Goal: Communication & Community: Participate in discussion

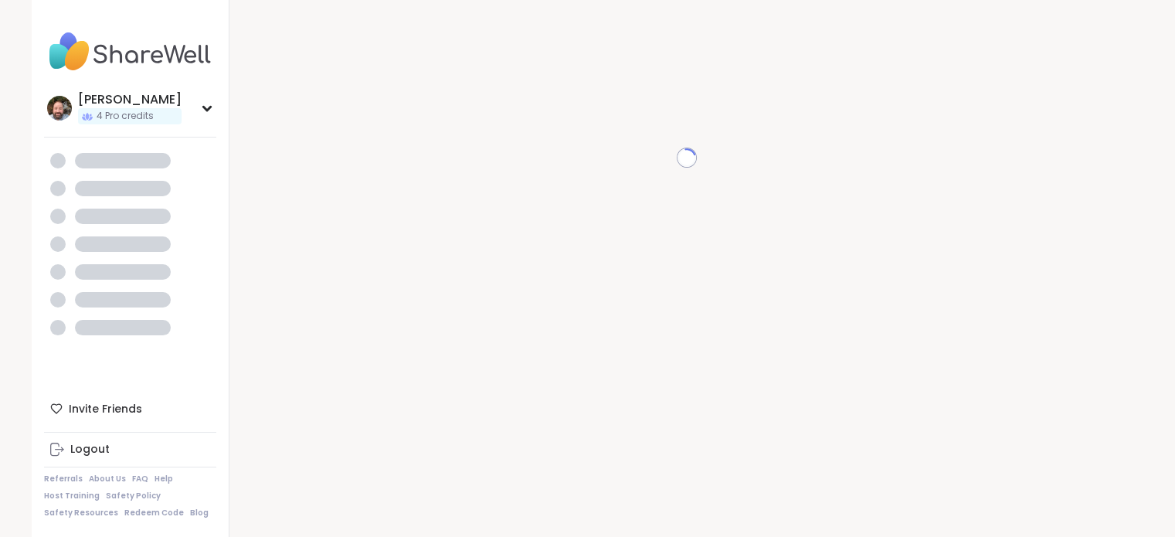
click at [137, 63] on img at bounding box center [130, 52] width 172 height 54
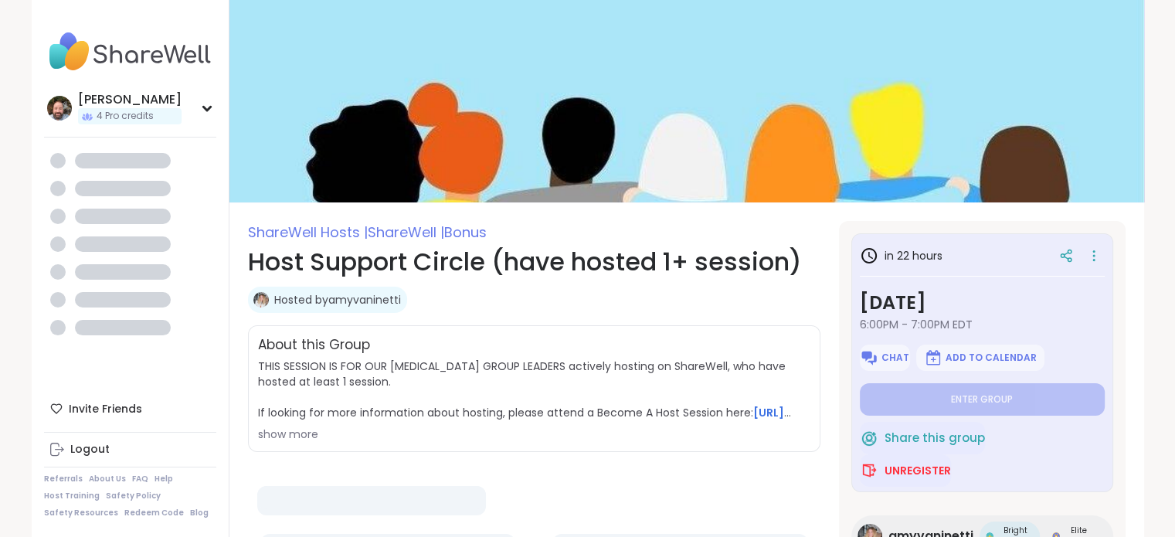
click at [134, 60] on img at bounding box center [130, 52] width 172 height 54
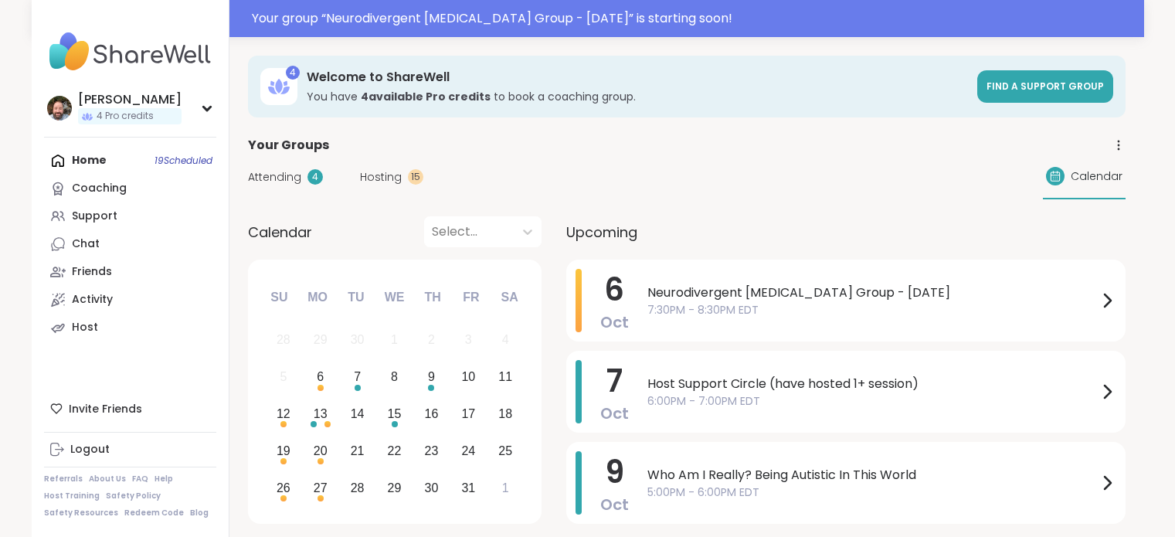
click at [671, 304] on span "7:30PM - 8:30PM EDT" at bounding box center [872, 310] width 450 height 16
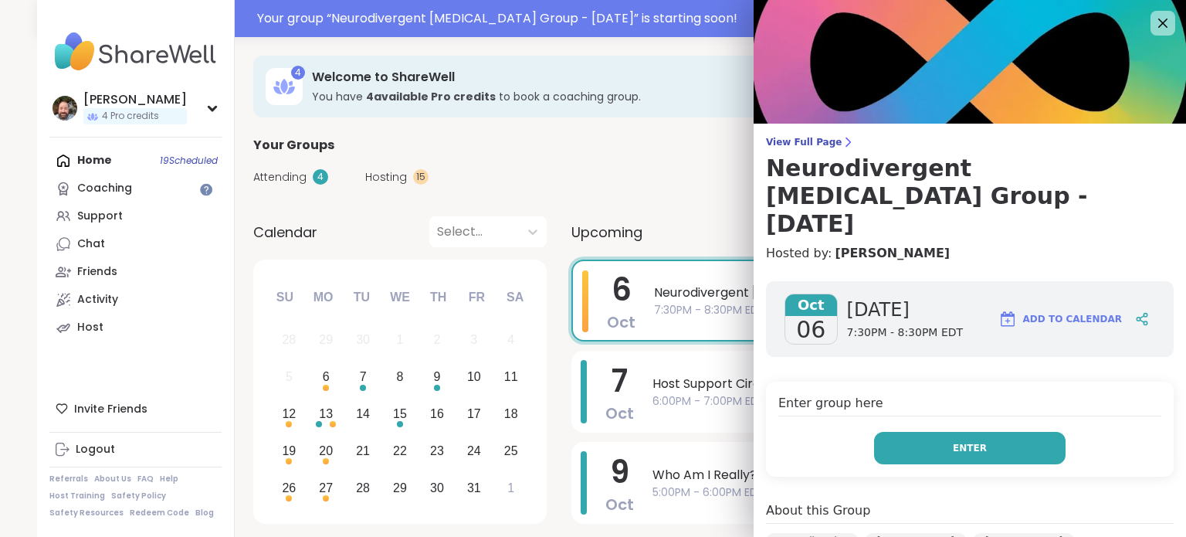
click at [963, 432] on button "Enter" at bounding box center [970, 448] width 192 height 32
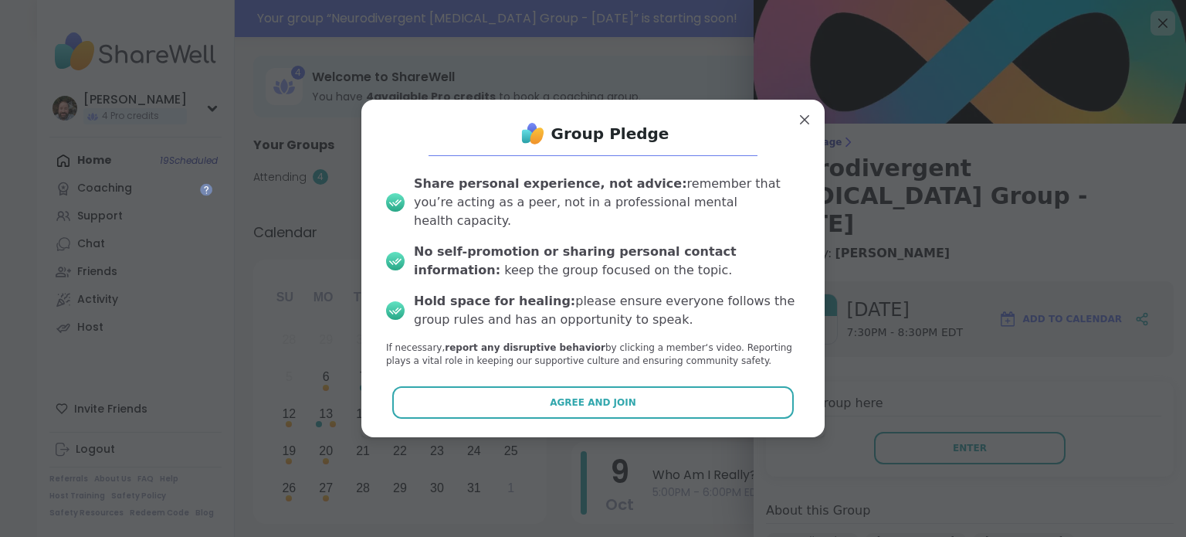
click at [731, 401] on button "Agree and Join" at bounding box center [593, 402] width 402 height 32
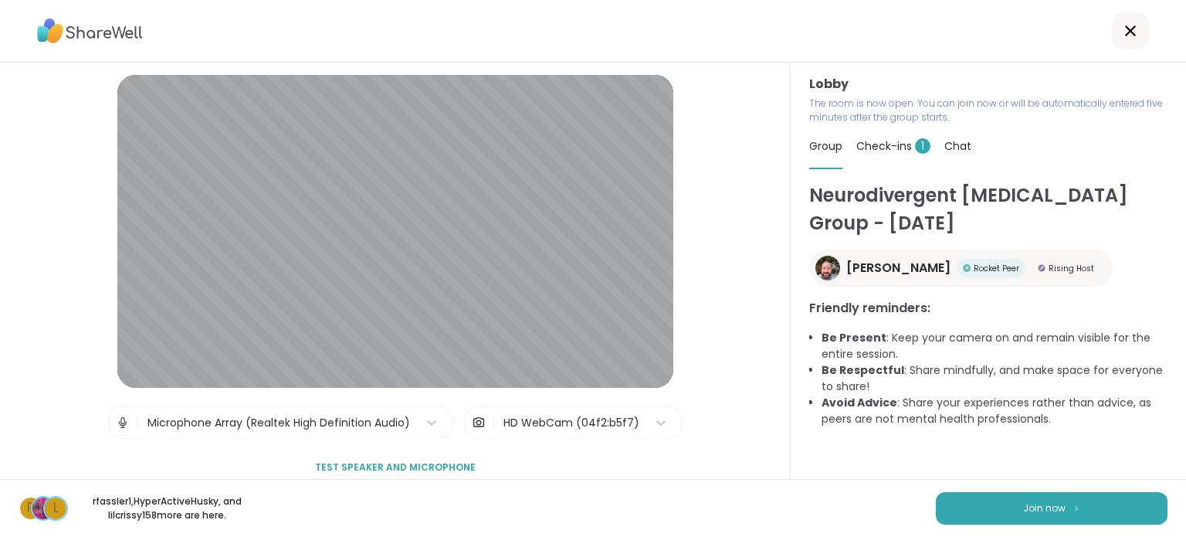
click at [525, 428] on div "HD WebCam (04f2:b5f7)" at bounding box center [572, 423] width 136 height 16
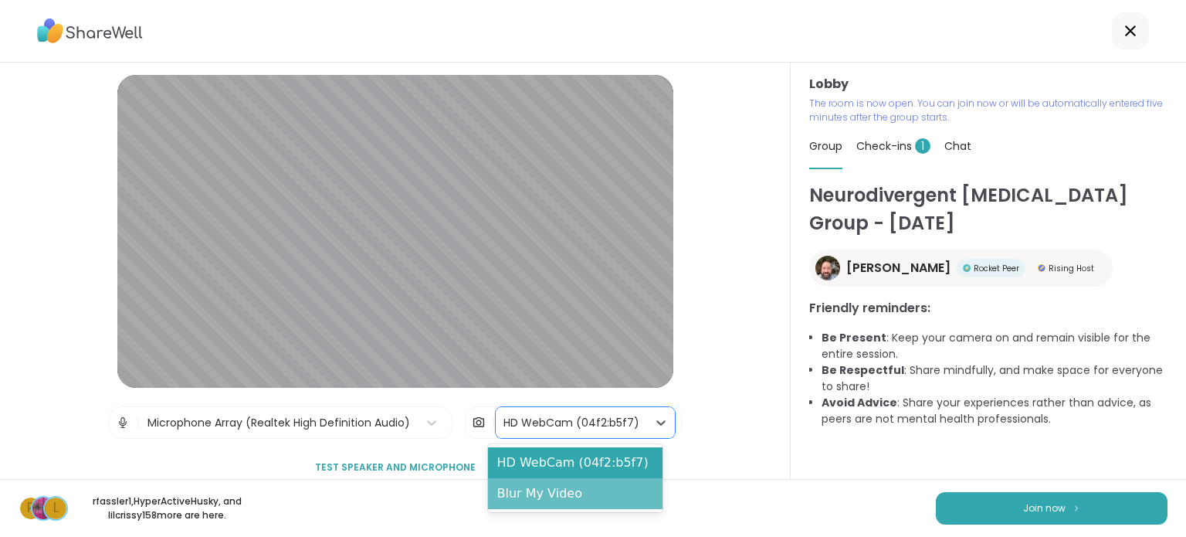
click at [554, 501] on div "Blur My Video" at bounding box center [575, 493] width 175 height 31
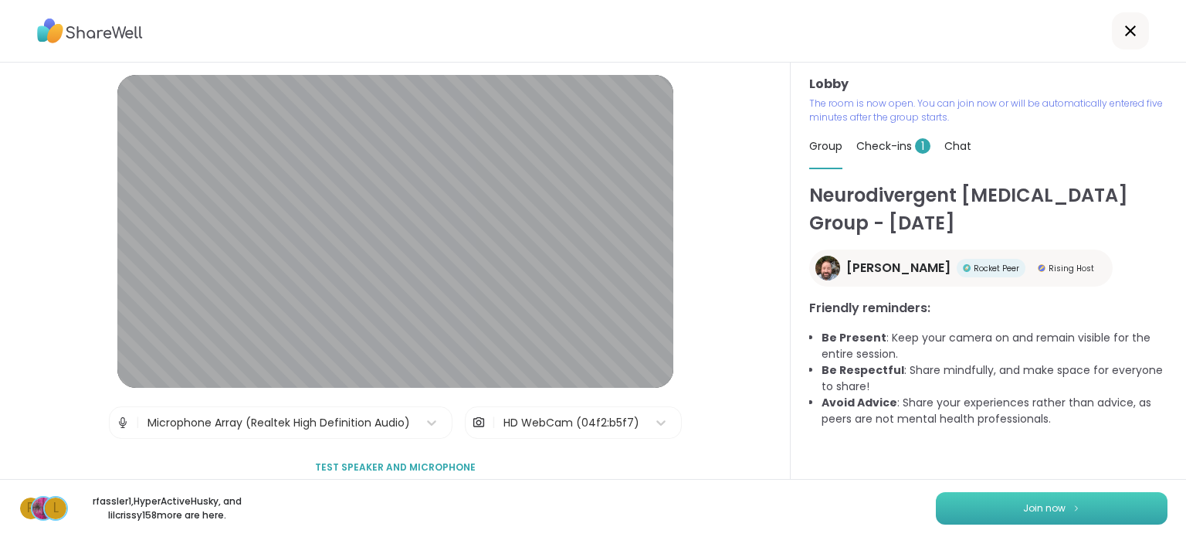
click at [967, 516] on button "Join now" at bounding box center [1052, 508] width 232 height 32
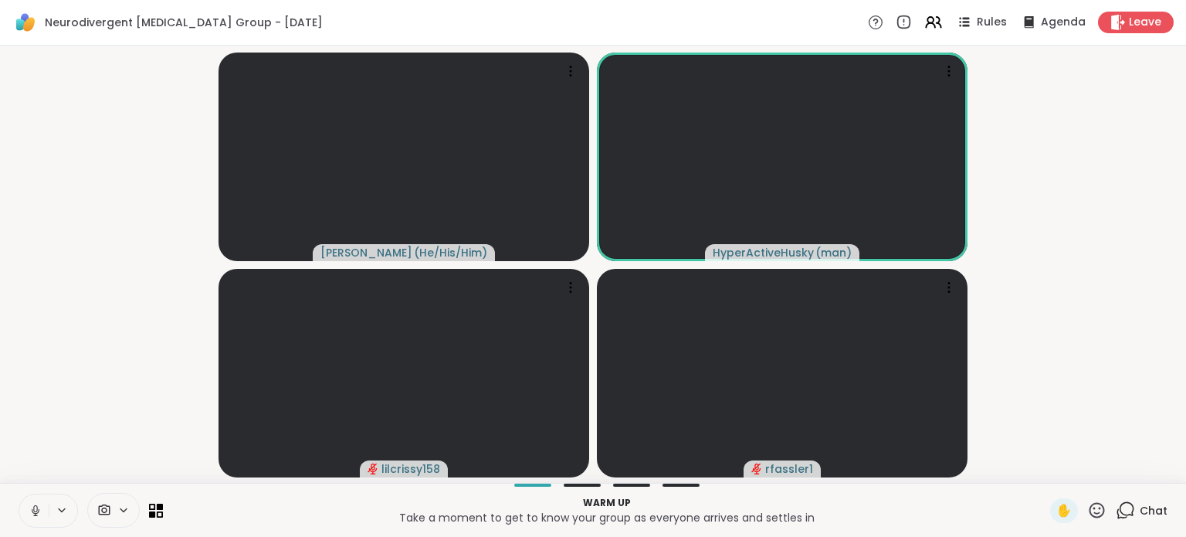
click at [1145, 511] on span "Chat" at bounding box center [1154, 510] width 28 height 15
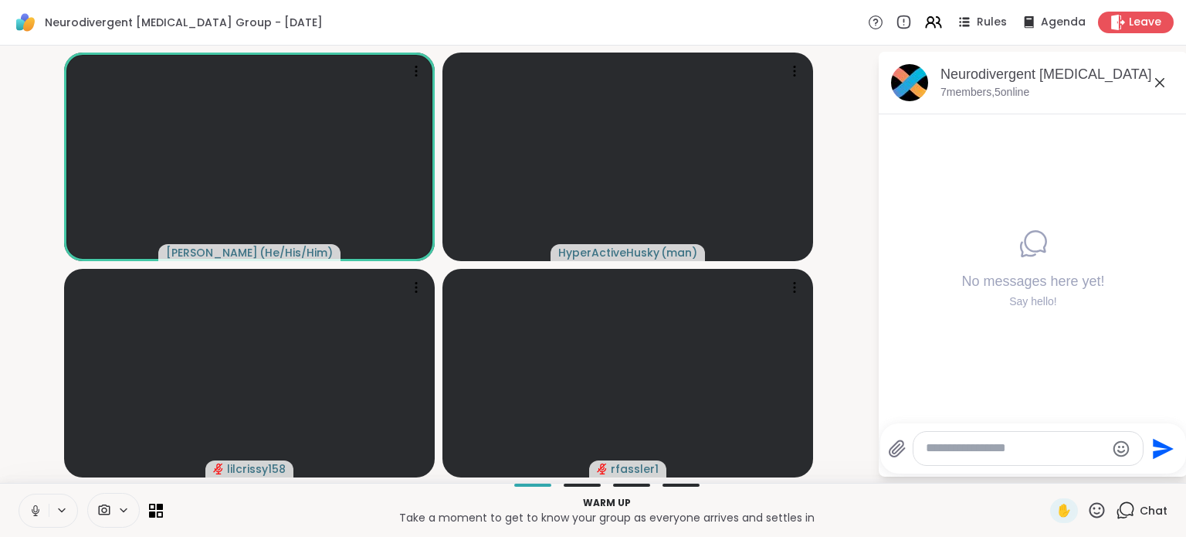
click at [36, 509] on icon at bounding box center [36, 511] width 14 height 14
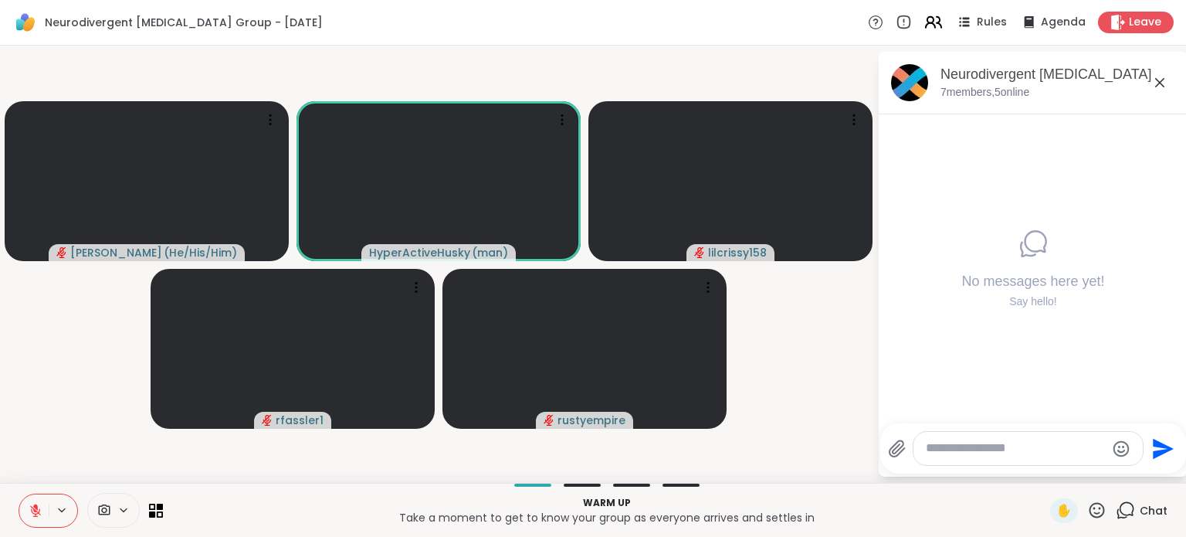
click at [930, 30] on icon at bounding box center [933, 21] width 19 height 19
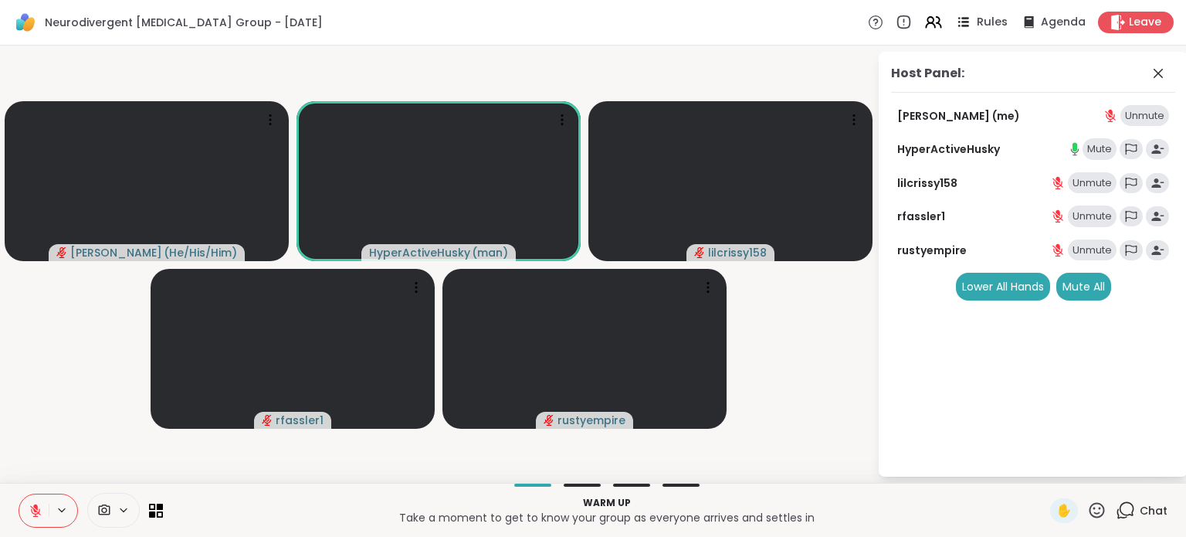
click at [985, 23] on span "Rules" at bounding box center [993, 23] width 32 height 16
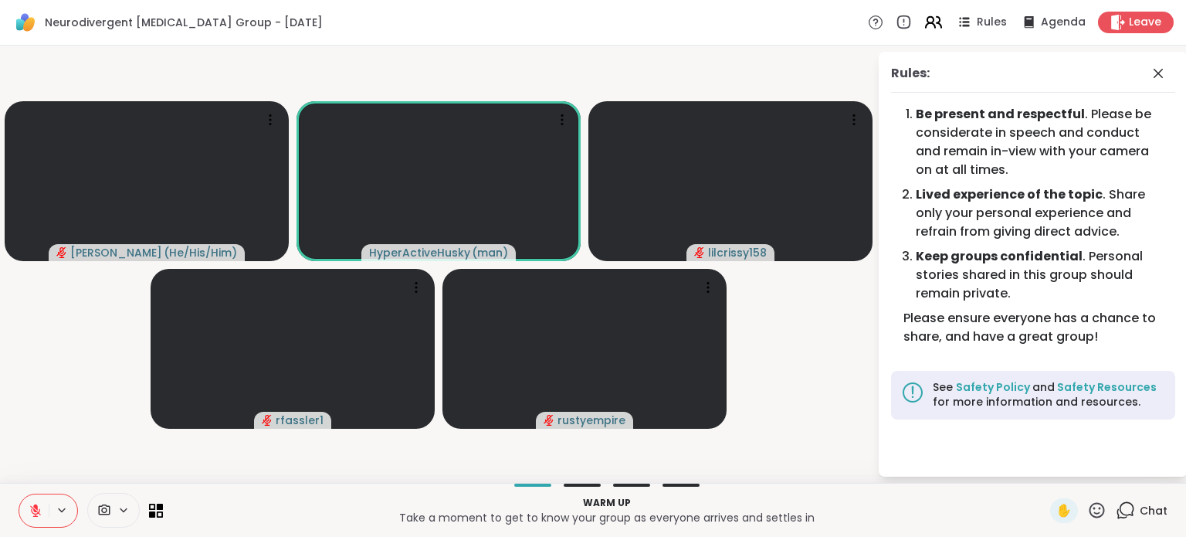
click at [929, 26] on icon at bounding box center [933, 21] width 19 height 19
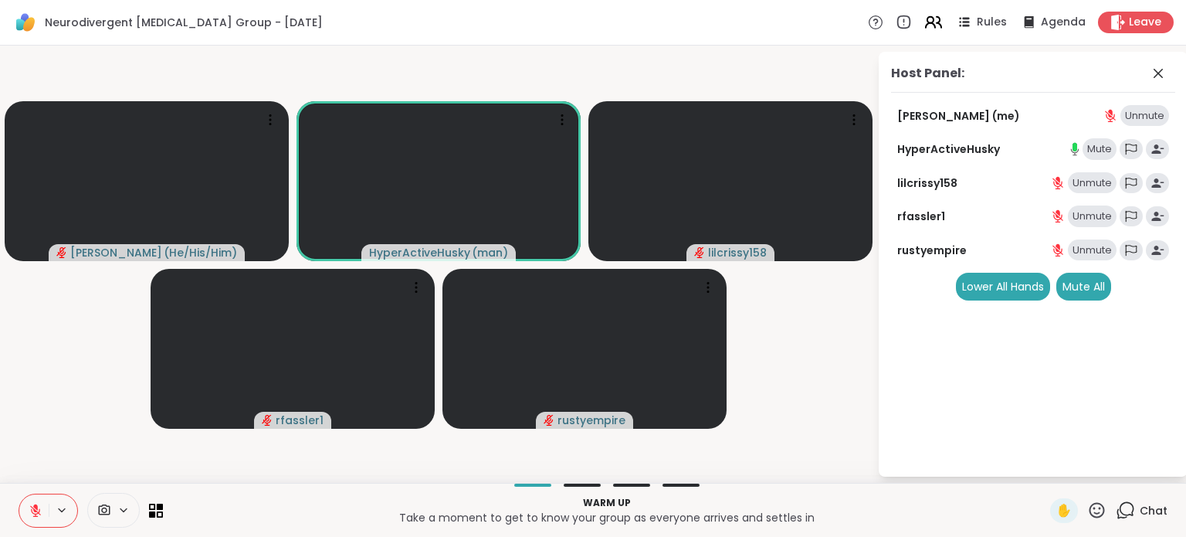
click at [924, 21] on icon at bounding box center [933, 21] width 19 height 19
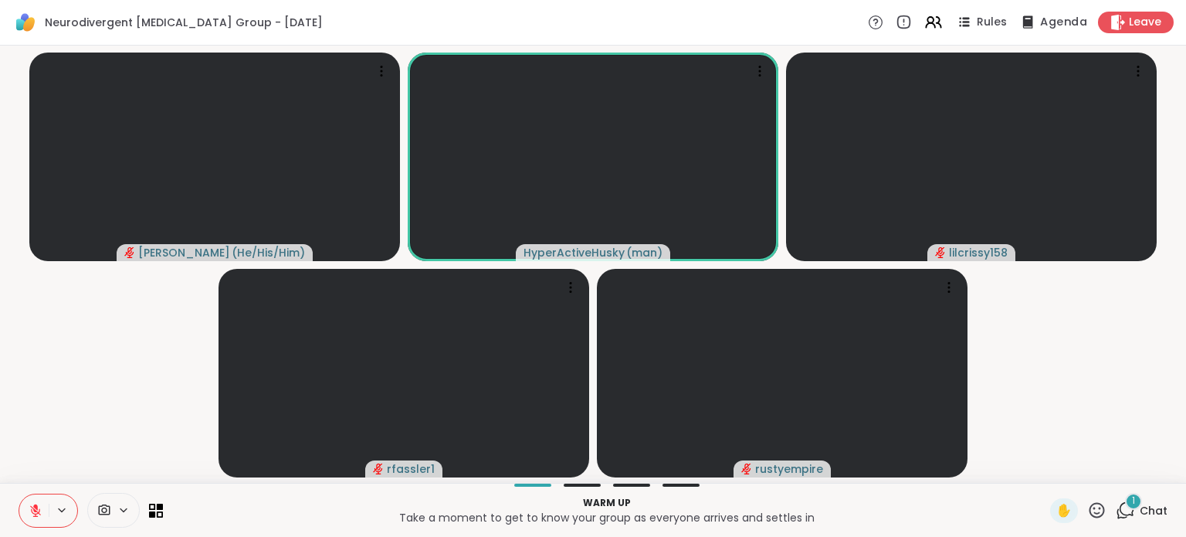
click at [1026, 22] on icon at bounding box center [1027, 21] width 19 height 19
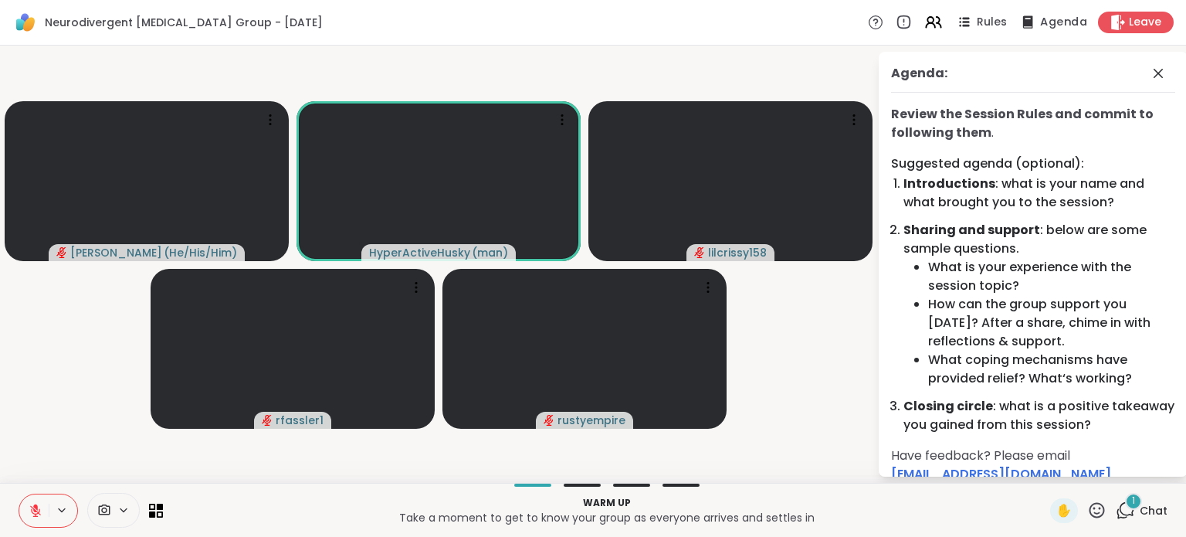
click at [1026, 22] on icon at bounding box center [1027, 21] width 19 height 19
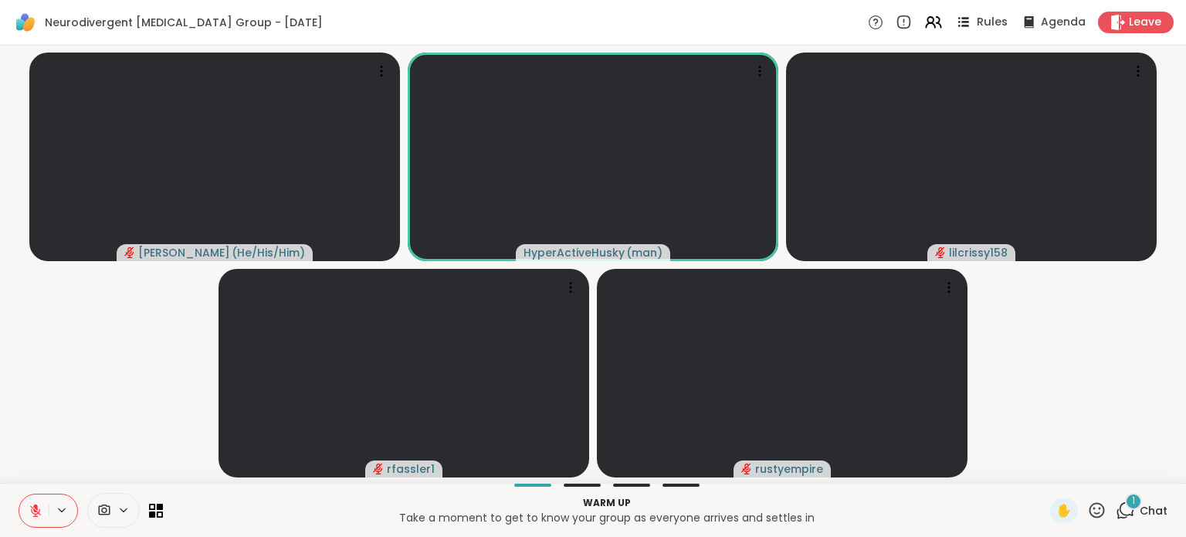
click at [977, 24] on span "Rules" at bounding box center [993, 23] width 32 height 16
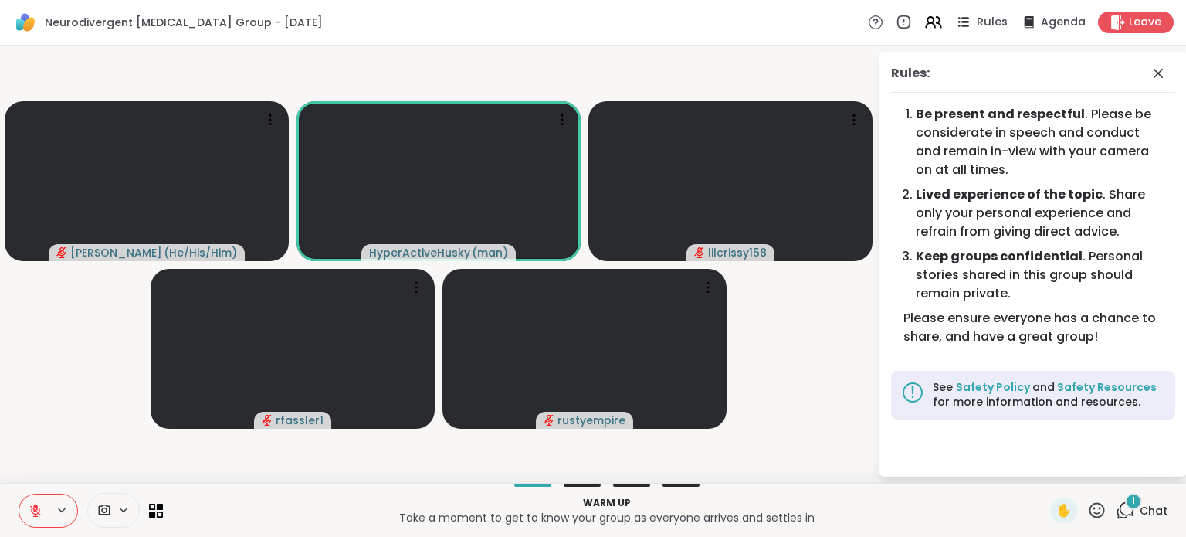
click at [977, 24] on span "Rules" at bounding box center [993, 23] width 32 height 16
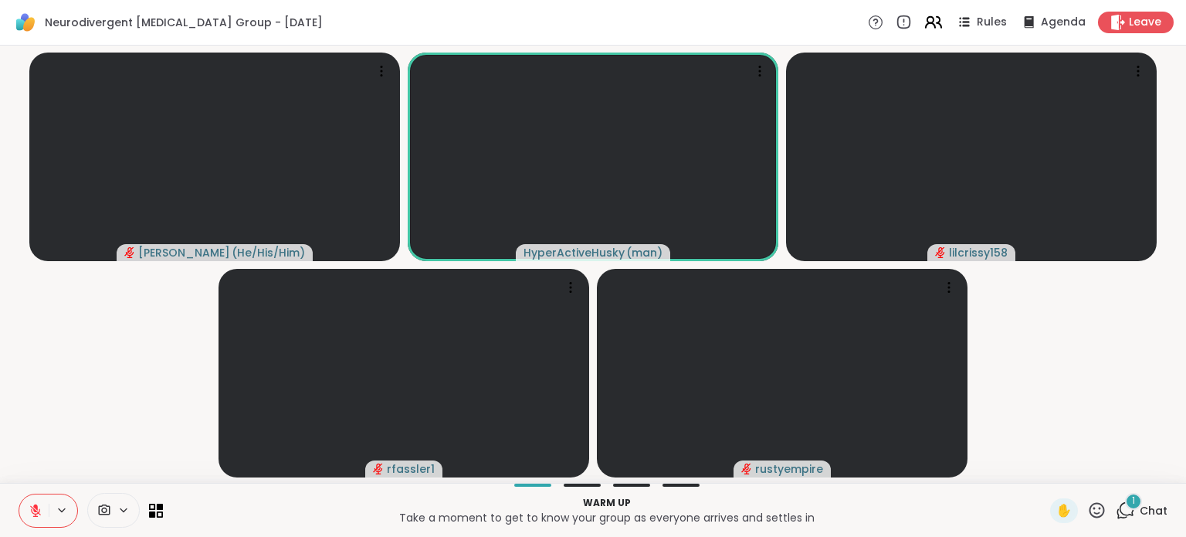
click at [925, 27] on icon at bounding box center [933, 21] width 19 height 19
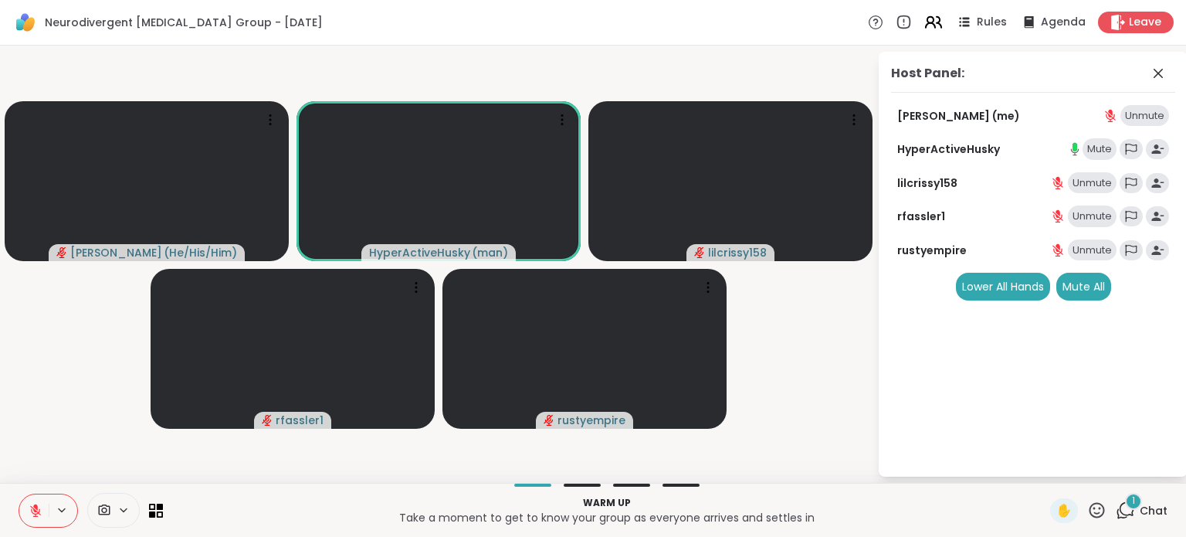
click at [925, 27] on icon at bounding box center [933, 21] width 19 height 19
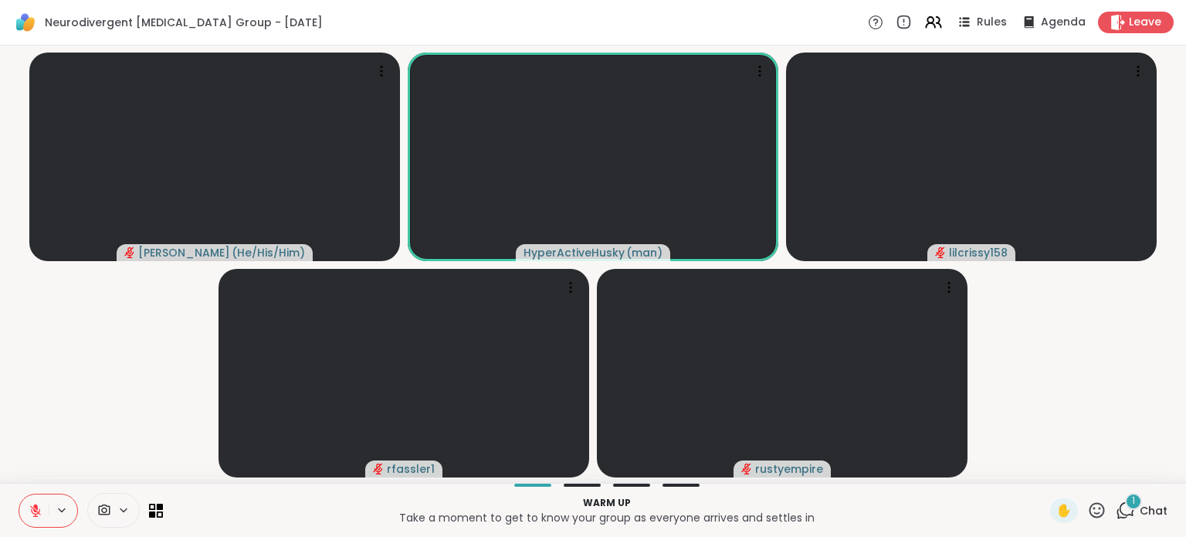
click at [1116, 507] on icon at bounding box center [1125, 509] width 19 height 19
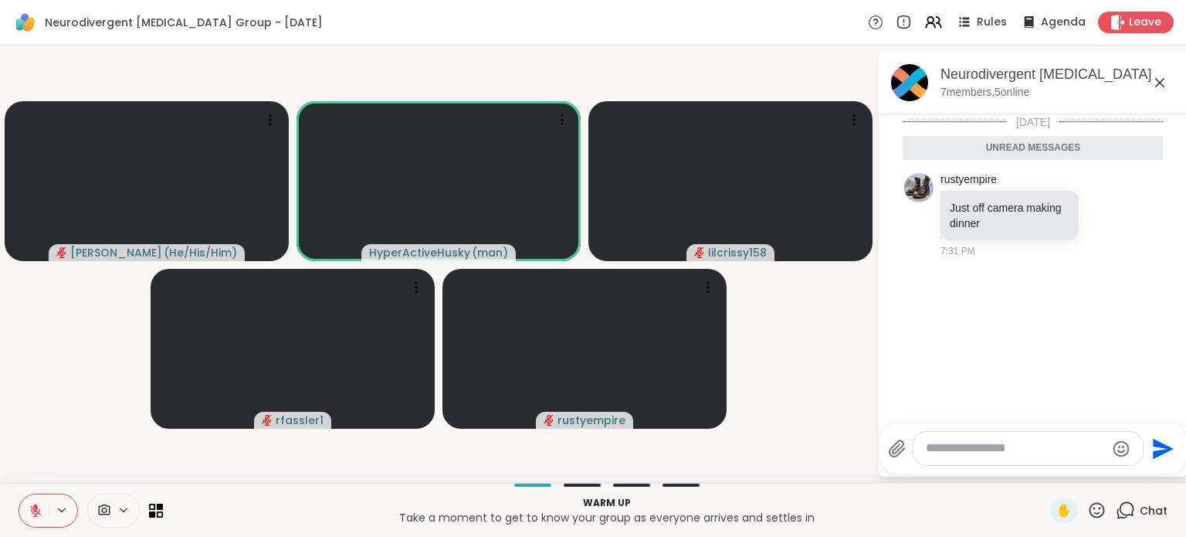
click at [983, 452] on textarea "Type your message" at bounding box center [1016, 448] width 180 height 16
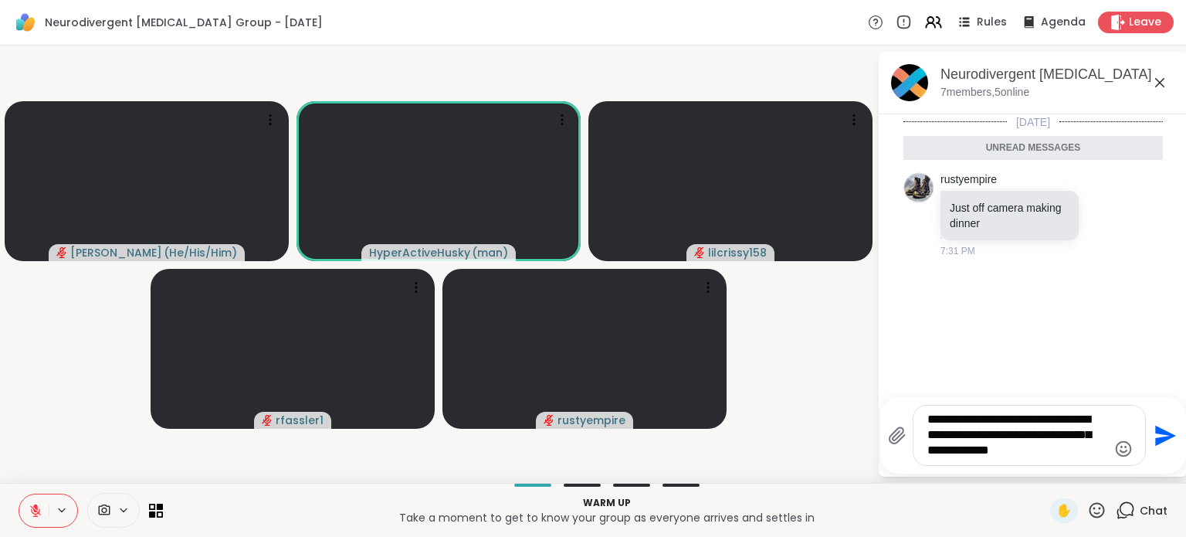
type textarea "**********"
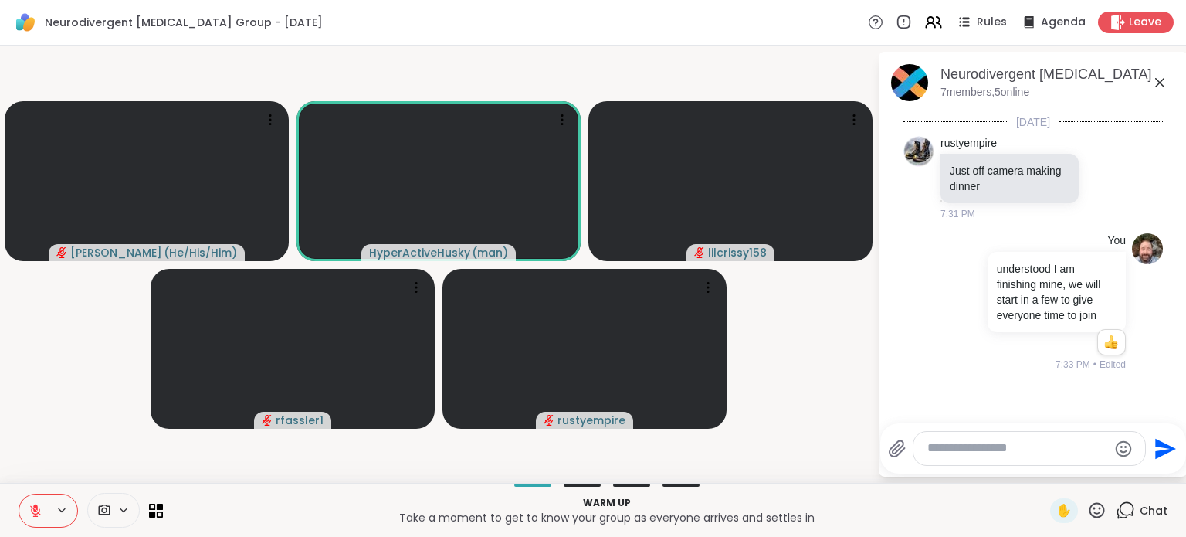
click at [1155, 84] on icon at bounding box center [1160, 82] width 19 height 19
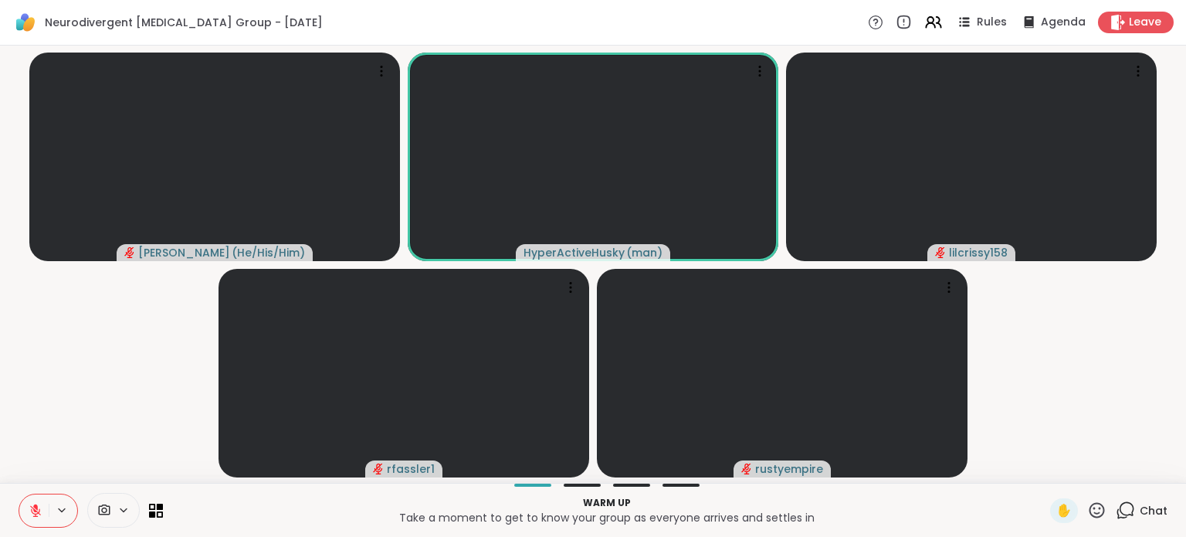
click at [1116, 500] on icon at bounding box center [1125, 509] width 19 height 19
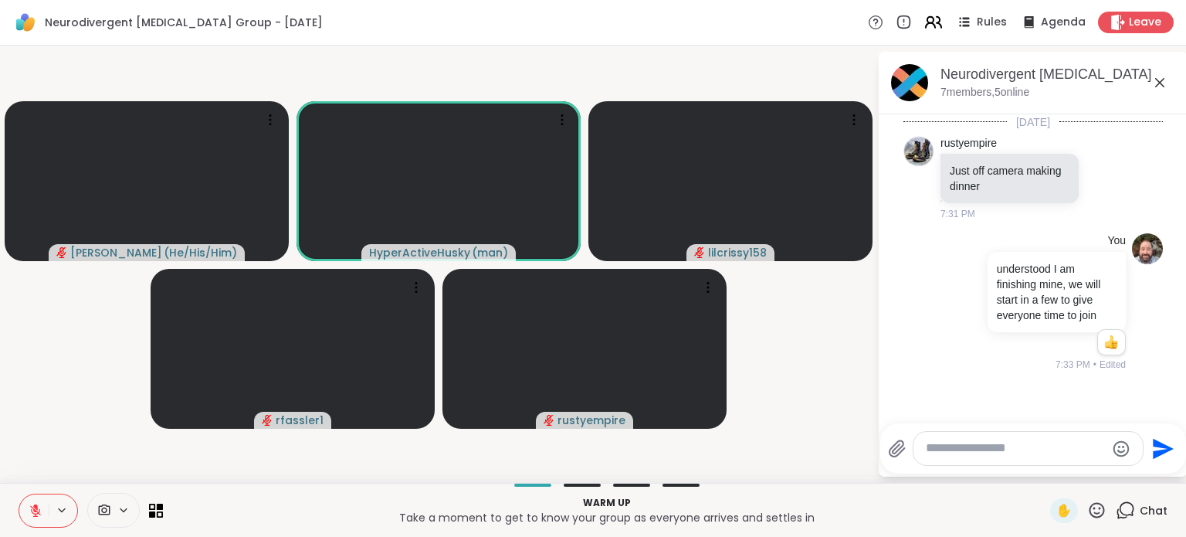
click at [927, 21] on icon at bounding box center [930, 20] width 6 height 6
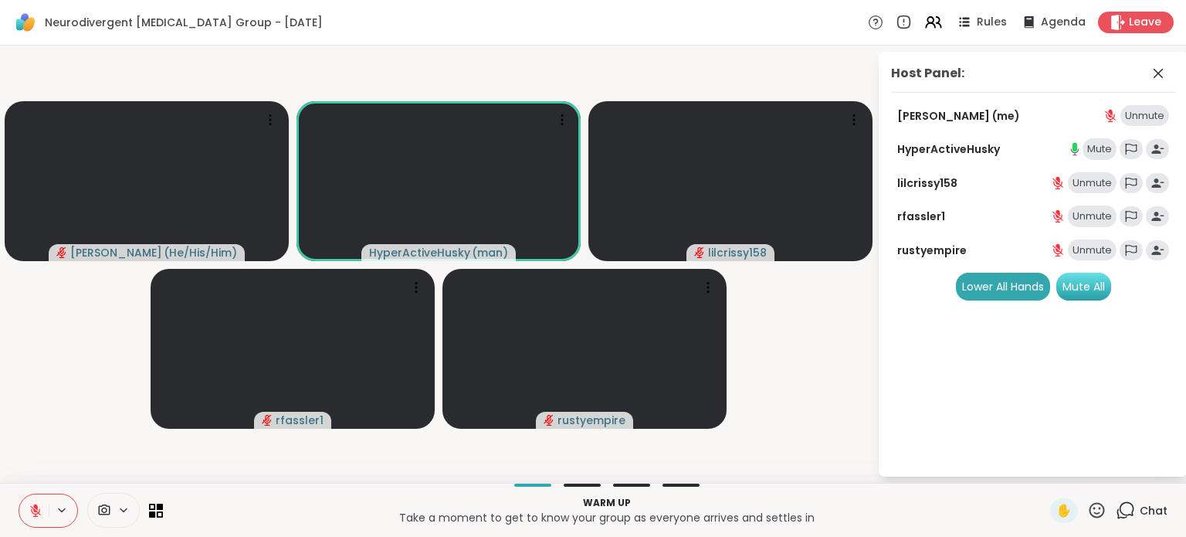
click at [1110, 287] on div "Mute All" at bounding box center [1083, 287] width 55 height 28
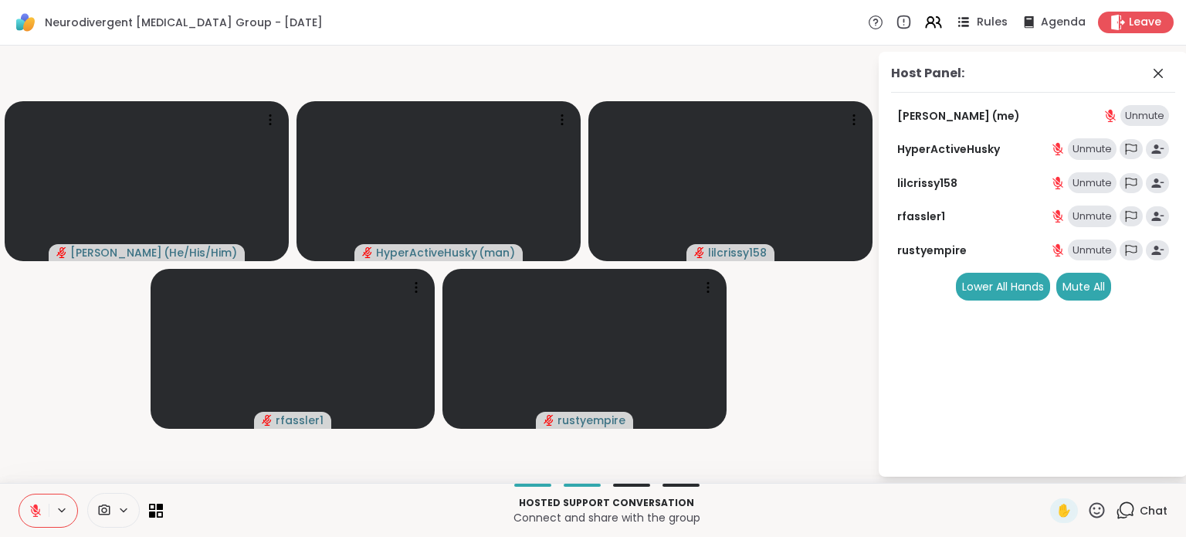
click at [985, 18] on span "Rules" at bounding box center [993, 23] width 32 height 16
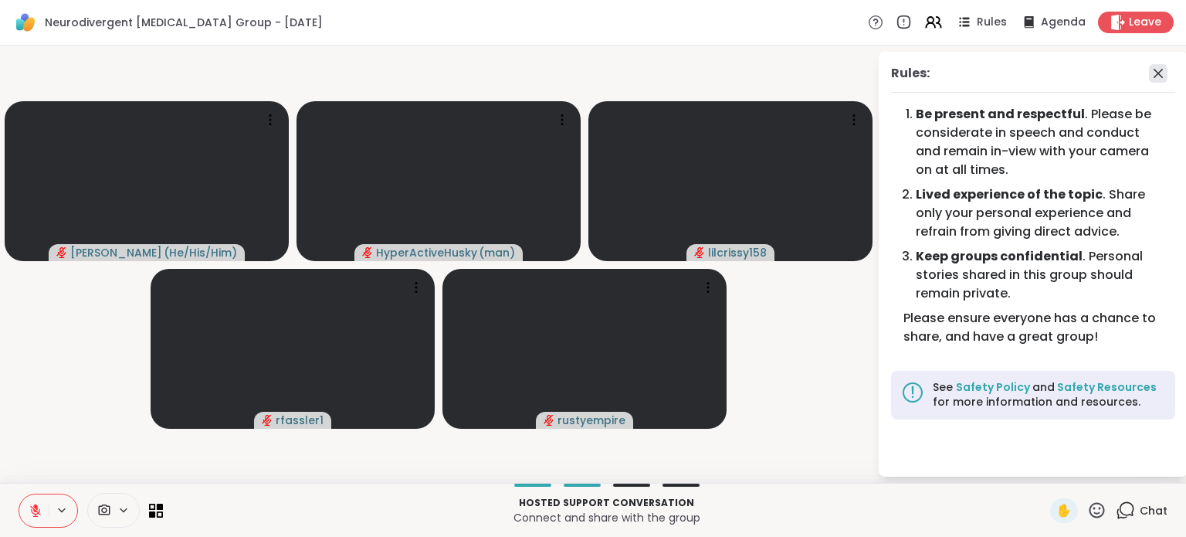
click at [1152, 76] on icon at bounding box center [1158, 73] width 19 height 19
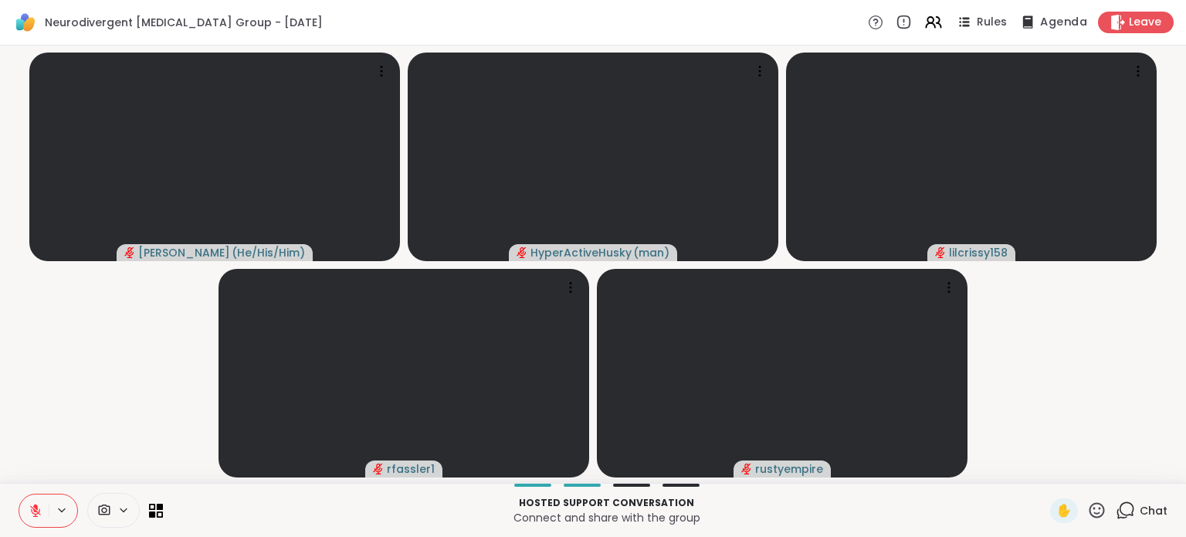
click at [1026, 27] on icon at bounding box center [1027, 21] width 19 height 19
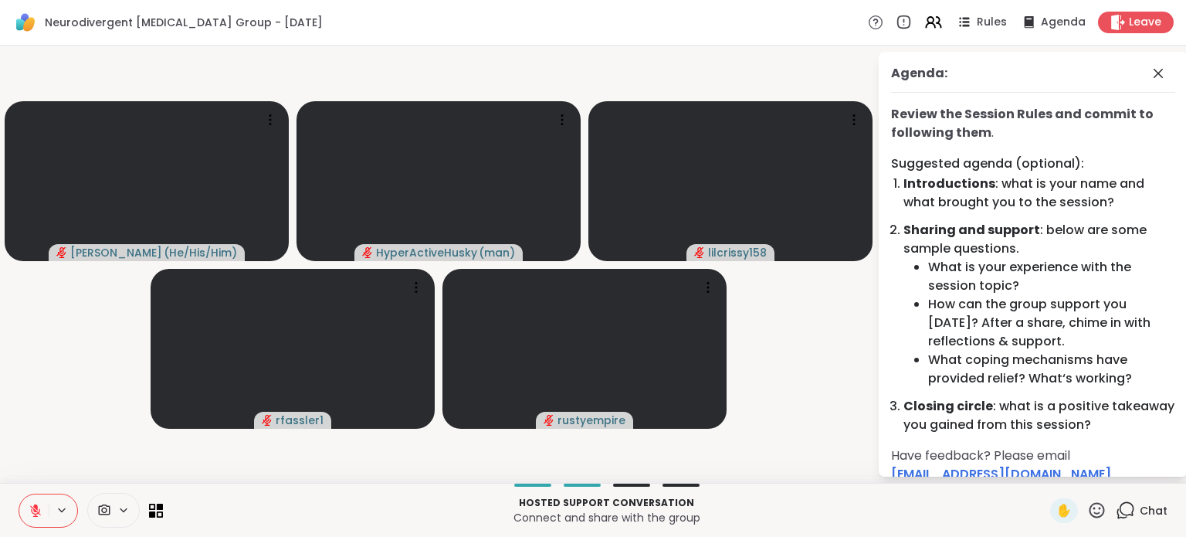
click at [18, 508] on div "Hosted support conversation Connect and share with the group ✋ Chat" at bounding box center [593, 510] width 1186 height 54
click at [44, 509] on button at bounding box center [33, 510] width 29 height 32
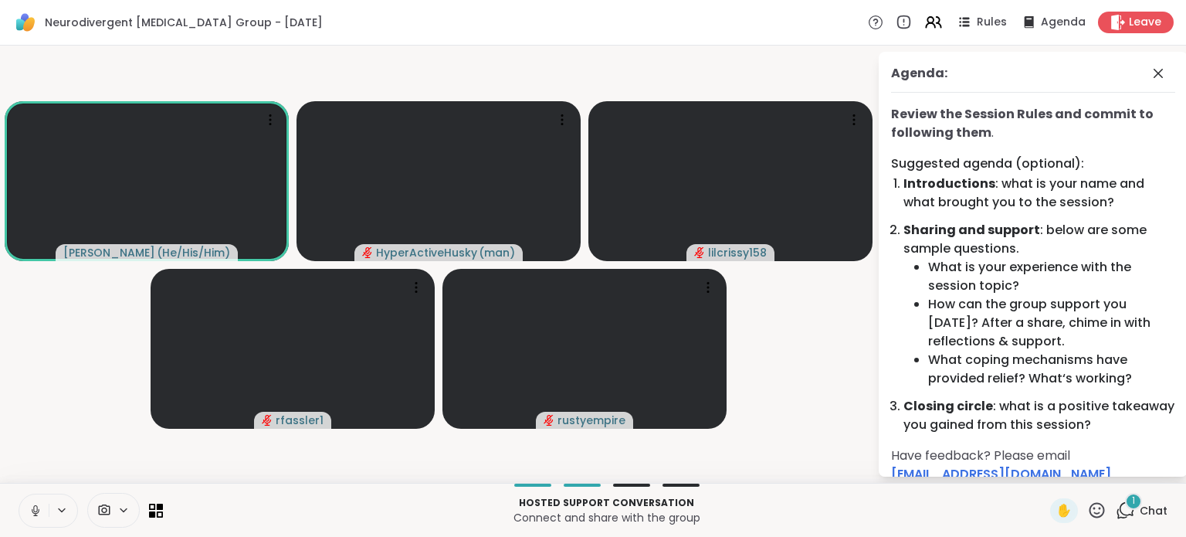
click at [1118, 511] on div "1" at bounding box center [1125, 509] width 19 height 19
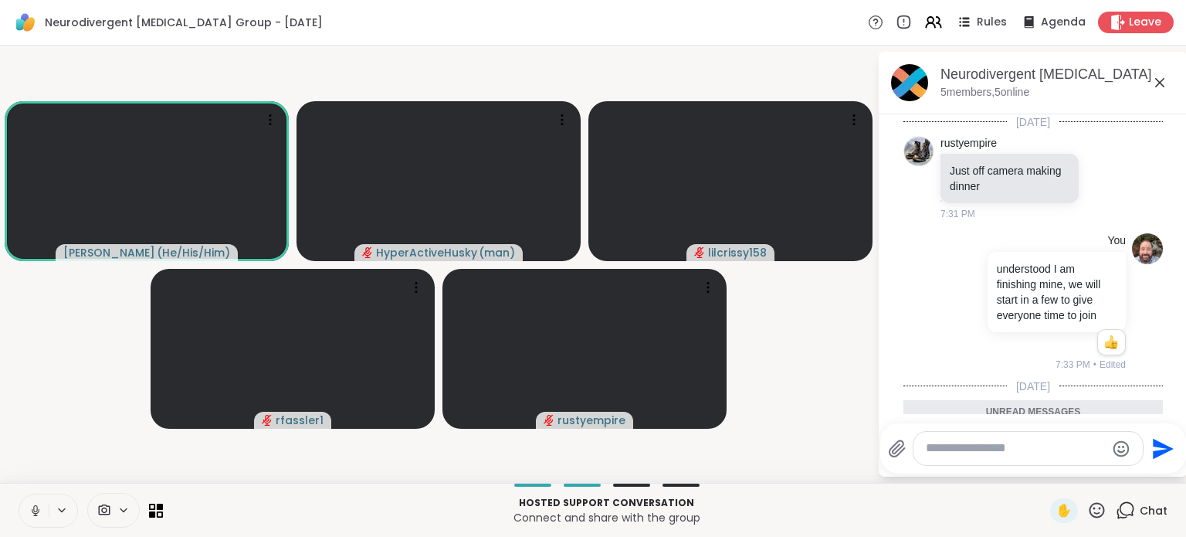
scroll to position [112, 0]
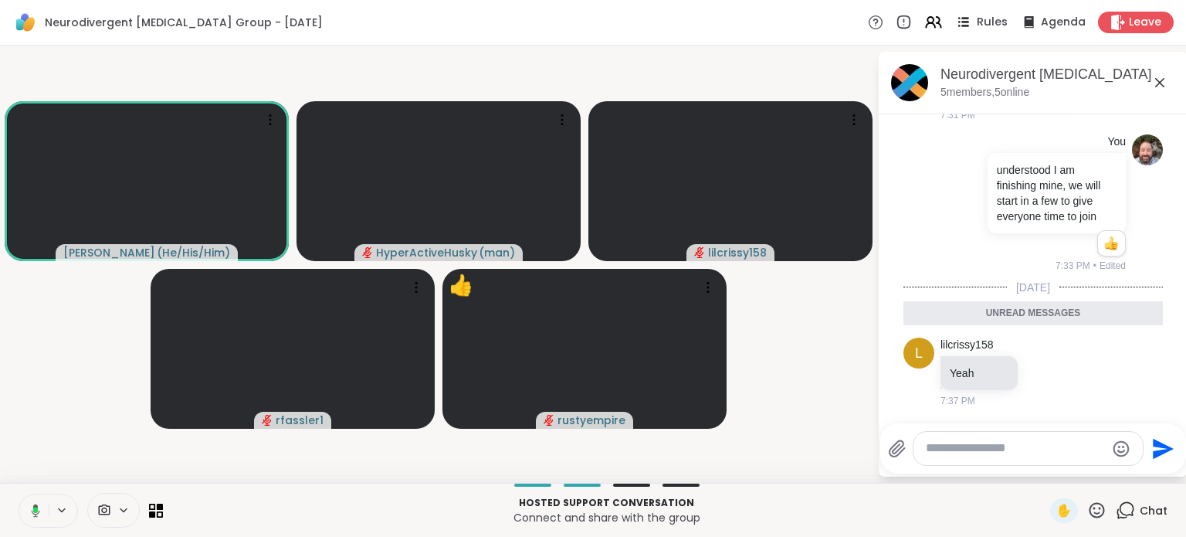
click at [961, 22] on icon at bounding box center [965, 22] width 8 height 2
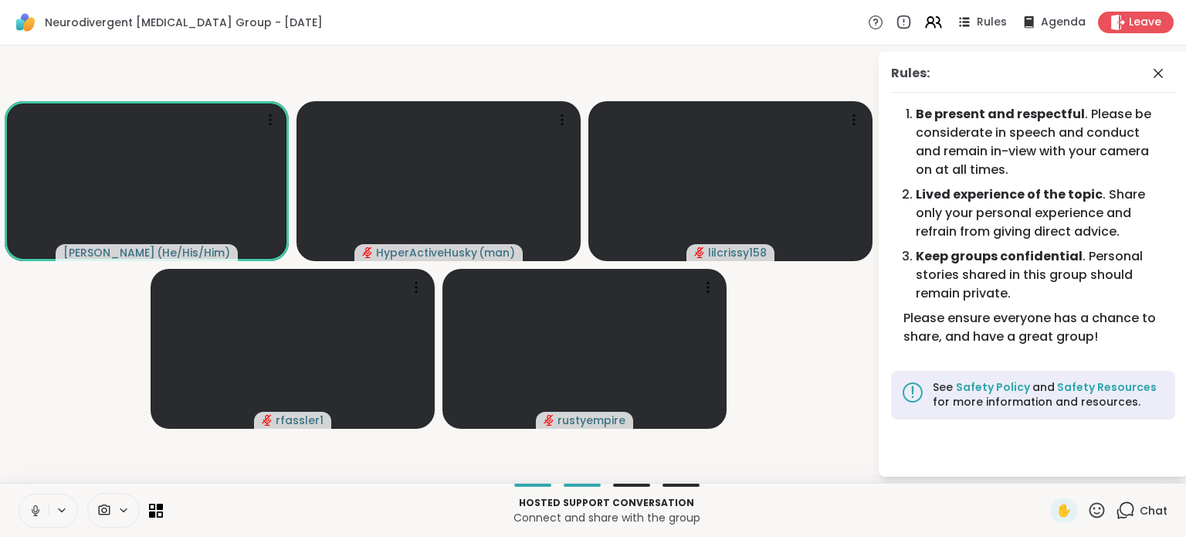
drag, startPoint x: 1152, startPoint y: 76, endPoint x: 1063, endPoint y: 70, distance: 89.0
click at [1081, 83] on div "Rules:" at bounding box center [1033, 78] width 284 height 29
click at [1029, 25] on div "Agenda" at bounding box center [1053, 21] width 70 height 19
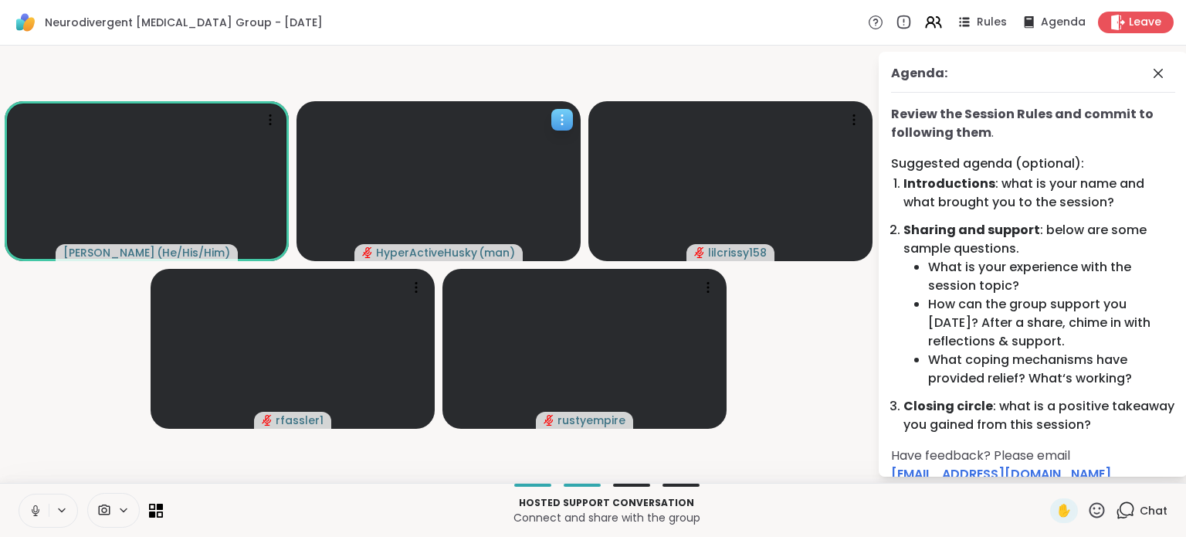
click at [567, 124] on icon at bounding box center [561, 119] width 15 height 15
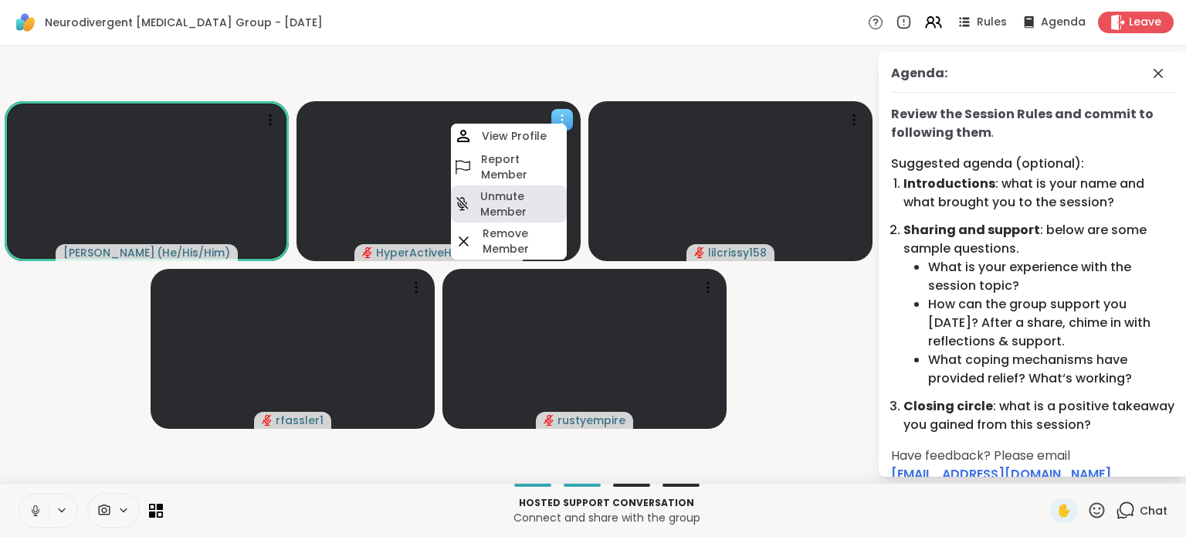
click at [528, 202] on h4 "Unmute Member" at bounding box center [521, 203] width 83 height 31
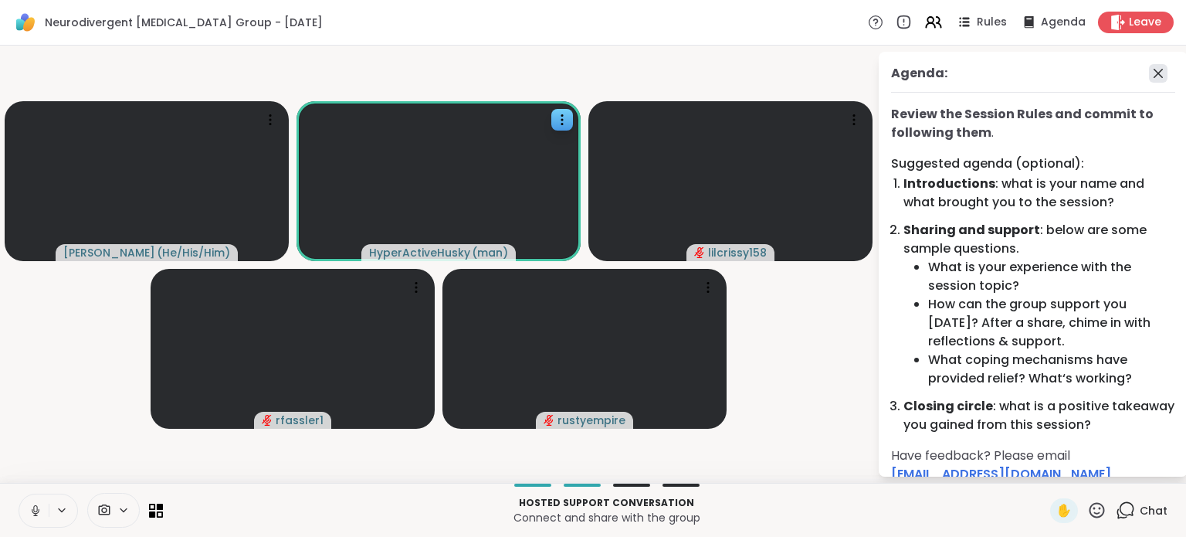
click at [1149, 76] on icon at bounding box center [1158, 73] width 19 height 19
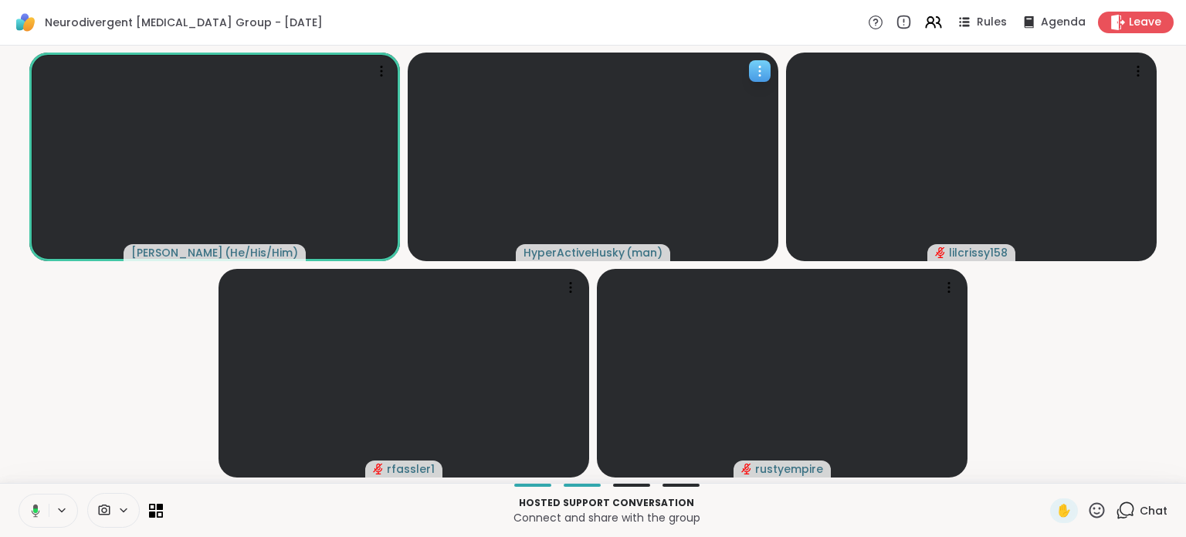
click at [755, 73] on icon at bounding box center [759, 70] width 15 height 15
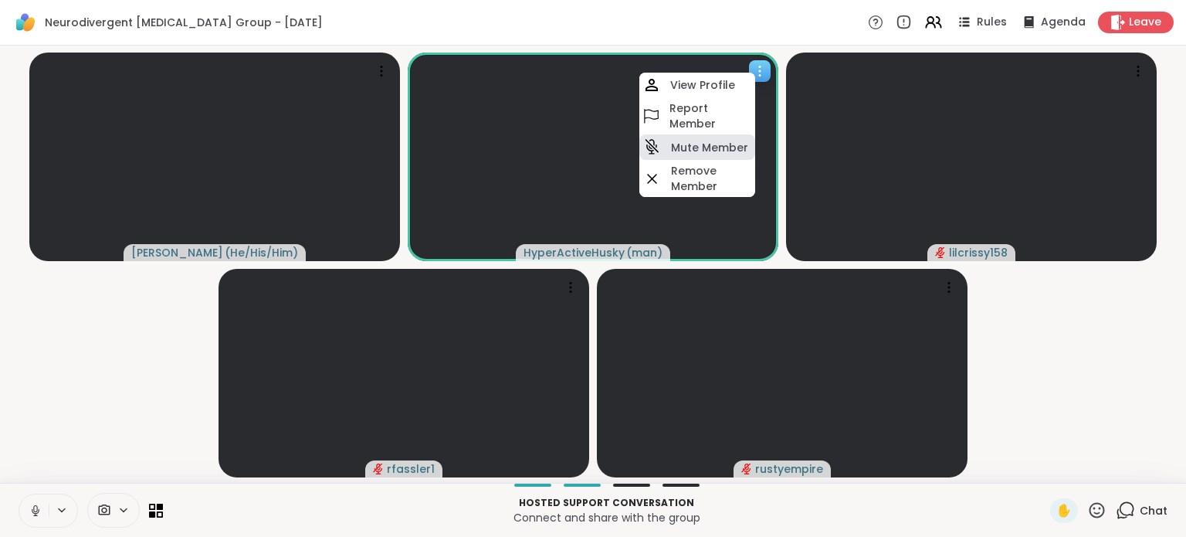
click at [726, 151] on h4 "Mute Member" at bounding box center [709, 147] width 77 height 15
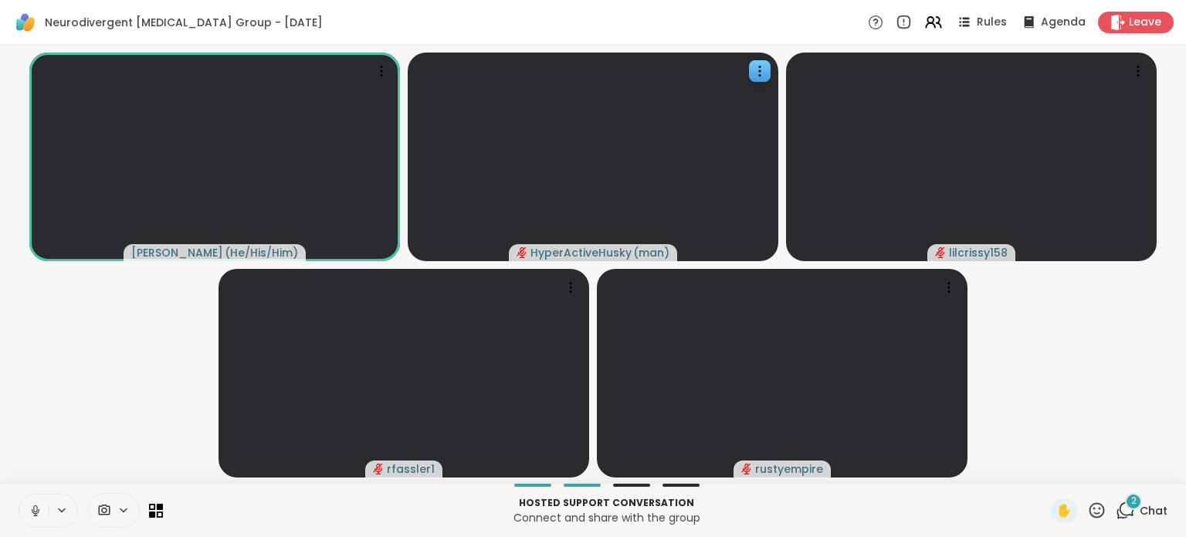
click at [1117, 510] on icon at bounding box center [1125, 509] width 19 height 19
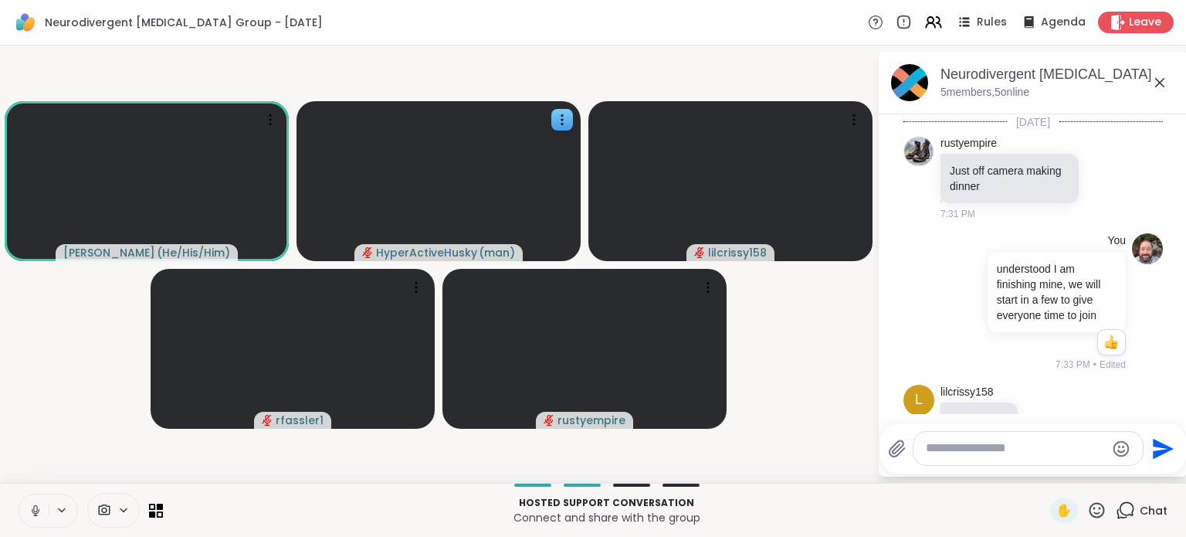
scroll to position [322, 0]
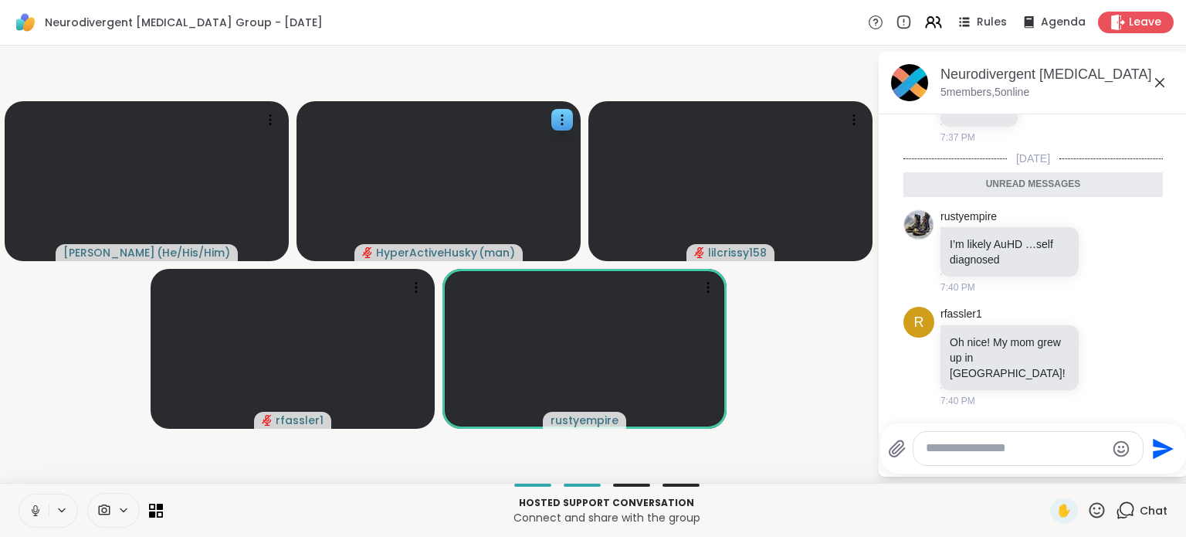
click at [1161, 83] on icon at bounding box center [1159, 82] width 9 height 9
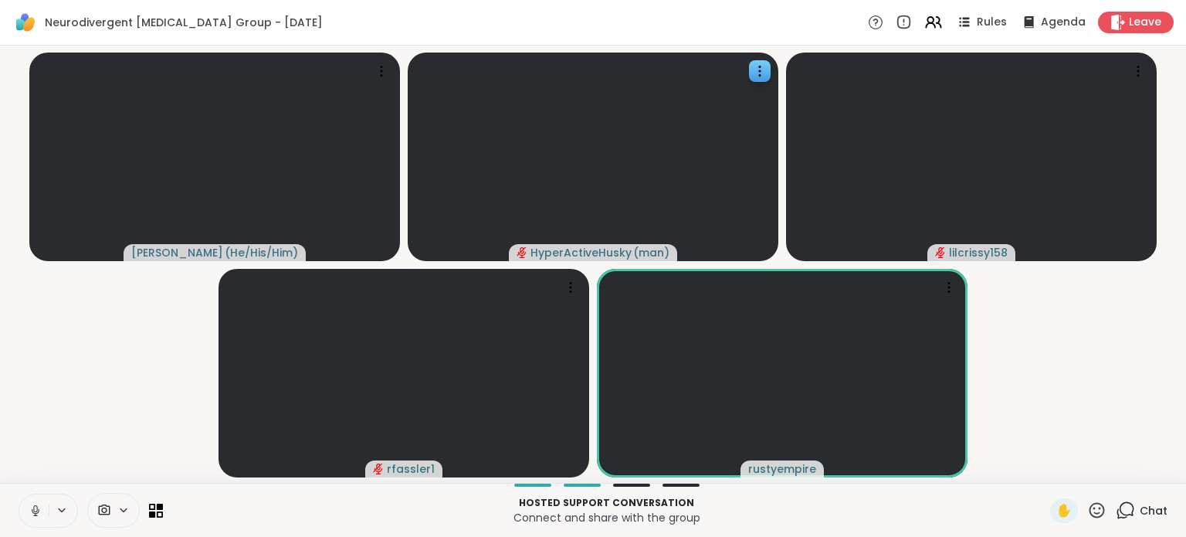
click at [124, 337] on video-player-container "Brian_L ( He/His/Him ) HyperActiveHusky ( man ) lilcrissy158 rfassler1 rustyemp…" at bounding box center [593, 264] width 1168 height 425
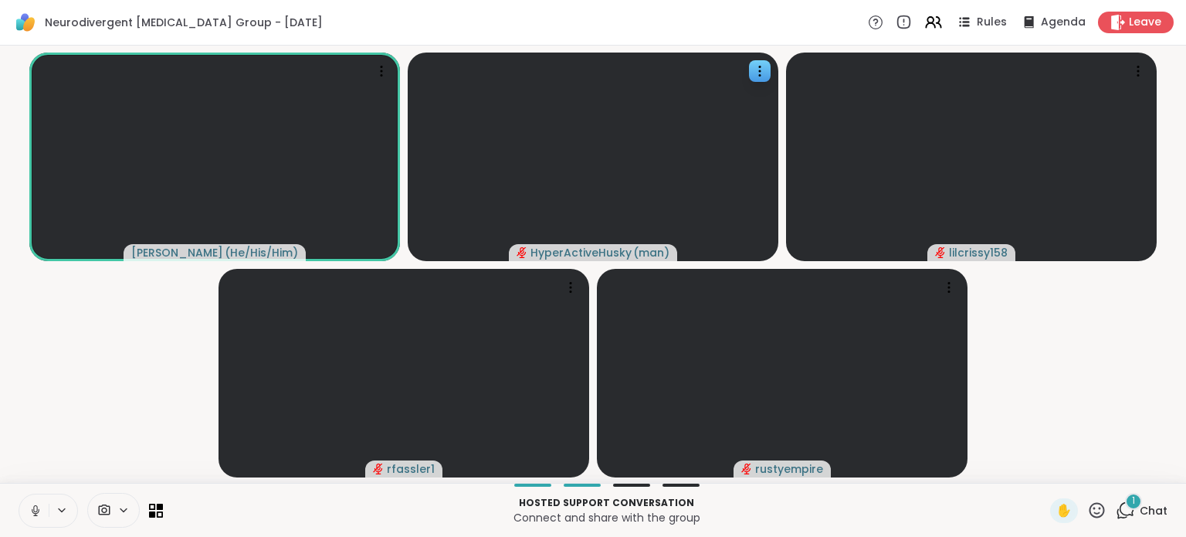
drag, startPoint x: 1116, startPoint y: 509, endPoint x: 1103, endPoint y: 512, distance: 13.5
click at [1116, 512] on icon at bounding box center [1125, 509] width 19 height 19
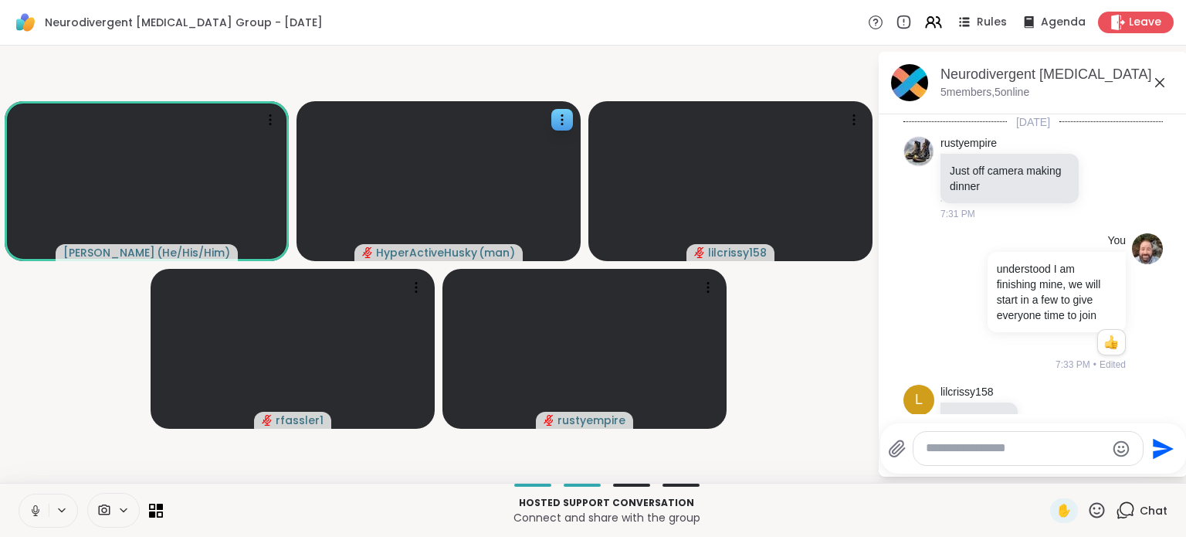
scroll to position [442, 0]
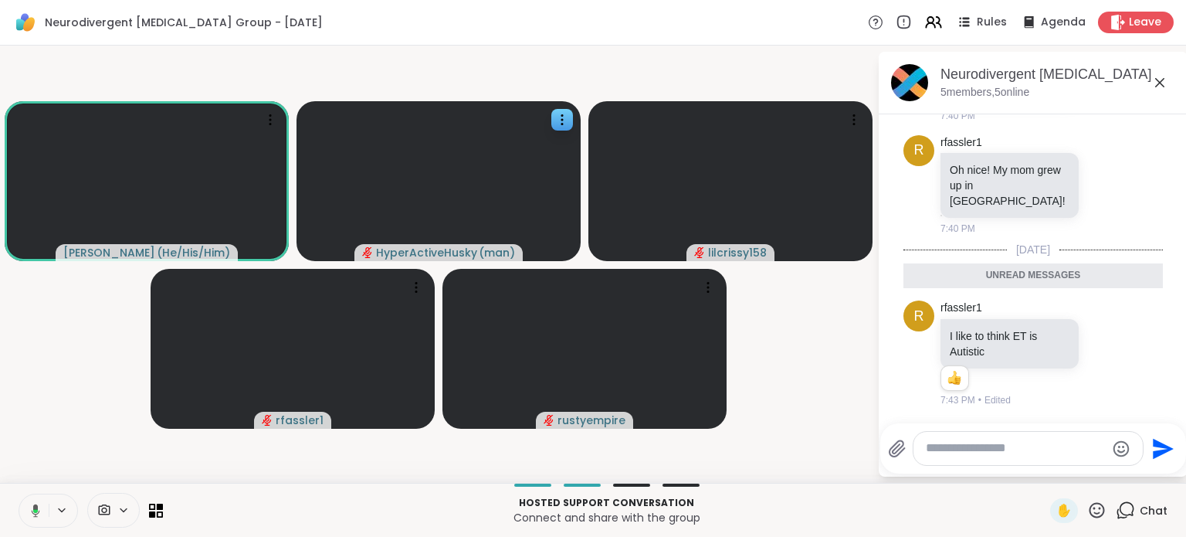
click at [1103, 512] on div "✋ Chat" at bounding box center [1108, 510] width 117 height 25
click at [1161, 86] on icon at bounding box center [1160, 82] width 19 height 19
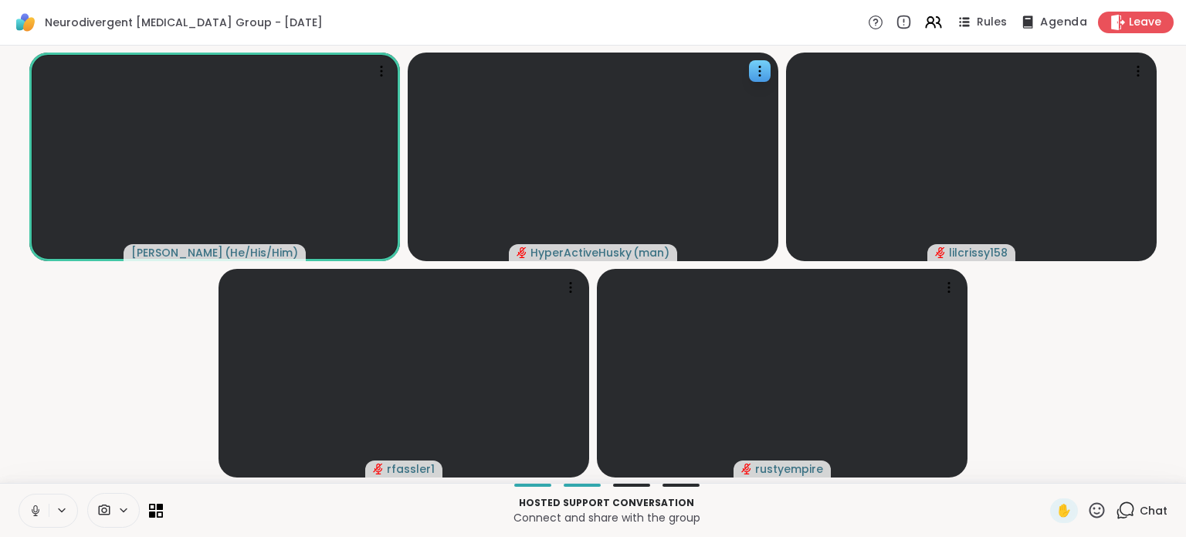
click at [1040, 24] on span "Agenda" at bounding box center [1063, 23] width 47 height 16
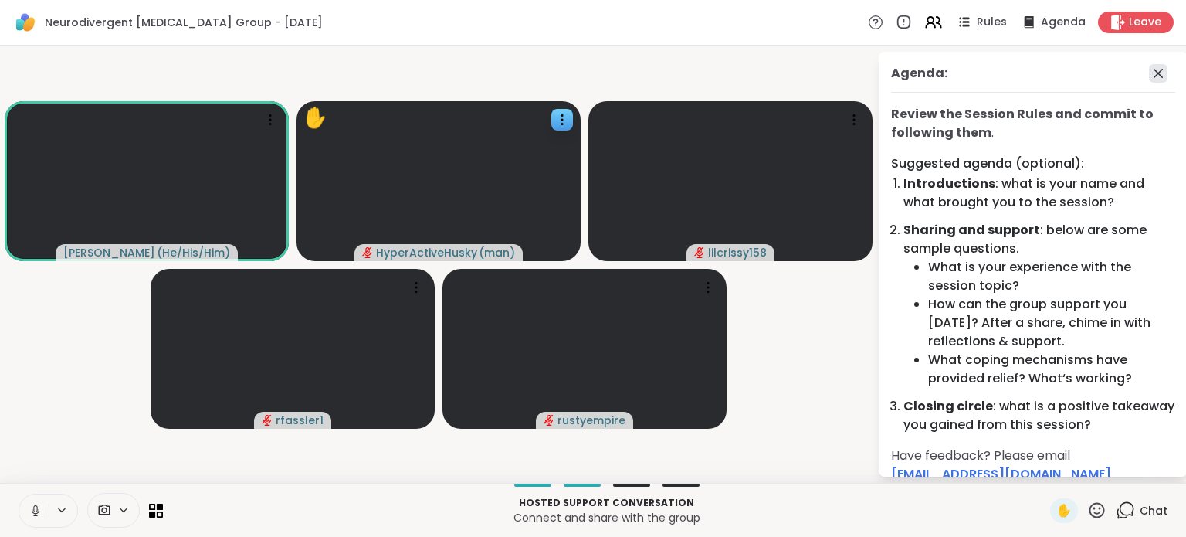
click at [1149, 71] on icon at bounding box center [1158, 73] width 19 height 19
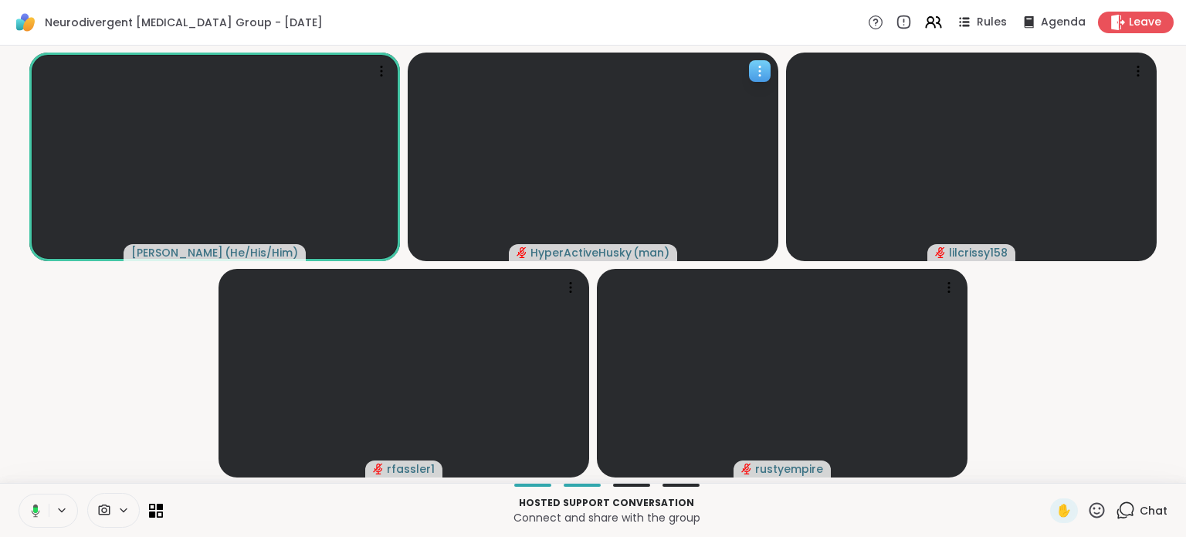
click at [760, 76] on icon at bounding box center [760, 76] width 2 height 2
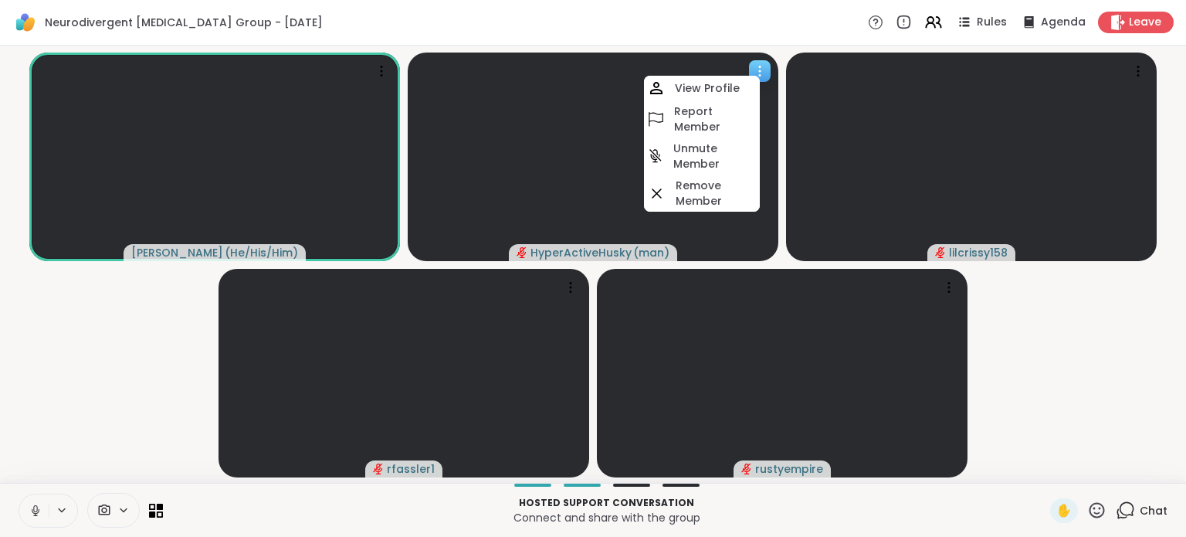
drag, startPoint x: 716, startPoint y: 164, endPoint x: 703, endPoint y: 175, distance: 17.0
click at [714, 164] on h4 "Unmute Member" at bounding box center [714, 156] width 83 height 31
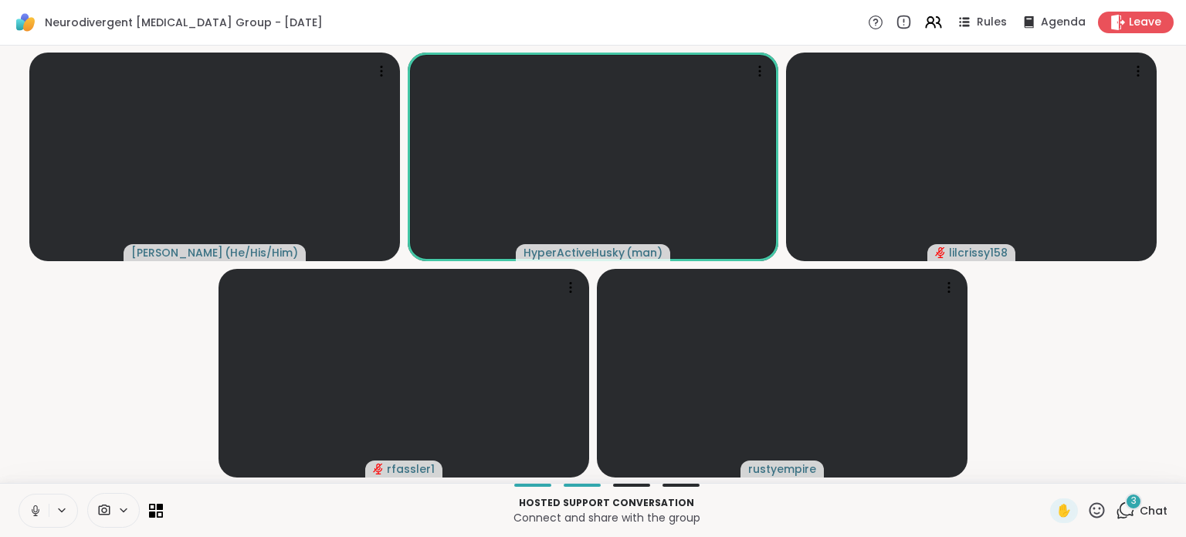
click at [1118, 510] on icon at bounding box center [1125, 509] width 19 height 19
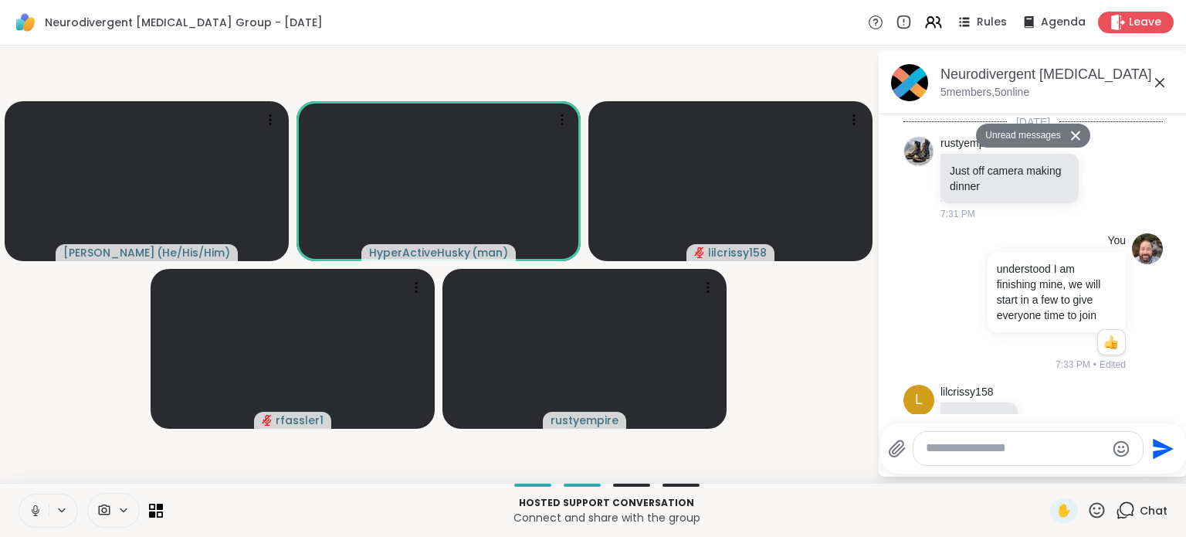
scroll to position [858, 0]
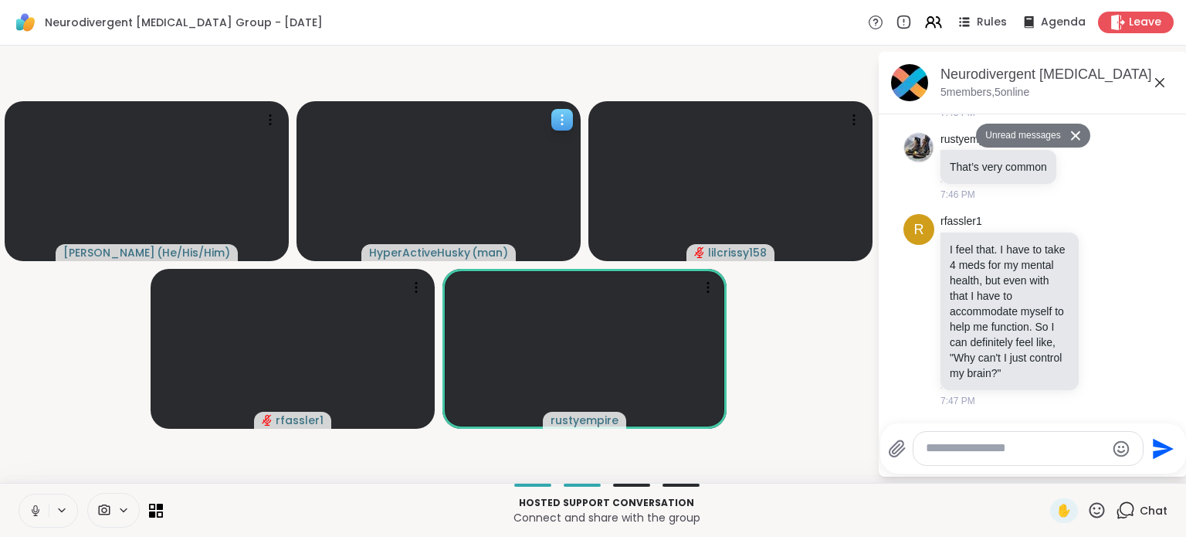
click at [562, 121] on icon at bounding box center [561, 119] width 15 height 15
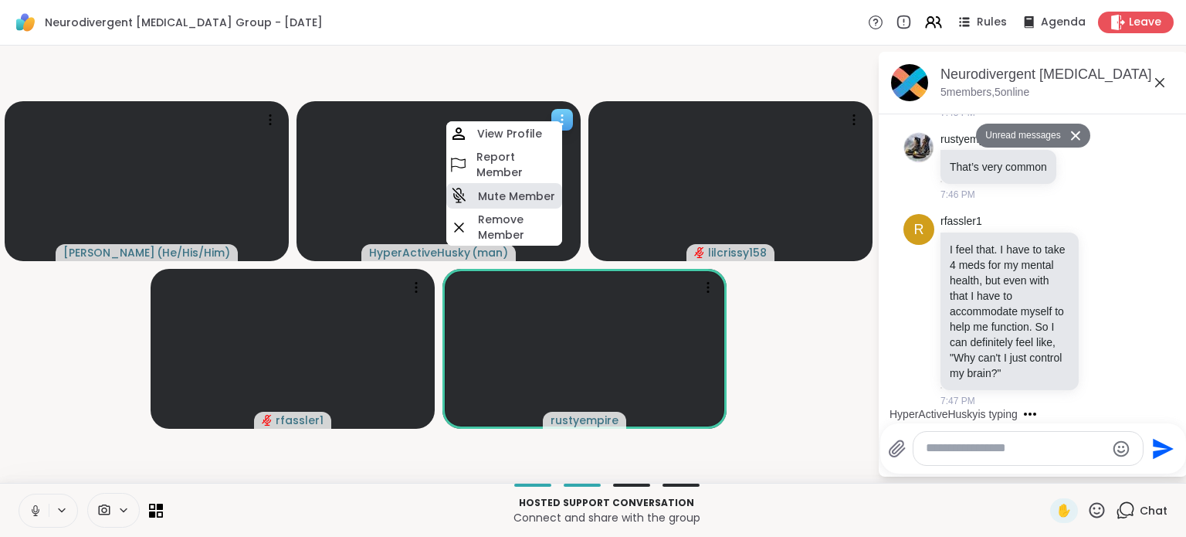
click at [534, 201] on h4 "Mute Member" at bounding box center [516, 195] width 77 height 15
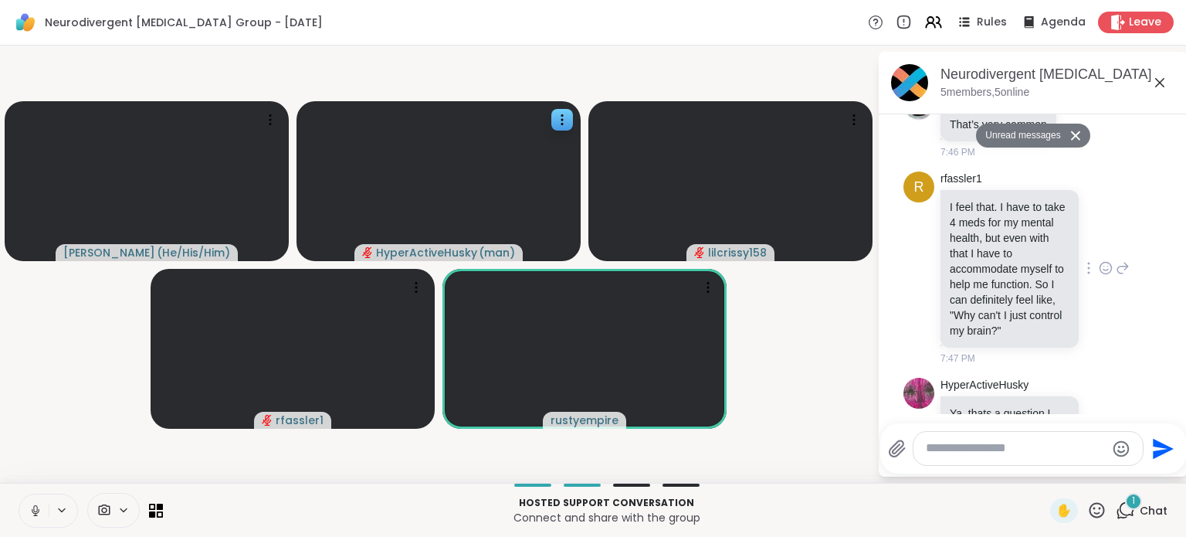
scroll to position [918, 0]
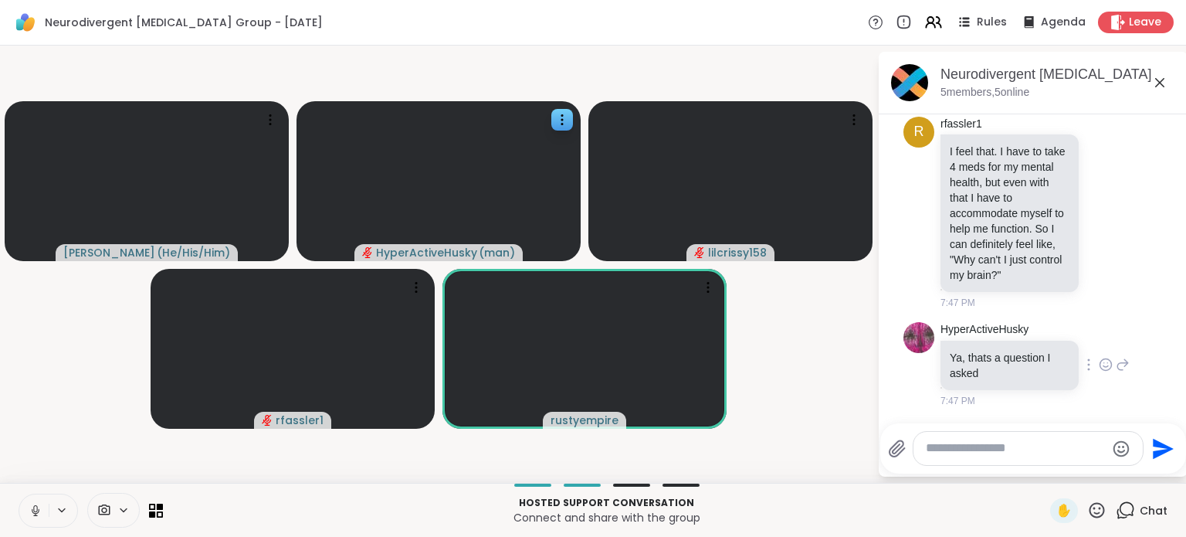
click at [1099, 367] on icon at bounding box center [1106, 364] width 14 height 15
click at [1099, 345] on div "Select Reaction: Heart" at bounding box center [1106, 340] width 14 height 14
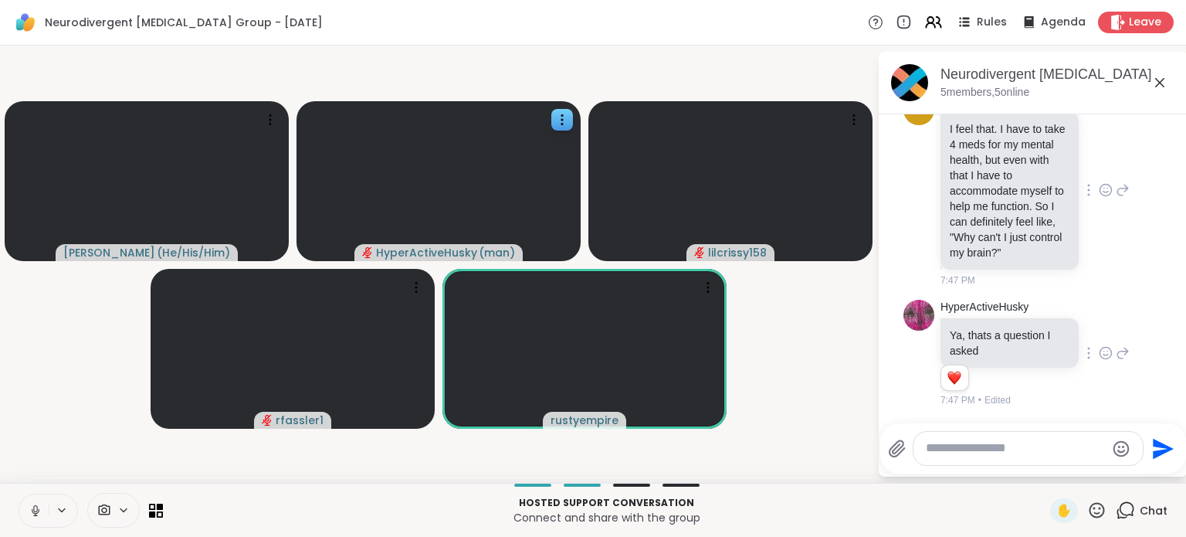
click at [1099, 188] on icon at bounding box center [1106, 189] width 14 height 15
click at [1099, 158] on span "Select Reaction: Heart" at bounding box center [1106, 165] width 14 height 15
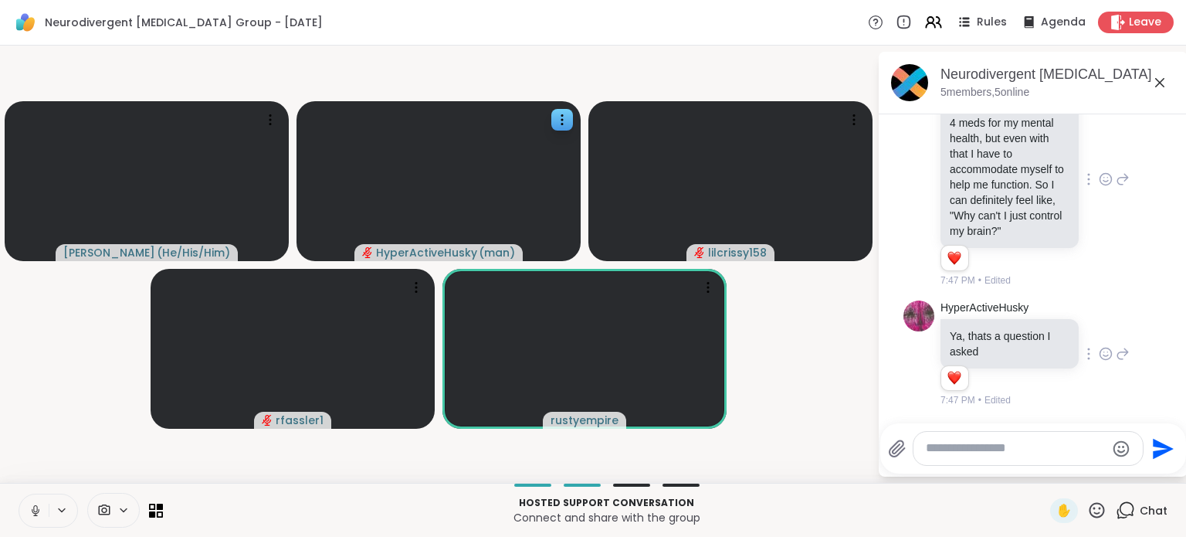
click at [1159, 88] on icon at bounding box center [1160, 82] width 19 height 19
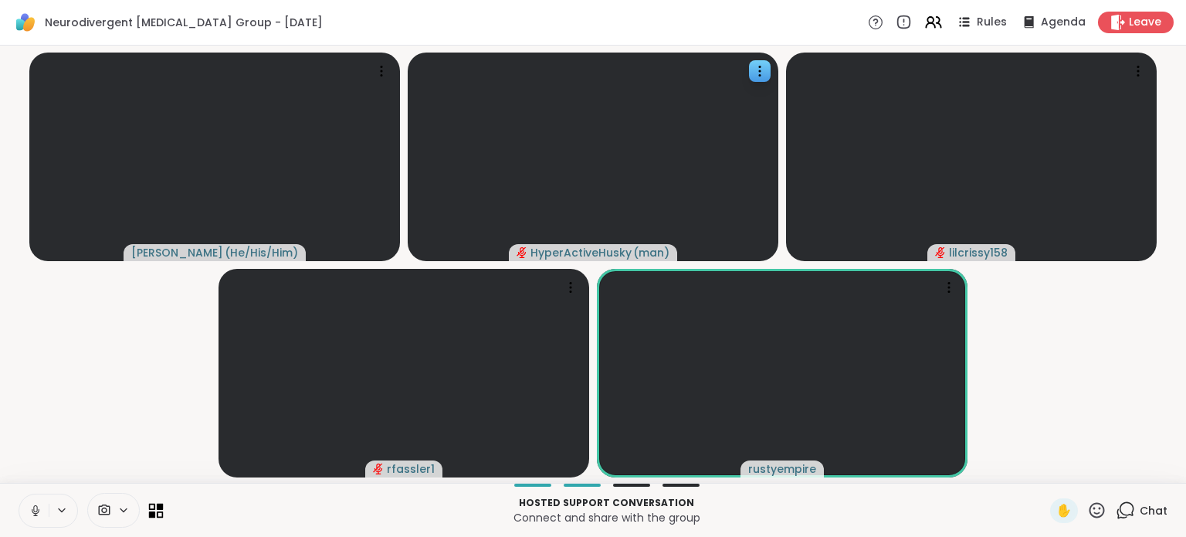
click at [157, 515] on icon at bounding box center [160, 513] width 7 height 7
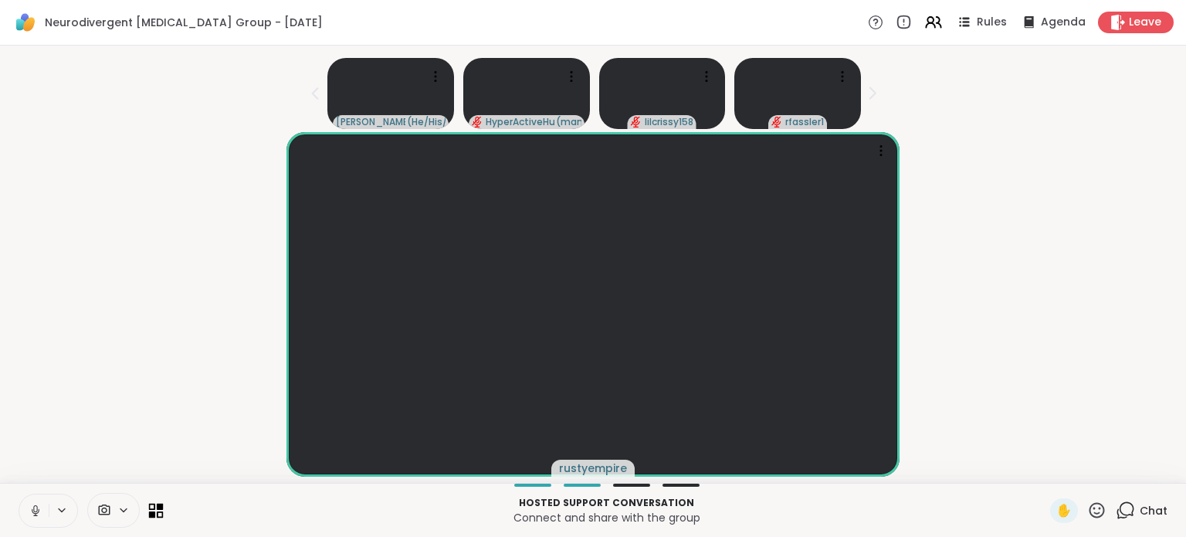
click at [157, 515] on icon at bounding box center [160, 513] width 7 height 7
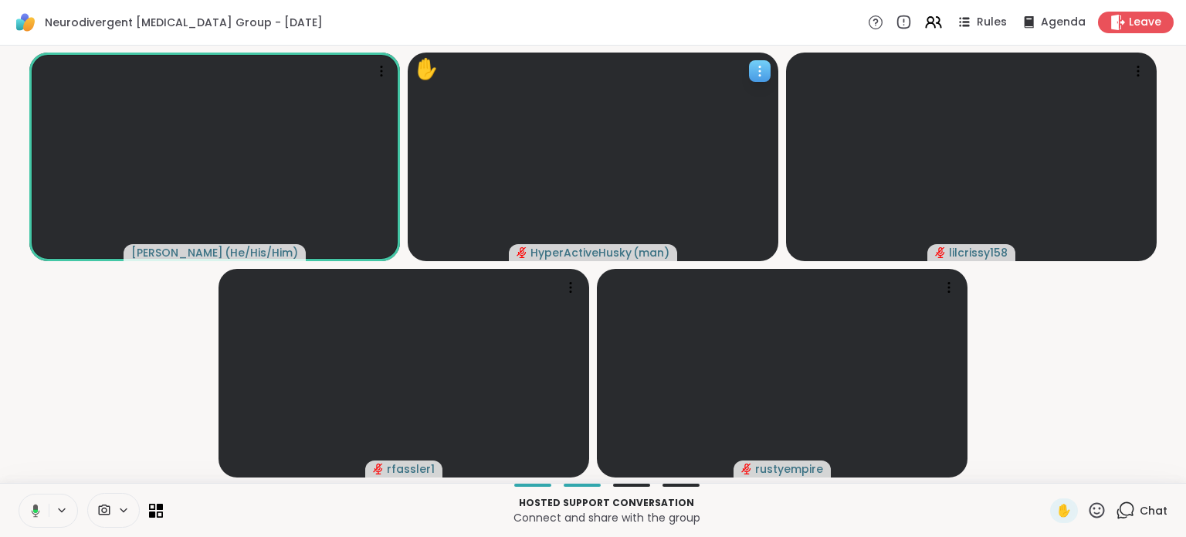
click at [756, 74] on icon at bounding box center [759, 70] width 15 height 15
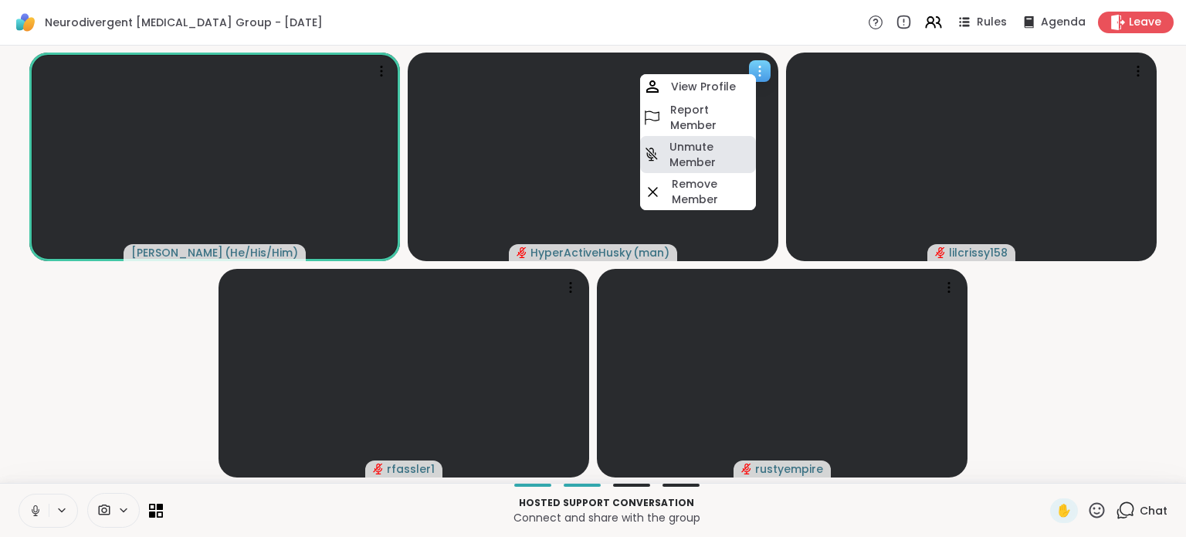
click at [714, 144] on h4 "Unmute Member" at bounding box center [711, 154] width 83 height 31
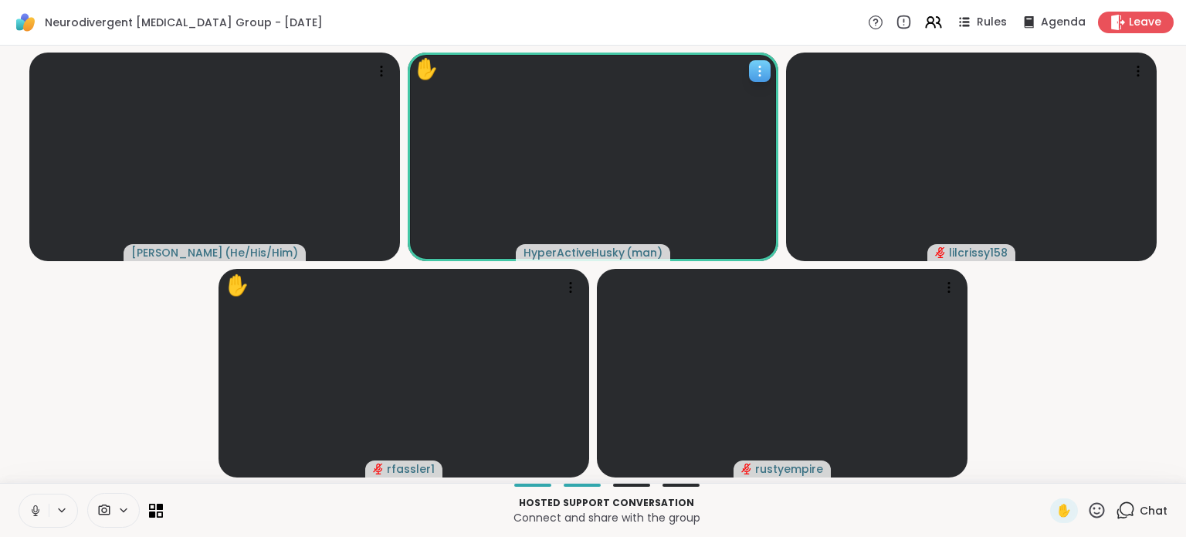
click at [766, 70] on icon at bounding box center [759, 70] width 15 height 15
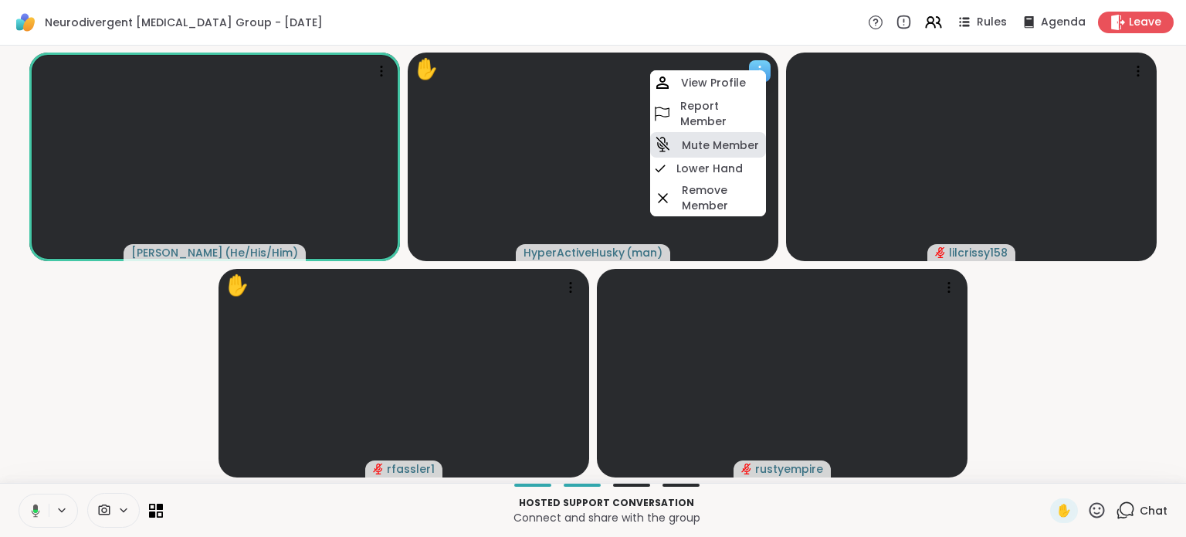
click at [733, 146] on h4 "Mute Member" at bounding box center [720, 144] width 77 height 15
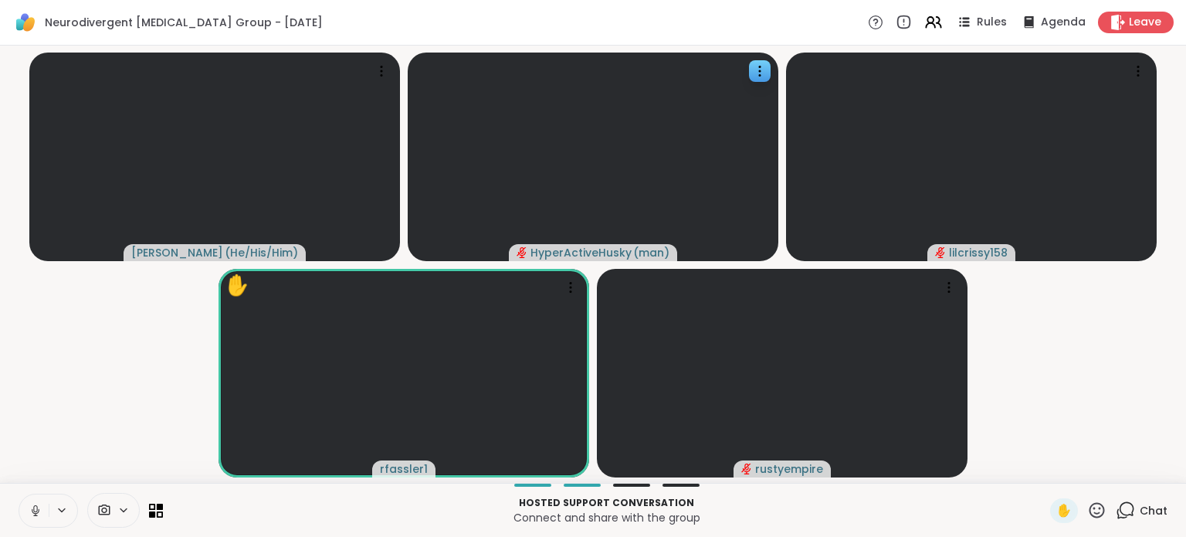
click at [156, 520] on div at bounding box center [91, 510] width 144 height 35
click at [157, 515] on icon at bounding box center [160, 513] width 7 height 7
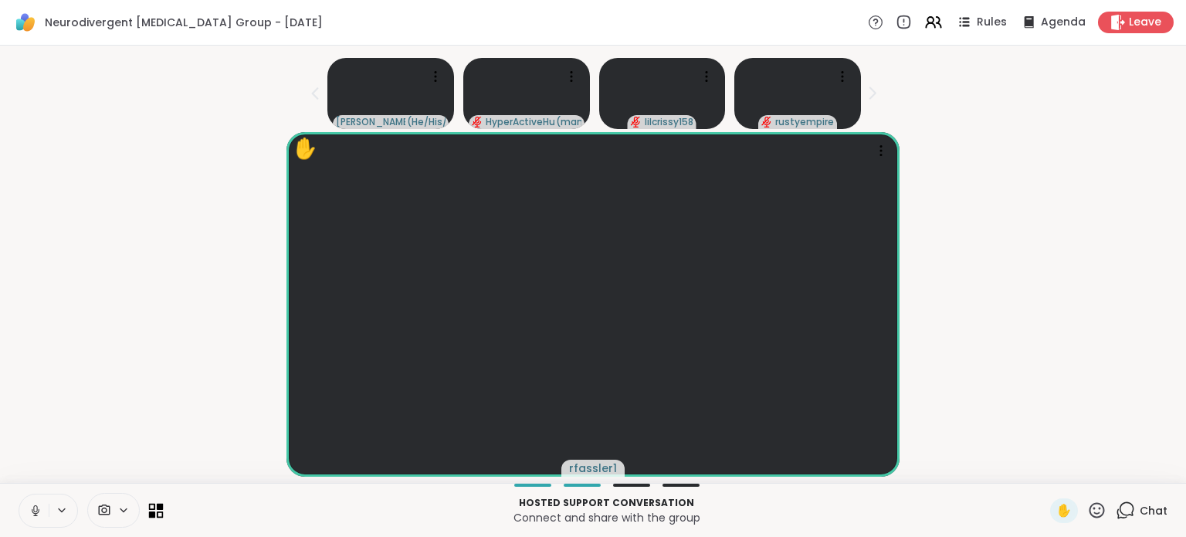
click at [157, 512] on icon at bounding box center [160, 513] width 7 height 7
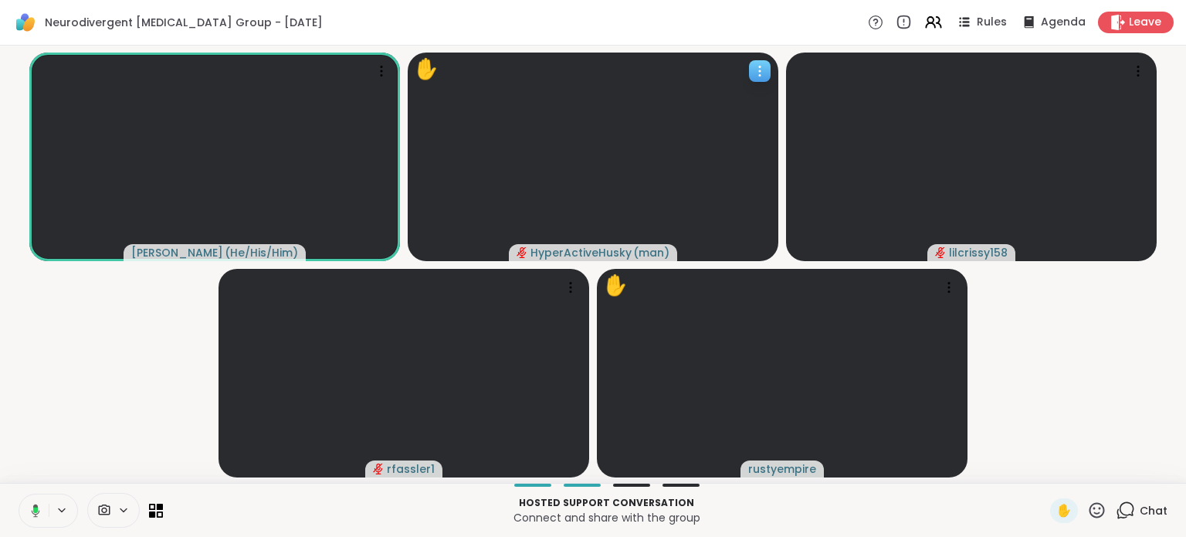
click at [761, 73] on icon at bounding box center [759, 70] width 15 height 15
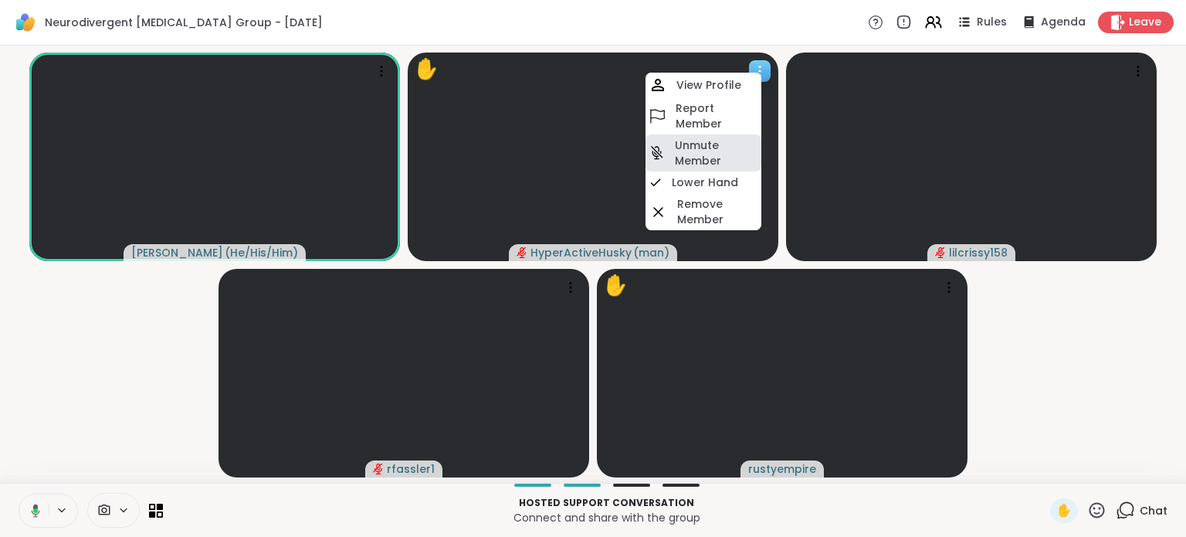
click at [734, 157] on h4 "Unmute Member" at bounding box center [716, 152] width 83 height 31
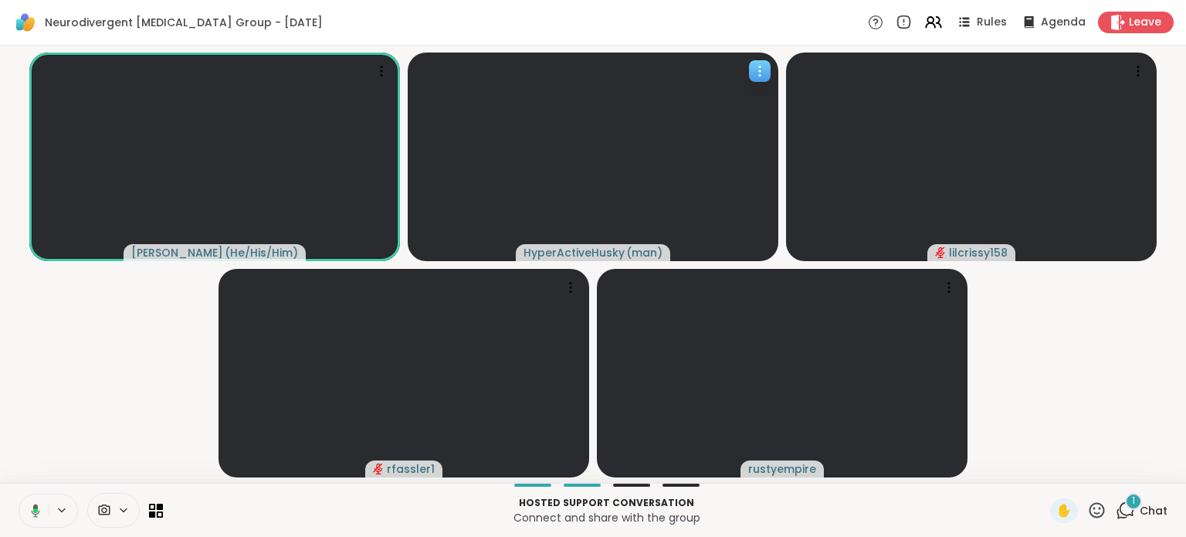
click at [756, 71] on icon at bounding box center [759, 70] width 15 height 15
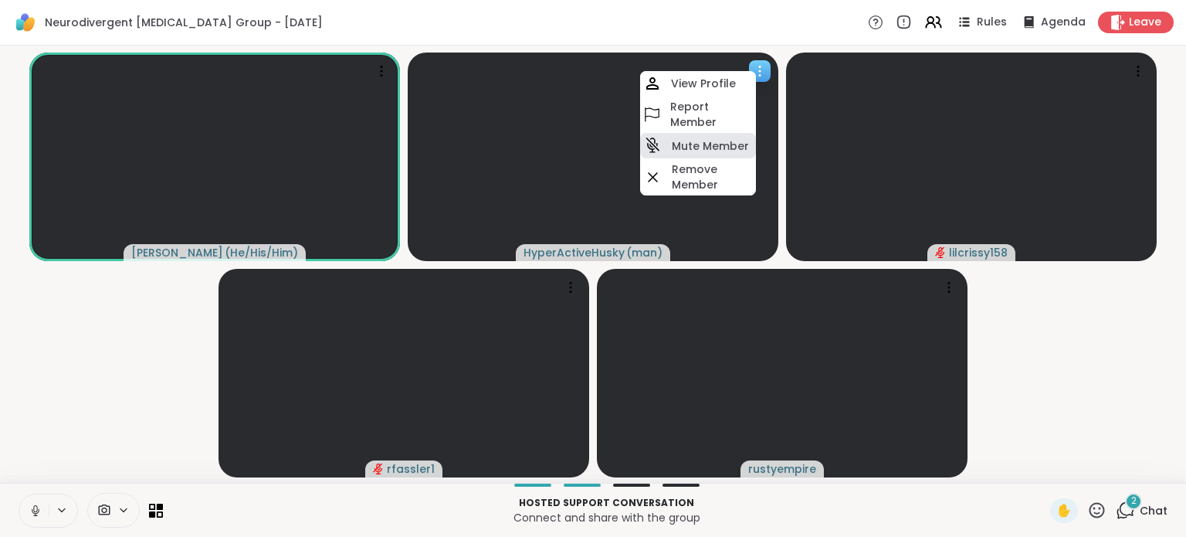
click at [707, 156] on div "Mute Member" at bounding box center [698, 145] width 116 height 25
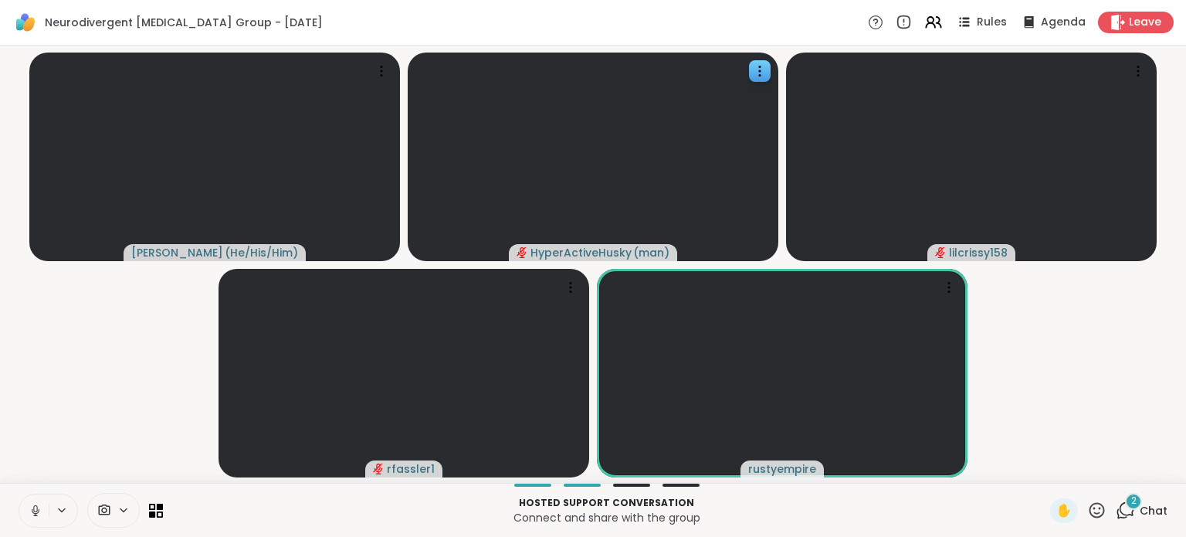
click at [1116, 506] on icon at bounding box center [1125, 509] width 19 height 19
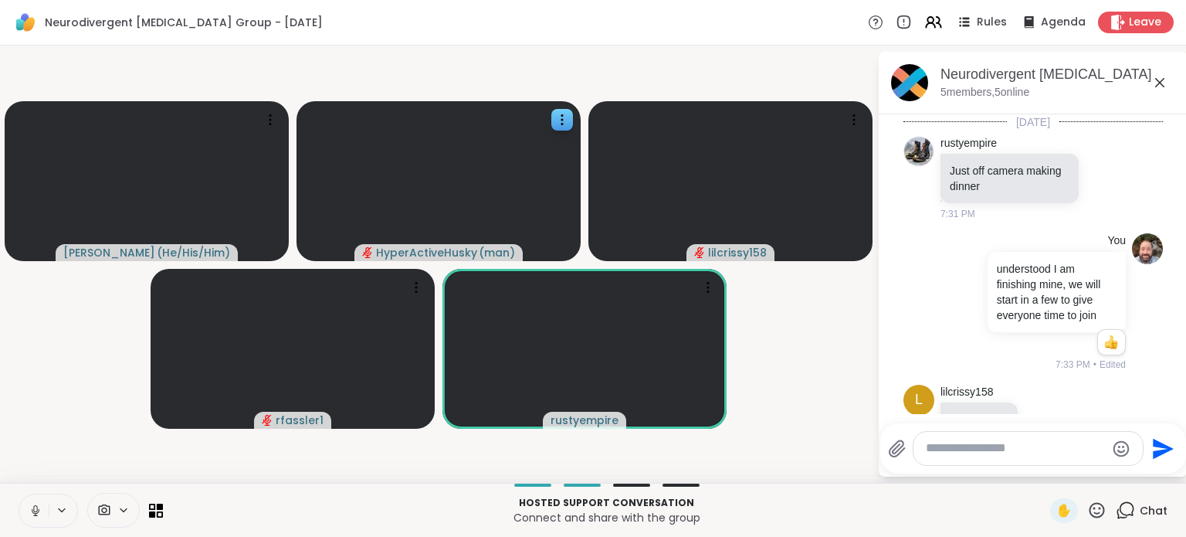
scroll to position [1340, 0]
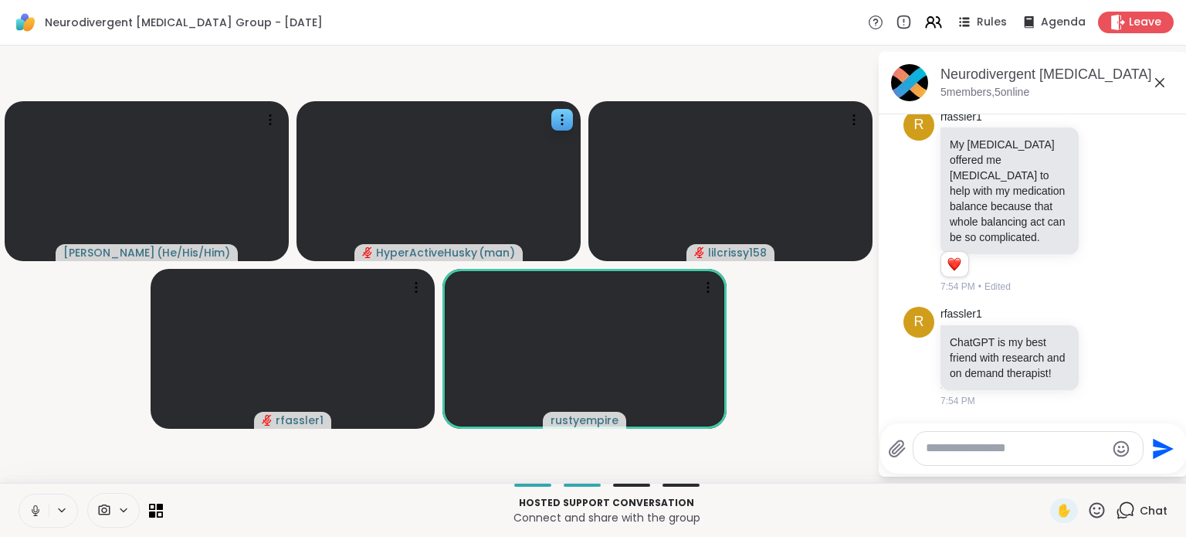
click at [967, 453] on textarea "Type your message" at bounding box center [1016, 448] width 180 height 16
type textarea "*"
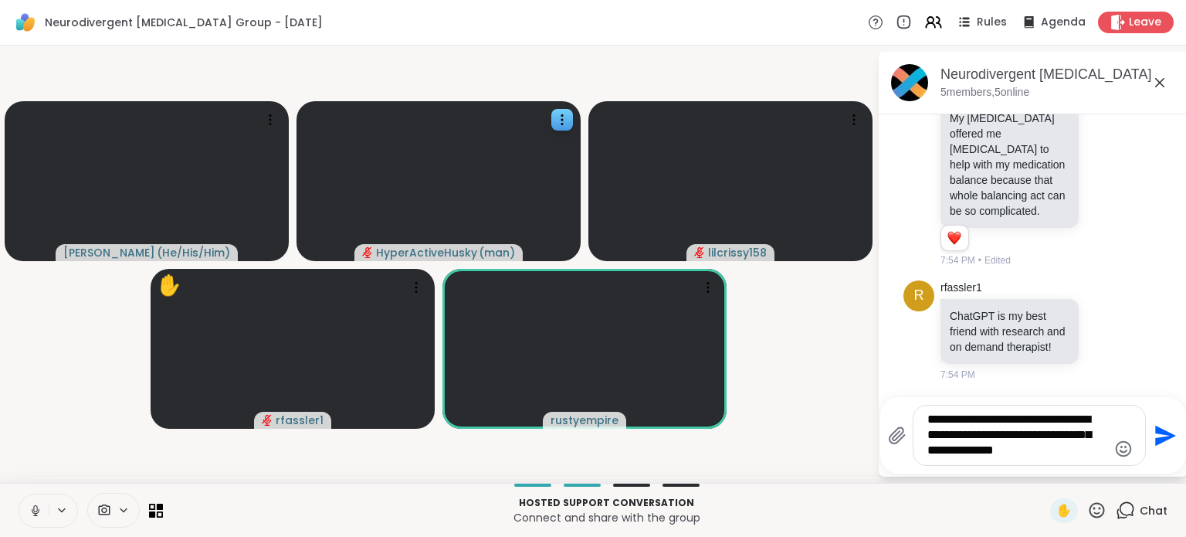
type textarea "**********"
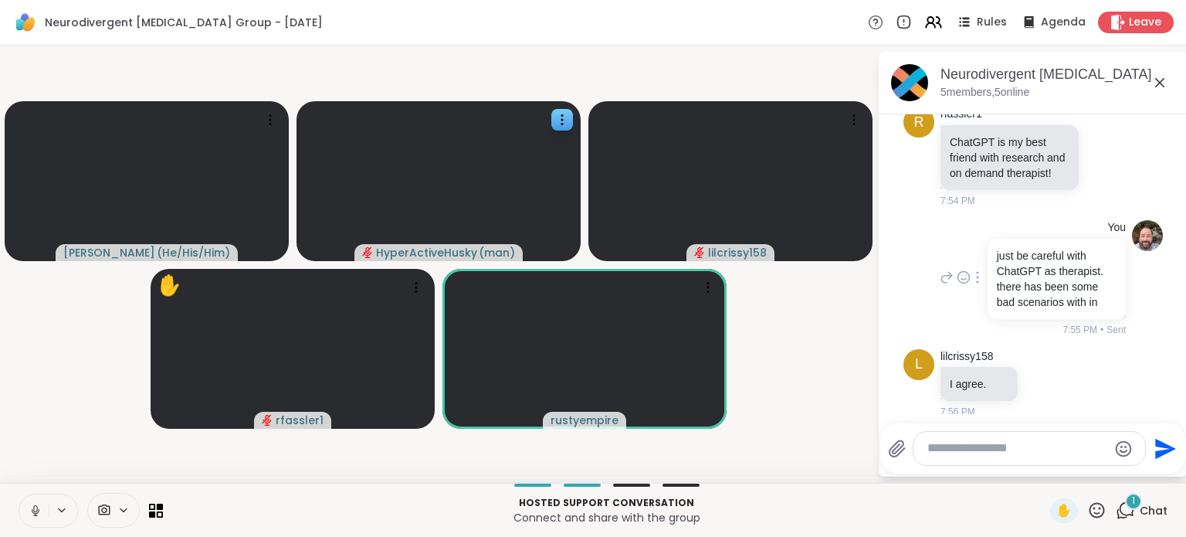
scroll to position [1514, 0]
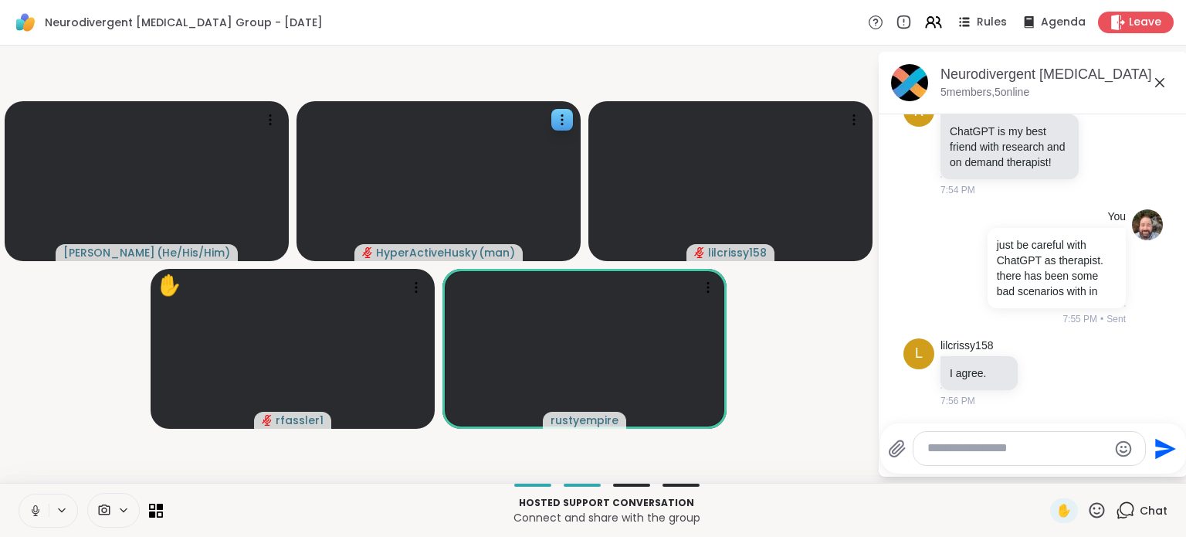
click at [1165, 80] on icon at bounding box center [1160, 82] width 19 height 19
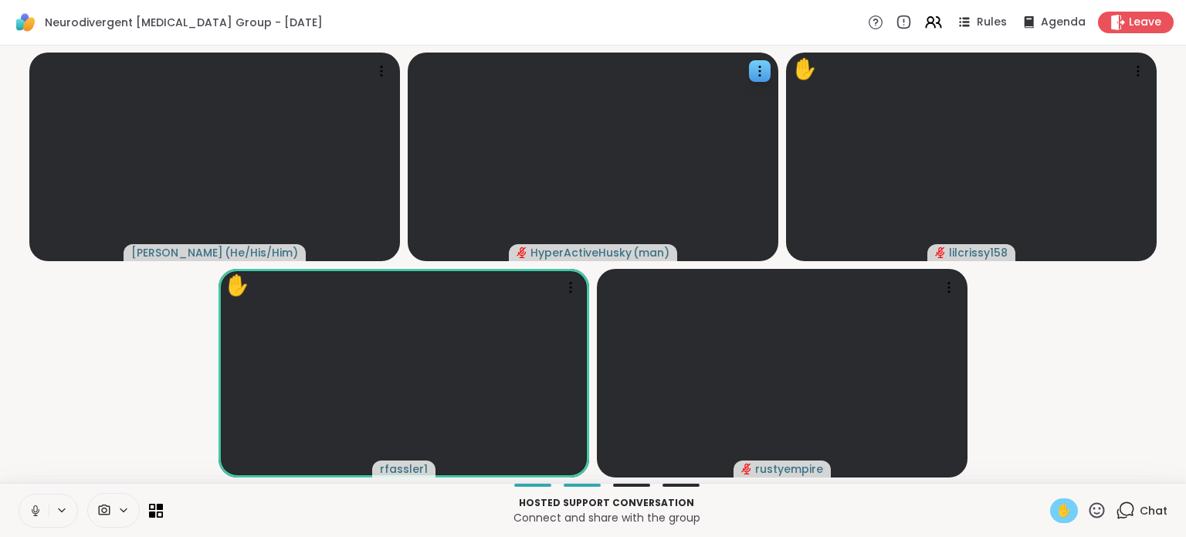
click at [1056, 519] on span "✋" at bounding box center [1063, 510] width 15 height 19
click at [100, 402] on video-player-container "✋ Brian_L ( He/His/Him ) HyperActiveHusky ( man ) ✋ lilcrissy158 ✋ rfassler1 ru…" at bounding box center [593, 264] width 1168 height 425
click at [1120, 514] on icon at bounding box center [1127, 509] width 15 height 14
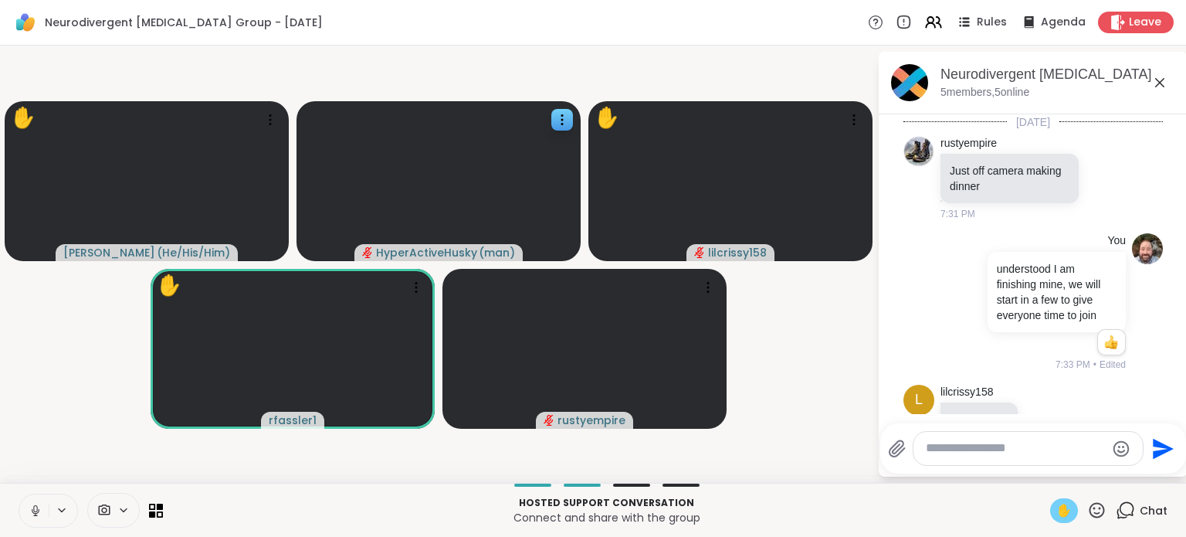
scroll to position [1648, 0]
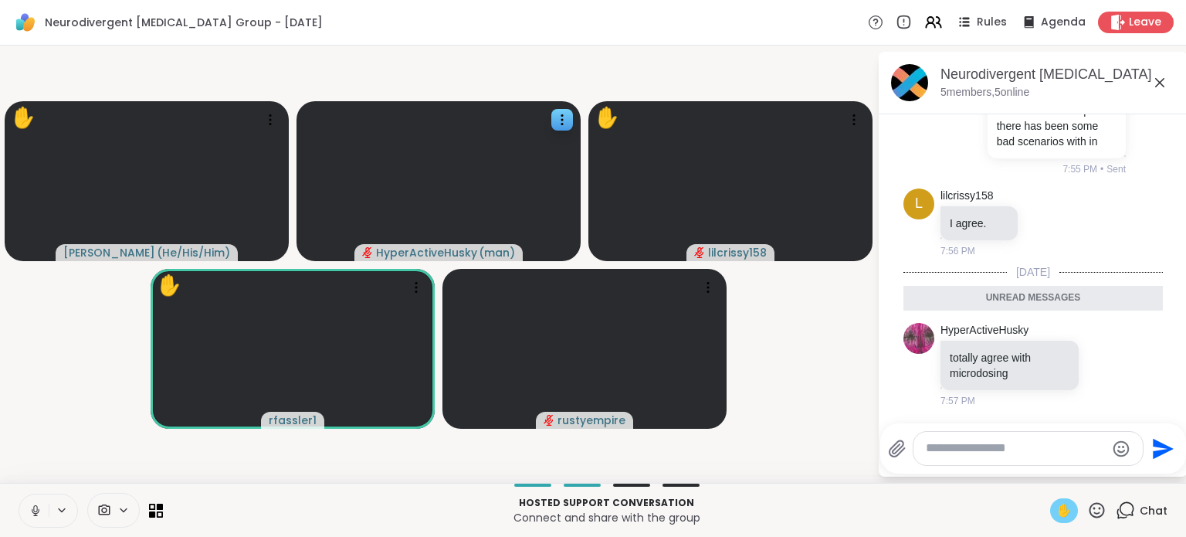
click at [991, 444] on textarea "Type your message" at bounding box center [1016, 448] width 180 height 16
type textarea "**********"
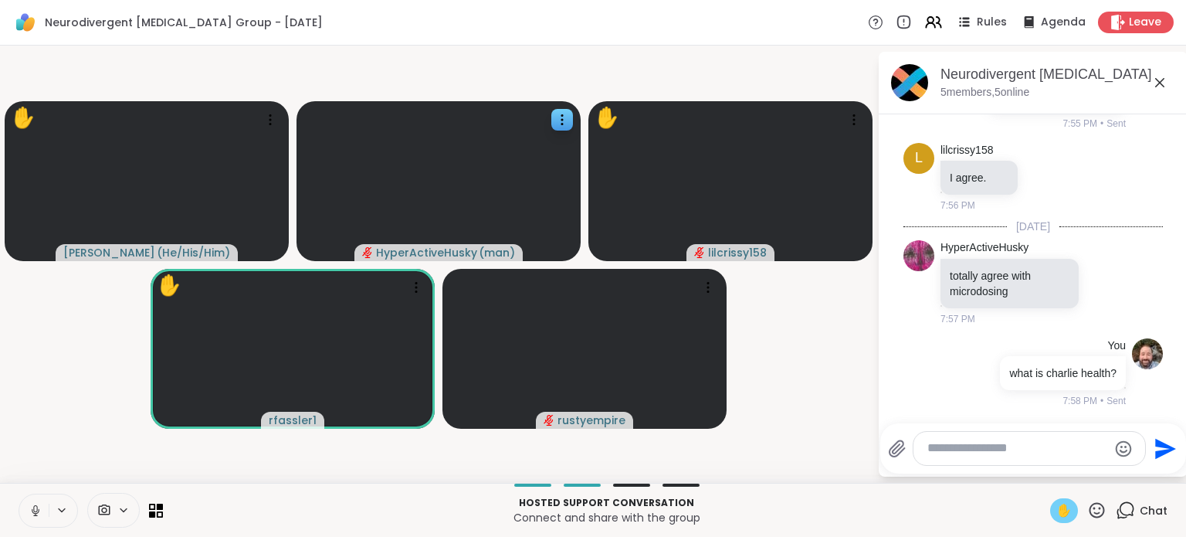
scroll to position [1837, 0]
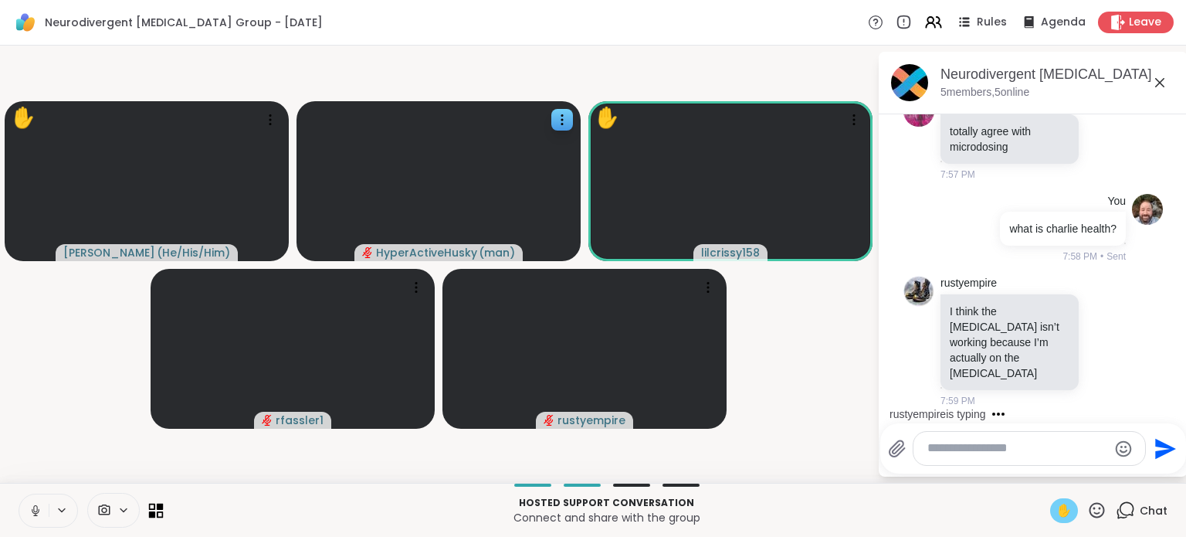
click at [158, 510] on icon at bounding box center [156, 510] width 15 height 15
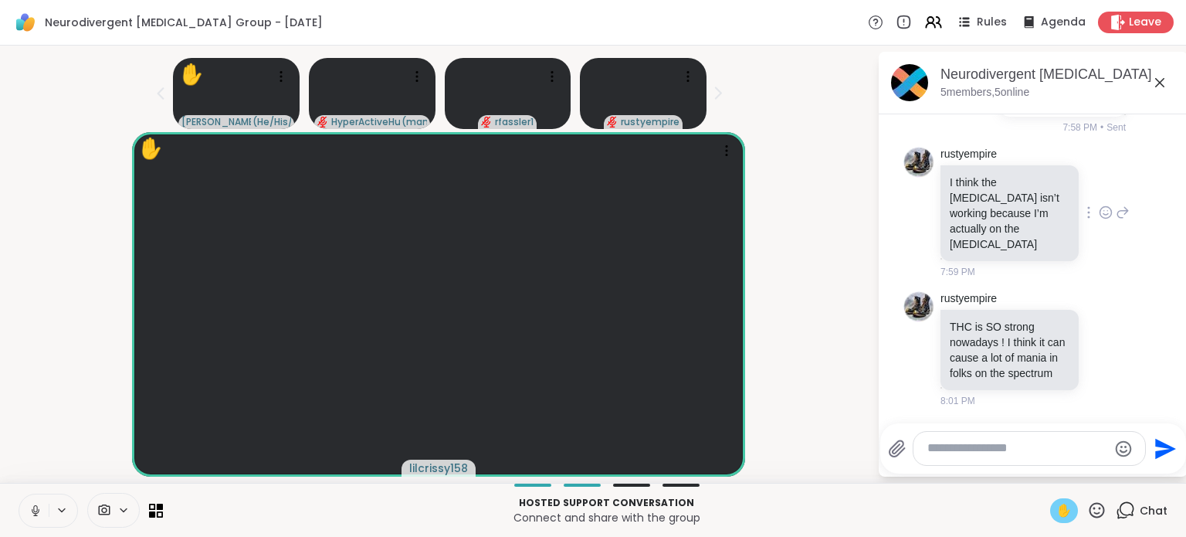
scroll to position [1903, 0]
drag, startPoint x: 1032, startPoint y: 187, endPoint x: 993, endPoint y: 163, distance: 45.4
click at [1009, 107] on p "what is charlie health?" at bounding box center [1062, 99] width 107 height 15
copy p "what is charlie health?"
click at [949, 444] on textarea "Type your message" at bounding box center [1017, 448] width 180 height 16
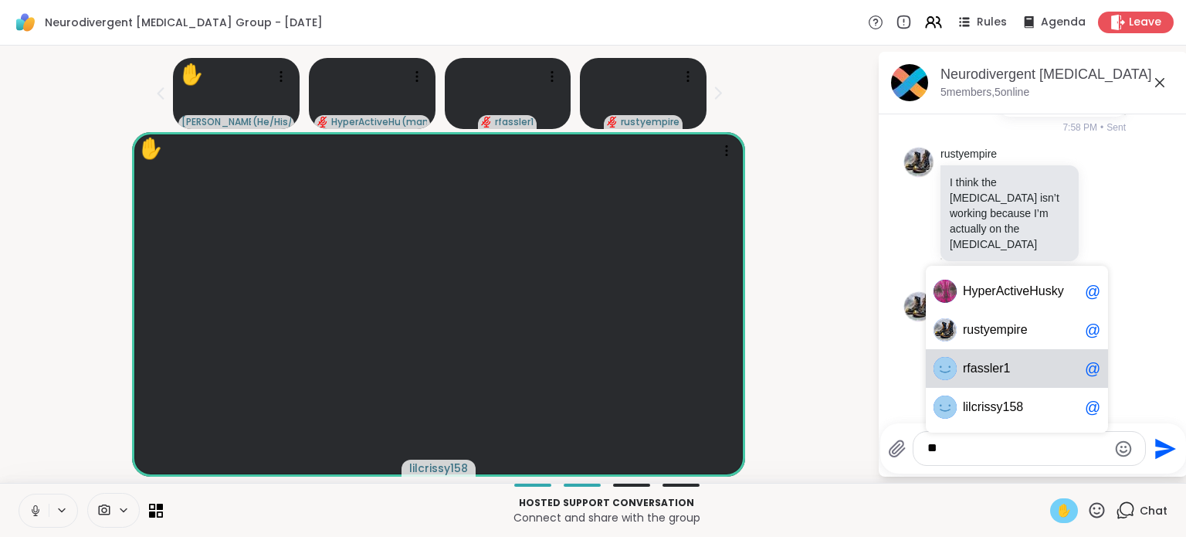
click at [975, 363] on span "fassle" at bounding box center [983, 368] width 32 height 15
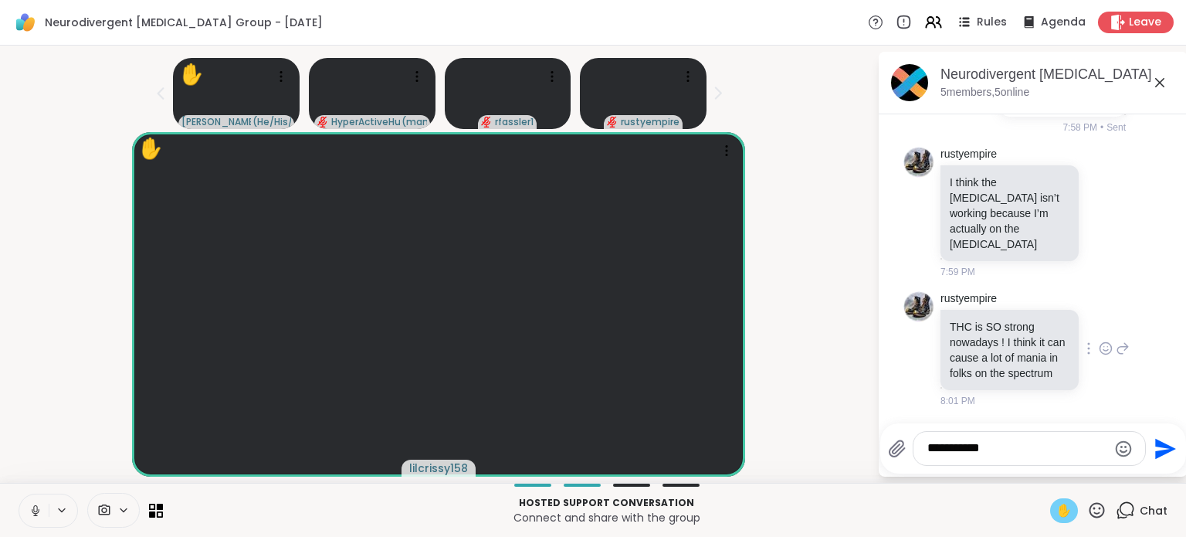
paste textarea "**********"
type textarea "**********"
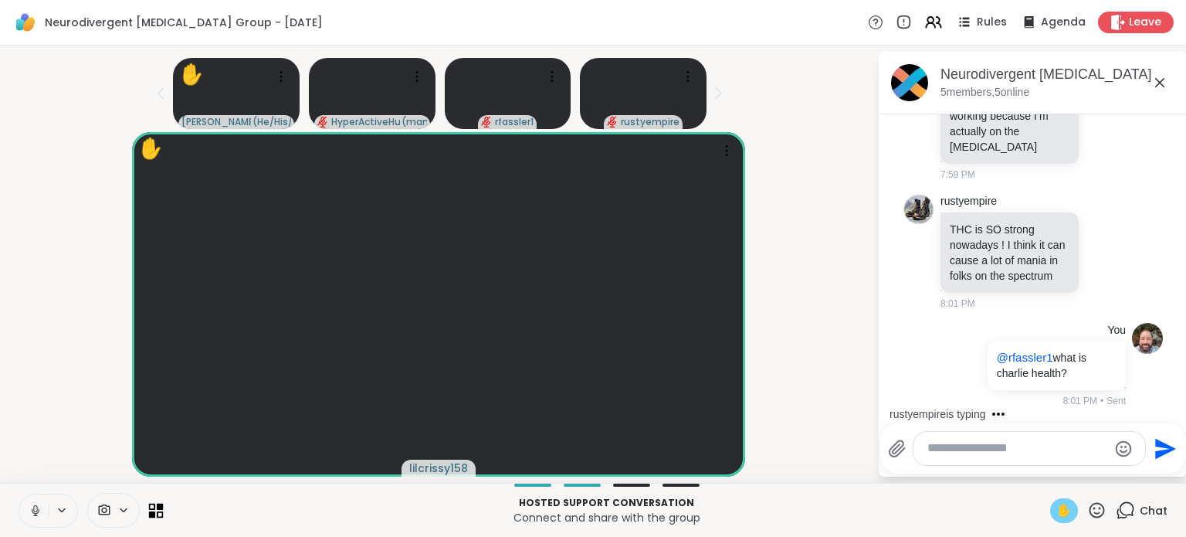
scroll to position [2191, 0]
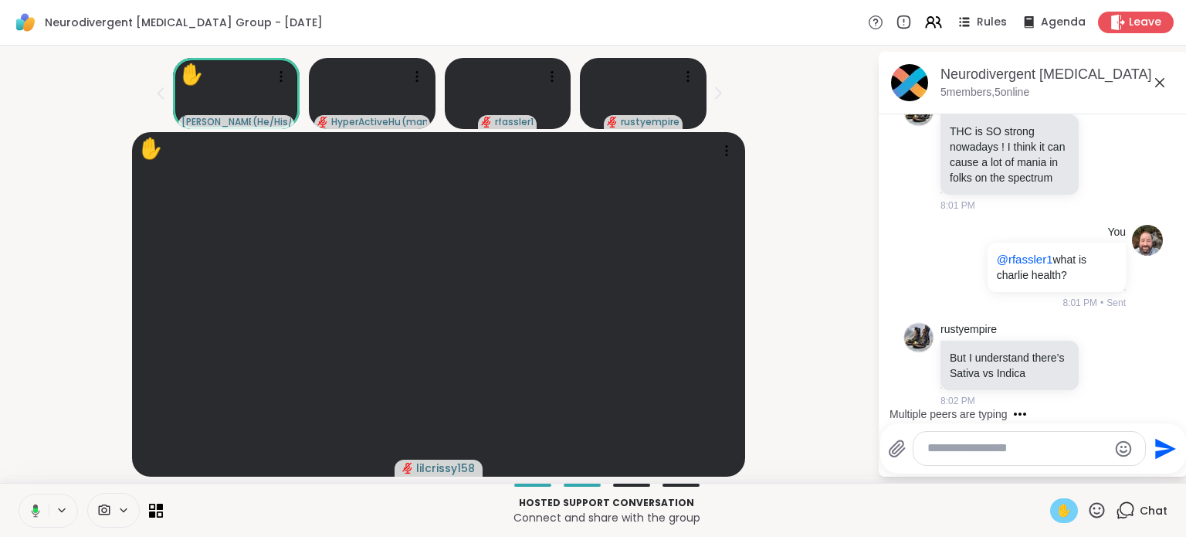
click at [1050, 510] on div "✋" at bounding box center [1064, 510] width 28 height 25
click at [153, 521] on div at bounding box center [91, 510] width 144 height 35
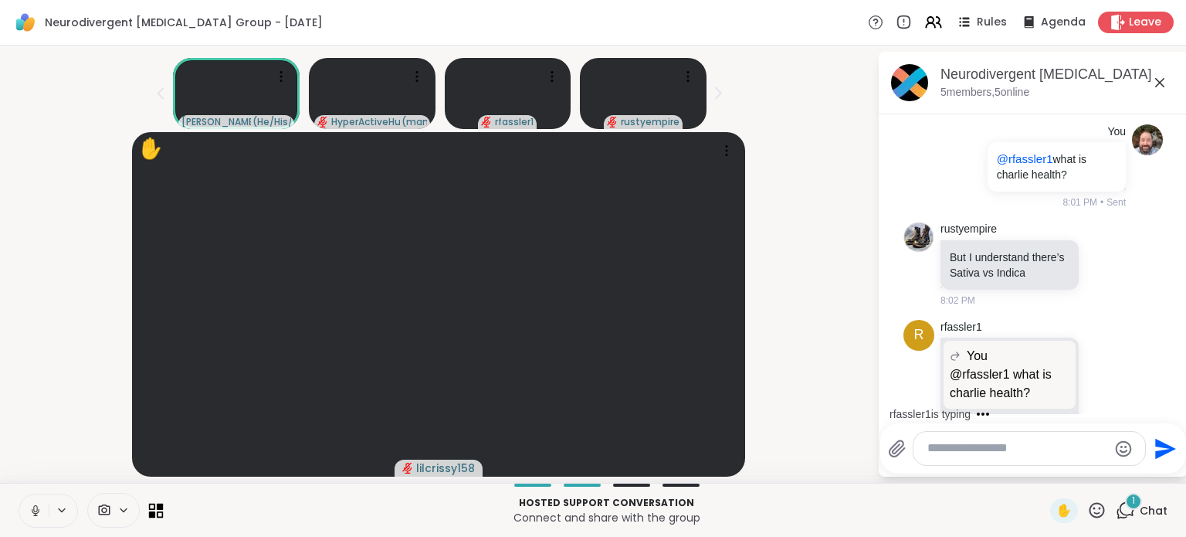
scroll to position [2437, 0]
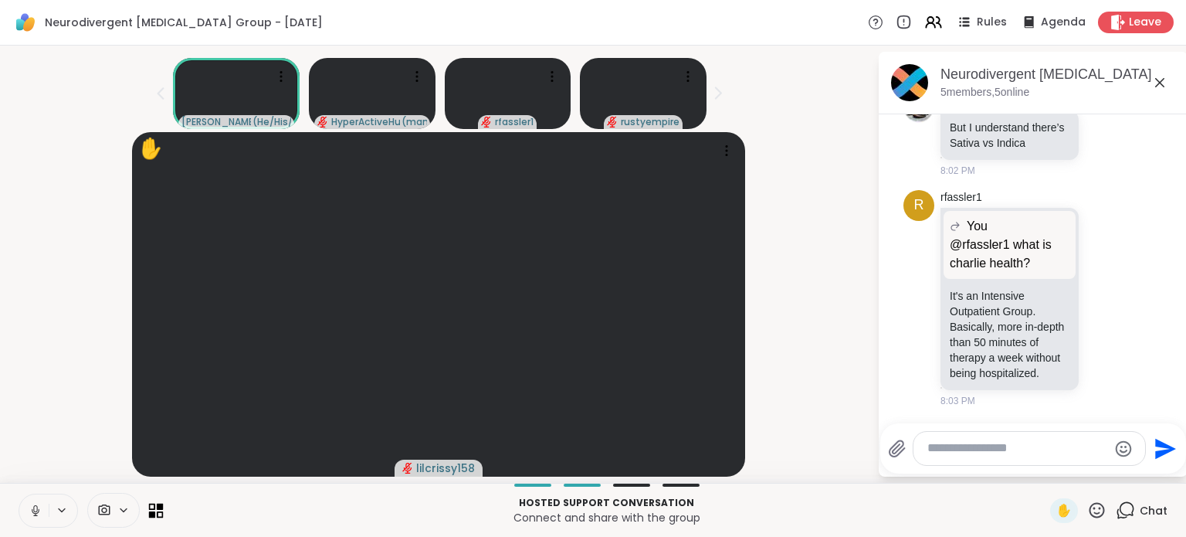
click at [154, 512] on icon at bounding box center [156, 510] width 15 height 15
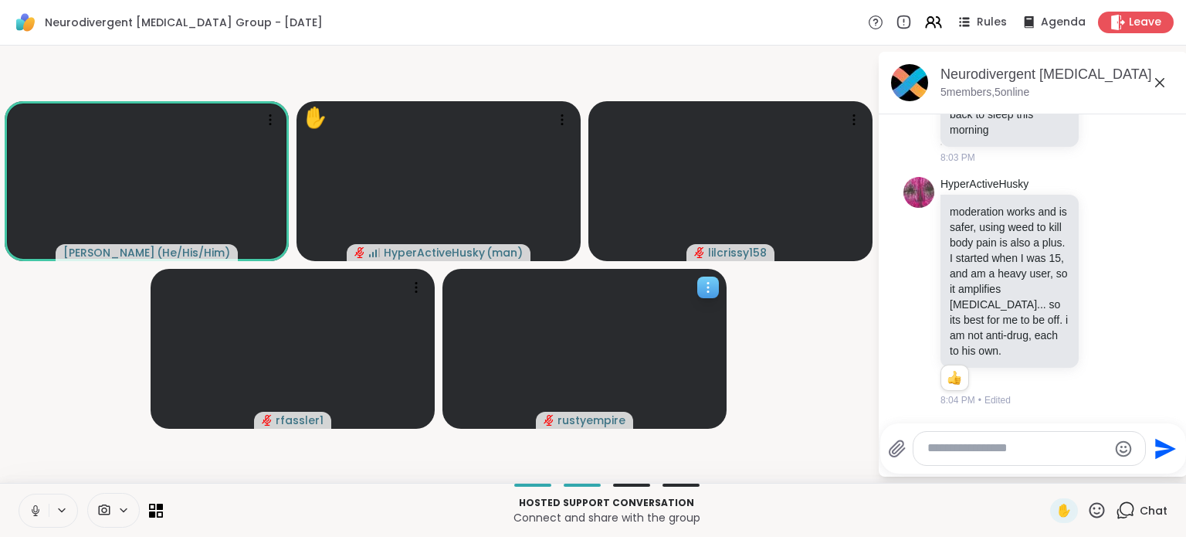
scroll to position [2874, 0]
click at [568, 113] on icon at bounding box center [561, 119] width 15 height 15
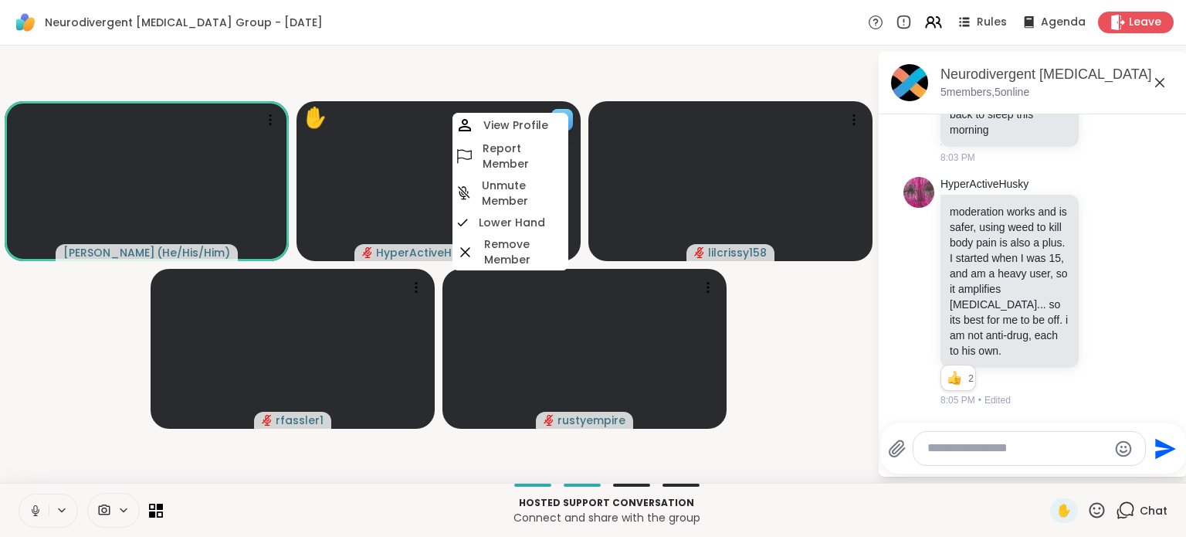
click at [528, 194] on h4 "Unmute Member" at bounding box center [523, 193] width 83 height 31
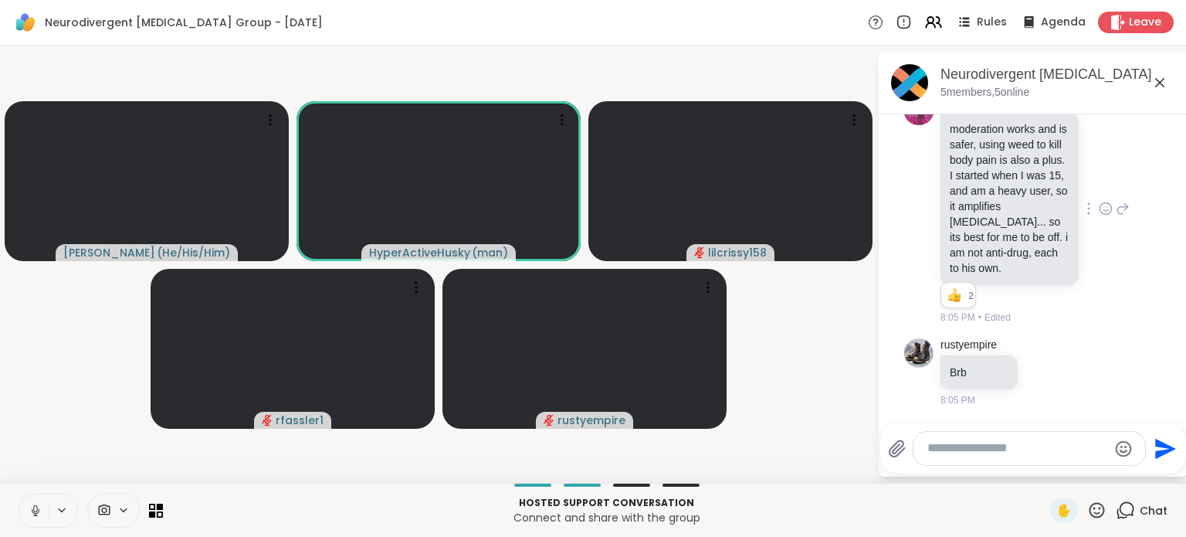
scroll to position [2956, 0]
click at [1044, 374] on icon at bounding box center [1045, 371] width 14 height 15
click at [1020, 352] on button "Select Reaction: Thumbs up" at bounding box center [1010, 346] width 31 height 31
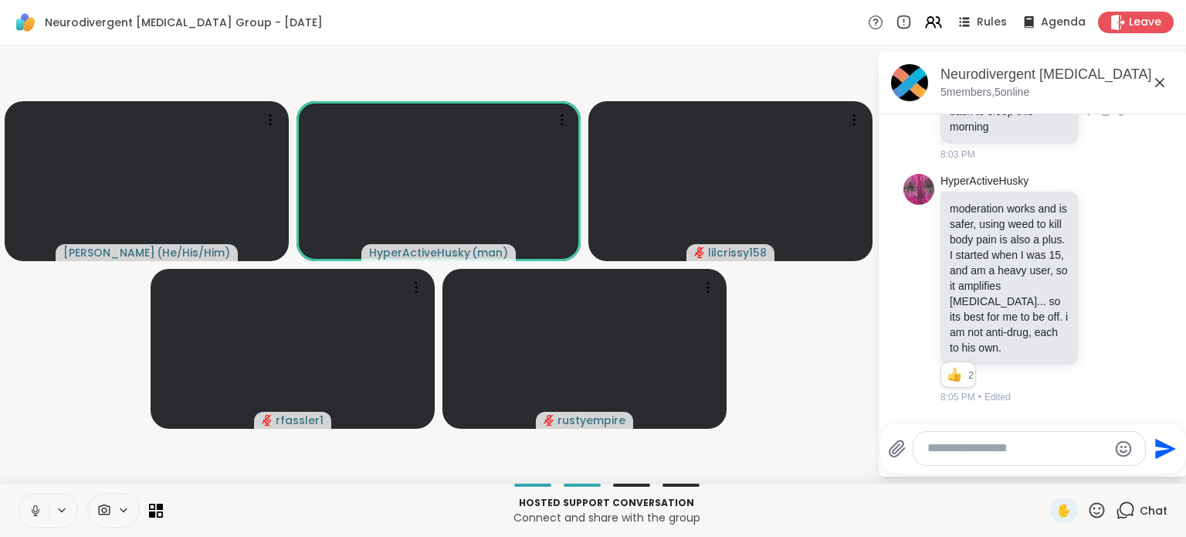
click at [1099, 117] on icon at bounding box center [1106, 109] width 14 height 15
drag, startPoint x: 1050, startPoint y: 205, endPoint x: 1078, endPoint y: 243, distance: 47.0
click at [1065, 92] on div "Select Reaction: Thumbs up" at bounding box center [1072, 85] width 14 height 14
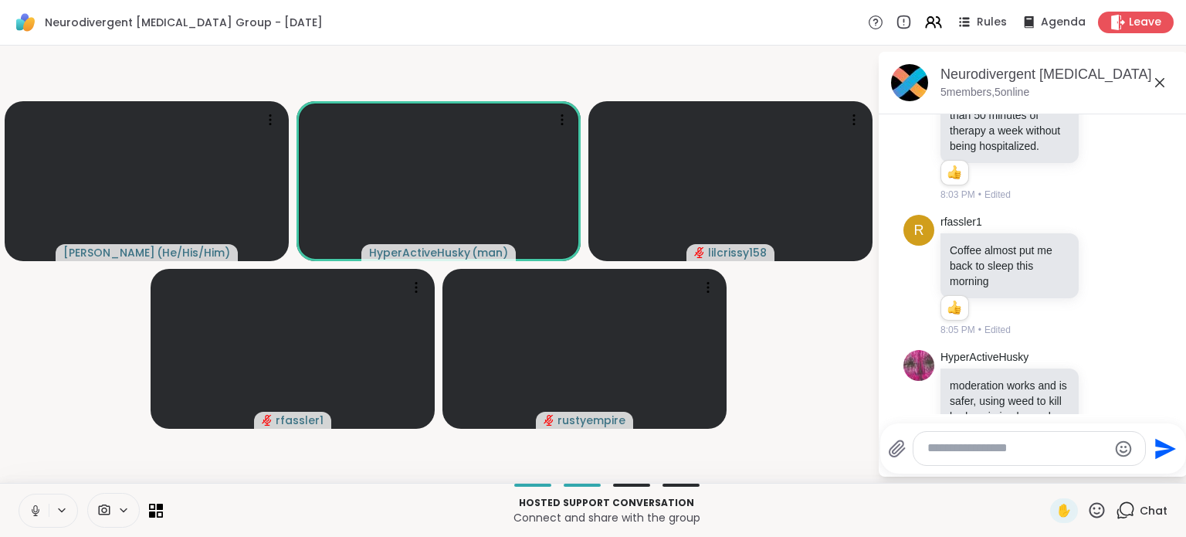
scroll to position [2515, 0]
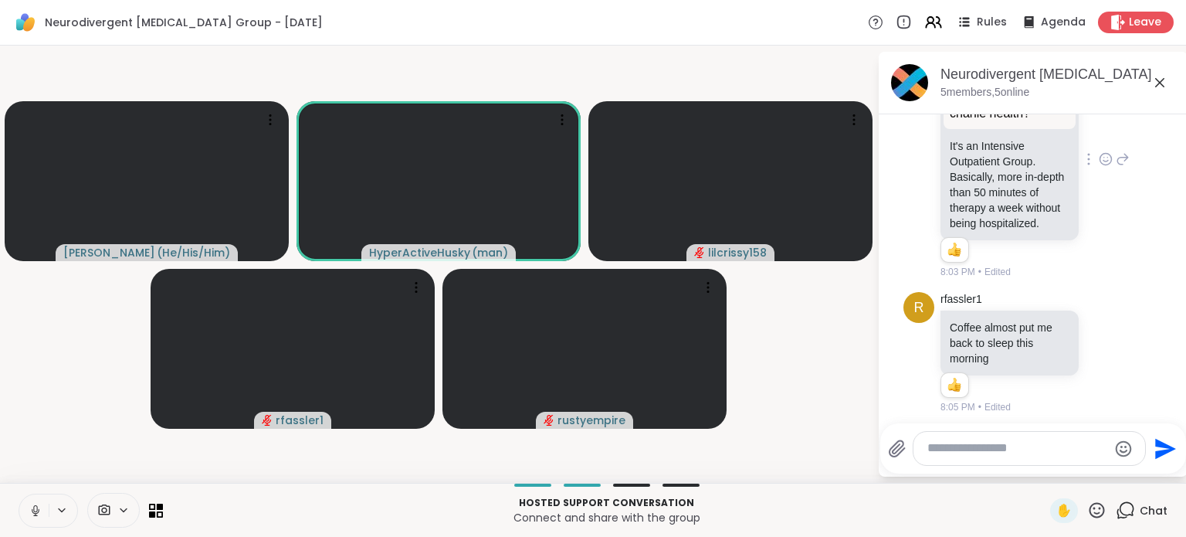
click at [1116, 168] on icon at bounding box center [1123, 159] width 14 height 19
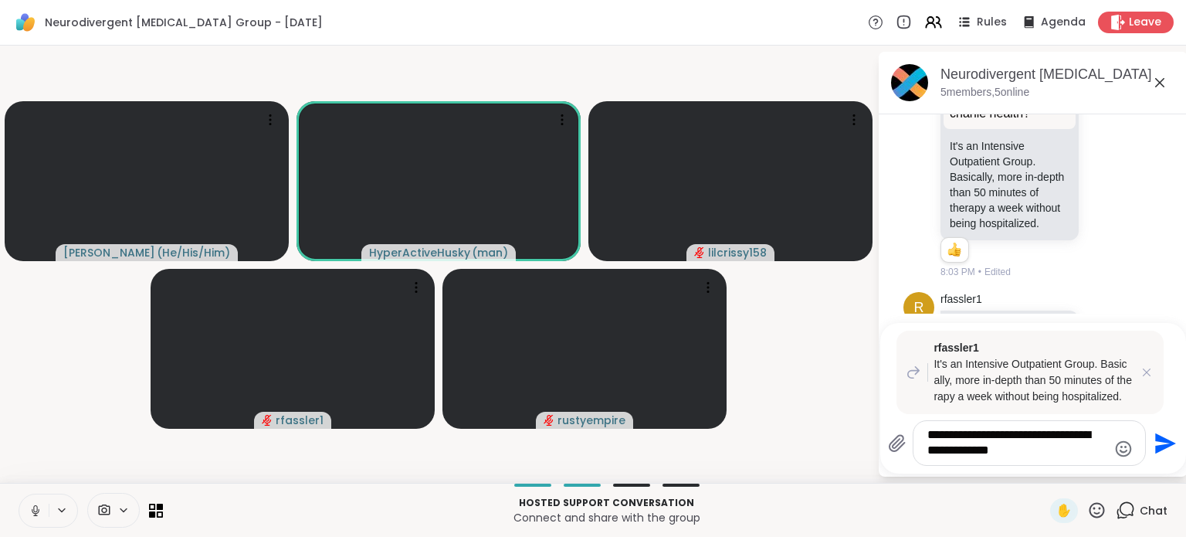
type textarea "**********"
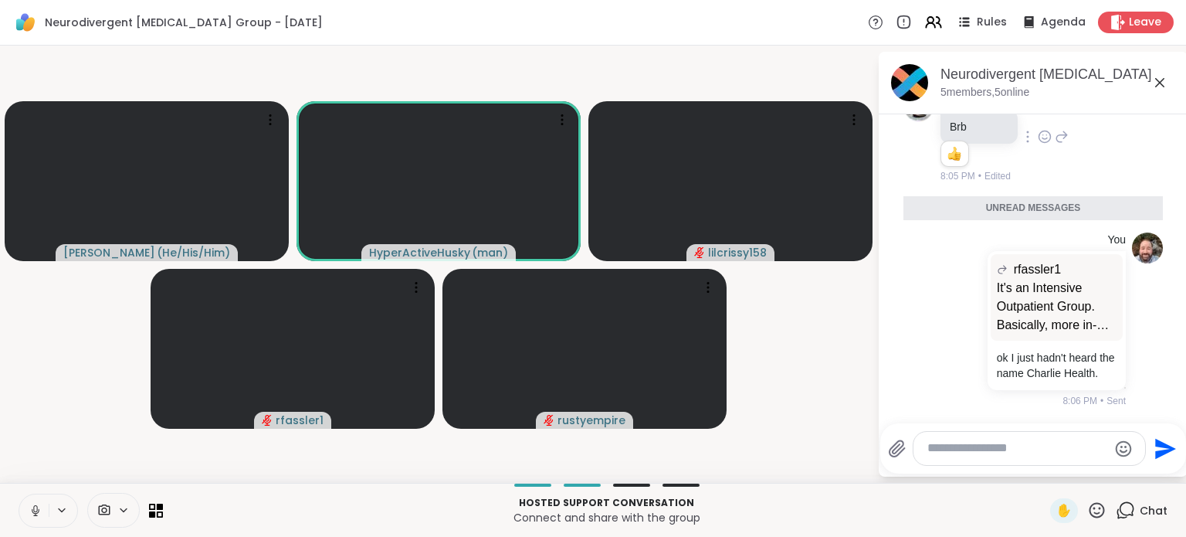
scroll to position [3203, 0]
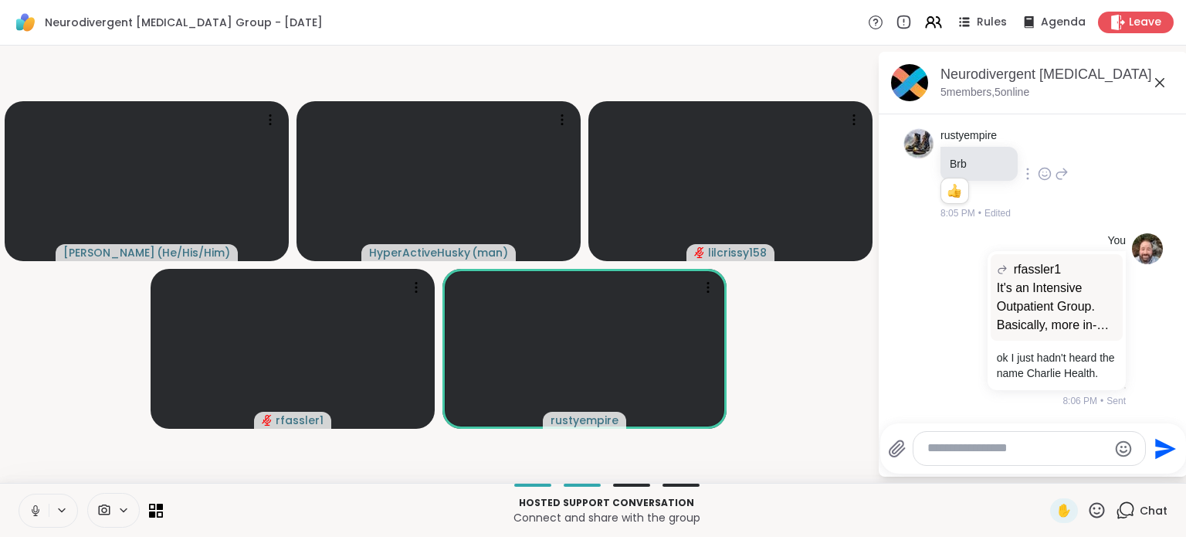
click at [1165, 86] on icon at bounding box center [1160, 82] width 19 height 19
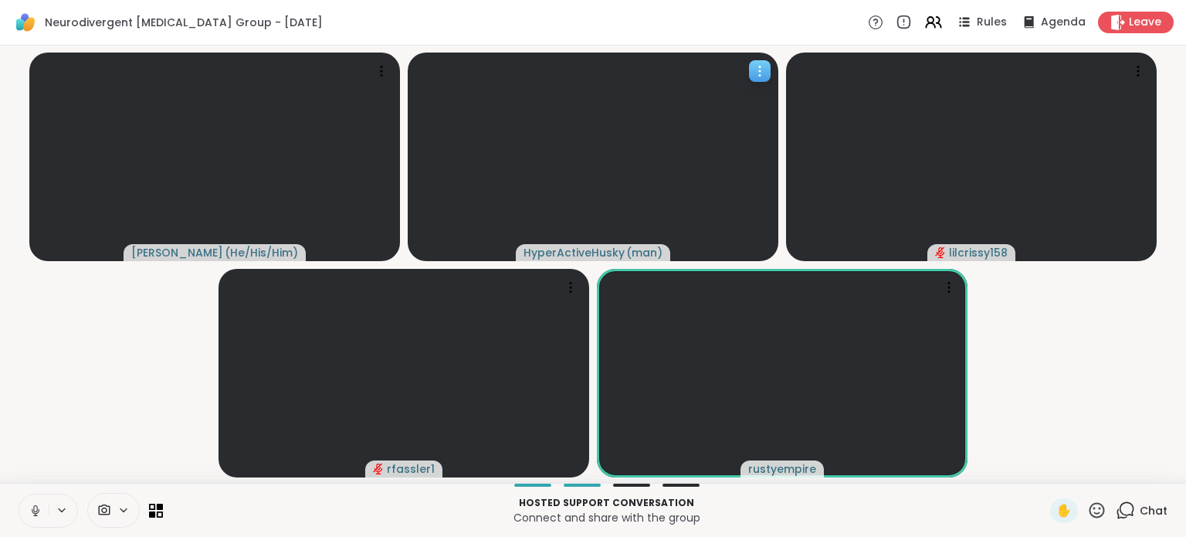
click at [760, 73] on icon at bounding box center [759, 70] width 15 height 15
click at [1081, 413] on video-player-container "Brian_L ( He/His/Him ) HyperActiveHusky ( man ) lilcrissy158 rfassler1 rustyemp…" at bounding box center [593, 264] width 1168 height 425
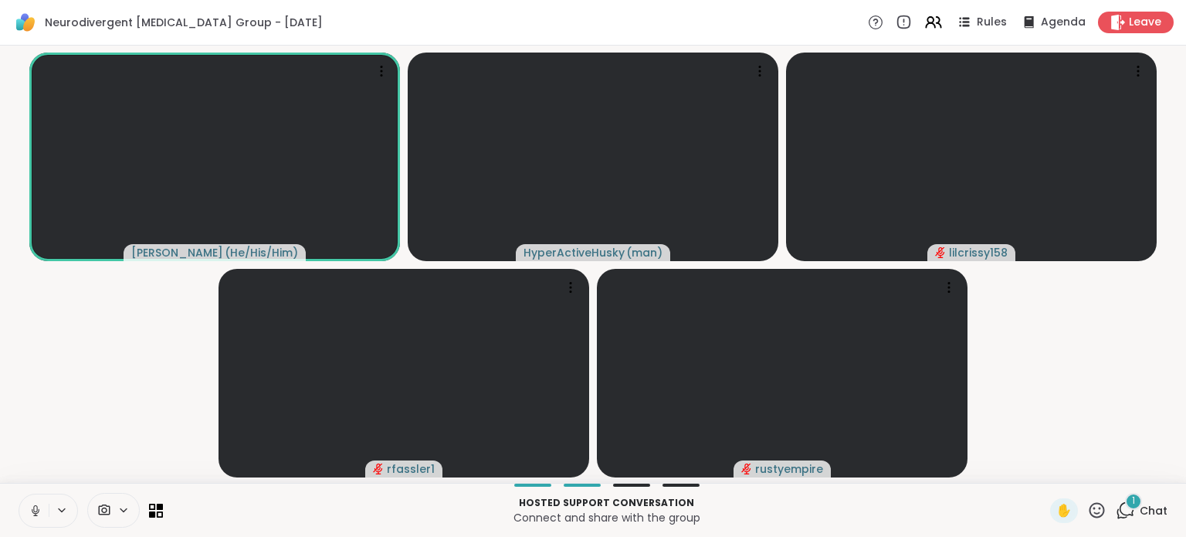
click at [1120, 514] on icon at bounding box center [1127, 509] width 15 height 14
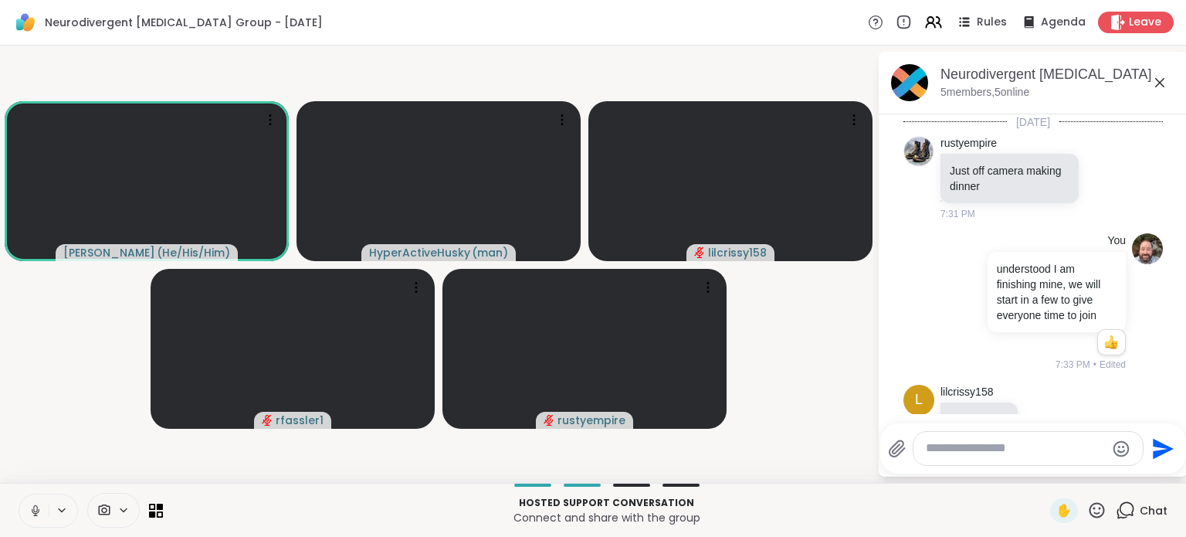
scroll to position [3445, 0]
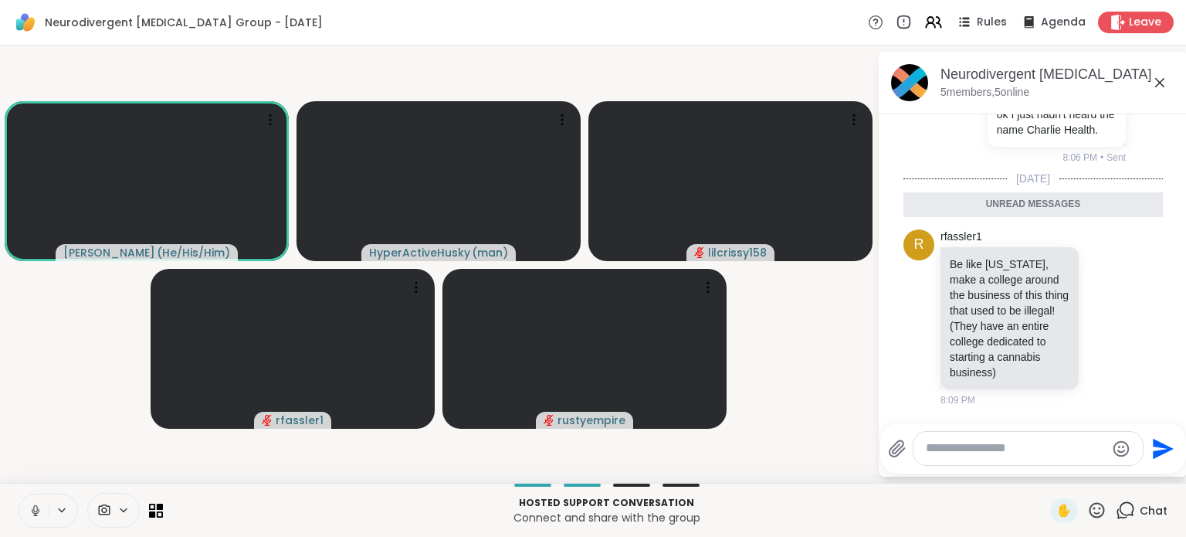
click at [1119, 511] on icon at bounding box center [1125, 509] width 19 height 19
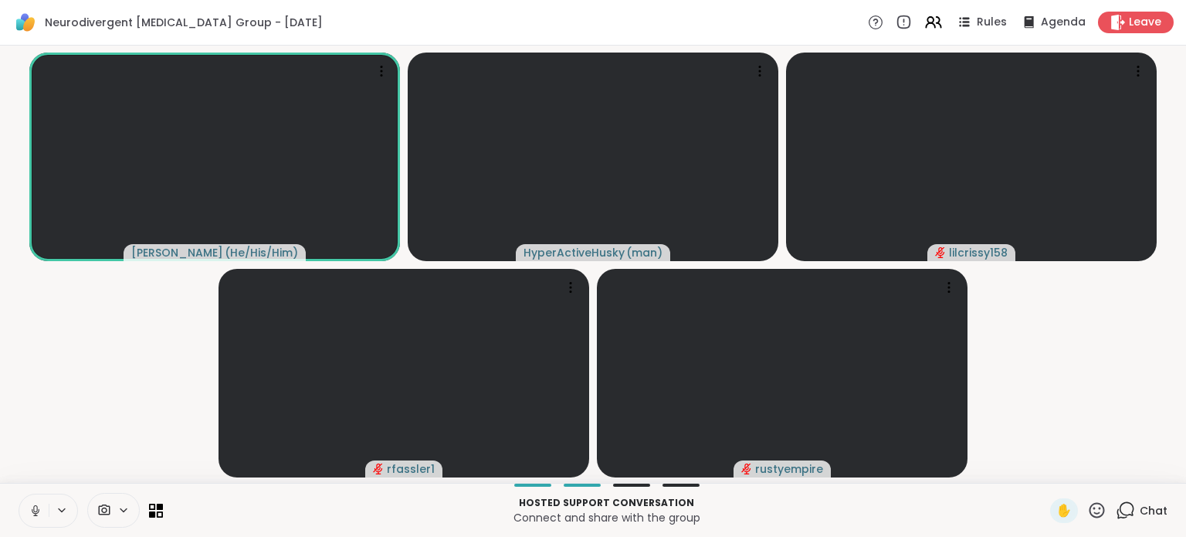
click at [1039, 414] on video-player-container "Brian_L ( He/His/Him ) HyperActiveHusky ( man ) lilcrissy158 rfassler1 rustyemp…" at bounding box center [593, 264] width 1168 height 425
click at [1056, 331] on video-player-container "Brian_L ( He/His/Him ) HyperActiveHusky ( man ) lilcrissy158 rfassler1 rustyemp…" at bounding box center [593, 264] width 1168 height 425
click at [1118, 512] on icon at bounding box center [1125, 509] width 19 height 19
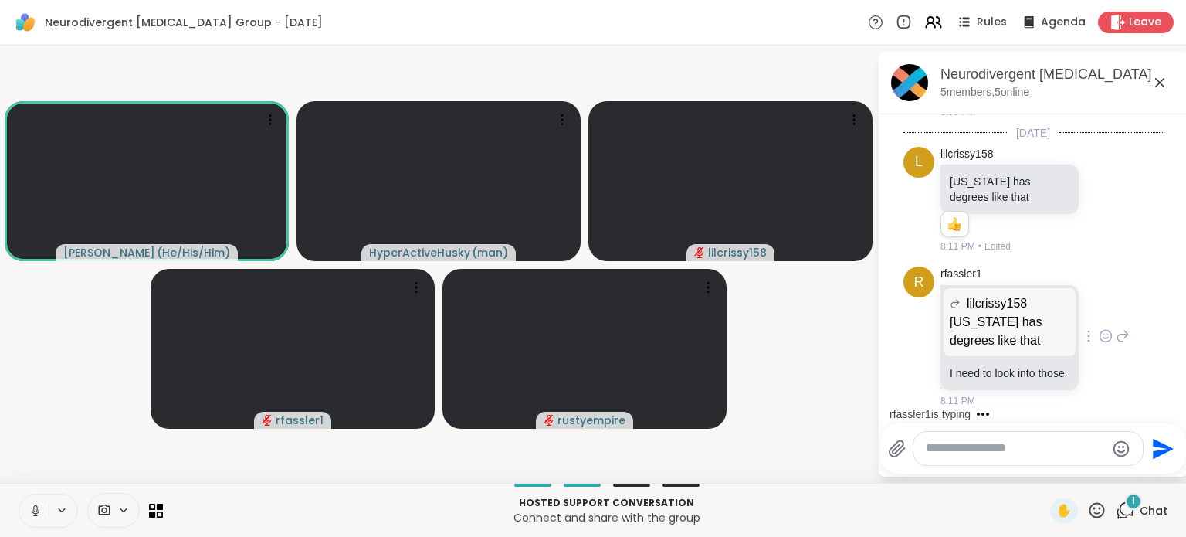
scroll to position [3697, 0]
click at [556, 125] on icon at bounding box center [561, 119] width 15 height 15
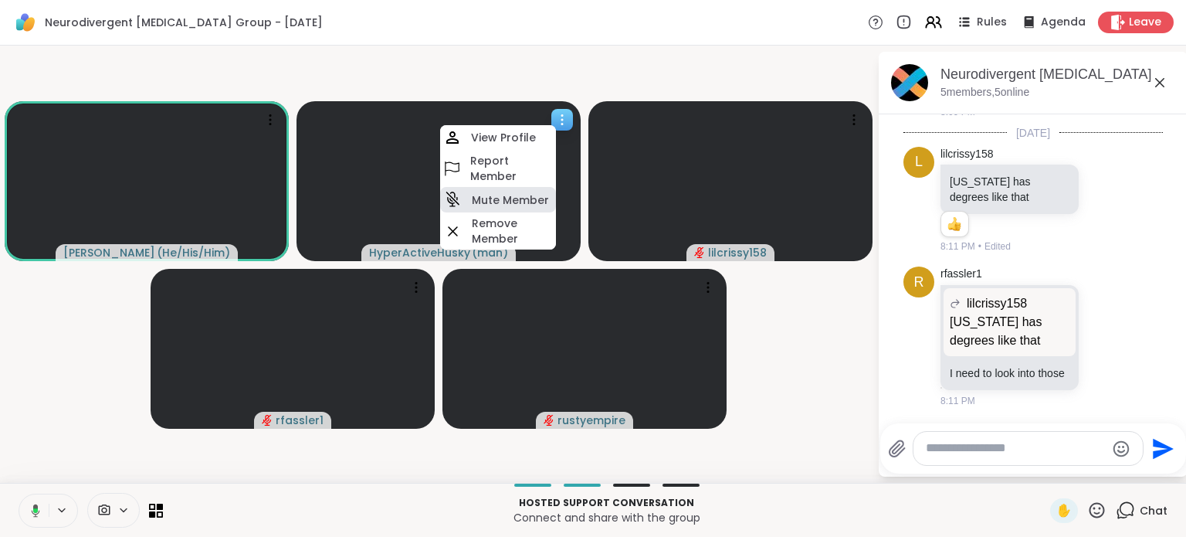
click at [504, 204] on h4 "Mute Member" at bounding box center [510, 199] width 77 height 15
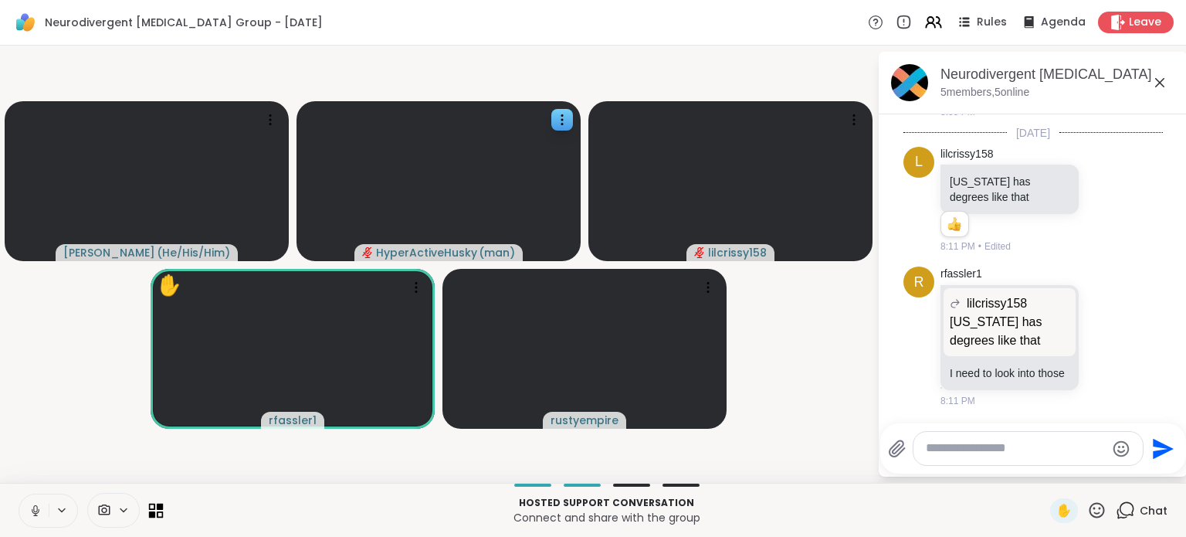
click at [151, 515] on icon at bounding box center [152, 513] width 7 height 7
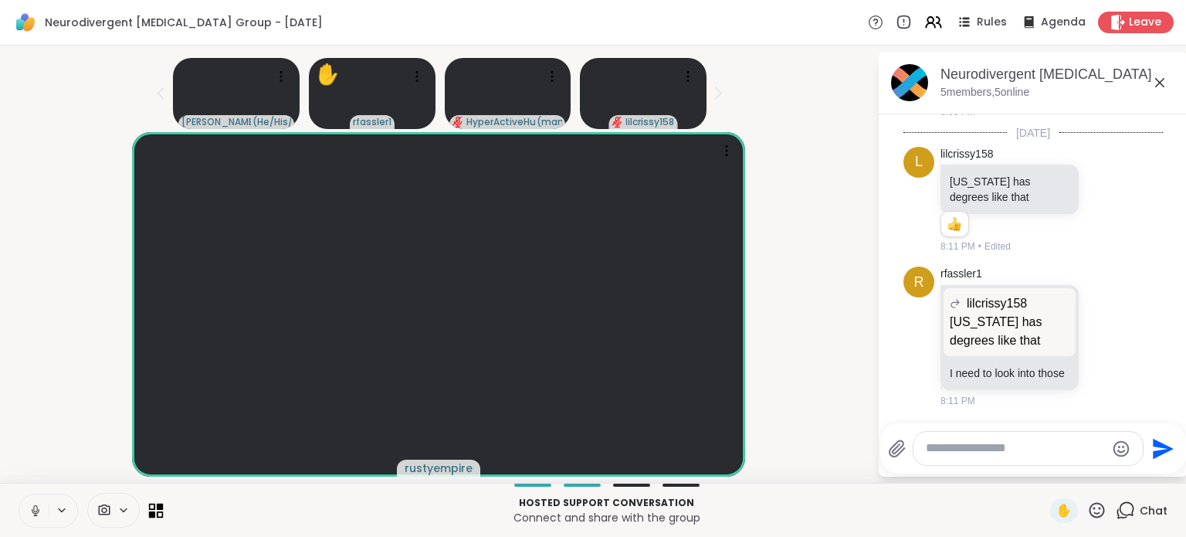
drag, startPoint x: 151, startPoint y: 507, endPoint x: 158, endPoint y: 516, distance: 10.5
drag, startPoint x: 158, startPoint y: 516, endPoint x: 80, endPoint y: 309, distance: 221.2
click at [80, 309] on div "rustyempire" at bounding box center [438, 304] width 859 height 344
click at [159, 504] on icon at bounding box center [156, 511] width 14 height 14
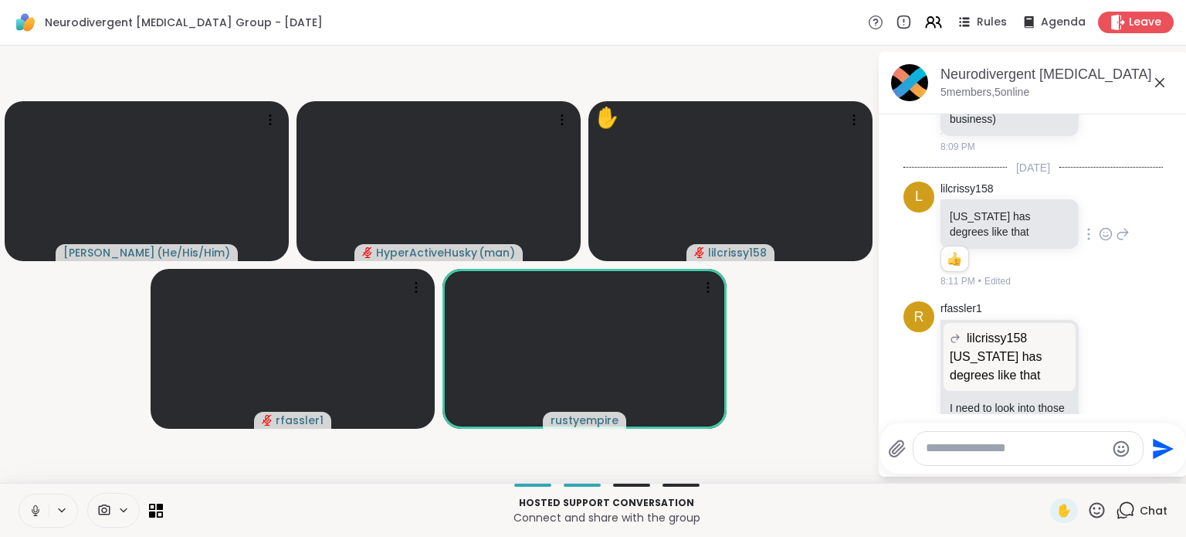
scroll to position [3465, 0]
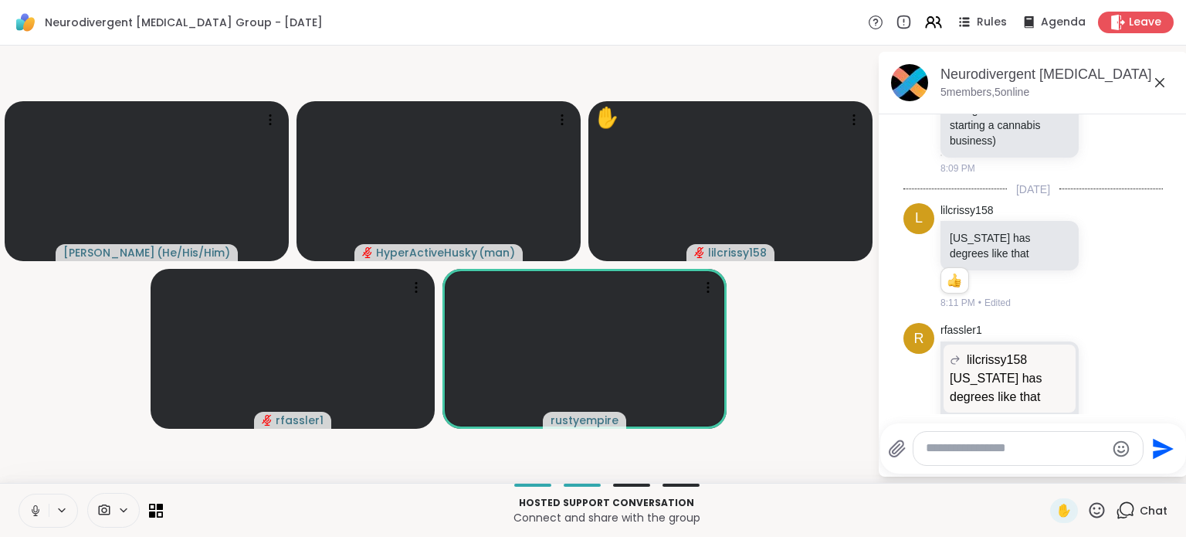
click at [1161, 86] on icon at bounding box center [1160, 82] width 19 height 19
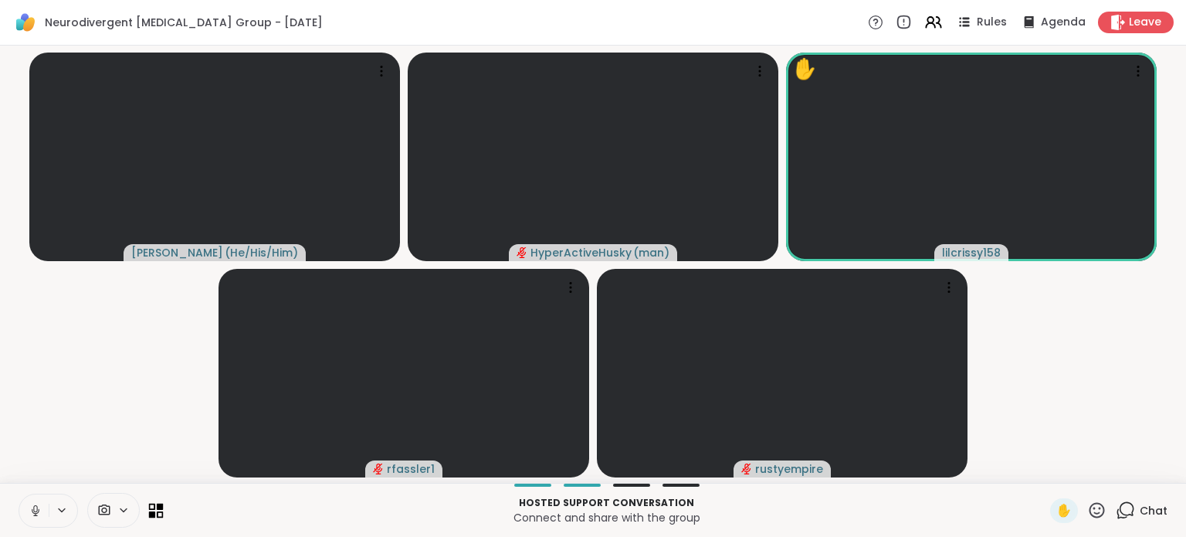
click at [150, 517] on icon at bounding box center [152, 513] width 7 height 7
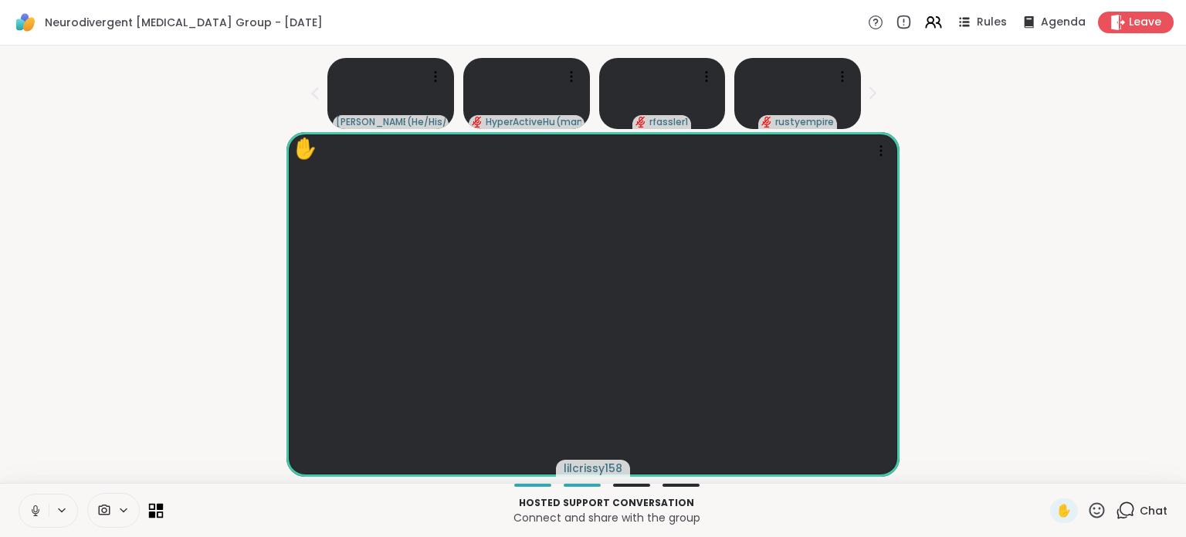
click at [161, 507] on icon at bounding box center [160, 506] width 7 height 7
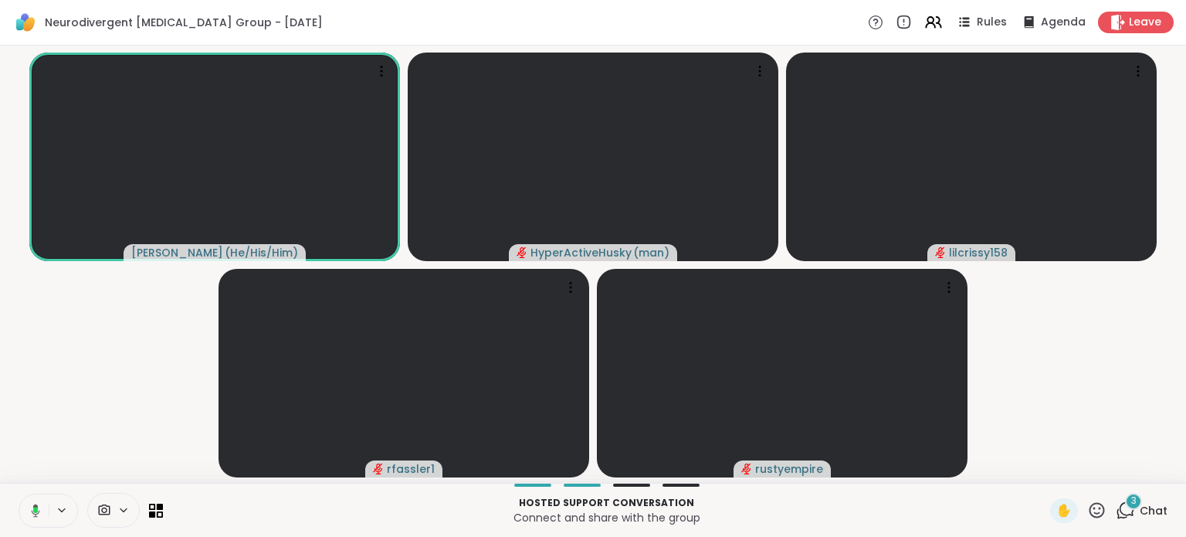
click at [1131, 503] on span "3" at bounding box center [1133, 500] width 5 height 13
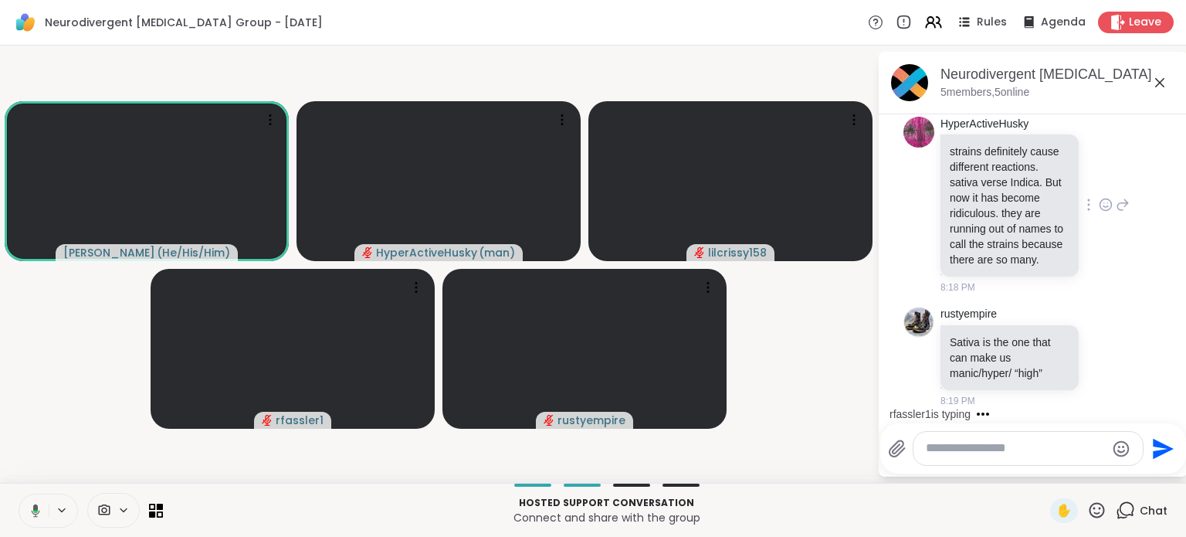
scroll to position [4195, 0]
click at [1161, 84] on icon at bounding box center [1159, 82] width 9 height 9
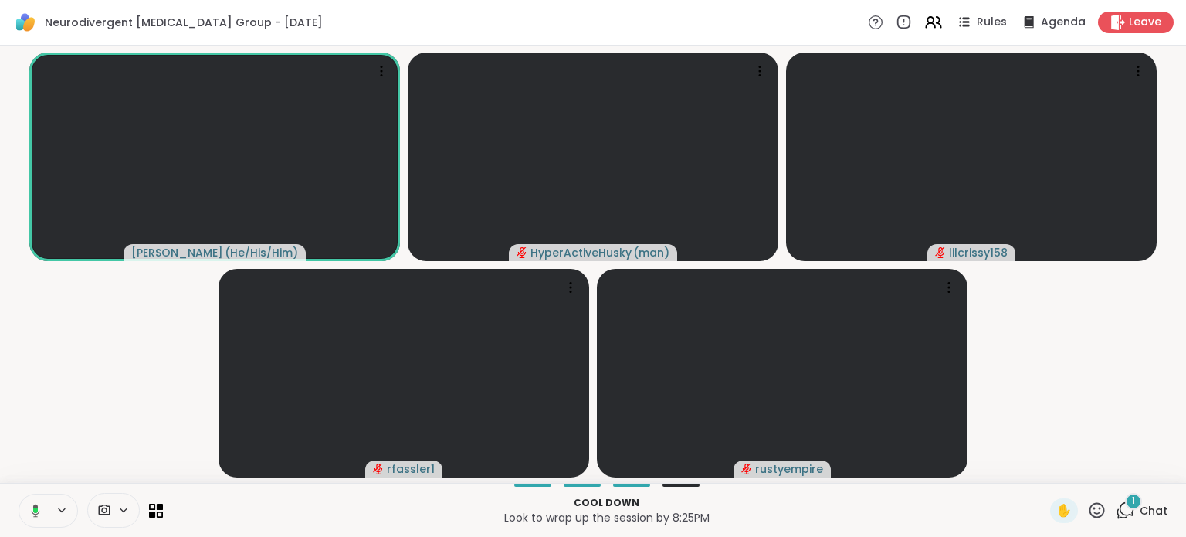
click at [1125, 504] on div "1" at bounding box center [1133, 501] width 17 height 17
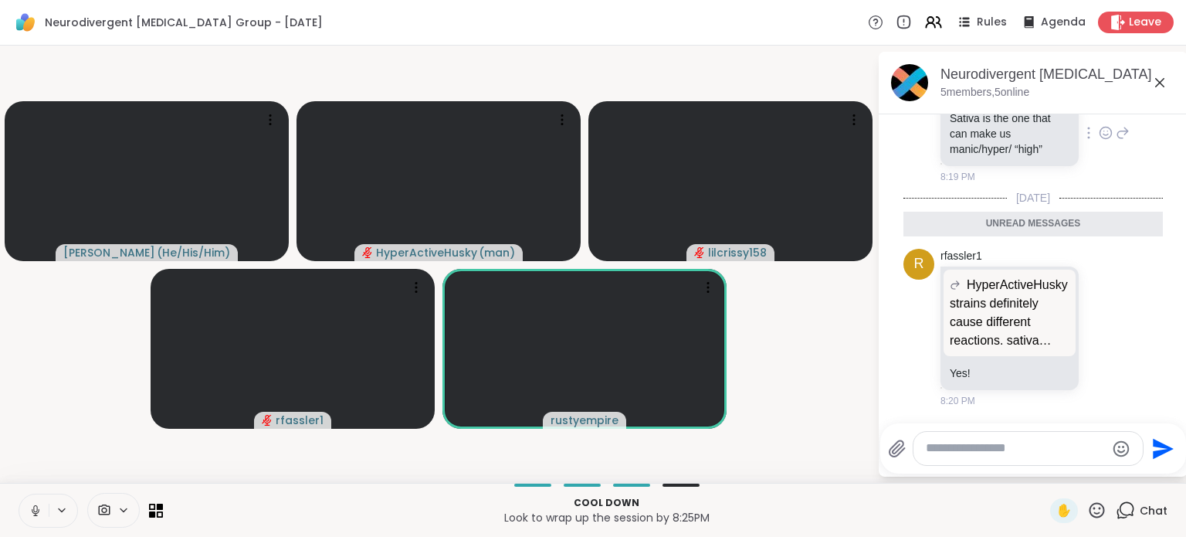
scroll to position [4325, 0]
click at [1158, 82] on icon at bounding box center [1160, 82] width 19 height 19
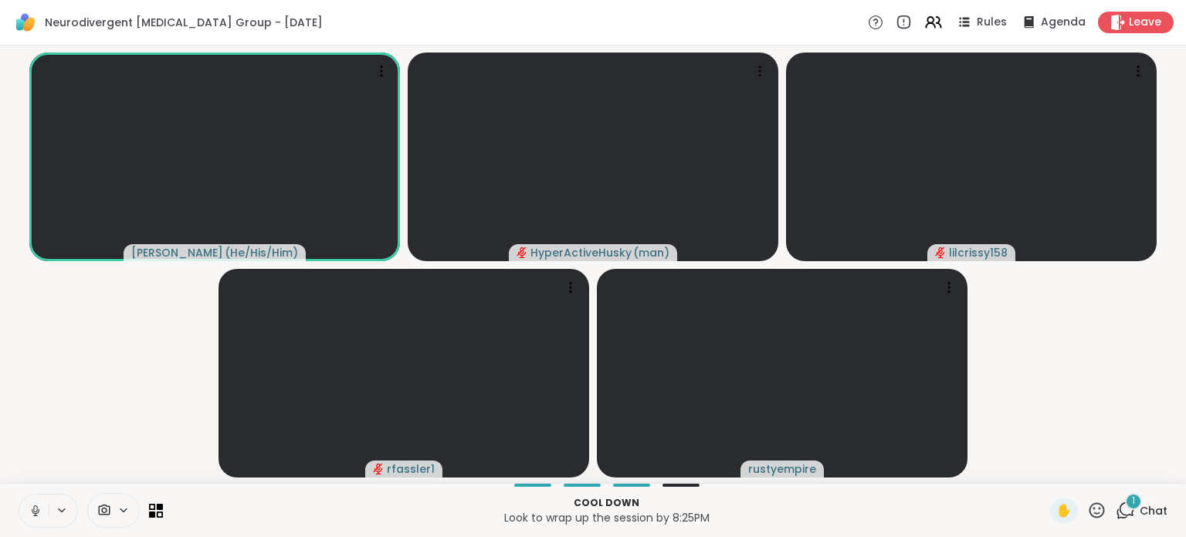
click at [1117, 509] on icon at bounding box center [1125, 509] width 19 height 19
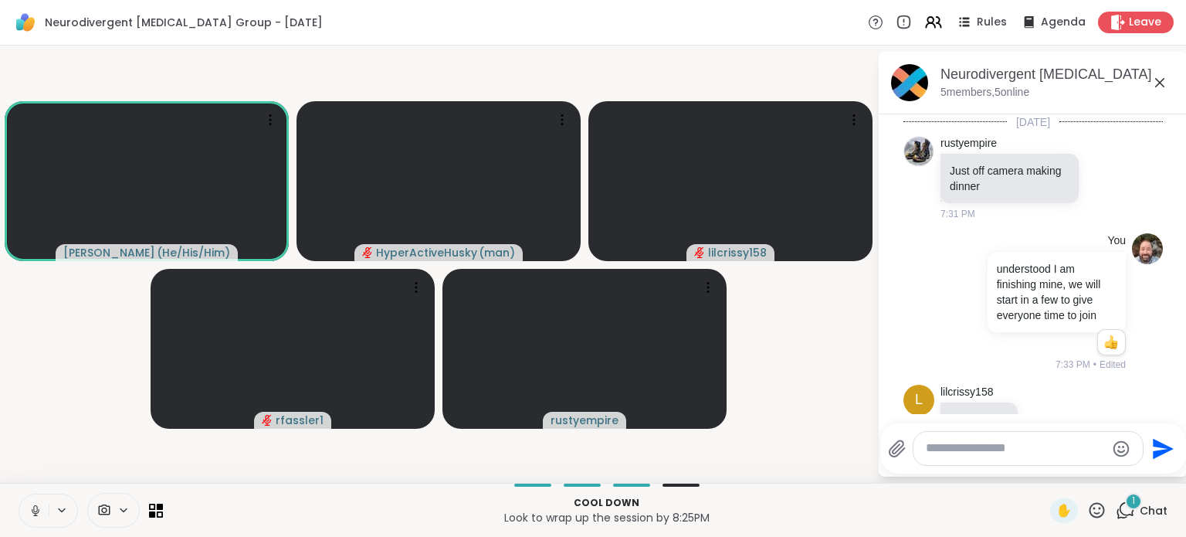
scroll to position [4547, 0]
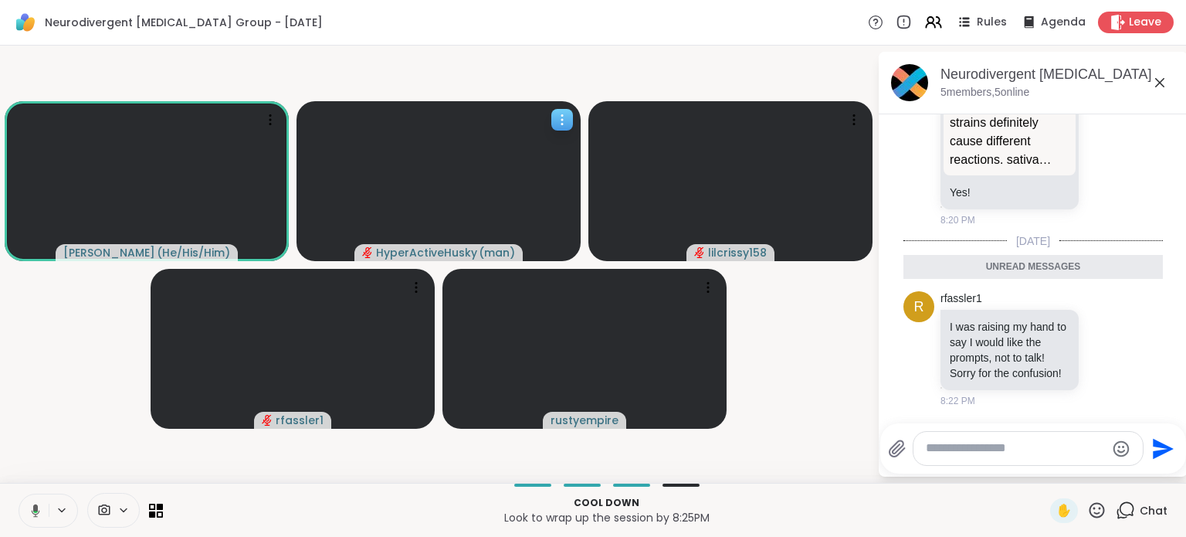
click at [561, 121] on icon at bounding box center [561, 119] width 15 height 15
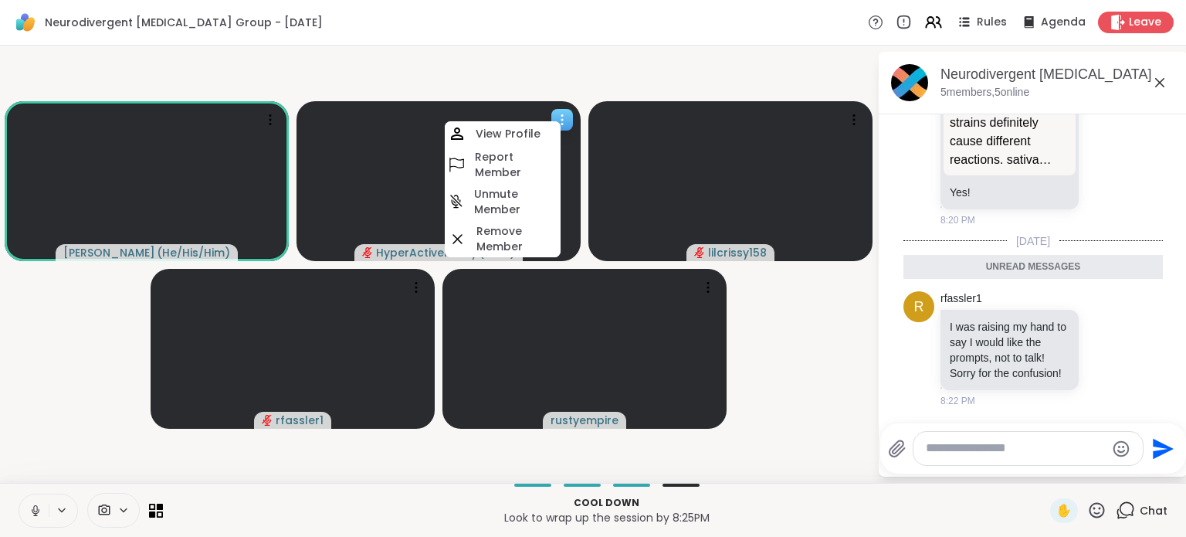
click at [508, 200] on h4 "Unmute Member" at bounding box center [515, 201] width 83 height 31
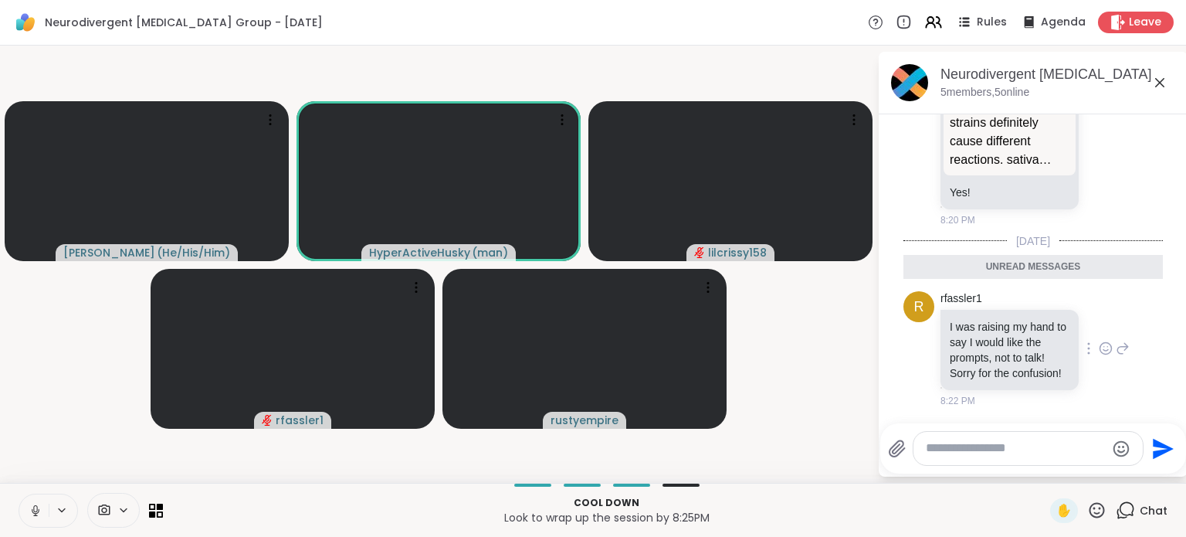
click at [1099, 342] on icon at bounding box center [1106, 348] width 14 height 15
click at [1065, 324] on div "Select Reaction: Thumbs up" at bounding box center [1072, 324] width 14 height 14
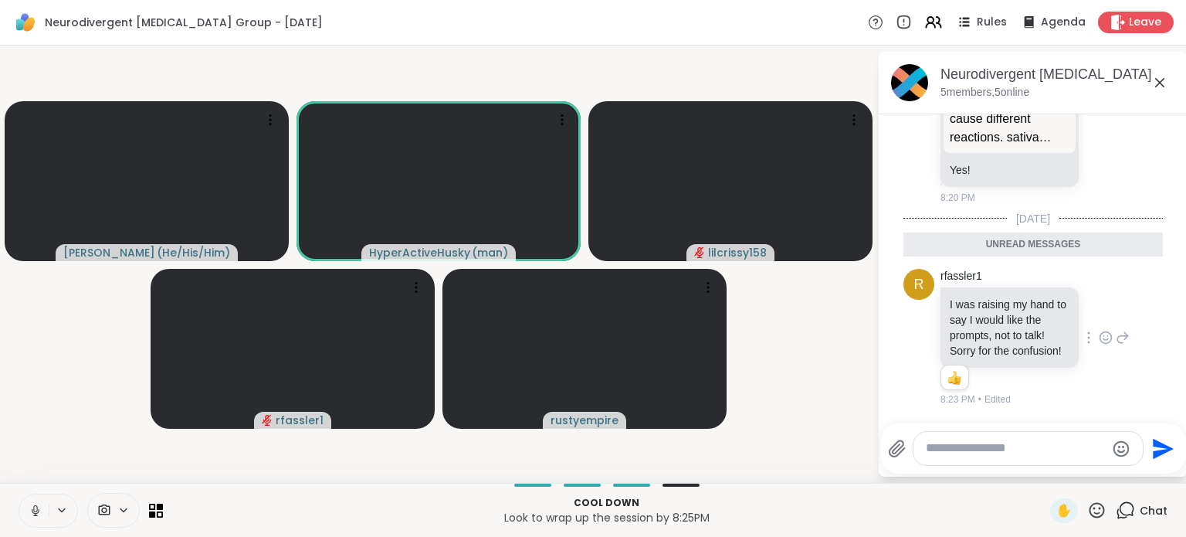
scroll to position [4569, 0]
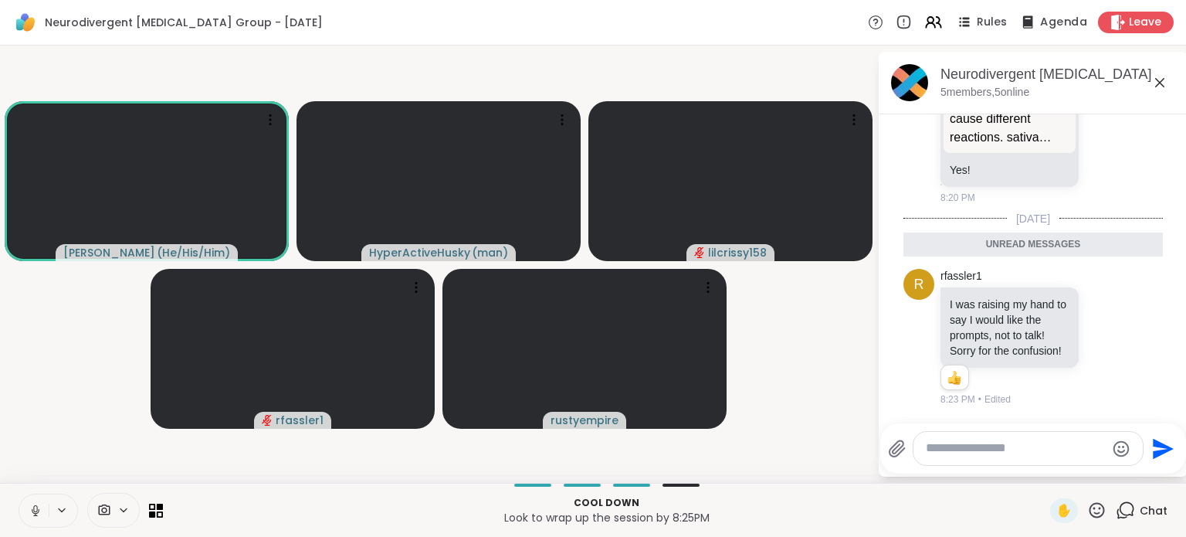
click at [1041, 15] on div "Agenda" at bounding box center [1053, 21] width 70 height 19
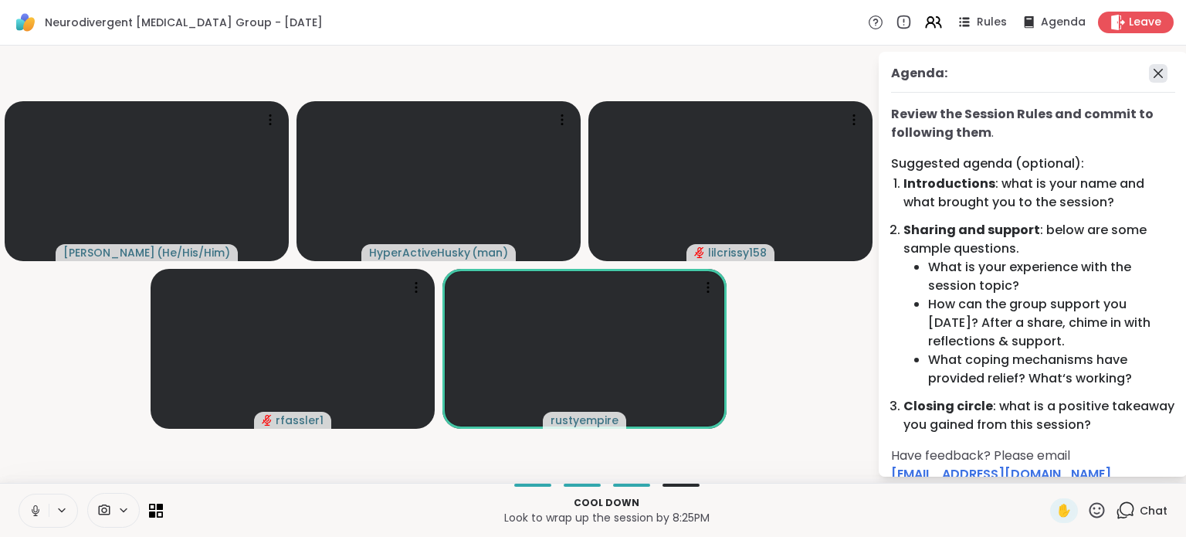
click at [1152, 73] on icon at bounding box center [1158, 73] width 19 height 19
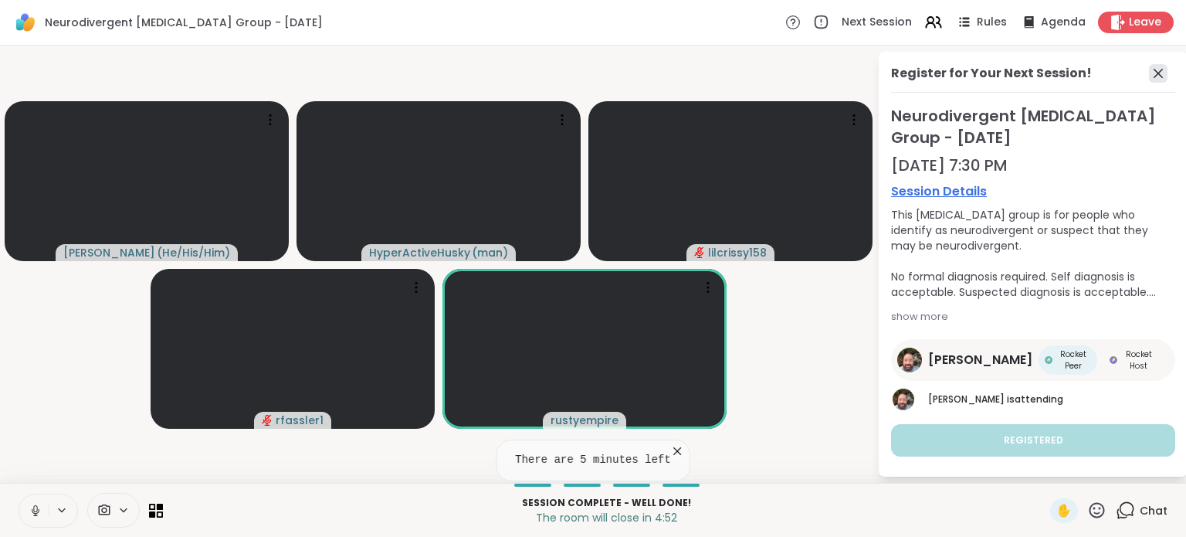
click at [1161, 76] on icon at bounding box center [1158, 73] width 19 height 19
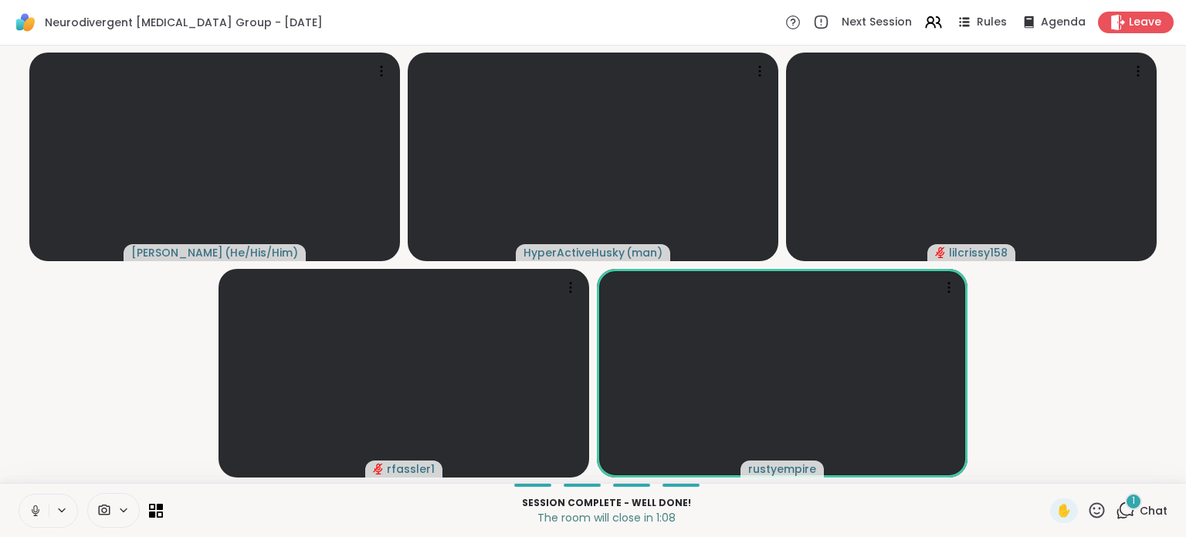
click at [1116, 509] on icon at bounding box center [1125, 509] width 19 height 19
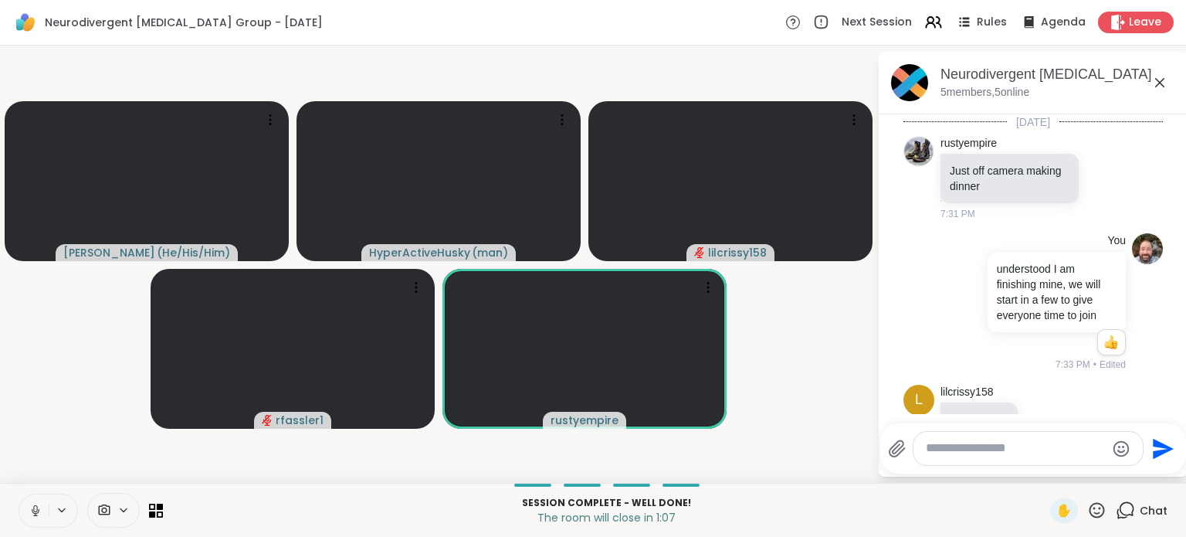
scroll to position [4682, 0]
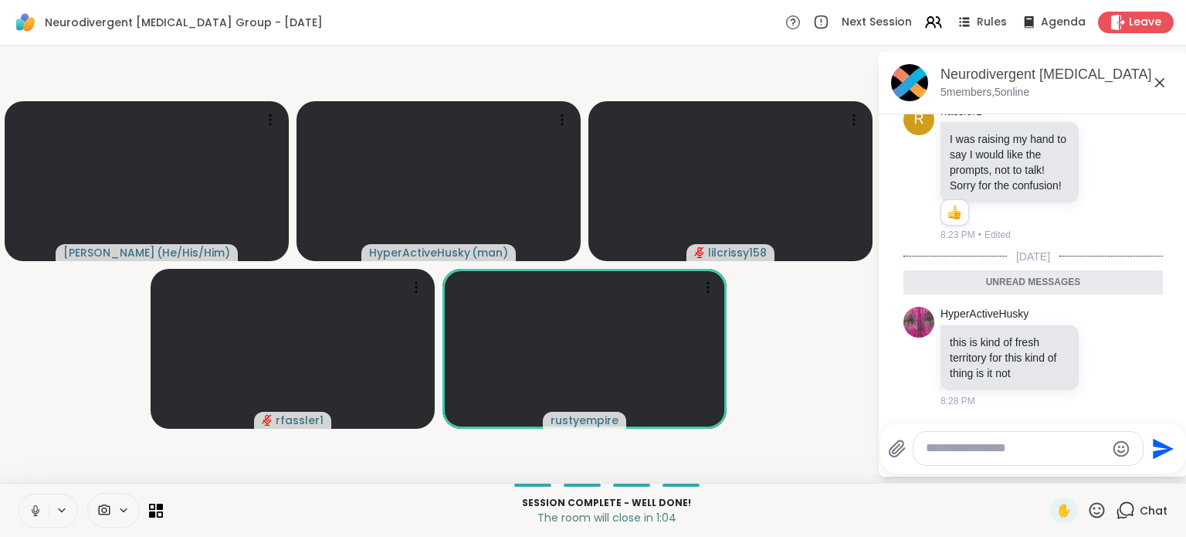
click at [1116, 505] on icon at bounding box center [1125, 509] width 19 height 19
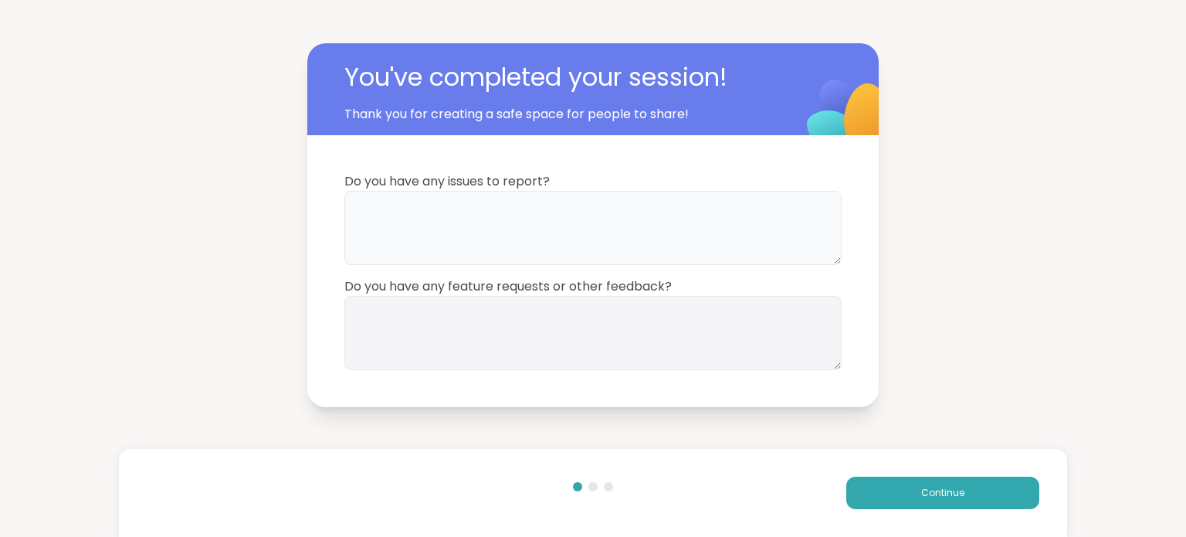
click at [699, 218] on textarea at bounding box center [592, 228] width 497 height 74
type textarea "*********"
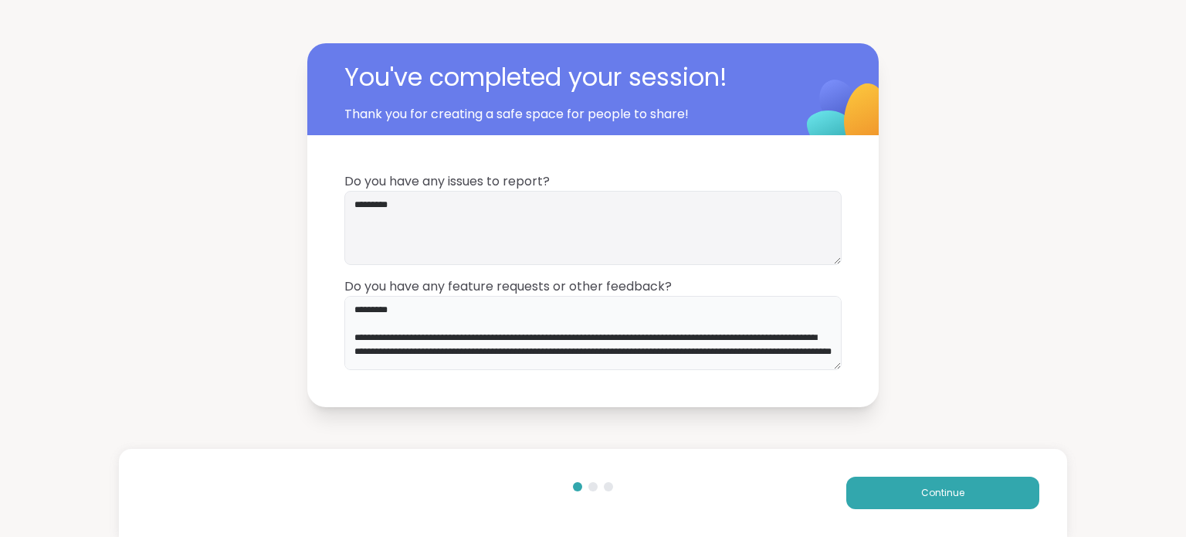
drag, startPoint x: 673, startPoint y: 355, endPoint x: 110, endPoint y: 229, distance: 576.9
click at [110, 229] on div "**********" at bounding box center [593, 225] width 1186 height 450
click at [637, 356] on textarea "**********" at bounding box center [592, 333] width 497 height 74
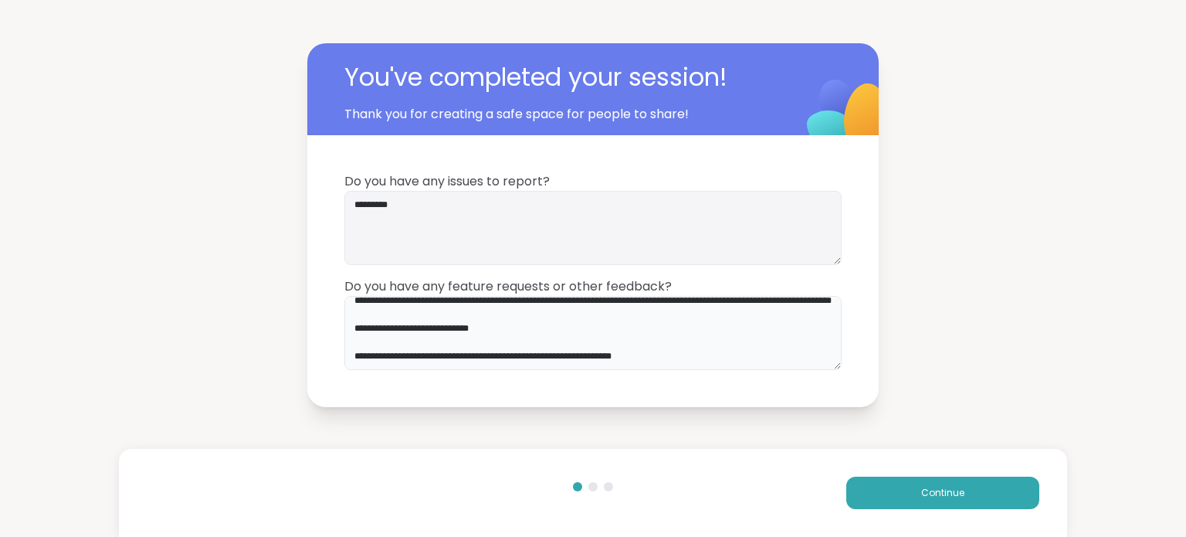
click at [680, 353] on textarea "**********" at bounding box center [592, 333] width 497 height 74
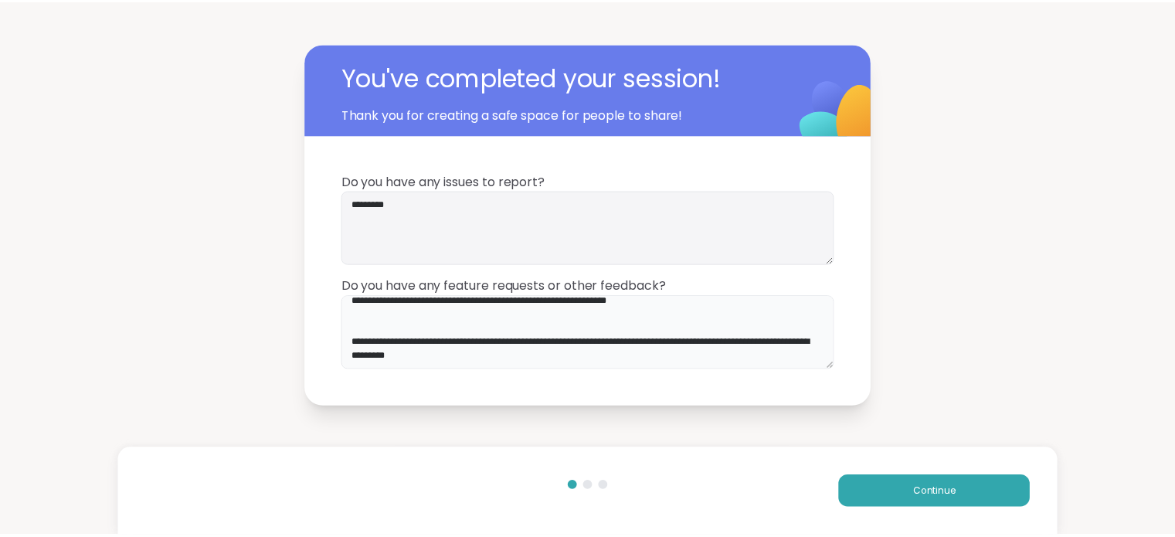
scroll to position [0, 0]
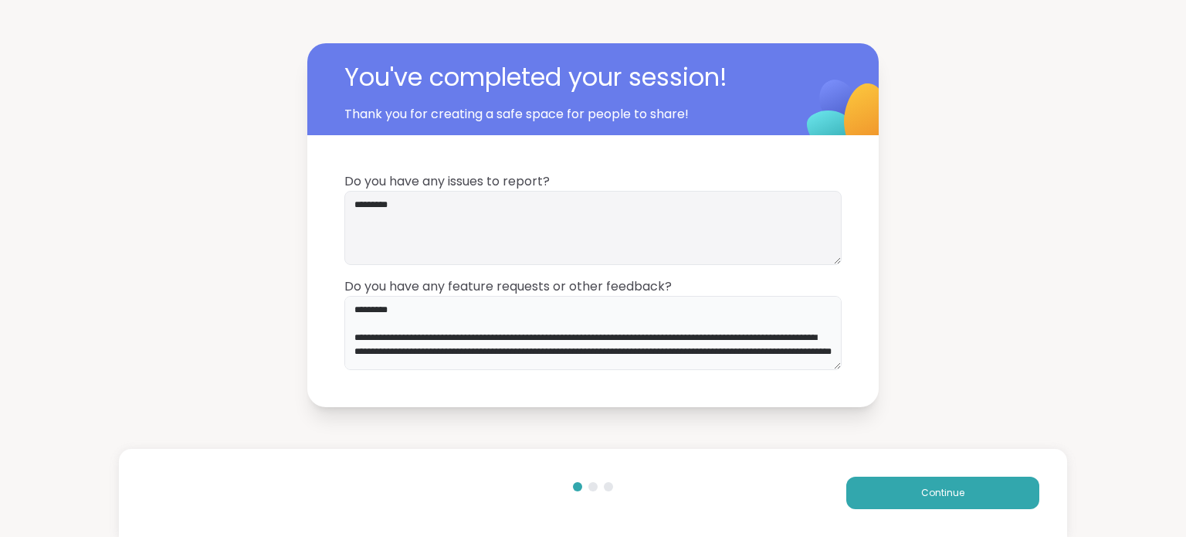
drag, startPoint x: 541, startPoint y: 363, endPoint x: 140, endPoint y: 120, distance: 469.5
click at [140, 120] on div "**********" at bounding box center [593, 225] width 1186 height 450
type textarea "**********"
click at [869, 487] on button "Continue" at bounding box center [942, 492] width 193 height 32
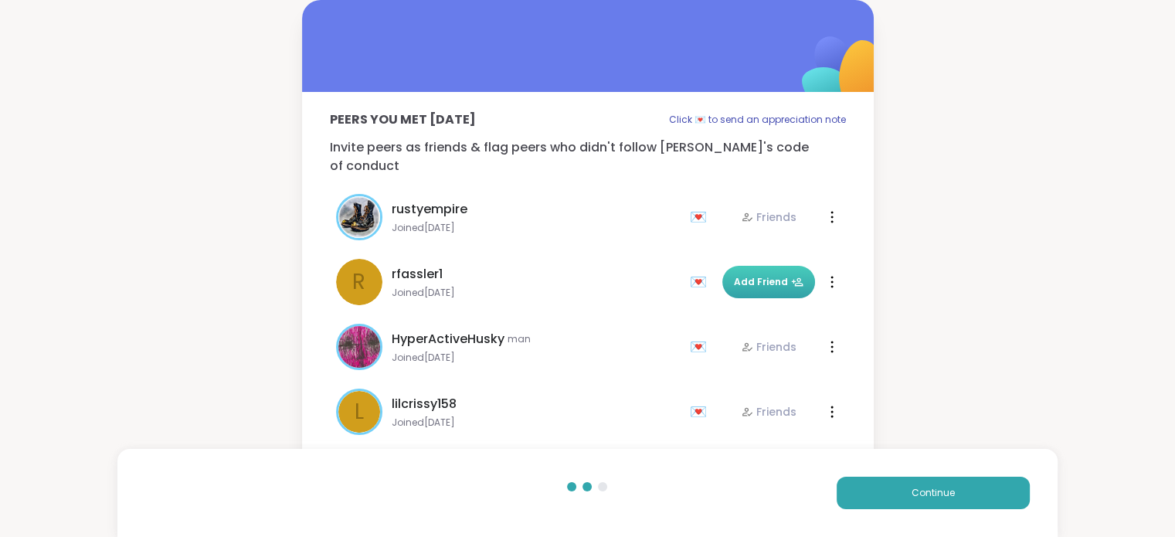
click at [766, 275] on span "Add Friend" at bounding box center [769, 282] width 70 height 14
click at [697, 270] on div "💌" at bounding box center [701, 282] width 23 height 25
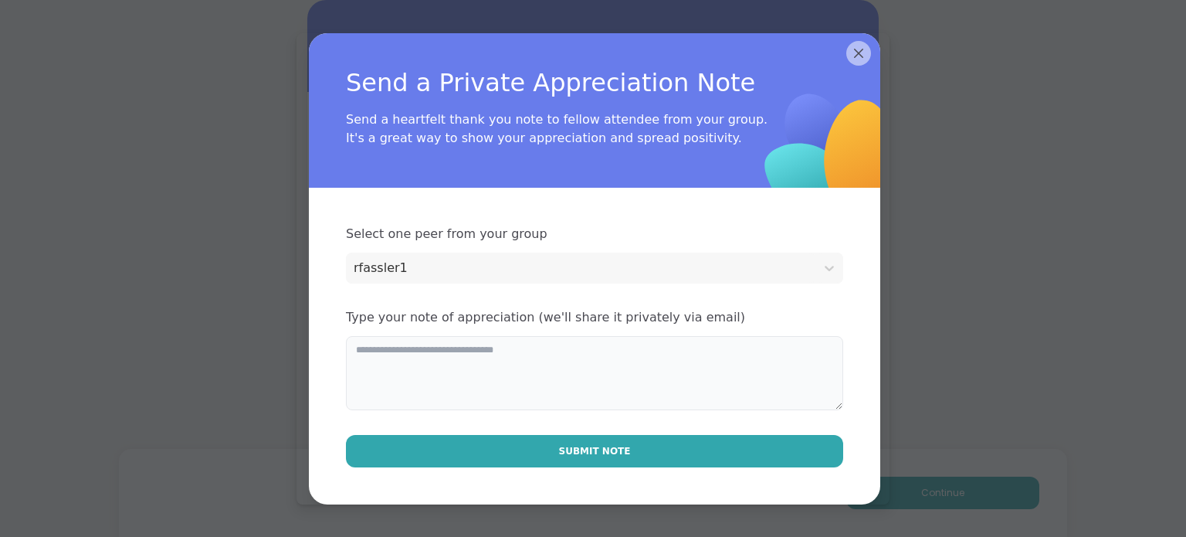
click at [436, 383] on textarea at bounding box center [594, 373] width 497 height 74
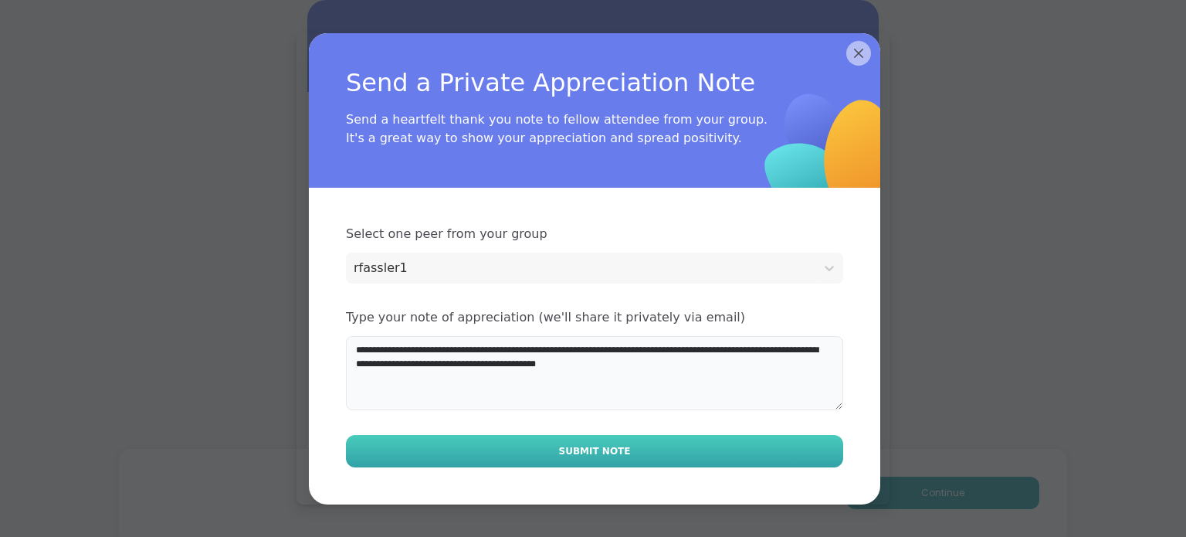
type textarea "**********"
click at [527, 450] on button "Submit Note" at bounding box center [594, 451] width 497 height 32
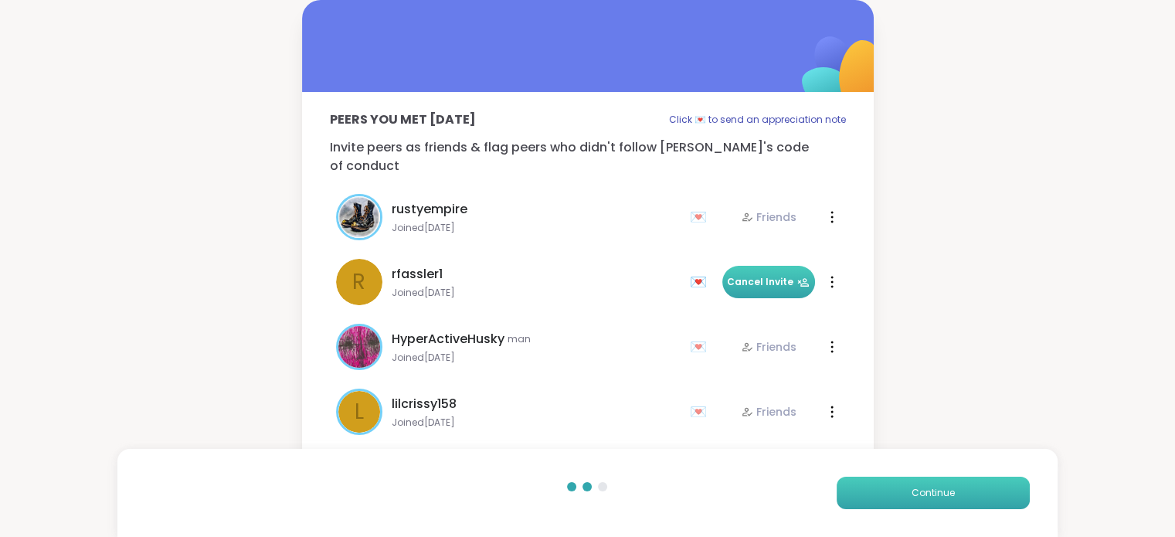
click at [901, 484] on button "Continue" at bounding box center [932, 492] width 193 height 32
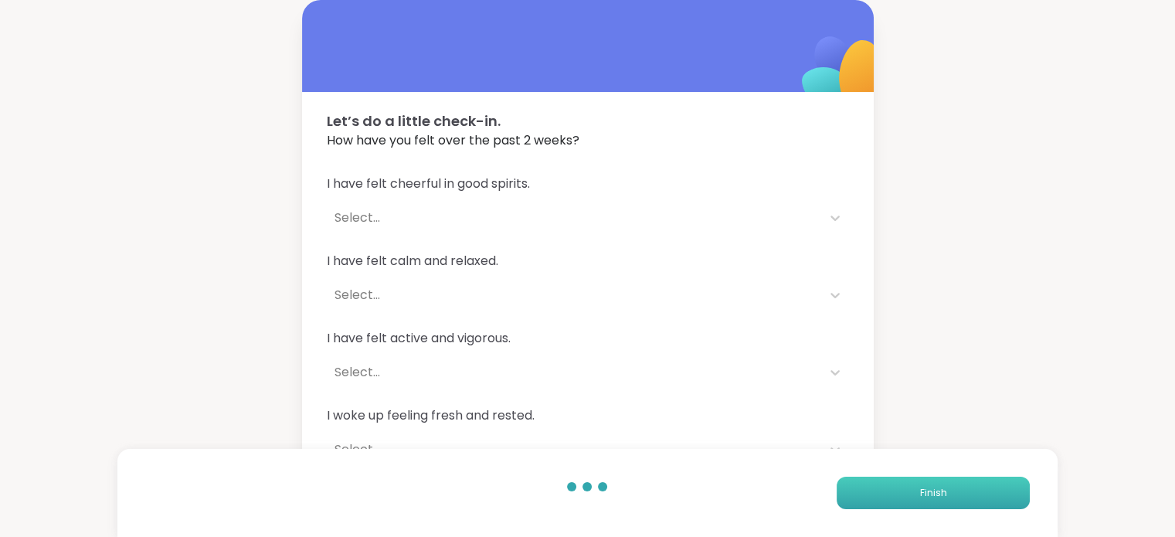
click at [901, 484] on button "Finish" at bounding box center [932, 492] width 193 height 32
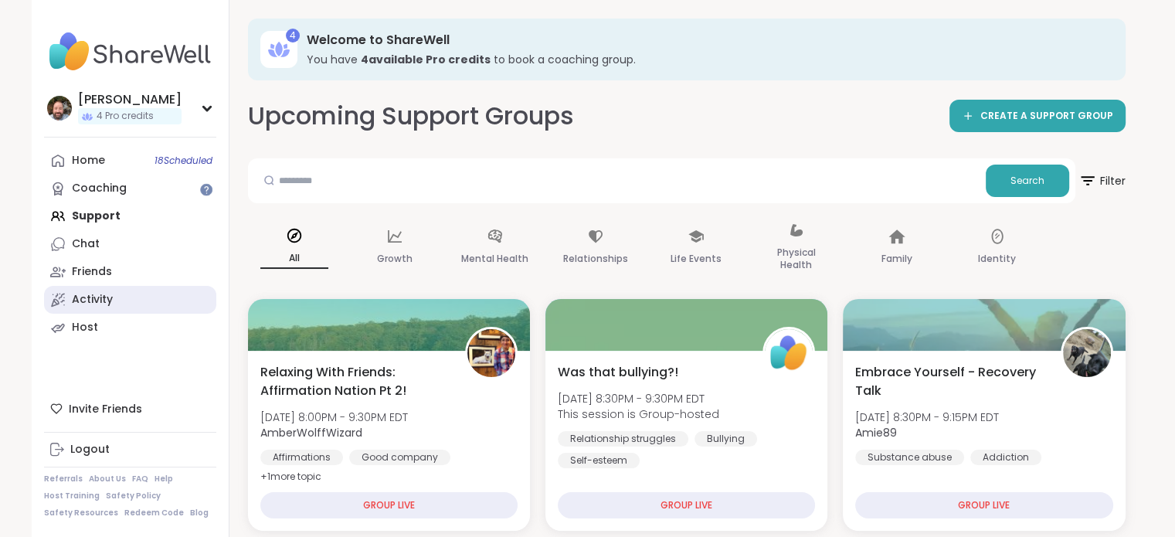
click at [111, 300] on link "Activity" at bounding box center [130, 300] width 172 height 28
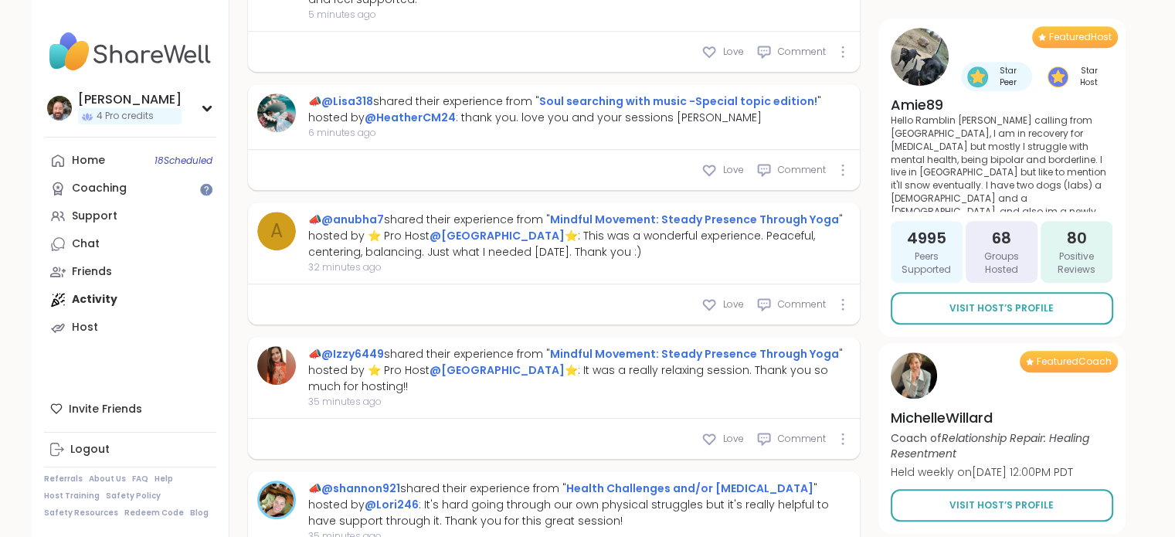
scroll to position [1081, 0]
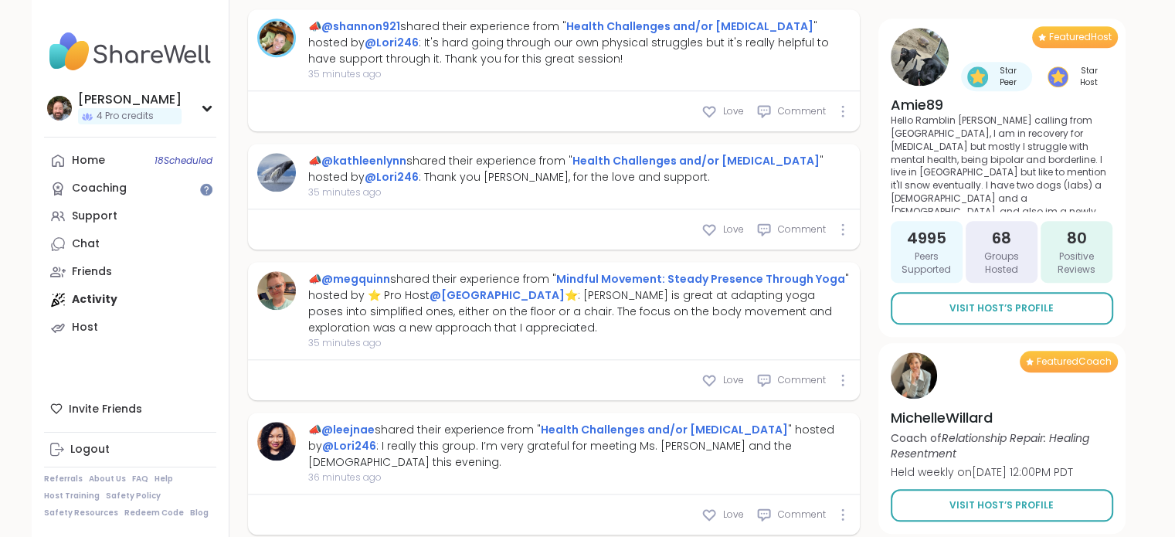
type textarea "*"
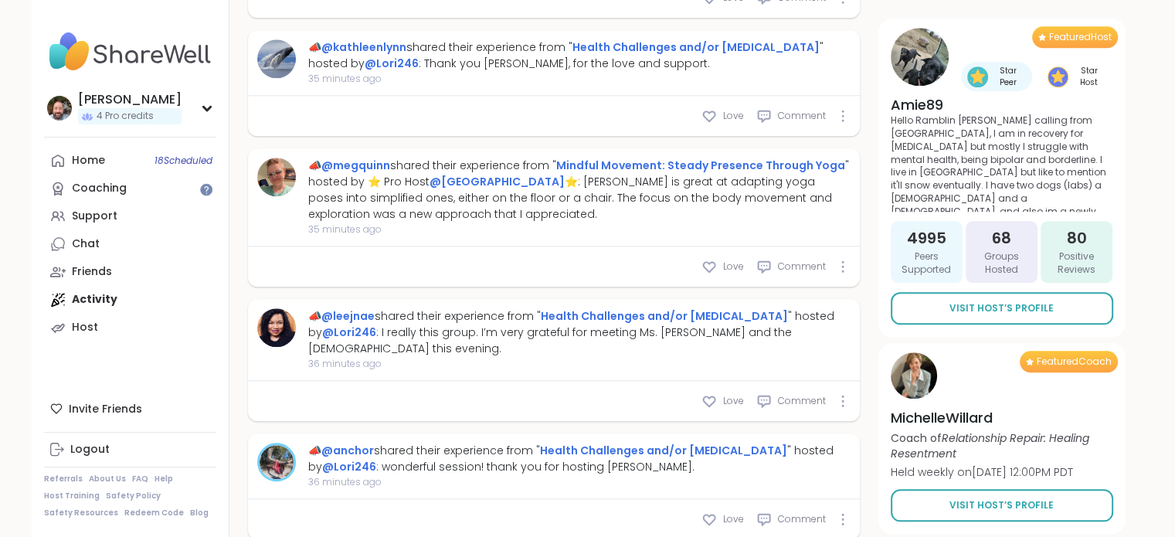
scroll to position [1846, 0]
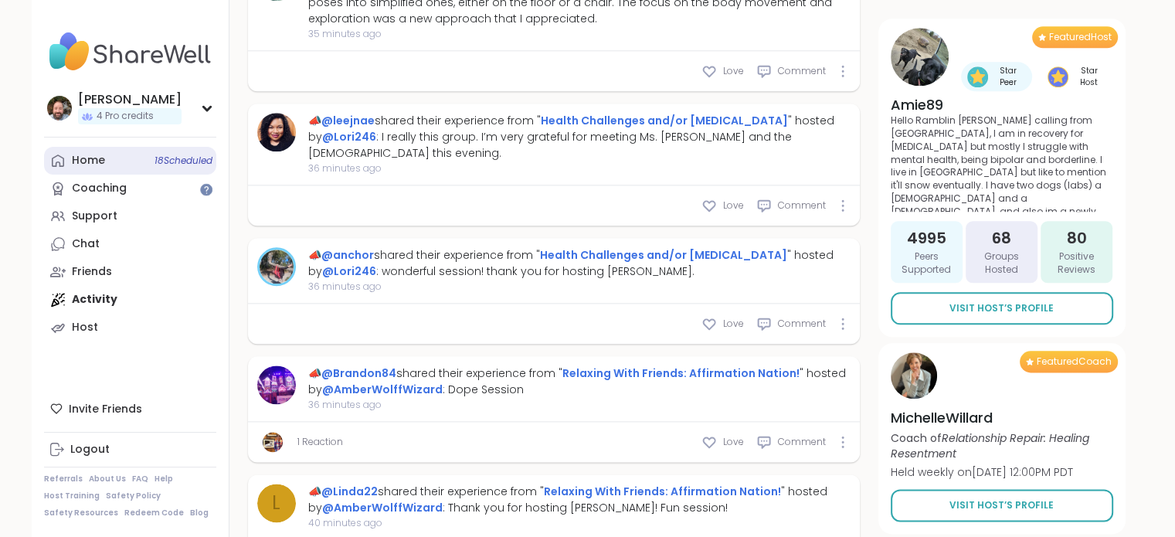
click at [89, 161] on div "Home 18 Scheduled" at bounding box center [88, 160] width 33 height 15
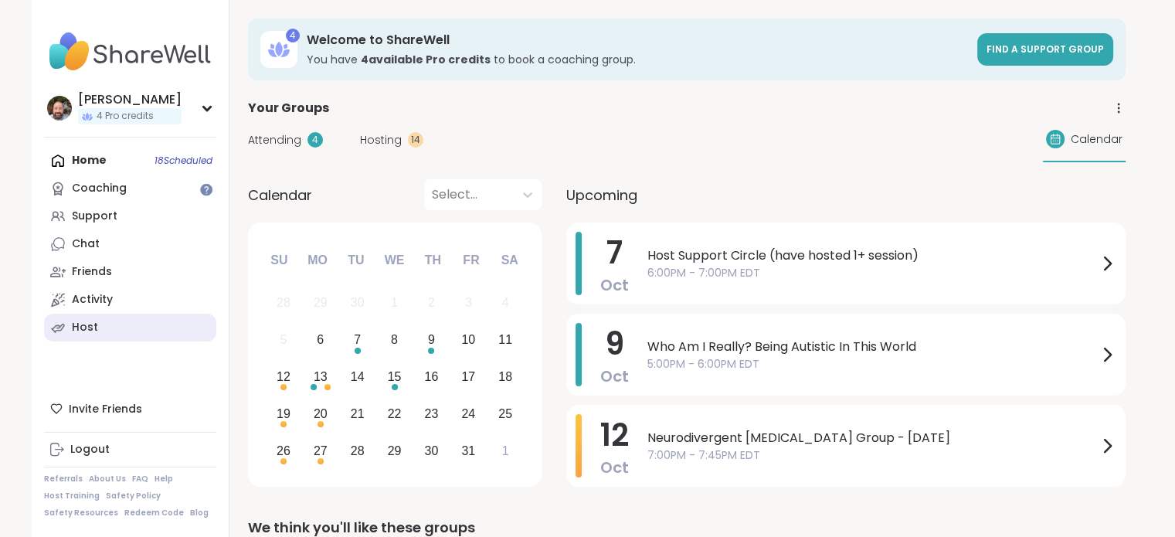
click at [97, 333] on link "Host" at bounding box center [130, 328] width 172 height 28
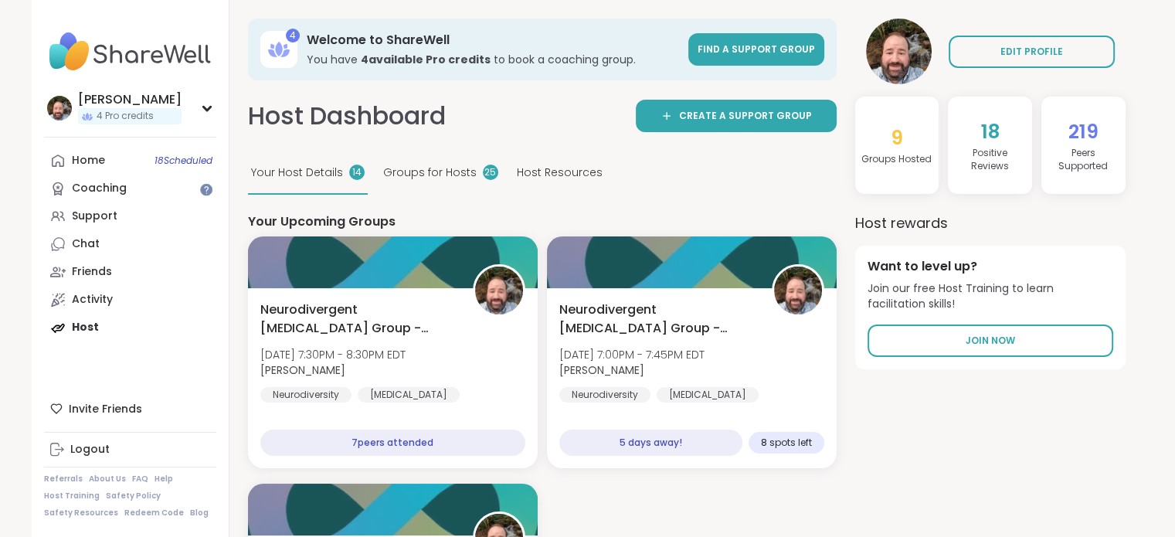
click at [405, 177] on span "Groups for Hosts" at bounding box center [429, 172] width 93 height 16
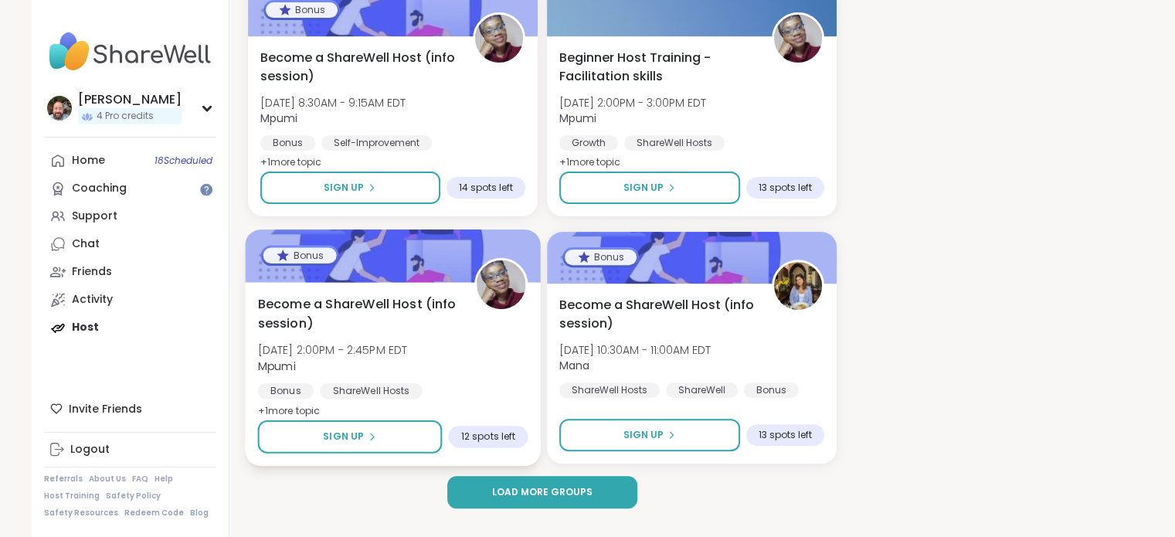
scroll to position [487, 0]
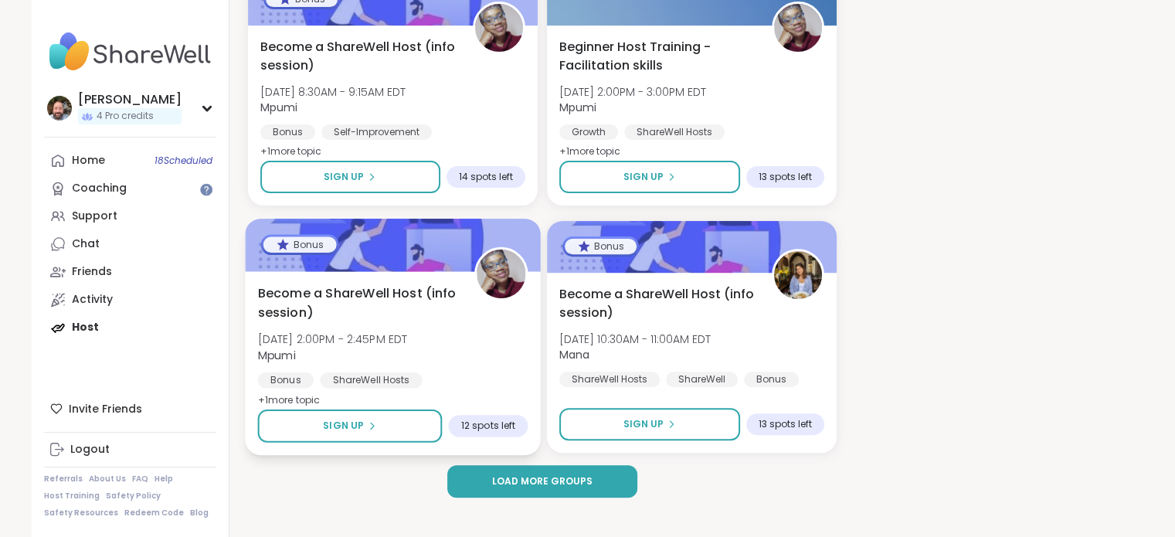
click at [295, 253] on div "Bonus" at bounding box center [299, 244] width 78 height 21
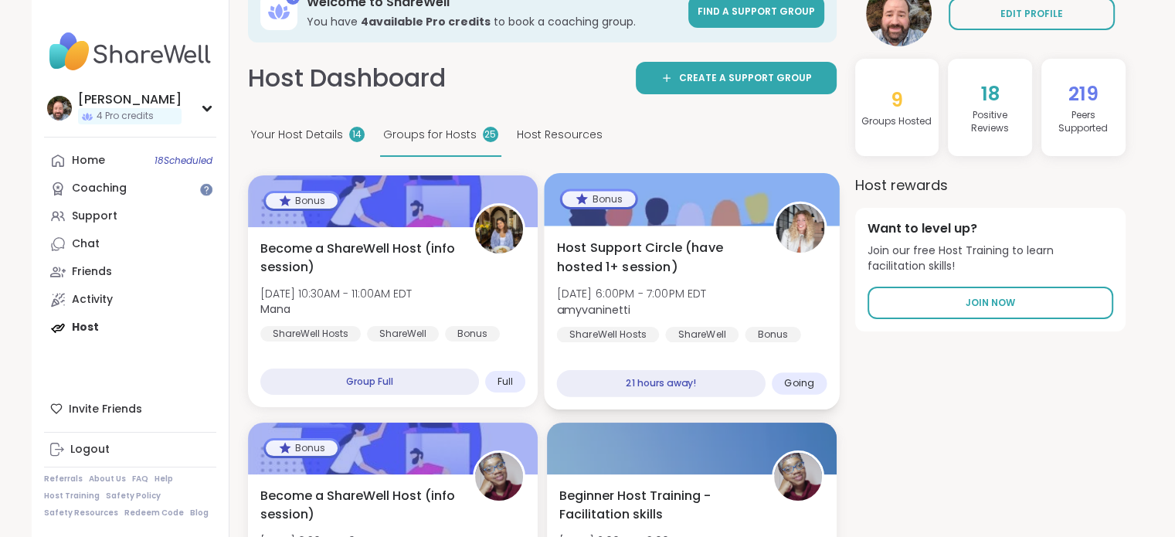
scroll to position [0, 0]
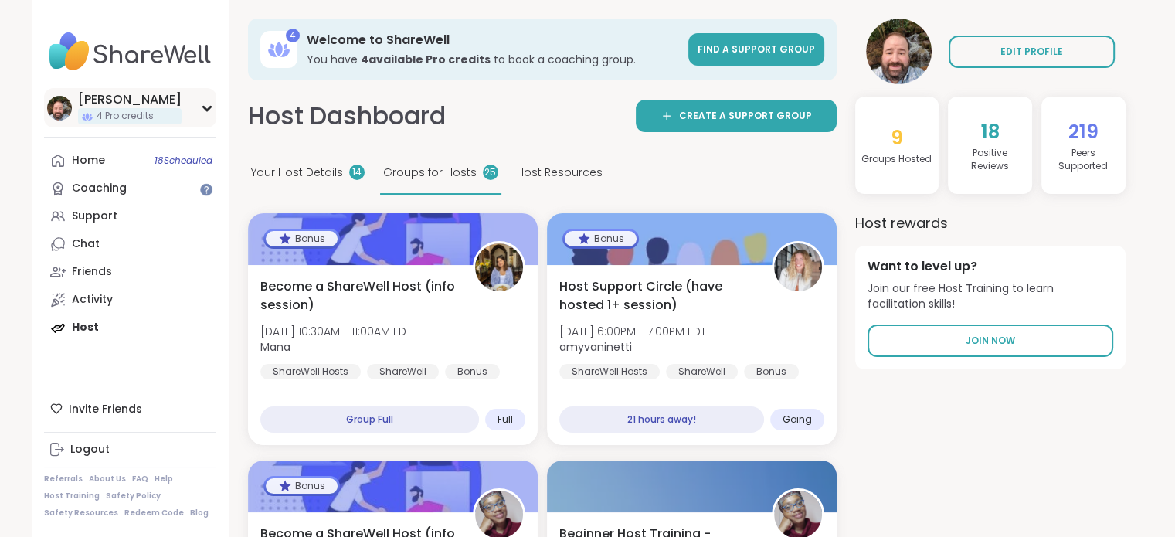
click at [124, 117] on span "4 Pro credits" at bounding box center [125, 116] width 57 height 13
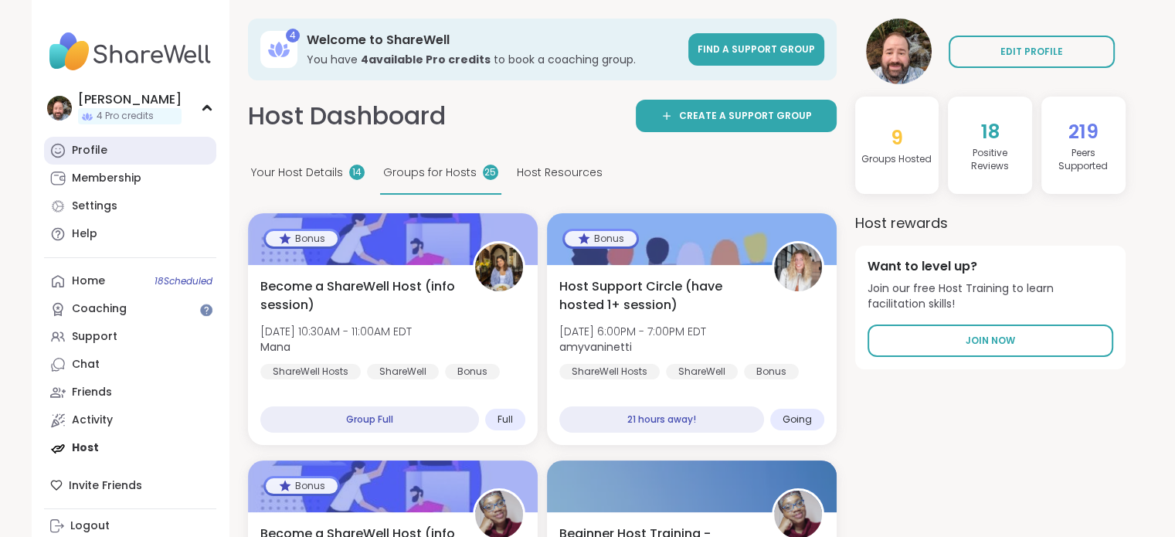
click at [102, 158] on link "Profile" at bounding box center [130, 151] width 172 height 28
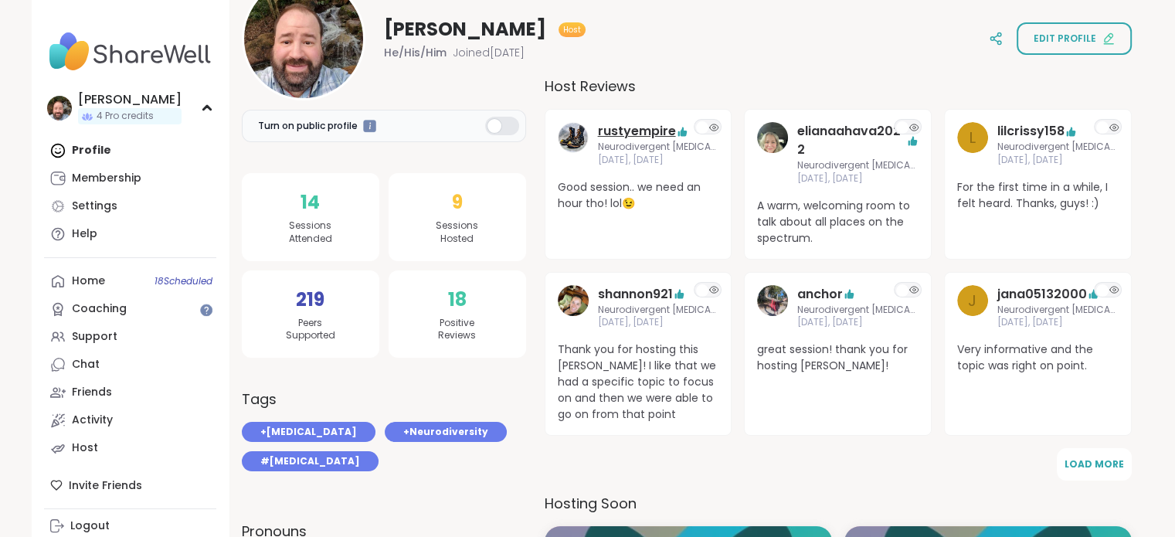
scroll to position [232, 0]
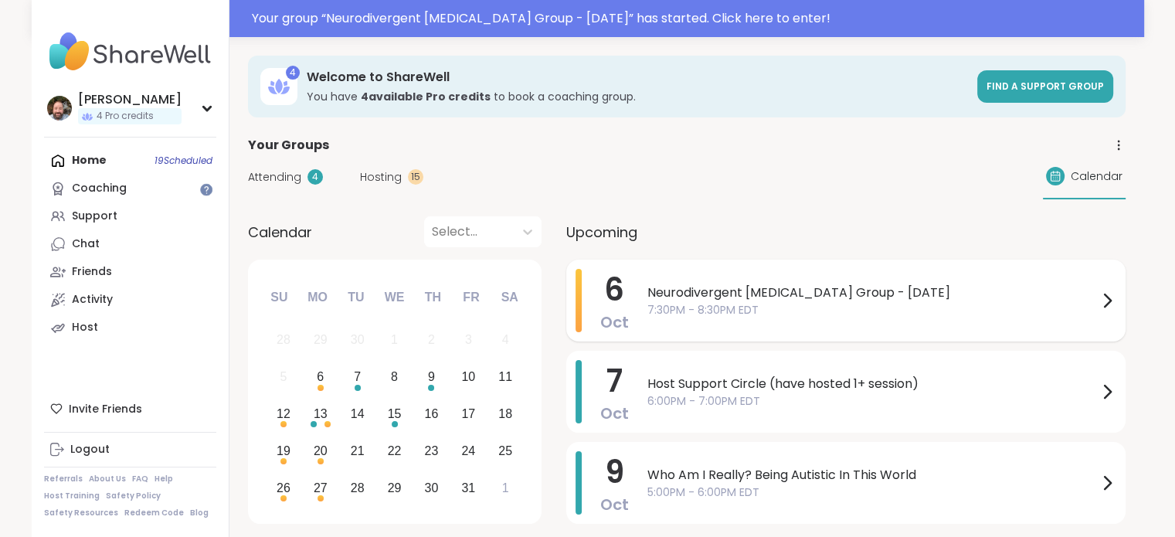
click at [726, 302] on span "7:30PM - 8:30PM EDT" at bounding box center [872, 310] width 450 height 16
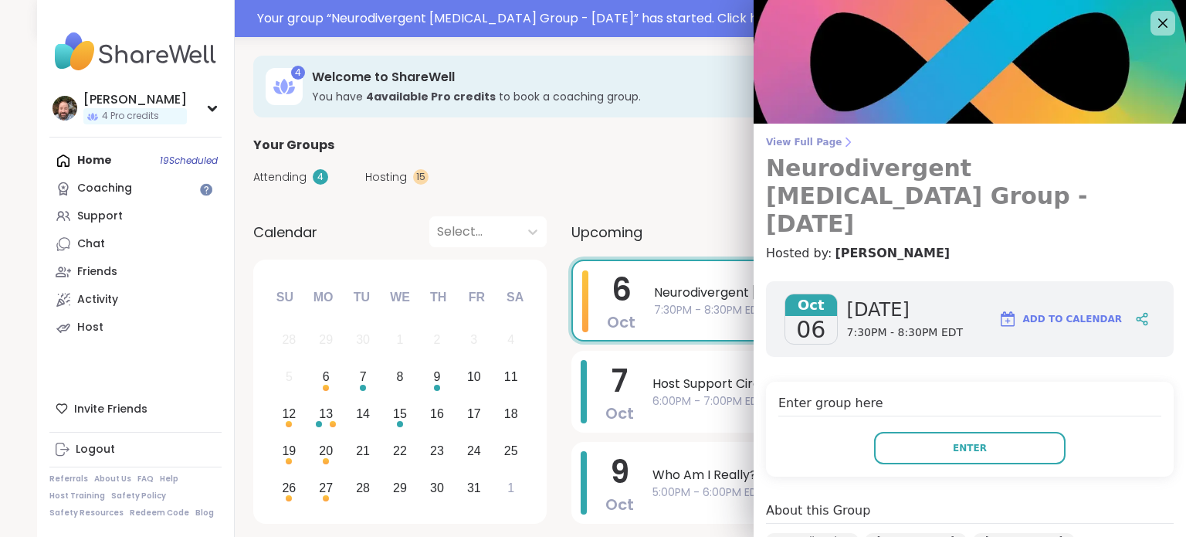
click at [788, 147] on span "View Full Page" at bounding box center [970, 142] width 408 height 12
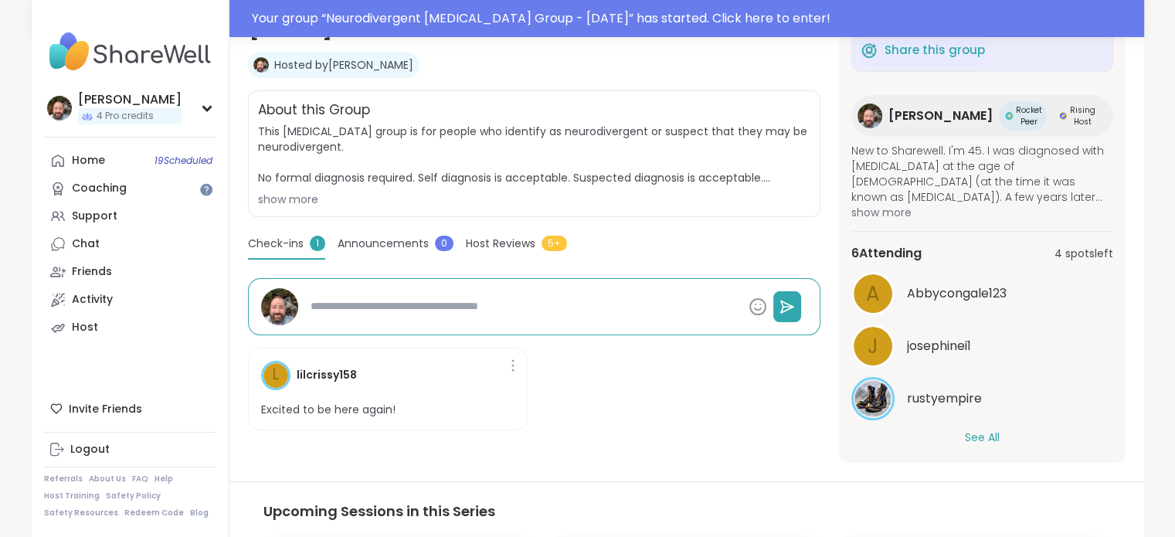
scroll to position [79, 0]
click at [974, 429] on button "See All" at bounding box center [982, 436] width 35 height 16
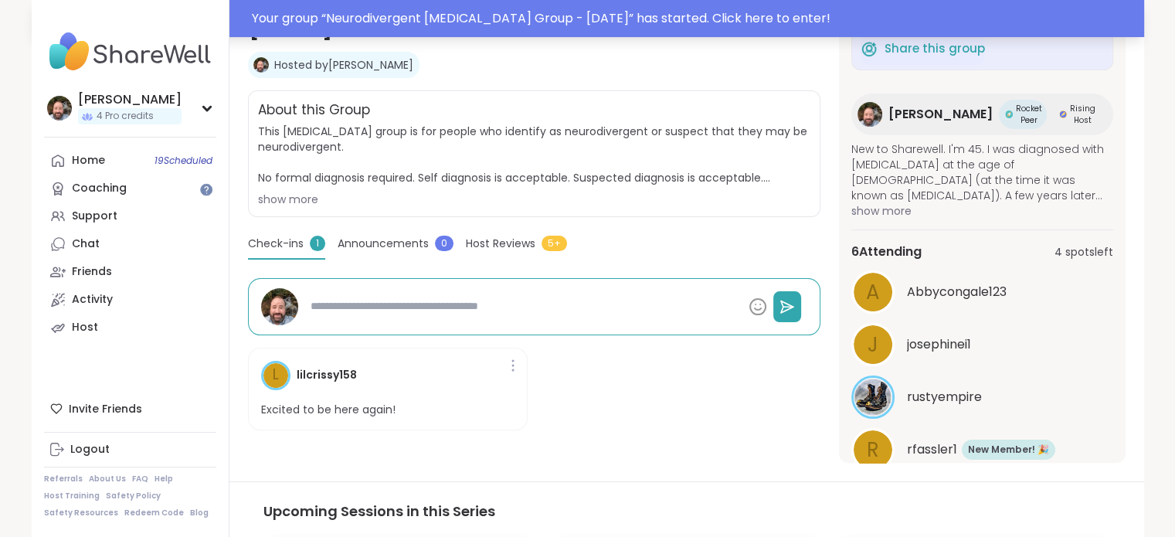
type textarea "*"
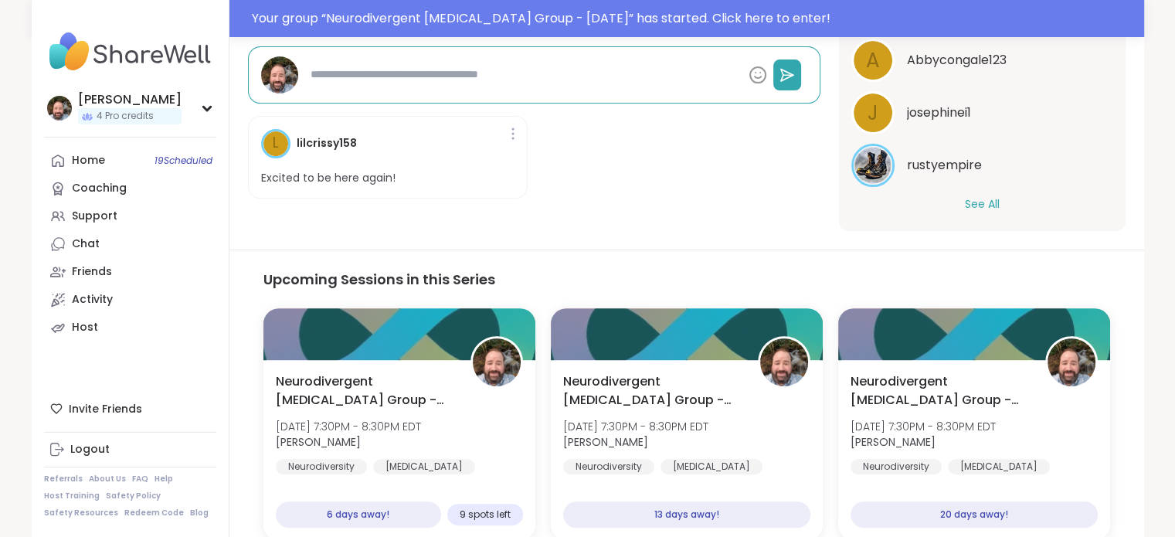
click at [965, 204] on button "See All" at bounding box center [982, 204] width 35 height 16
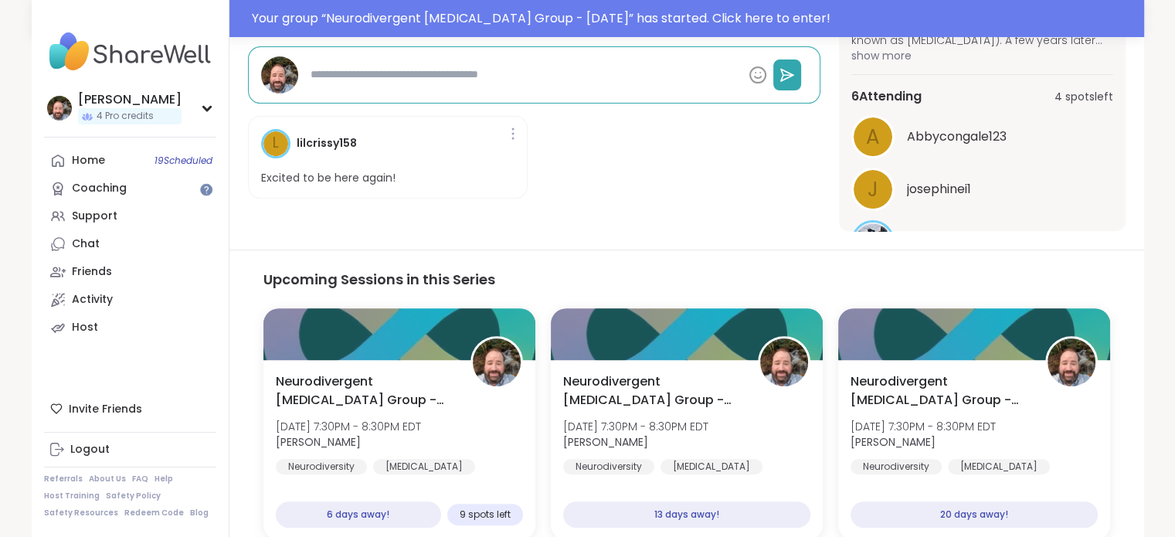
scroll to position [2, 0]
type textarea "*"
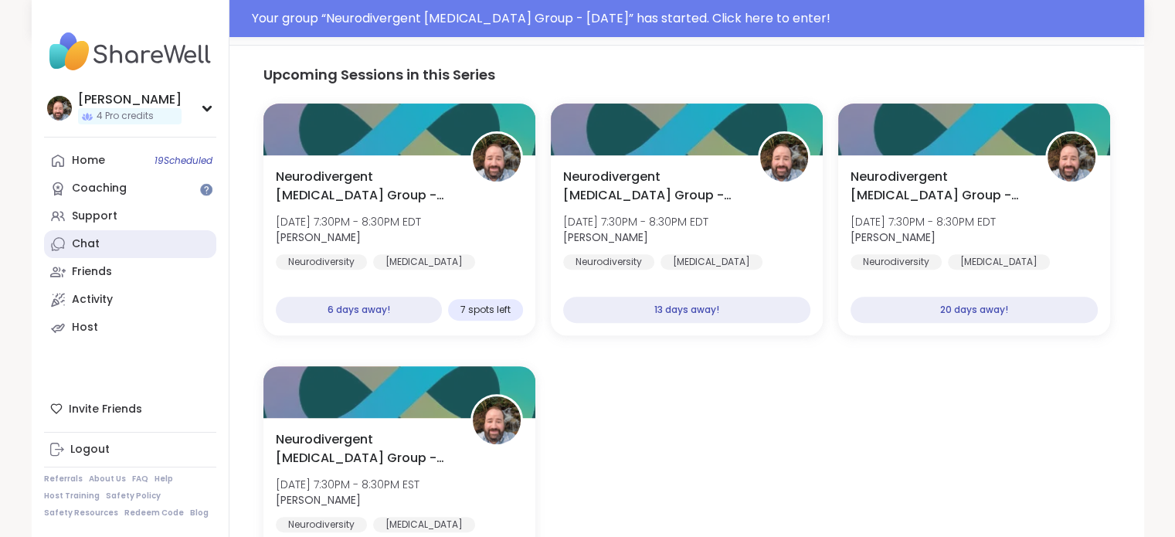
click at [133, 246] on link "Chat" at bounding box center [130, 244] width 172 height 28
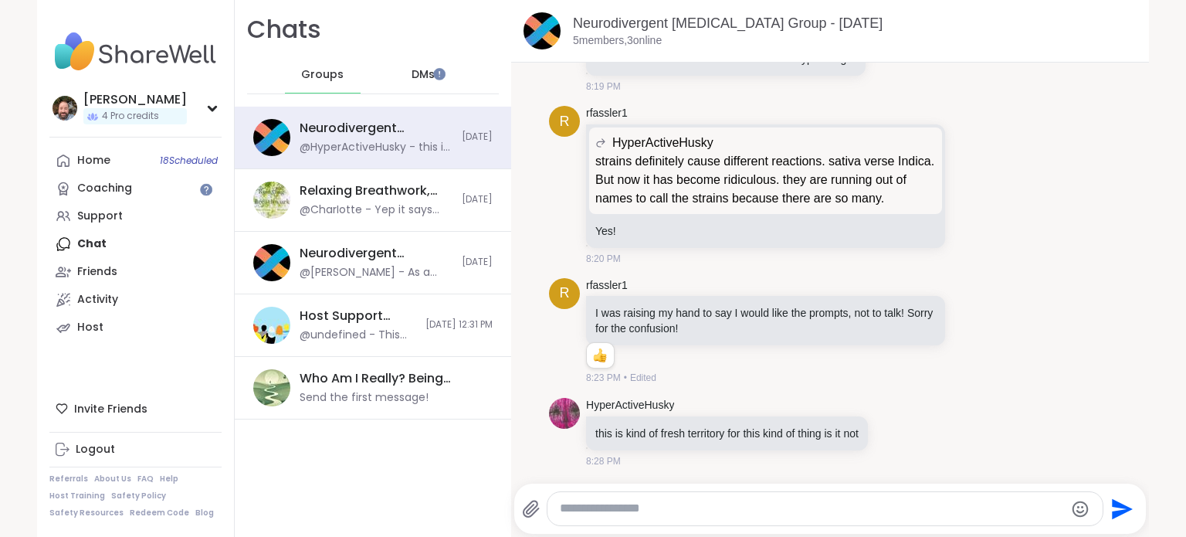
click at [588, 515] on textarea "Type your message" at bounding box center [812, 508] width 504 height 16
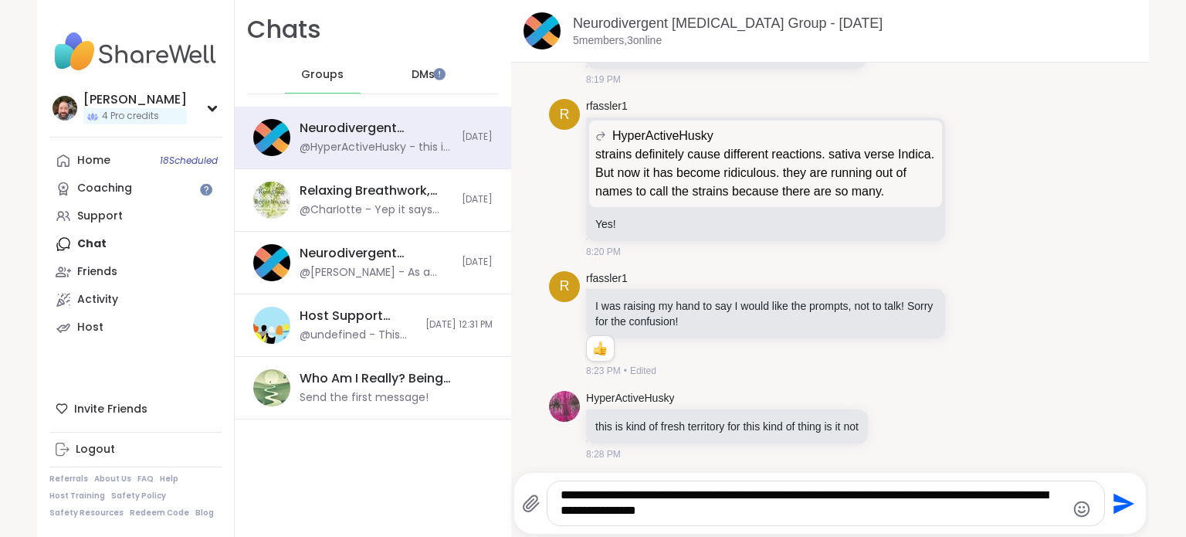
click at [788, 509] on textarea "**********" at bounding box center [813, 503] width 504 height 32
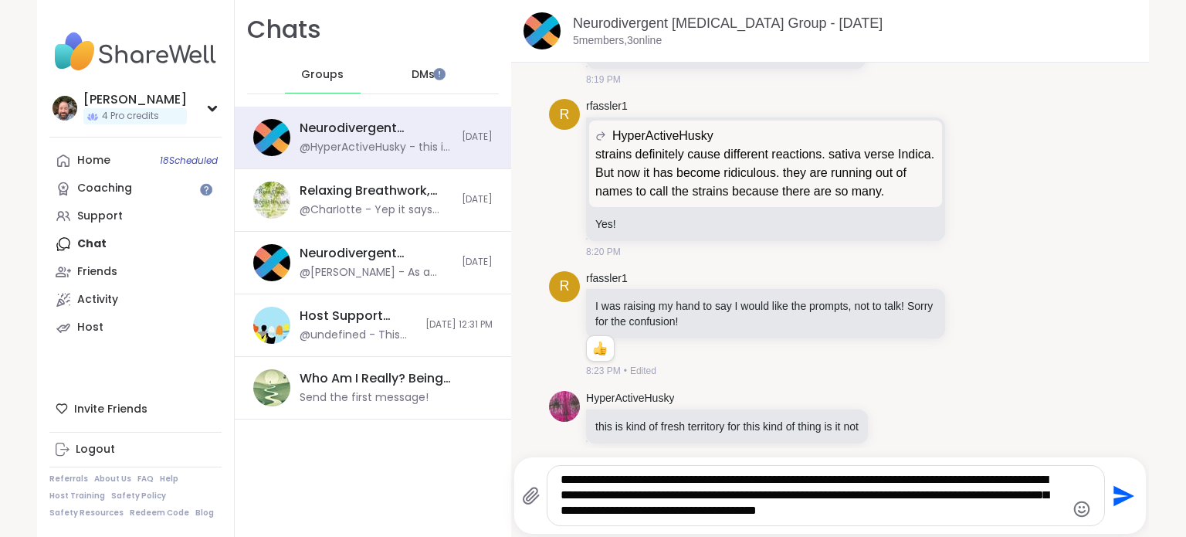
type textarea "**********"
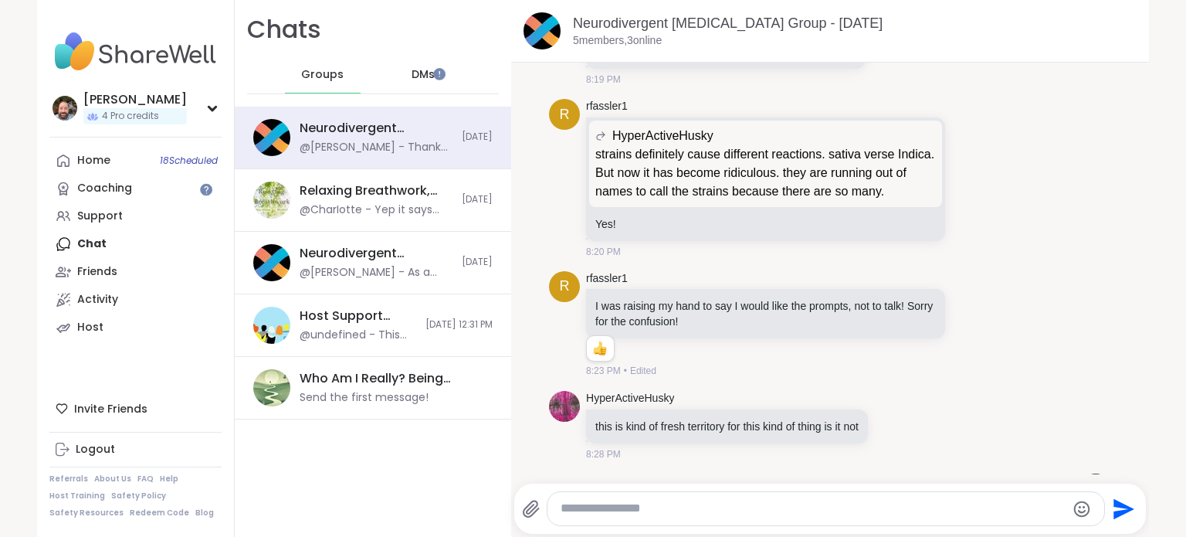
scroll to position [3436, 0]
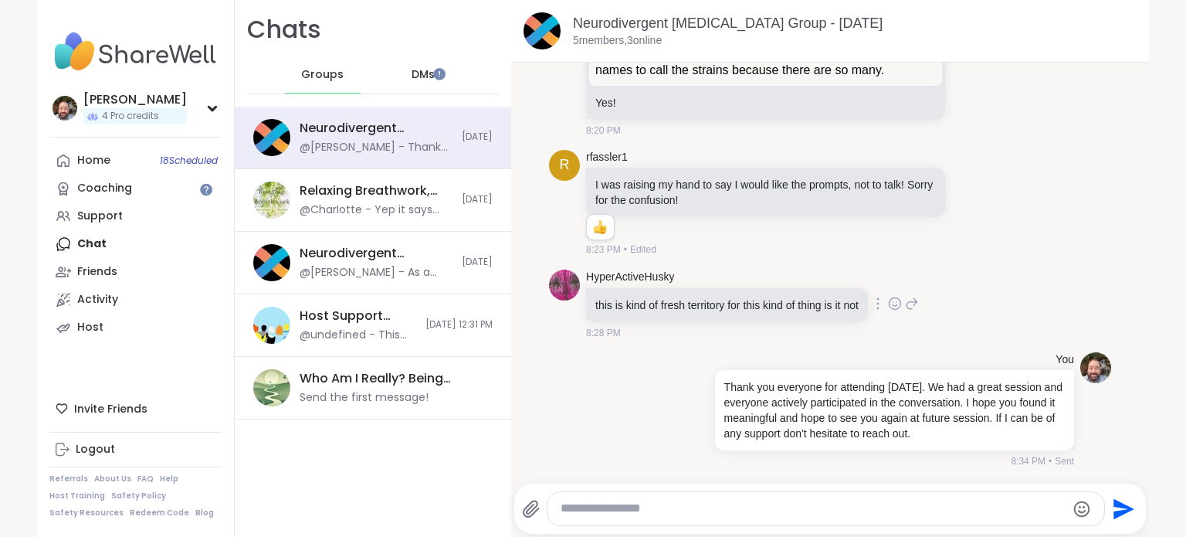
click at [914, 306] on icon at bounding box center [912, 303] width 14 height 19
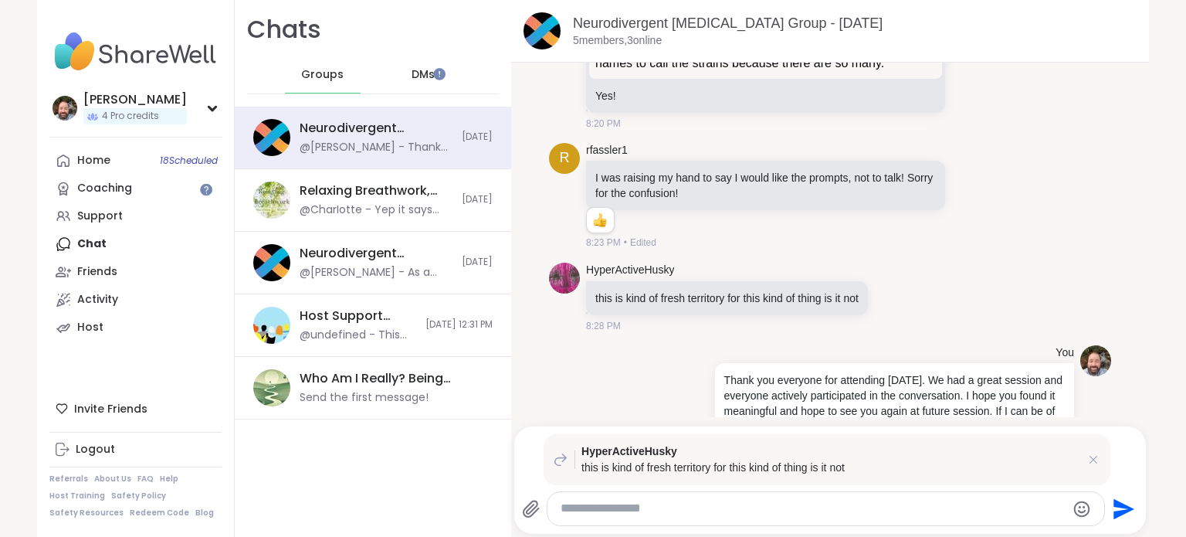
click at [735, 512] on textarea "Type your message" at bounding box center [813, 508] width 504 height 16
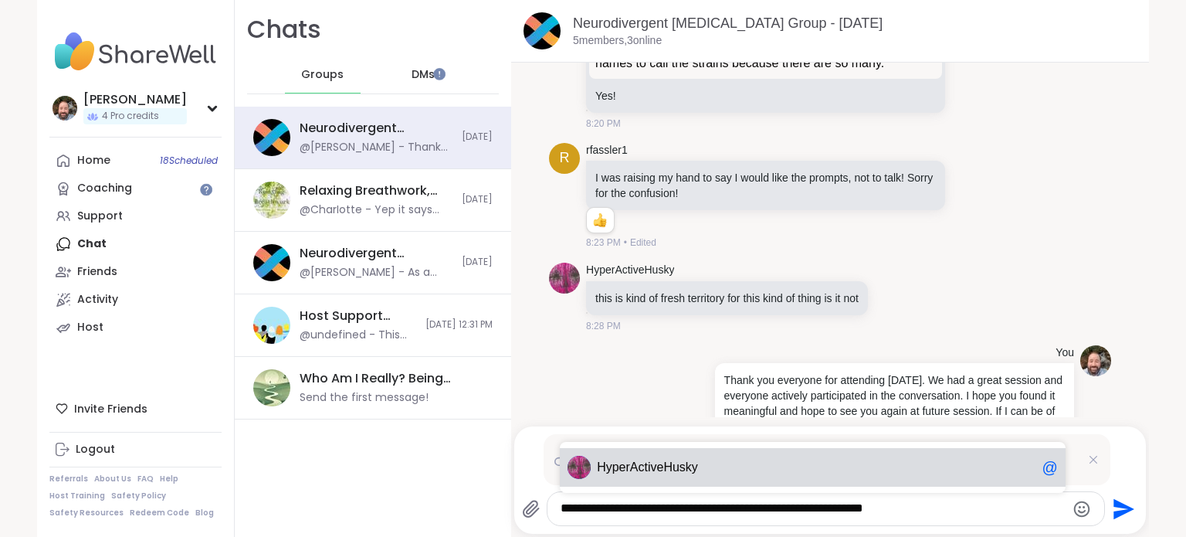
click at [695, 459] on div "Hy perActiveHusky @" at bounding box center [813, 467] width 506 height 39
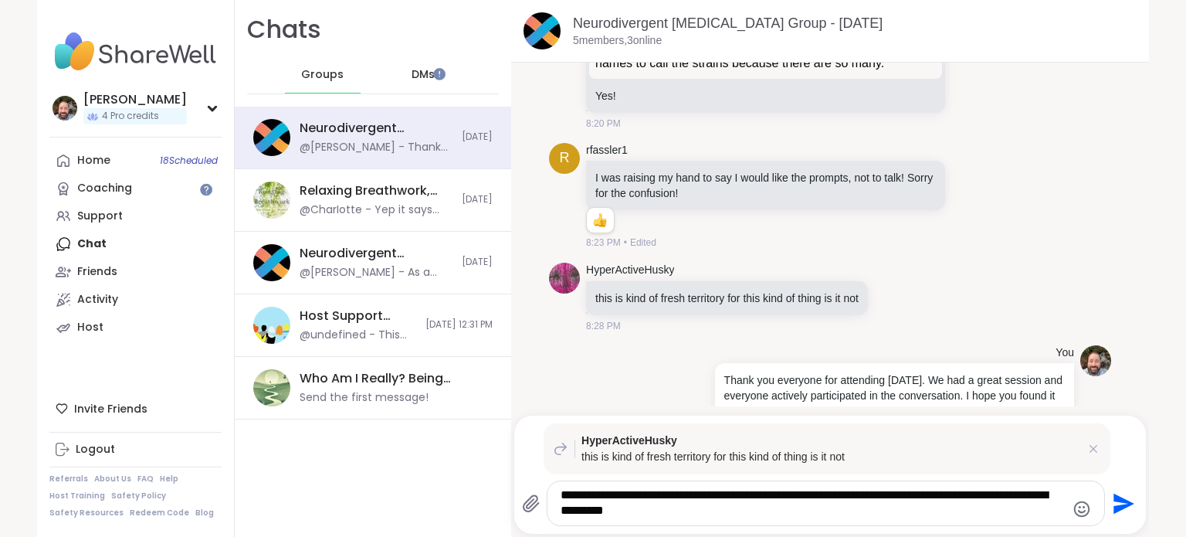
type textarea "**********"
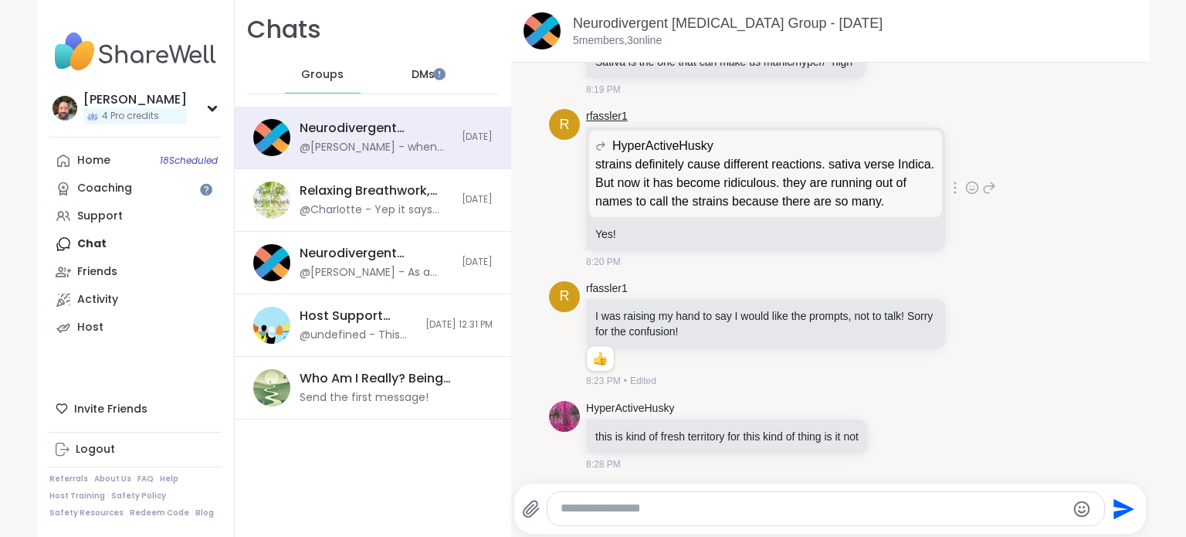
scroll to position [3278, 0]
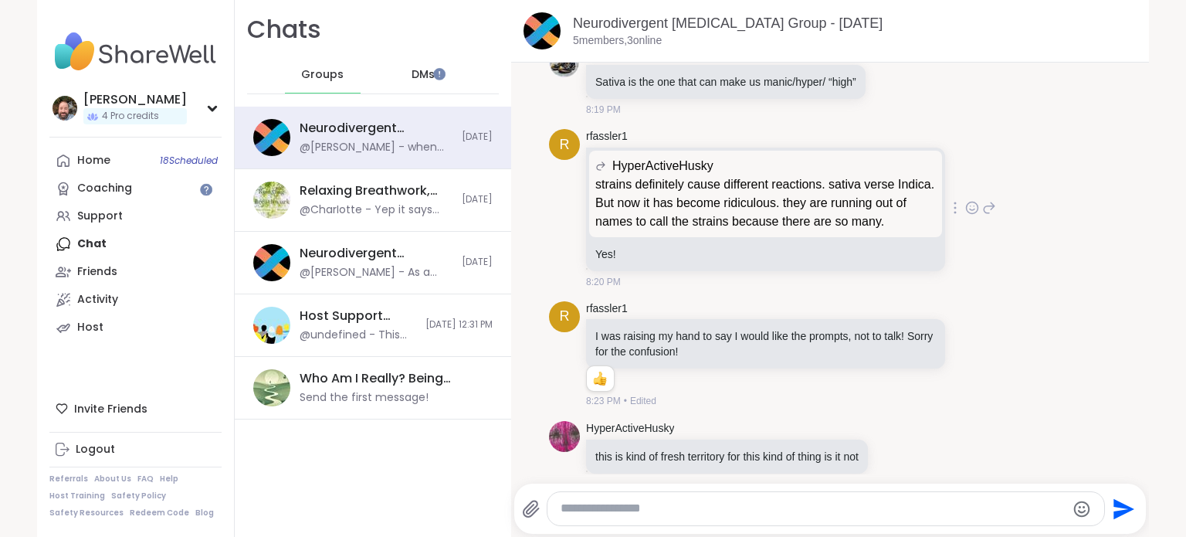
drag, startPoint x: 550, startPoint y: 153, endPoint x: 557, endPoint y: 149, distance: 8.0
click at [550, 153] on div "r" at bounding box center [564, 144] width 31 height 31
click at [595, 139] on link "rfassler1" at bounding box center [607, 136] width 42 height 15
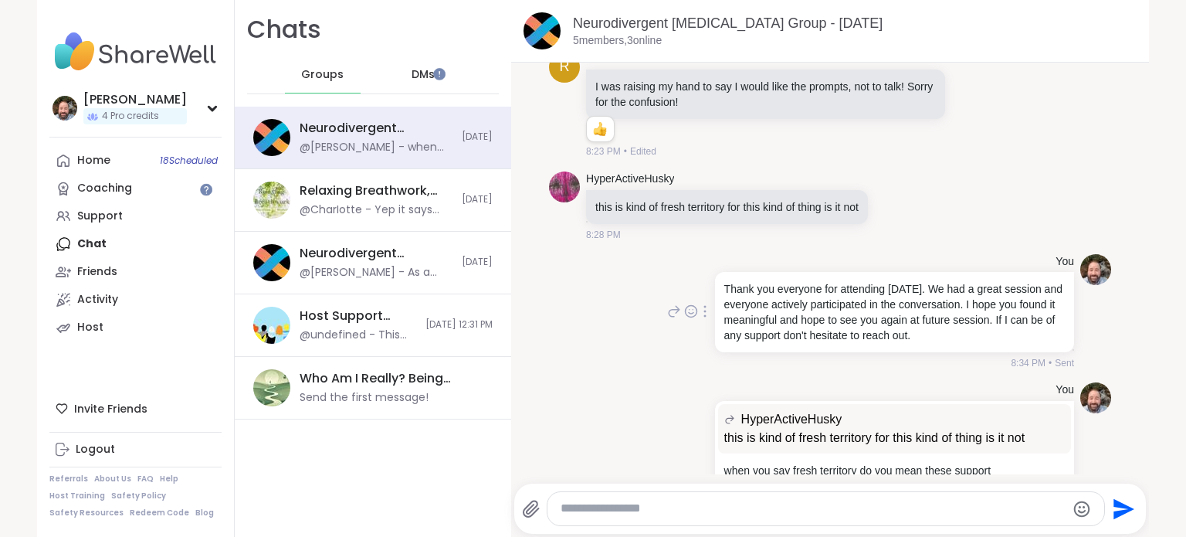
scroll to position [3586, 0]
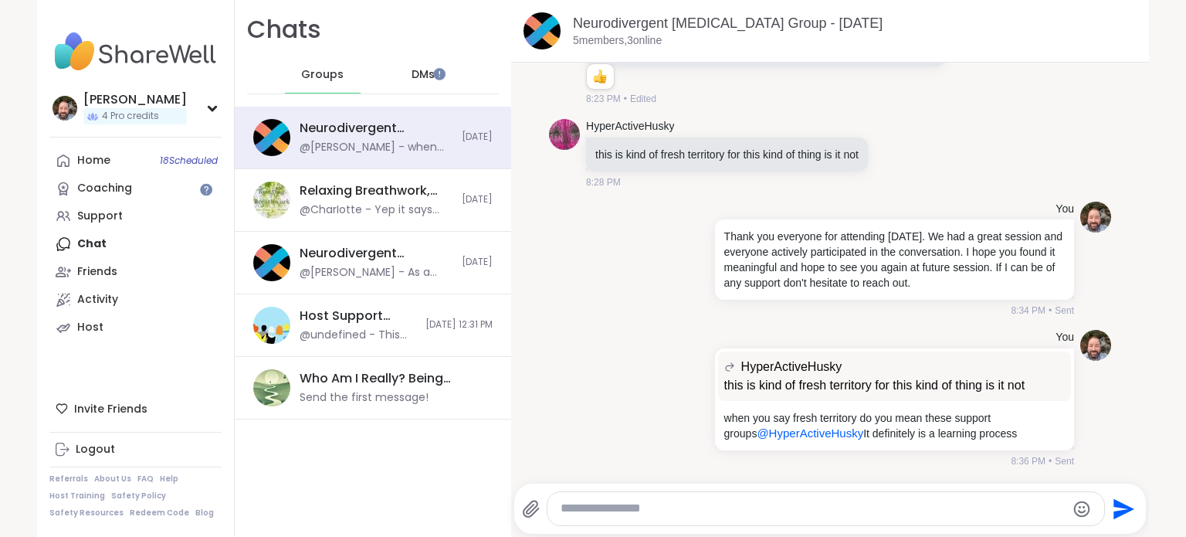
click at [412, 70] on span "DMs" at bounding box center [423, 74] width 23 height 15
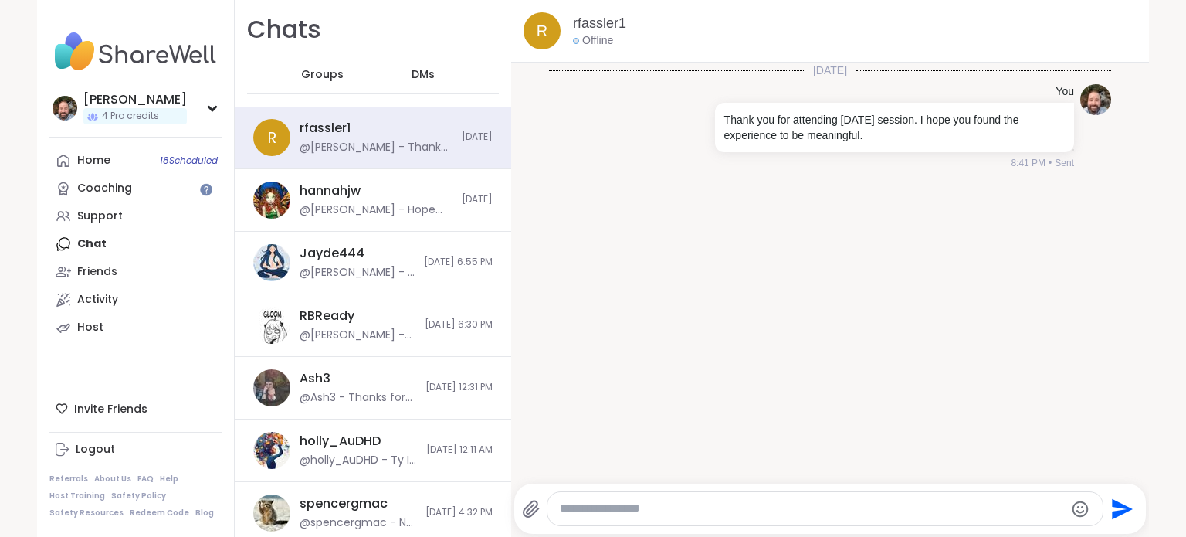
click at [317, 73] on span "Groups" at bounding box center [322, 74] width 42 height 15
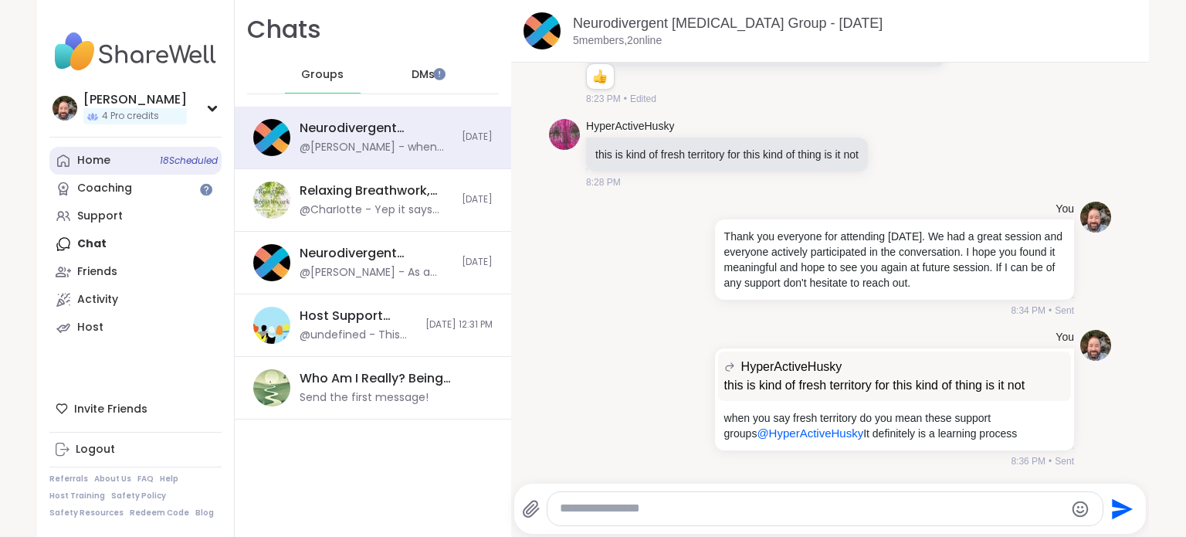
click at [99, 154] on div "Home 18 Scheduled" at bounding box center [93, 160] width 33 height 15
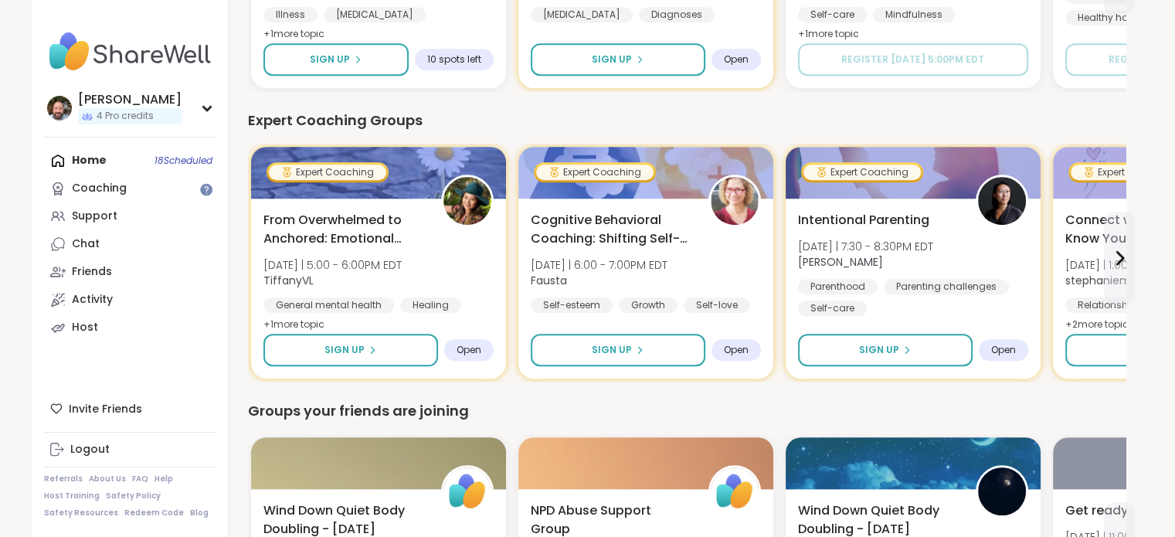
scroll to position [772, 0]
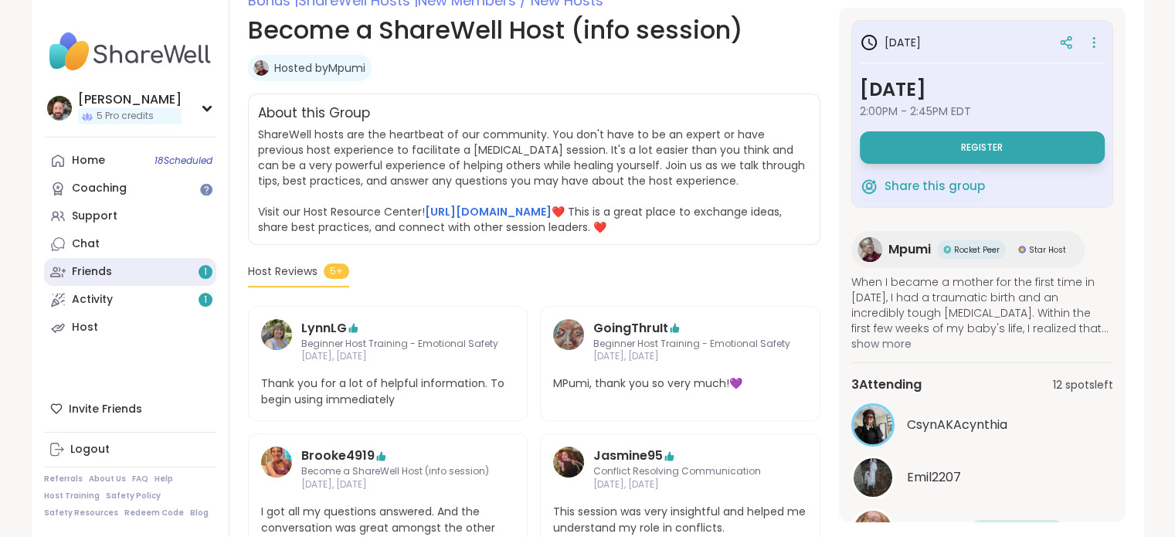
click at [200, 274] on div "1" at bounding box center [205, 272] width 14 height 14
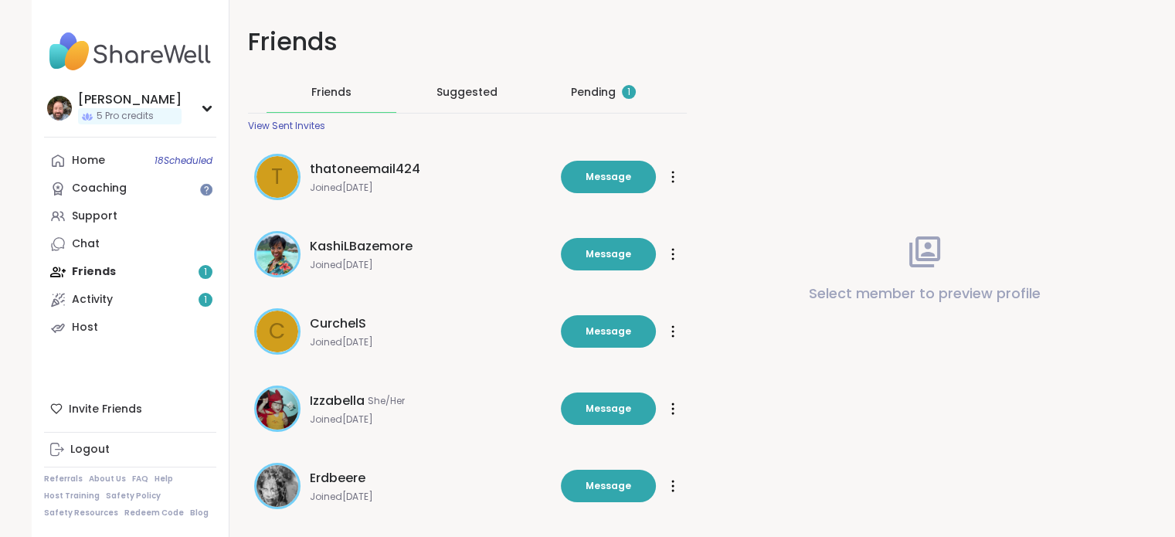
click at [612, 97] on div "Pending 1" at bounding box center [603, 91] width 65 height 15
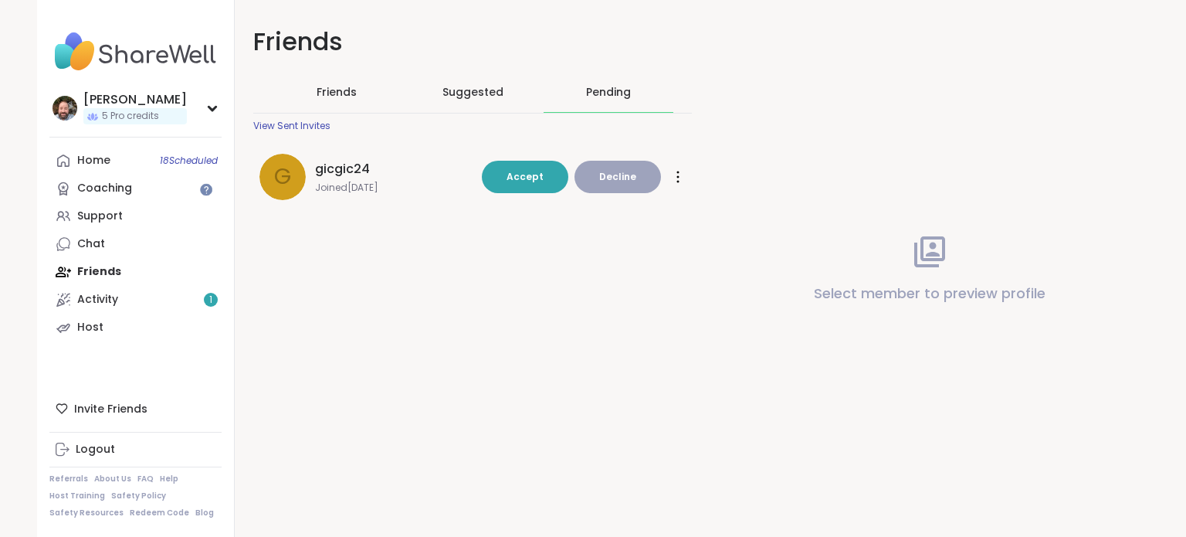
click at [315, 180] on div "gicgic24 Joined Oct 2025" at bounding box center [394, 177] width 158 height 34
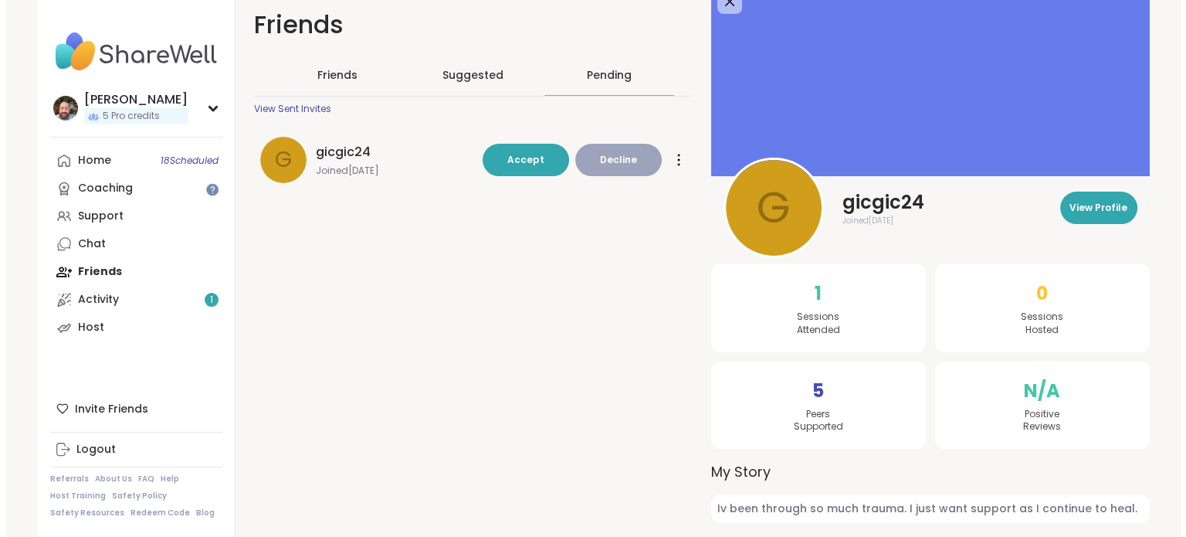
scroll to position [46, 0]
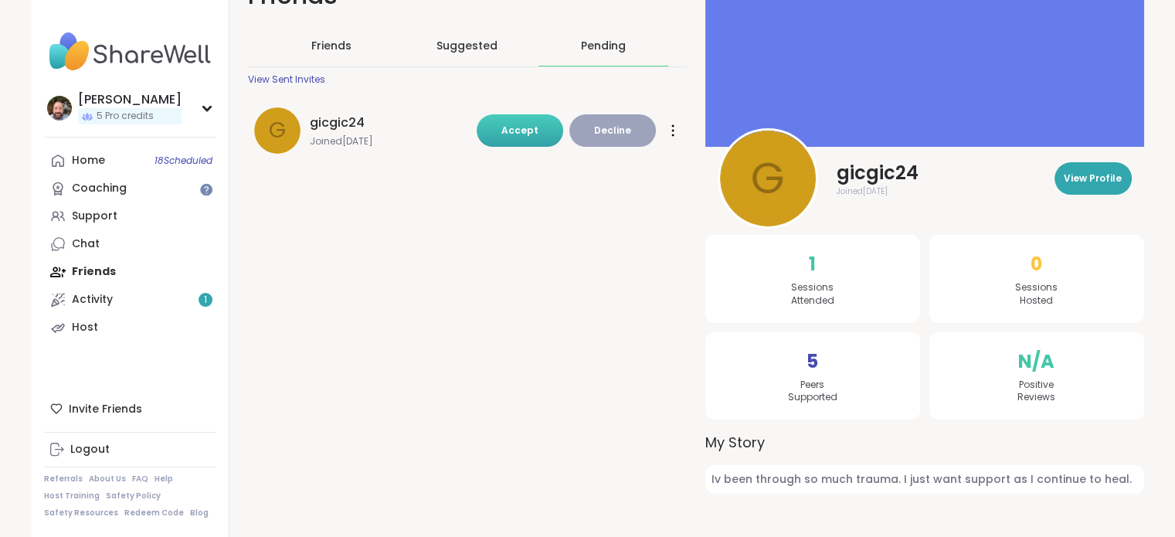
click at [523, 135] on span "Accept" at bounding box center [519, 130] width 37 height 13
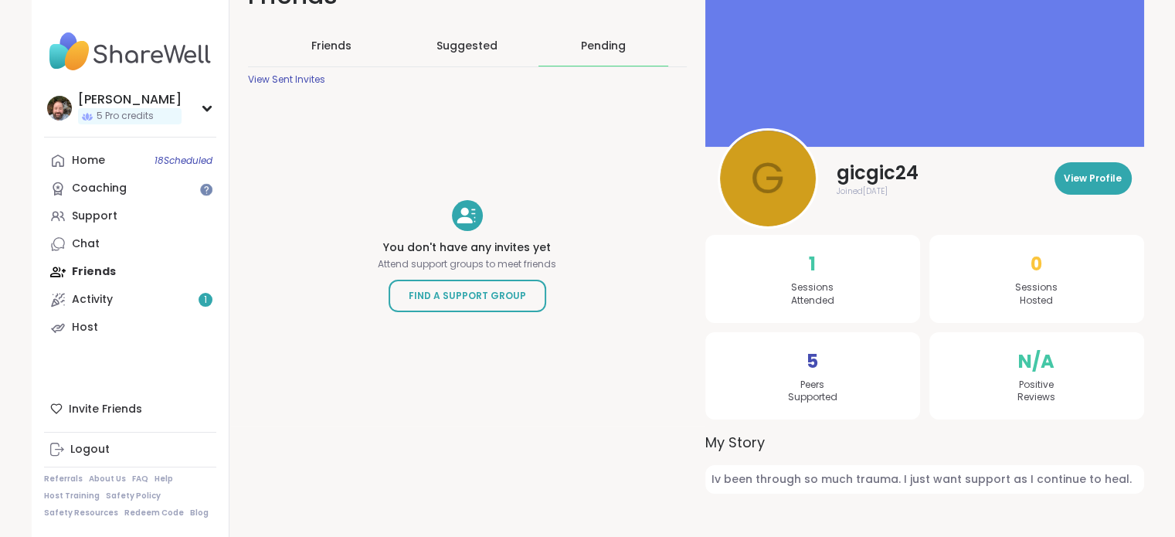
click at [300, 81] on div "View Sent Invites" at bounding box center [286, 79] width 77 height 12
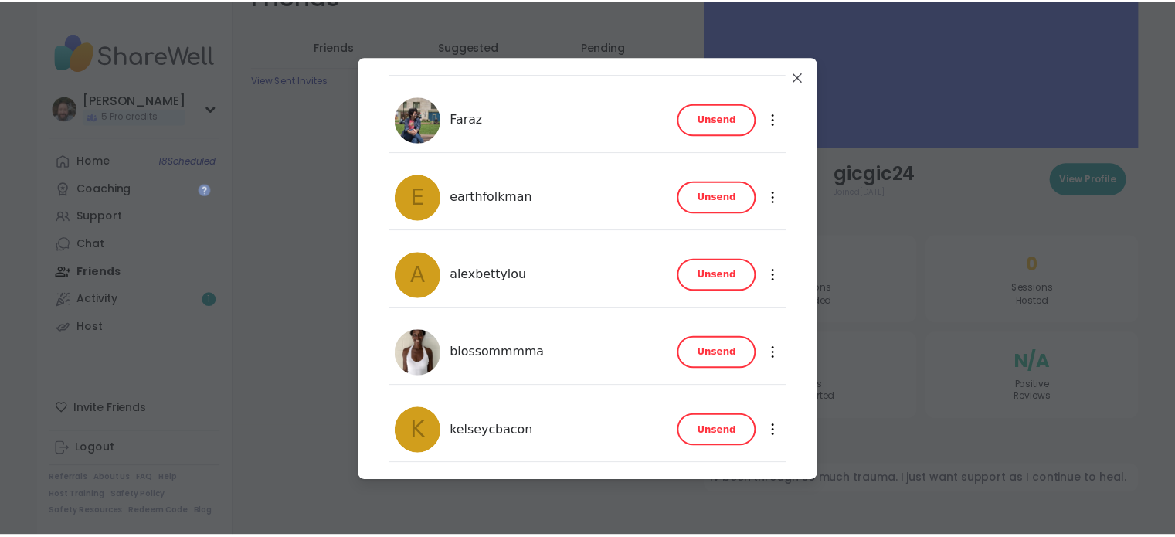
scroll to position [361, 0]
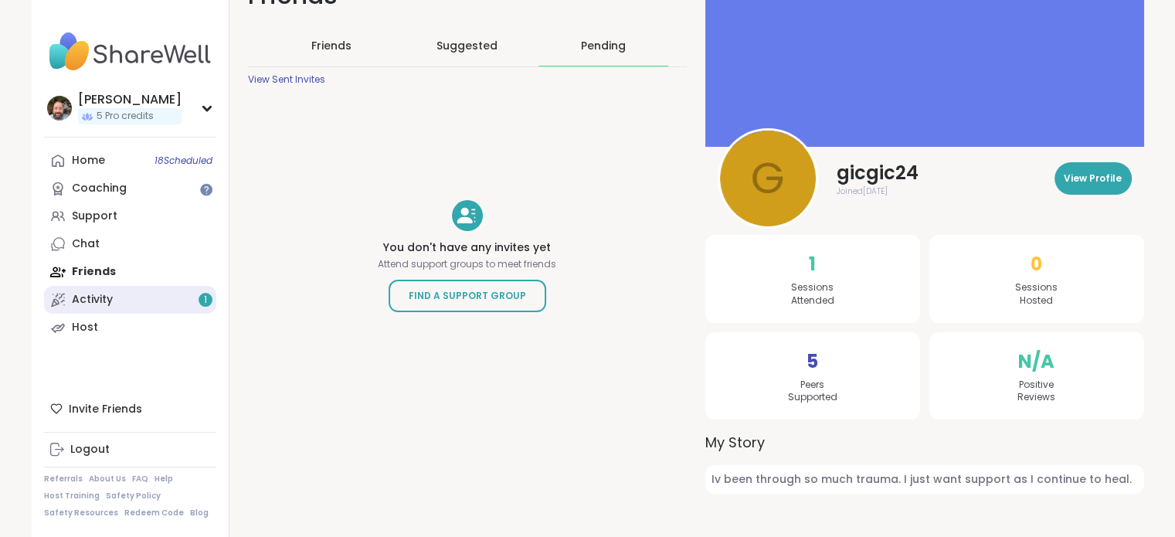
click at [188, 310] on link "Activity 1" at bounding box center [130, 300] width 172 height 28
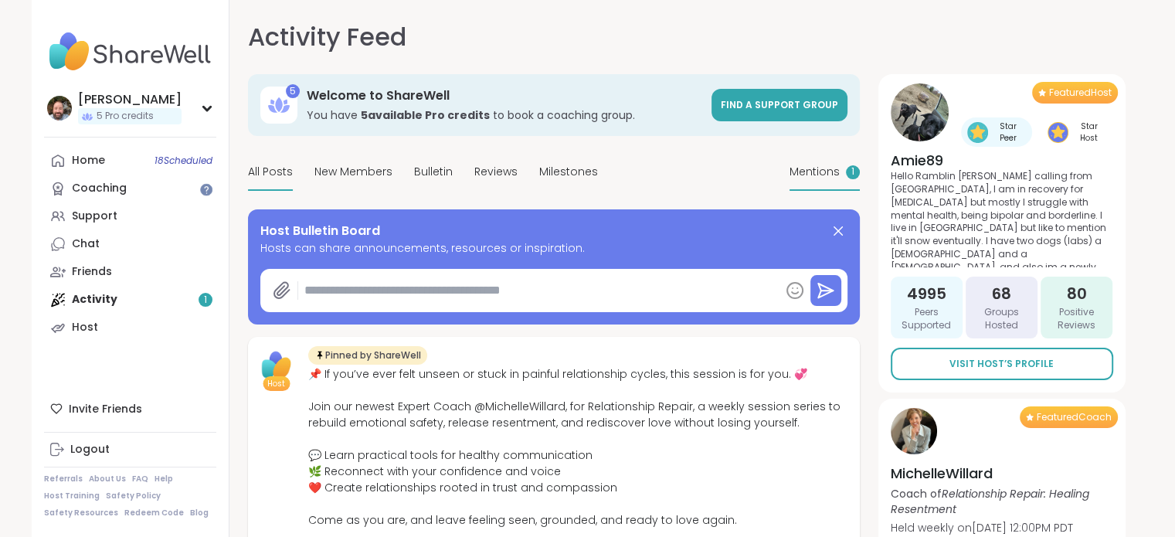
click at [843, 168] on div "Mentions 1" at bounding box center [824, 172] width 70 height 36
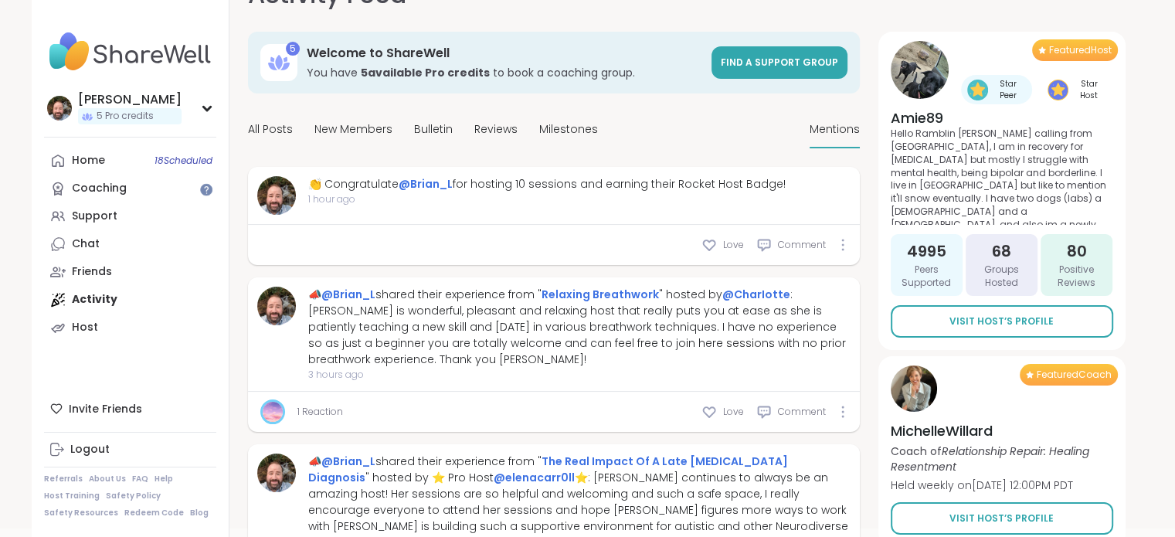
scroll to position [77, 0]
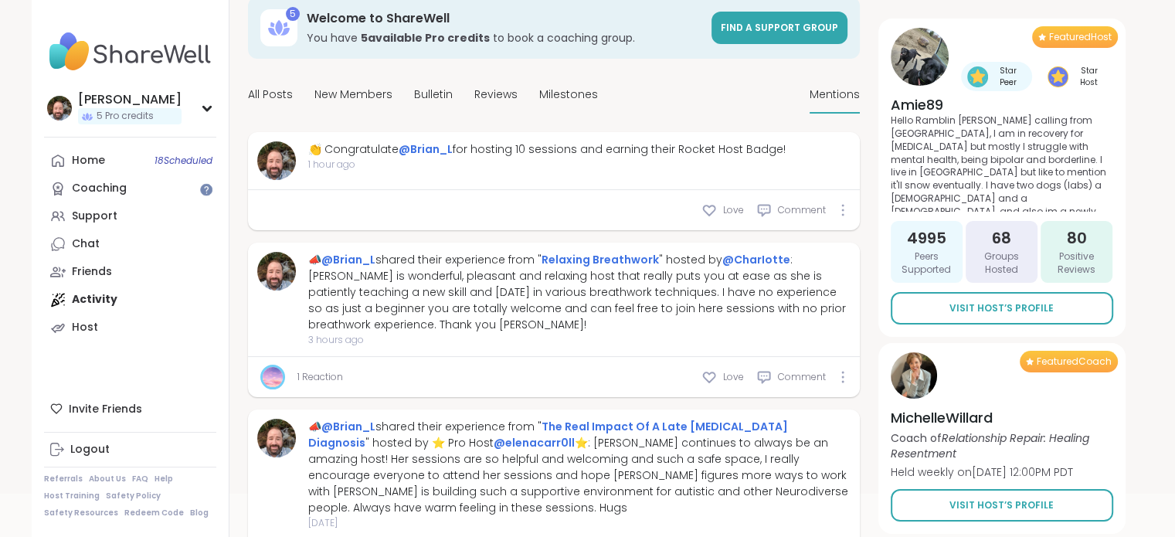
click at [95, 296] on div "Home 18 Scheduled Coaching Support Chat Friends Activity Host" at bounding box center [130, 244] width 172 height 195
click at [284, 101] on span "All Posts" at bounding box center [270, 94] width 45 height 16
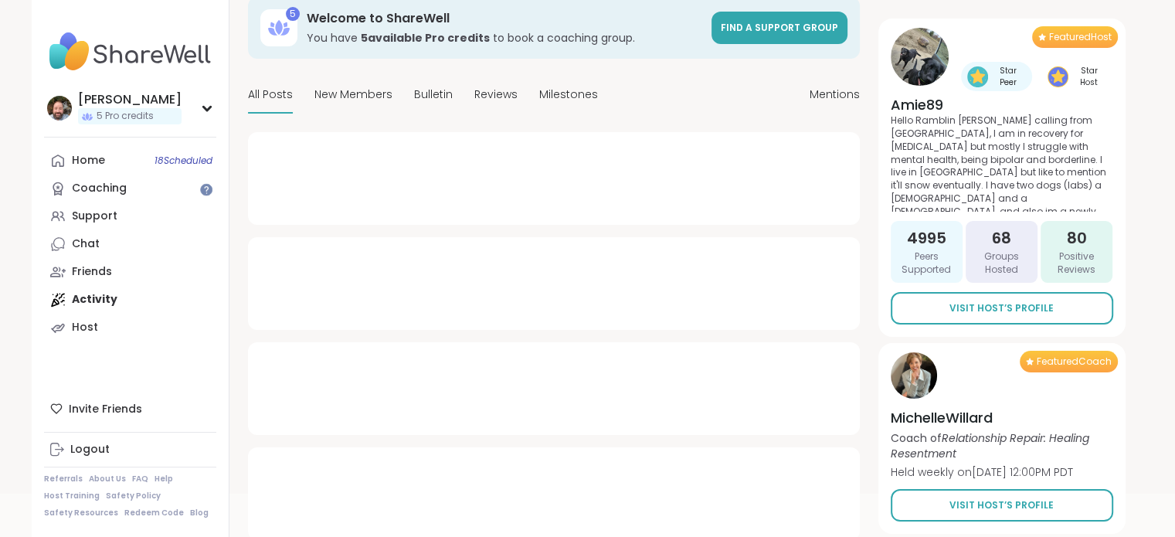
type textarea "*"
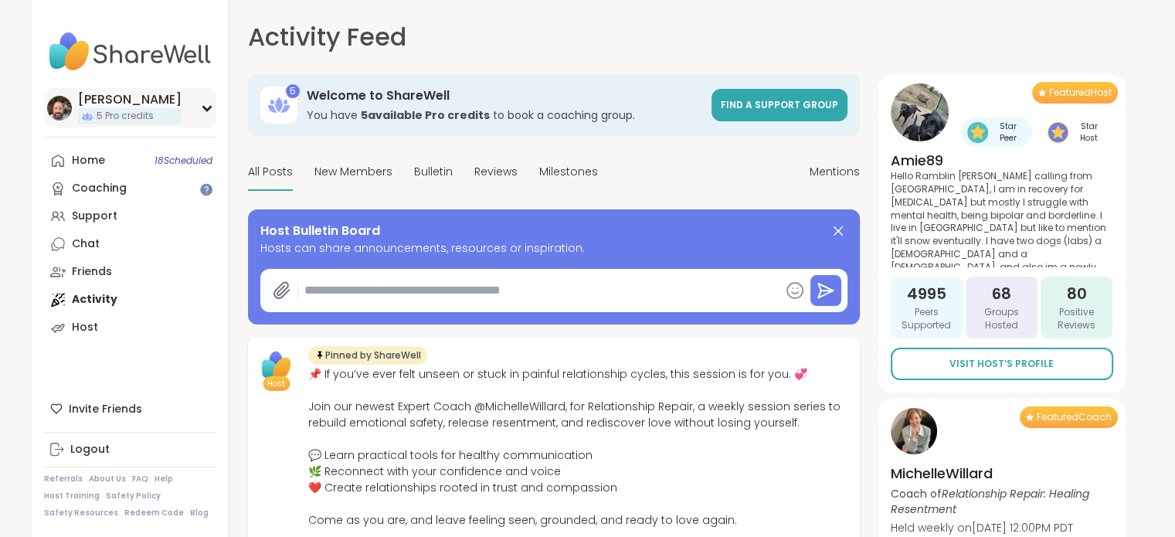
click at [112, 101] on div "[PERSON_NAME]" at bounding box center [129, 99] width 103 height 17
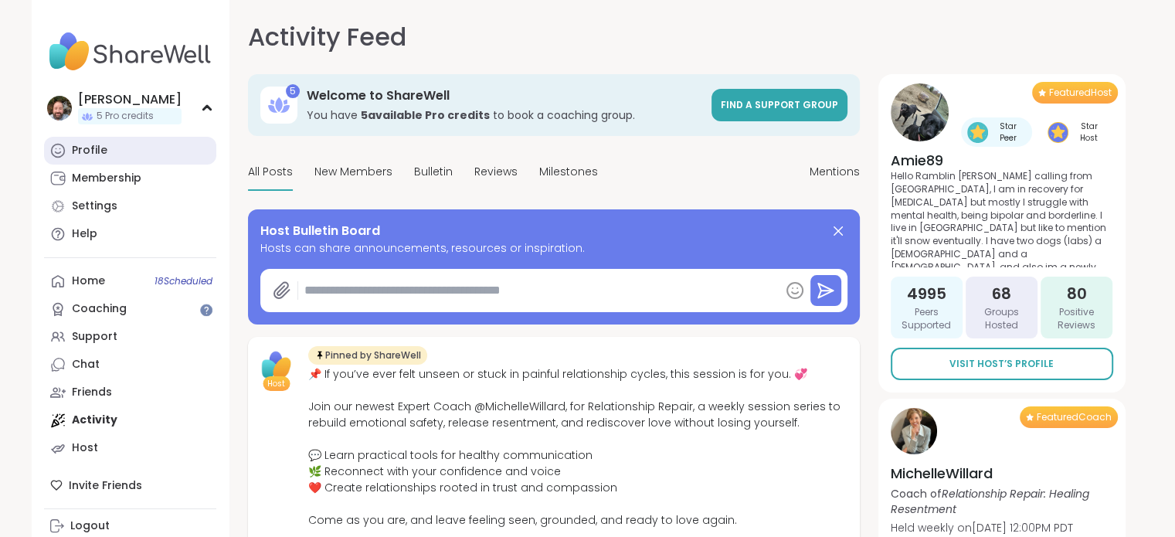
click at [75, 155] on div "Profile" at bounding box center [90, 150] width 36 height 15
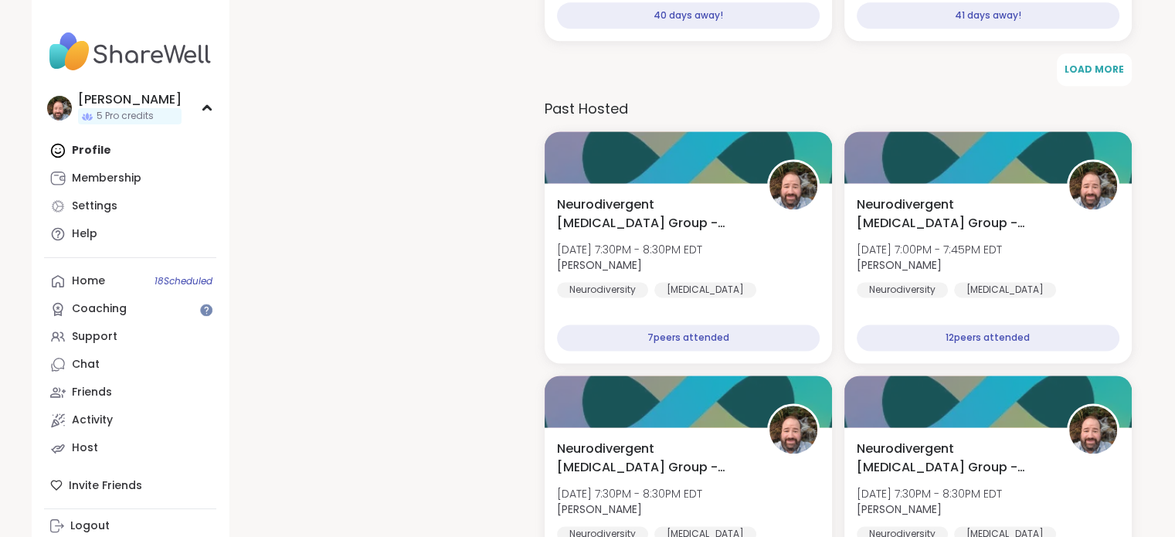
scroll to position [2317, 0]
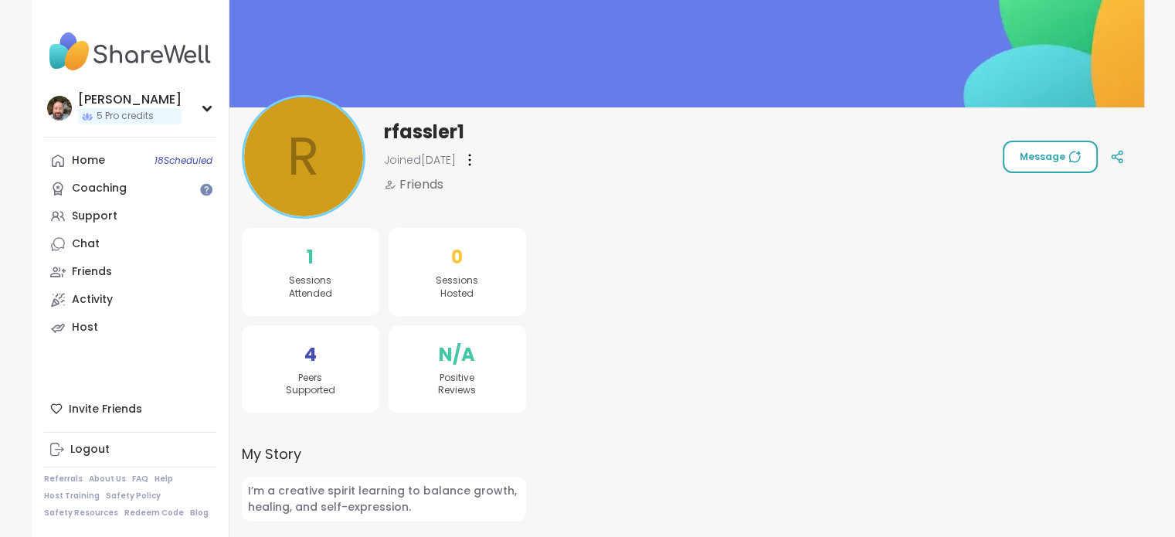
click at [1050, 160] on span "Message" at bounding box center [1049, 157] width 61 height 14
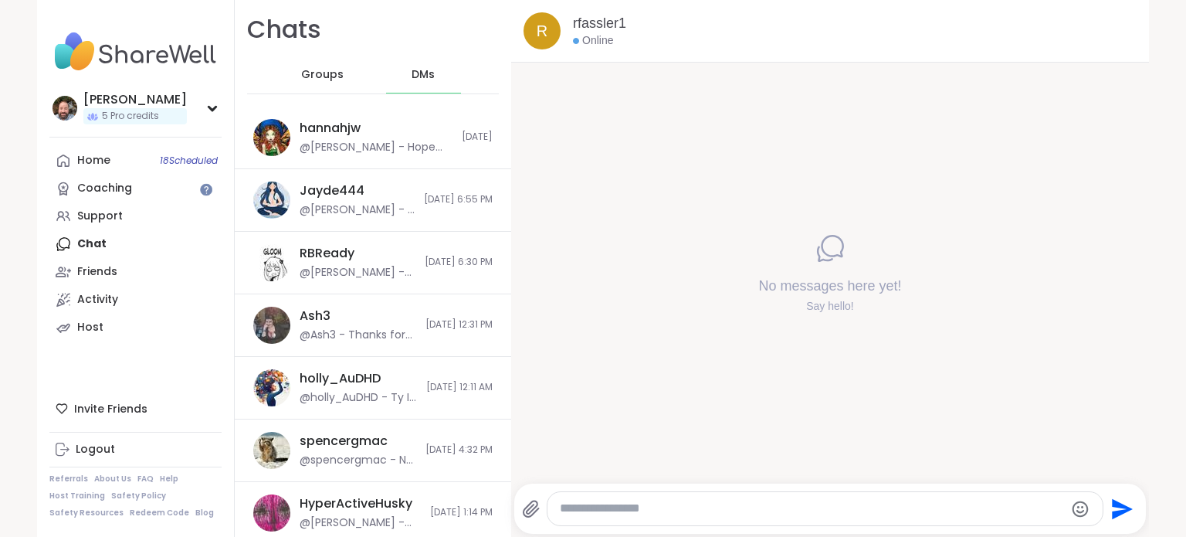
click at [667, 505] on textarea "Type your message" at bounding box center [812, 508] width 504 height 16
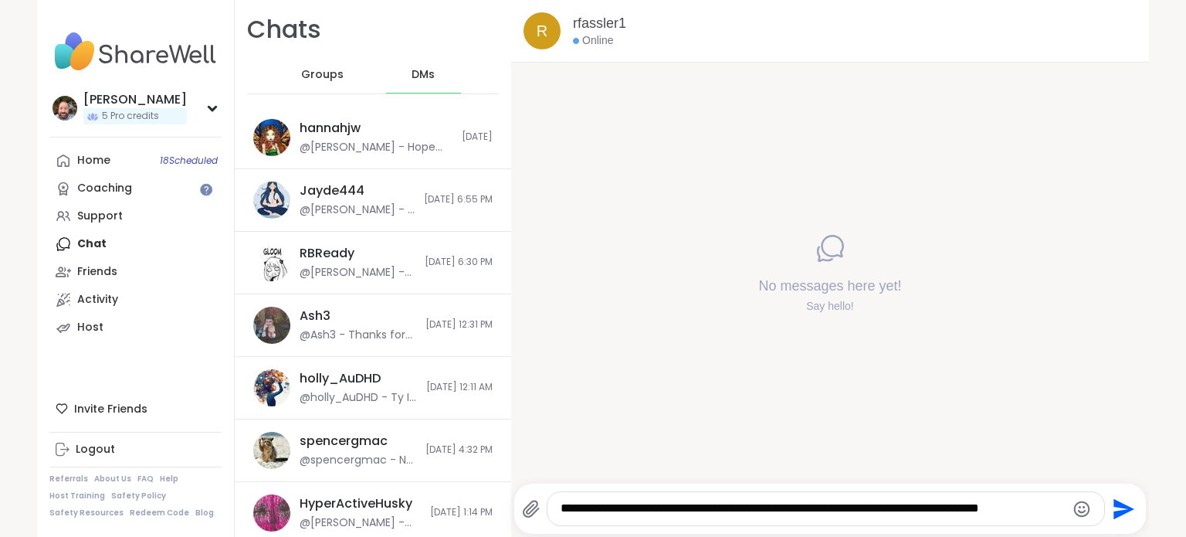
type textarea "**********"
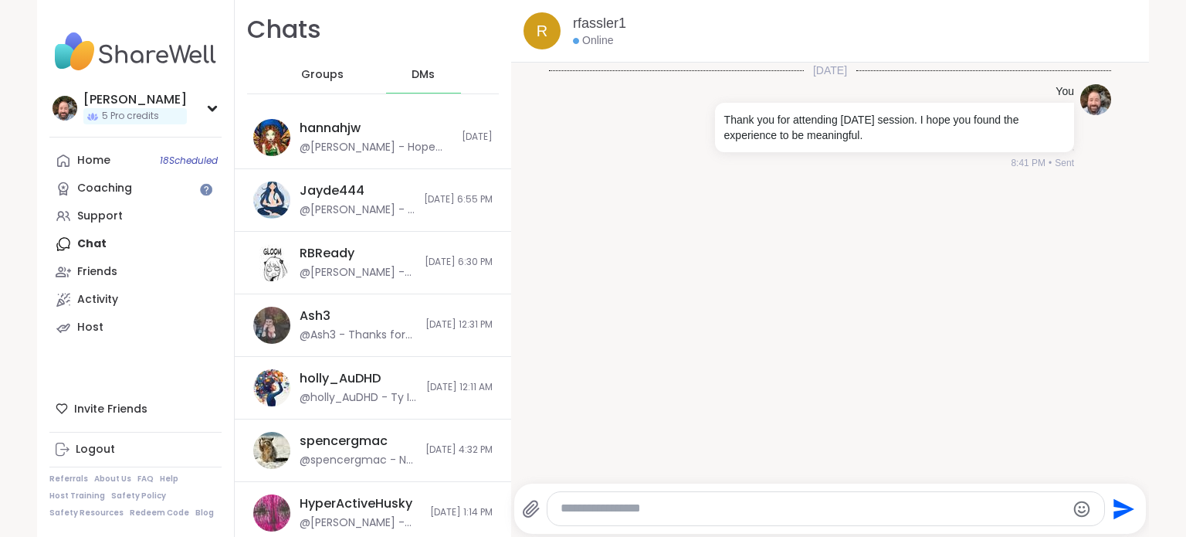
click at [288, 65] on div "Groups" at bounding box center [323, 74] width 76 height 37
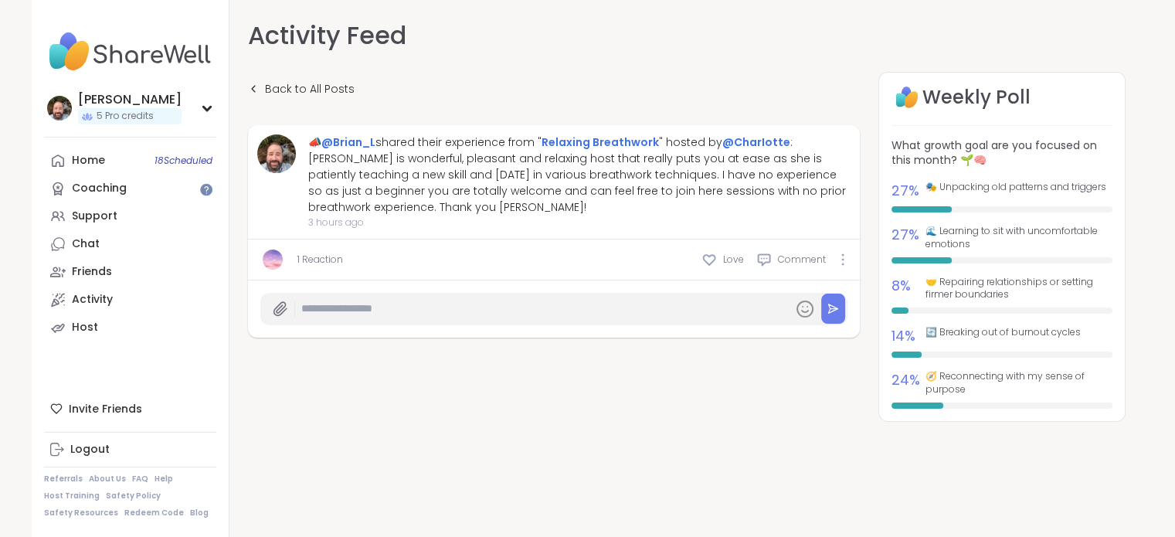
click at [309, 259] on link "1 Reaction" at bounding box center [320, 260] width 46 height 14
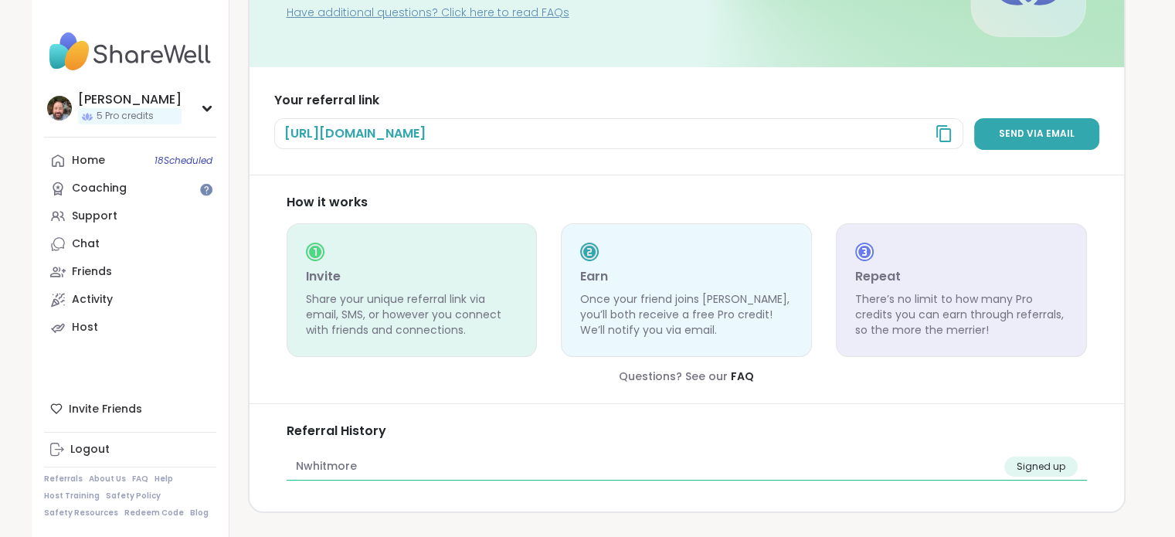
scroll to position [179, 0]
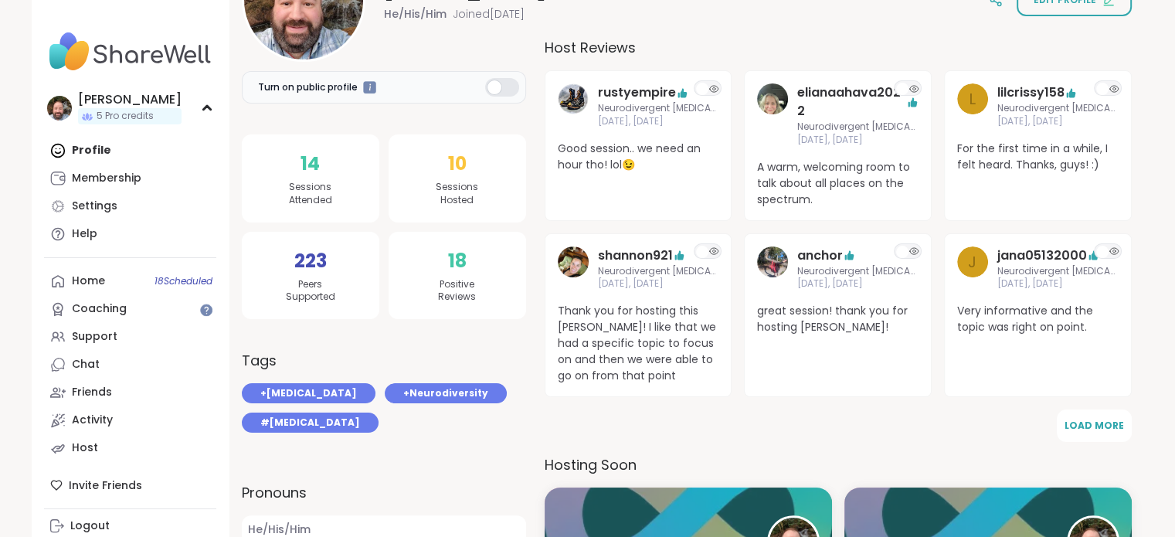
scroll to position [154, 0]
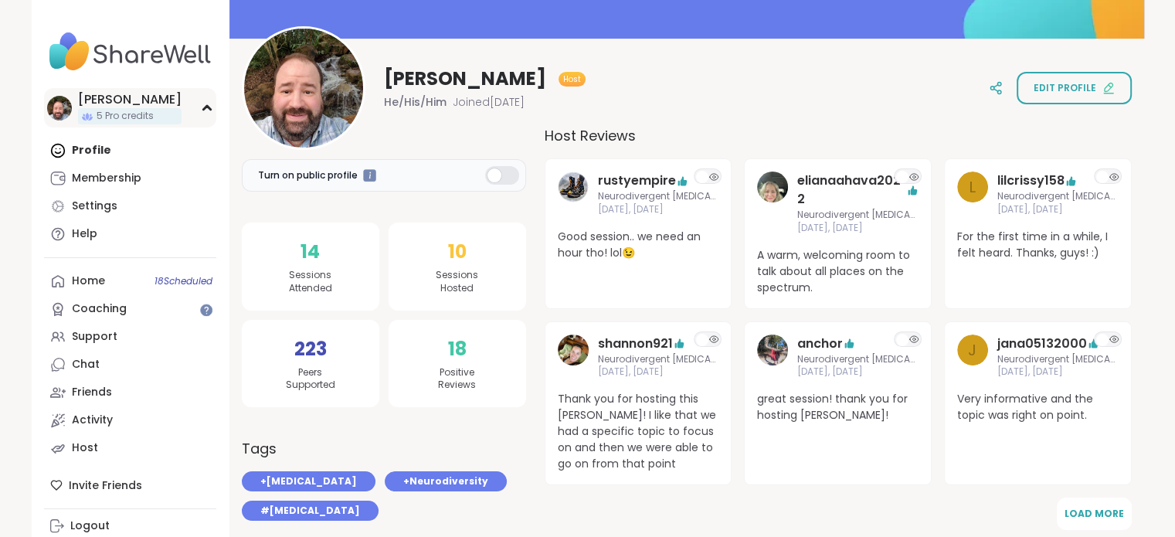
click at [97, 90] on div "[PERSON_NAME] 5 Pro credits" at bounding box center [130, 107] width 172 height 39
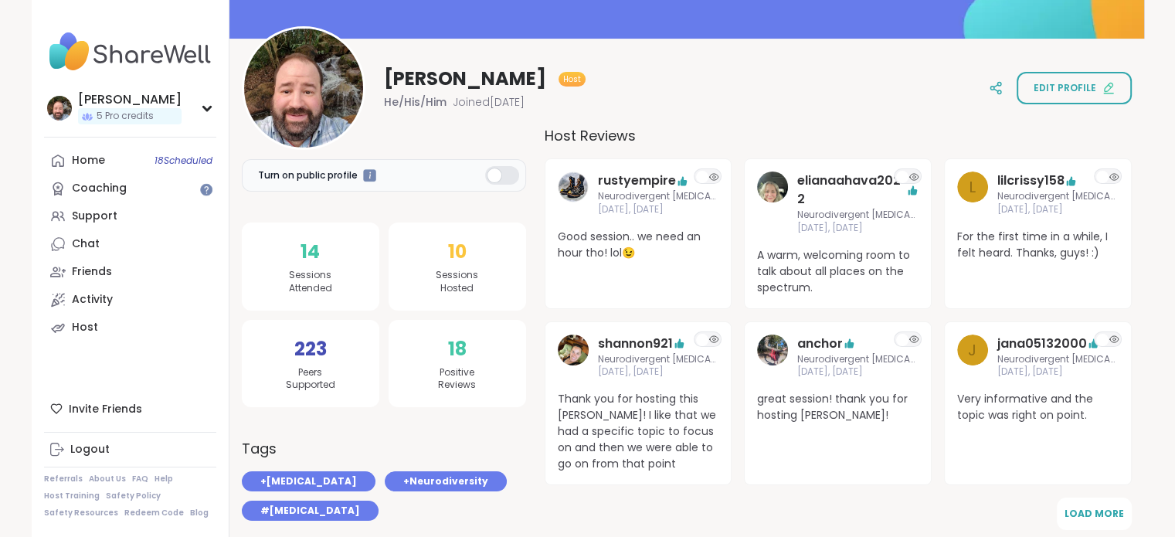
click at [422, 68] on span "[PERSON_NAME]" at bounding box center [465, 78] width 162 height 25
click at [204, 113] on div "[PERSON_NAME] 5 Pro credits" at bounding box center [130, 107] width 172 height 39
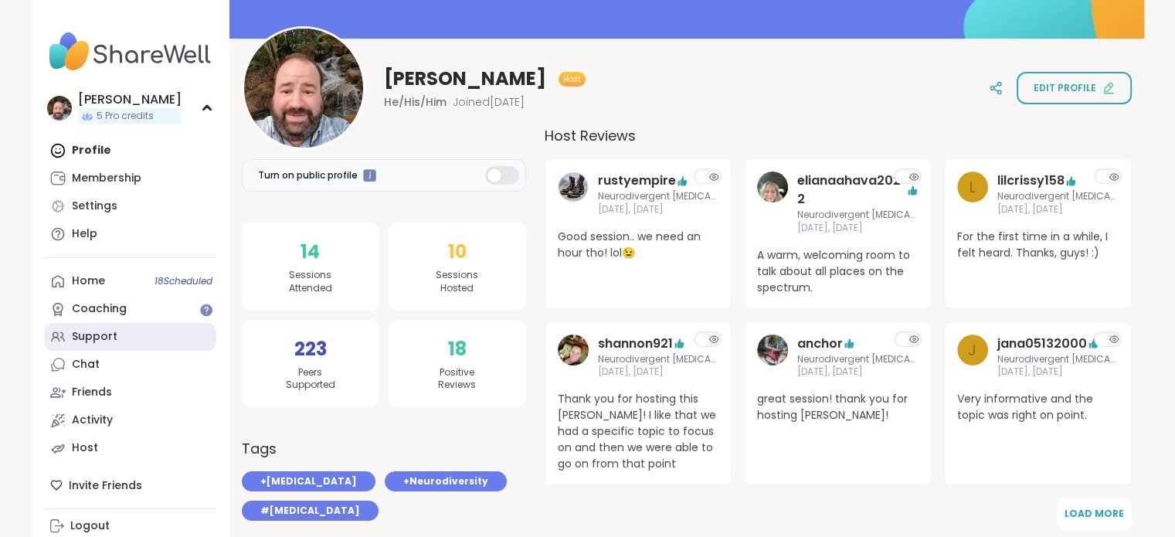
click at [111, 339] on div "Support" at bounding box center [95, 336] width 46 height 15
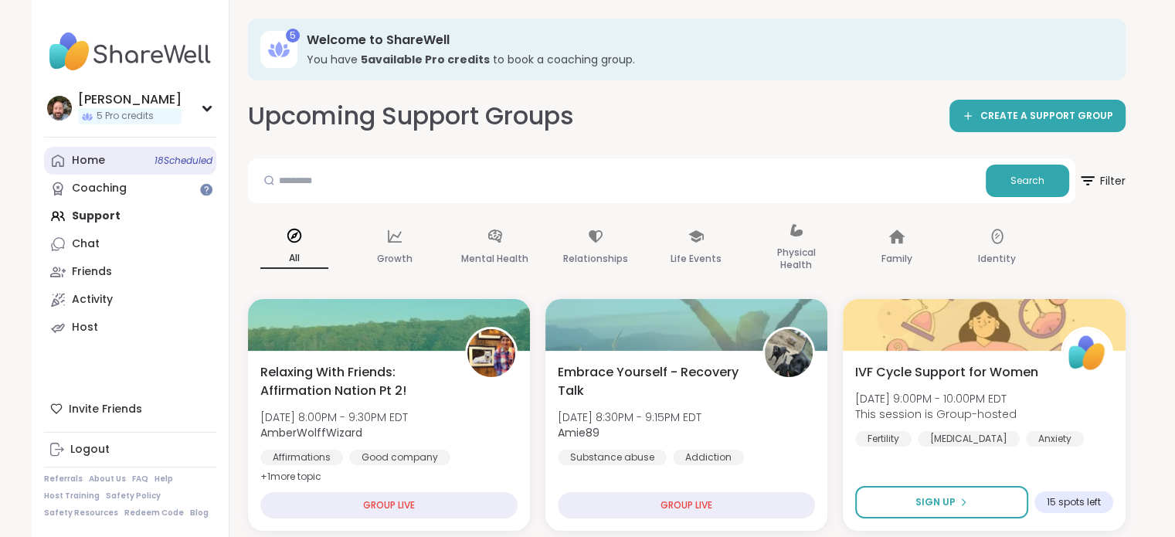
click at [112, 169] on link "Home 18 Scheduled" at bounding box center [130, 161] width 172 height 28
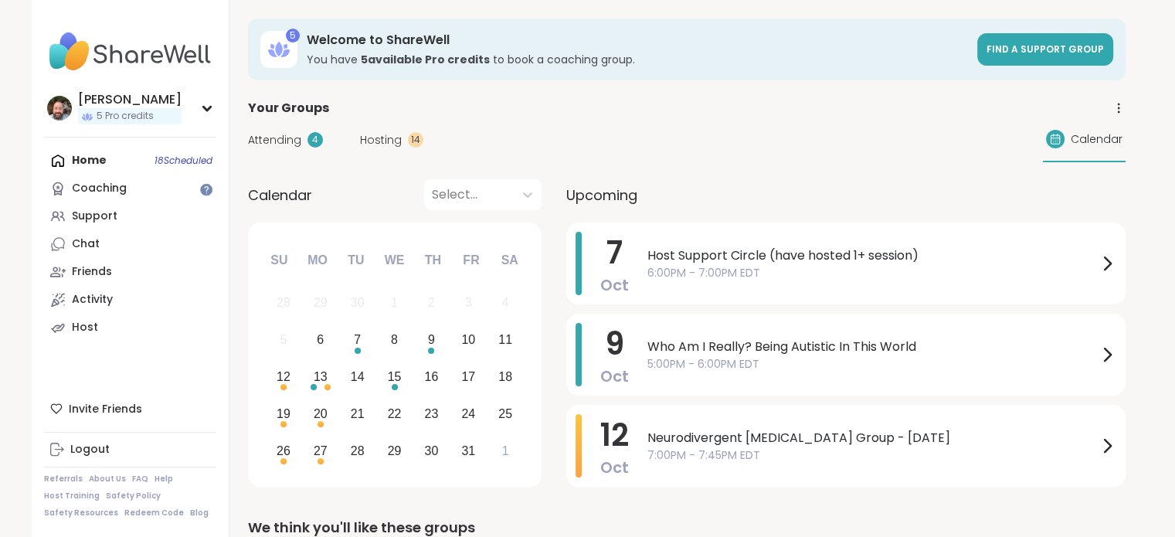
click at [398, 150] on div "Attending 4 Hosting 14 Calendar" at bounding box center [686, 139] width 877 height 45
click at [398, 147] on span "Hosting" at bounding box center [381, 140] width 42 height 16
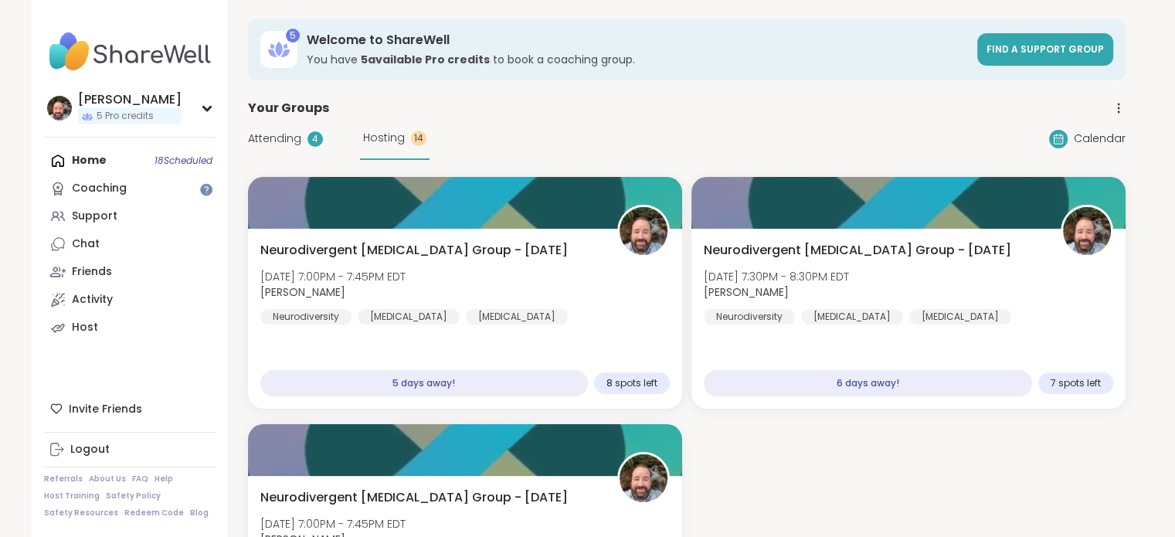
click at [385, 131] on span "Hosting" at bounding box center [384, 138] width 42 height 16
click at [388, 123] on div "Hosting 14" at bounding box center [395, 138] width 70 height 42
click at [388, 135] on span "Hosting" at bounding box center [384, 138] width 42 height 16
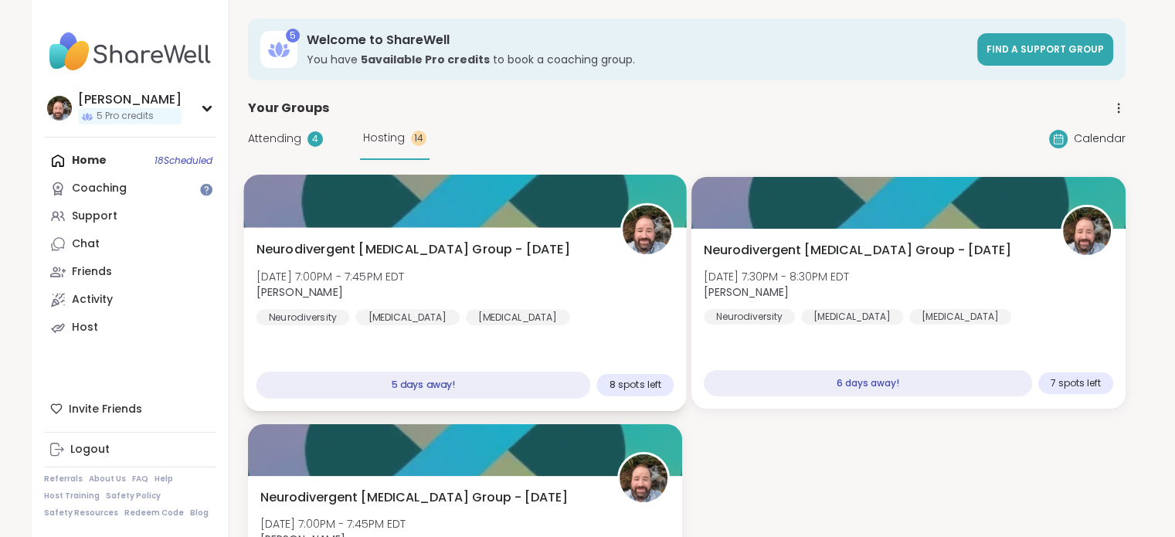
click at [643, 227] on img at bounding box center [646, 229] width 49 height 49
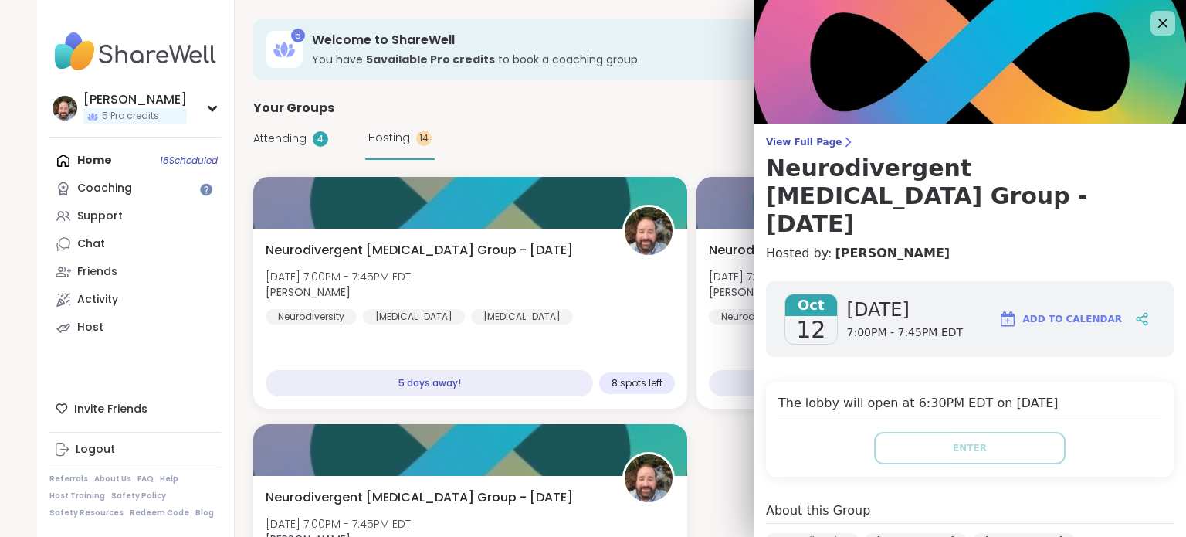
drag, startPoint x: 812, startPoint y: 144, endPoint x: 809, endPoint y: 156, distance: 12.6
click at [812, 144] on span "View Full Page" at bounding box center [970, 142] width 408 height 12
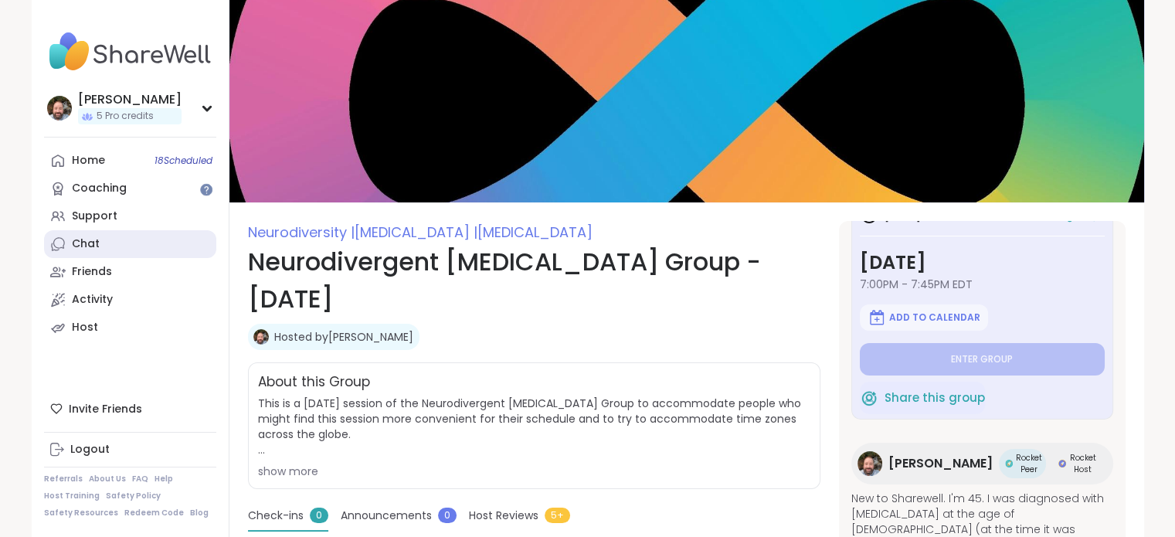
click at [81, 253] on link "Chat" at bounding box center [130, 244] width 172 height 28
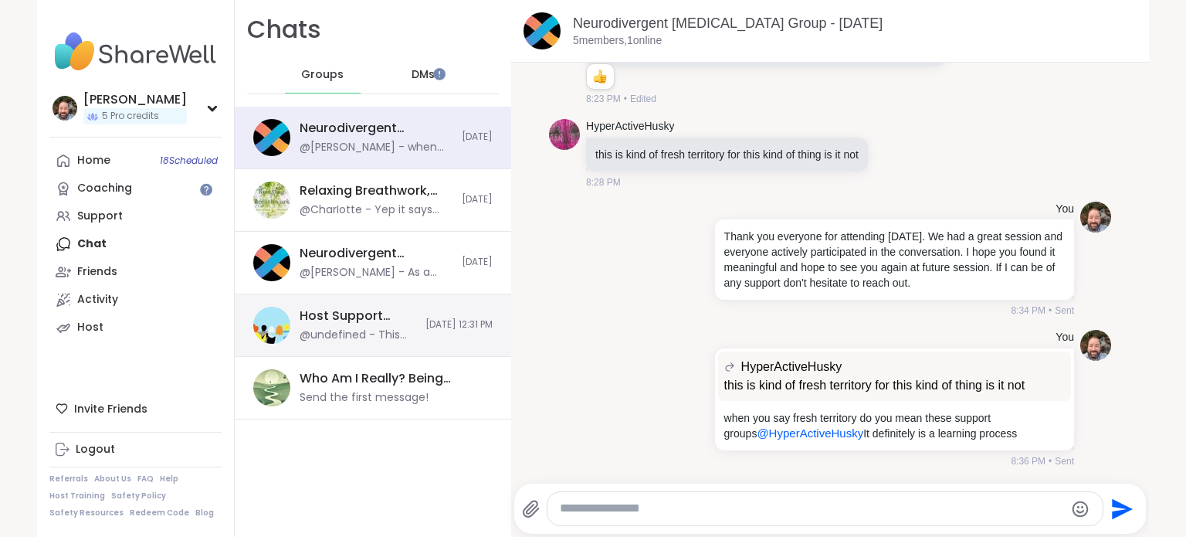
click at [326, 339] on div "@undefined - This message was deleted." at bounding box center [358, 334] width 117 height 15
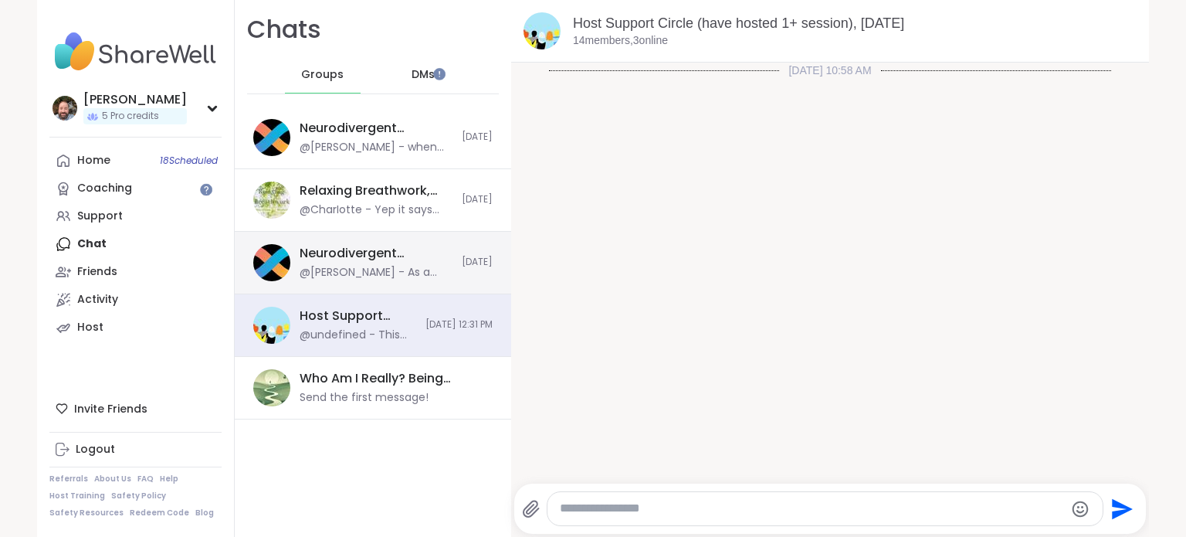
click at [383, 253] on div "Neurodivergent [MEDICAL_DATA] Group - [DATE]" at bounding box center [376, 253] width 153 height 17
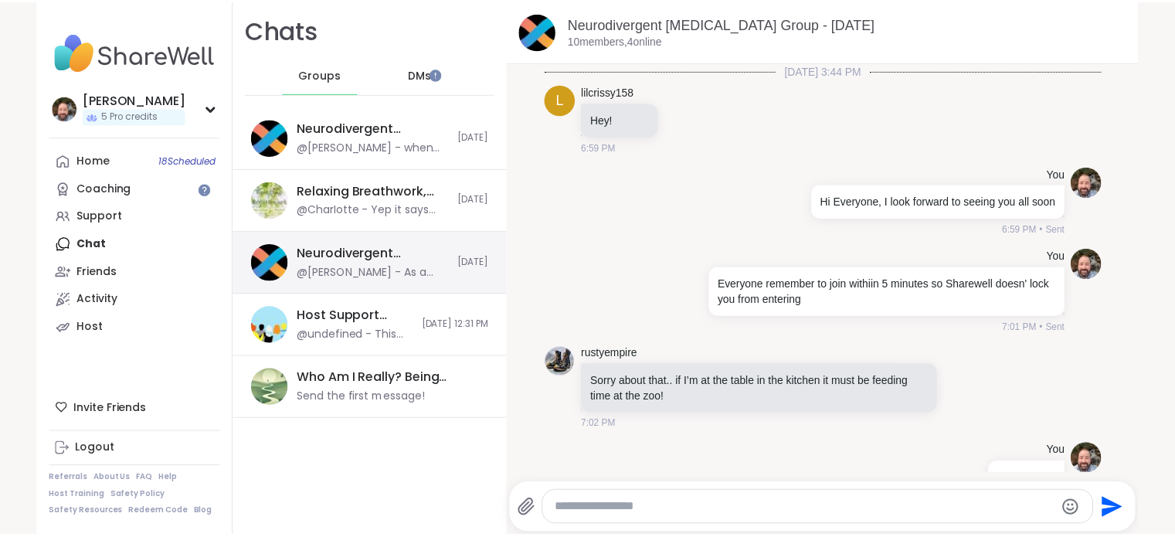
scroll to position [4264, 0]
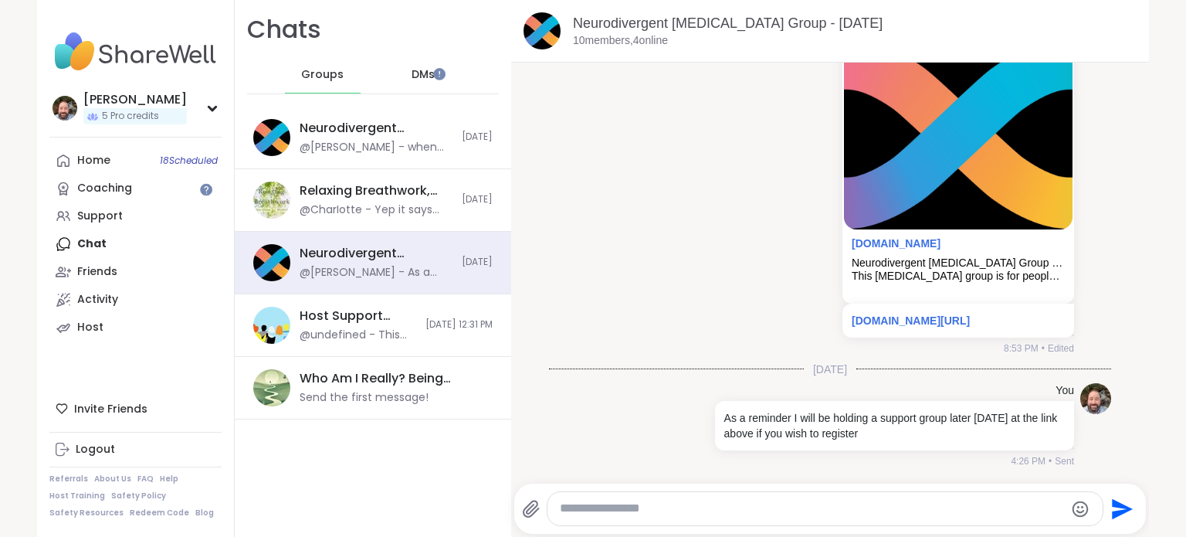
click at [86, 238] on div "Home 18 Scheduled Coaching Support Chat Friends Activity Host" at bounding box center [135, 244] width 172 height 195
click at [93, 247] on div "Home 18 Scheduled Coaching Support Chat Friends Activity Host" at bounding box center [135, 244] width 172 height 195
click at [104, 268] on div "Friends" at bounding box center [97, 271] width 40 height 15
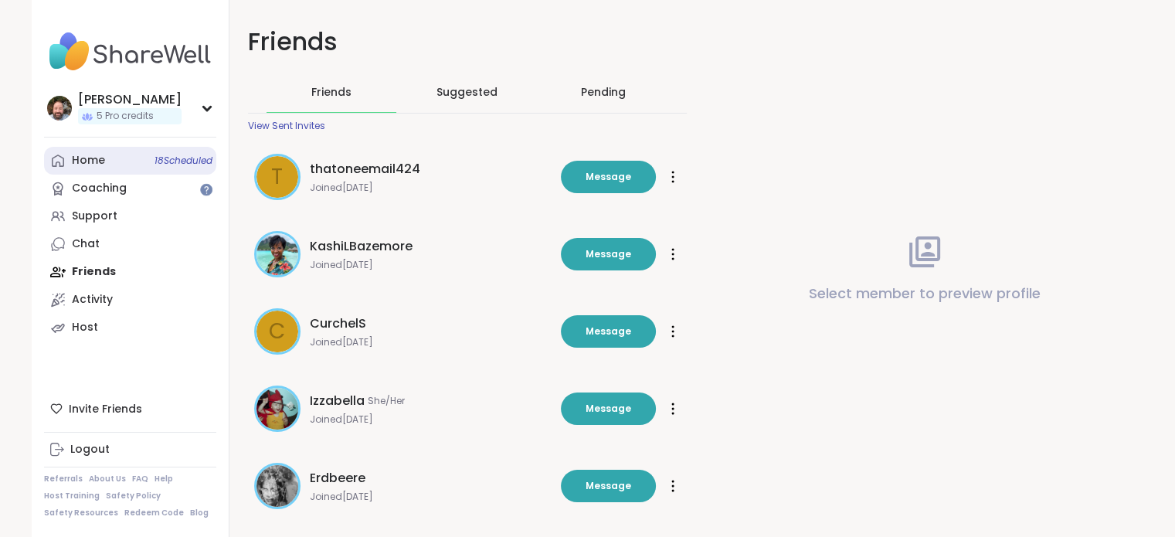
click at [96, 159] on div "Home 18 Scheduled" at bounding box center [88, 160] width 33 height 15
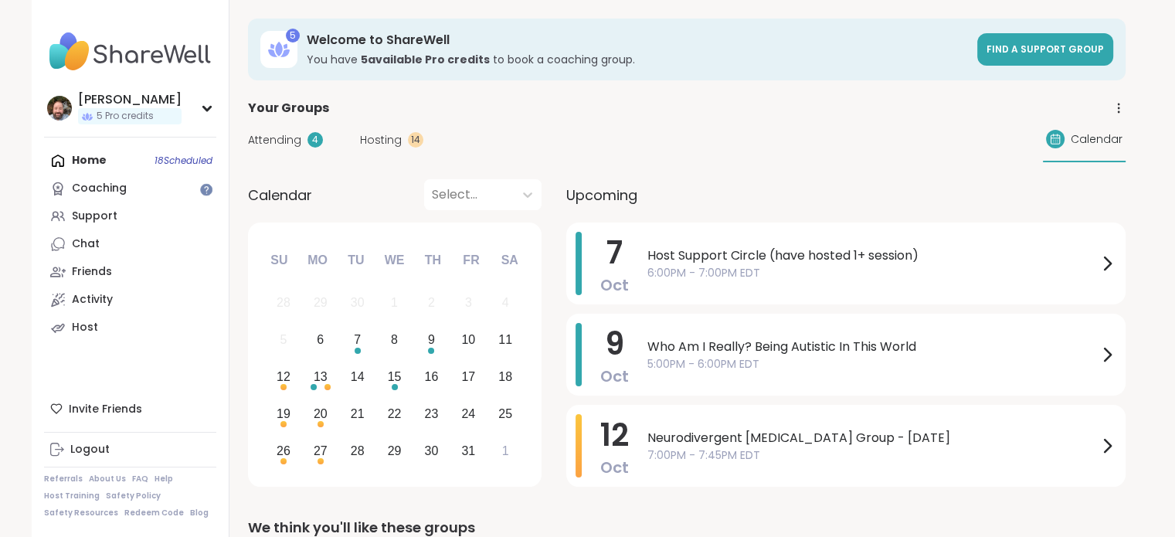
click at [403, 144] on div "Hosting 14" at bounding box center [391, 140] width 63 height 16
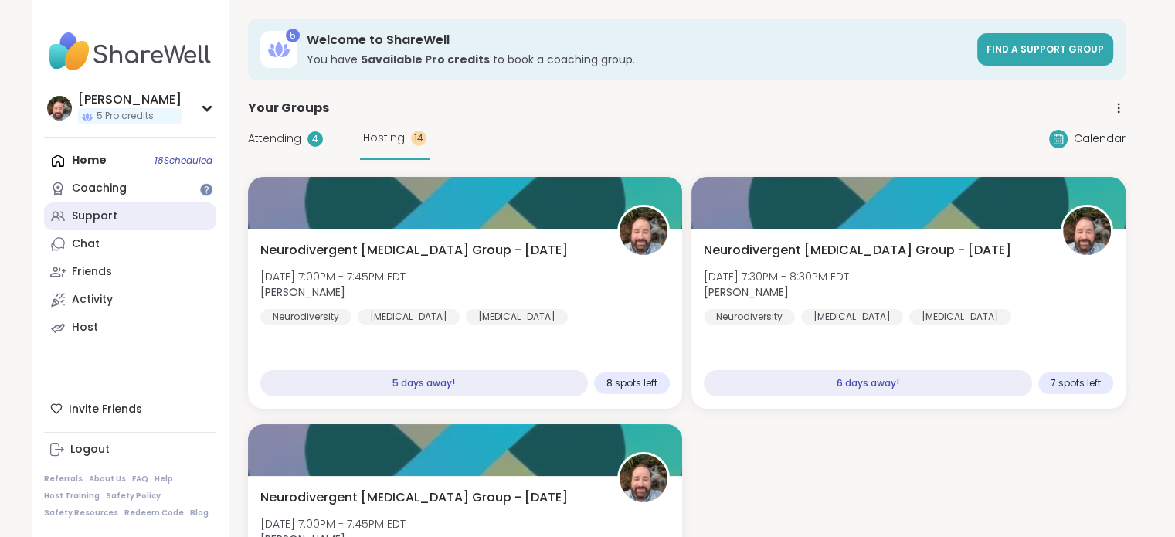
click at [161, 221] on link "Support" at bounding box center [130, 216] width 172 height 28
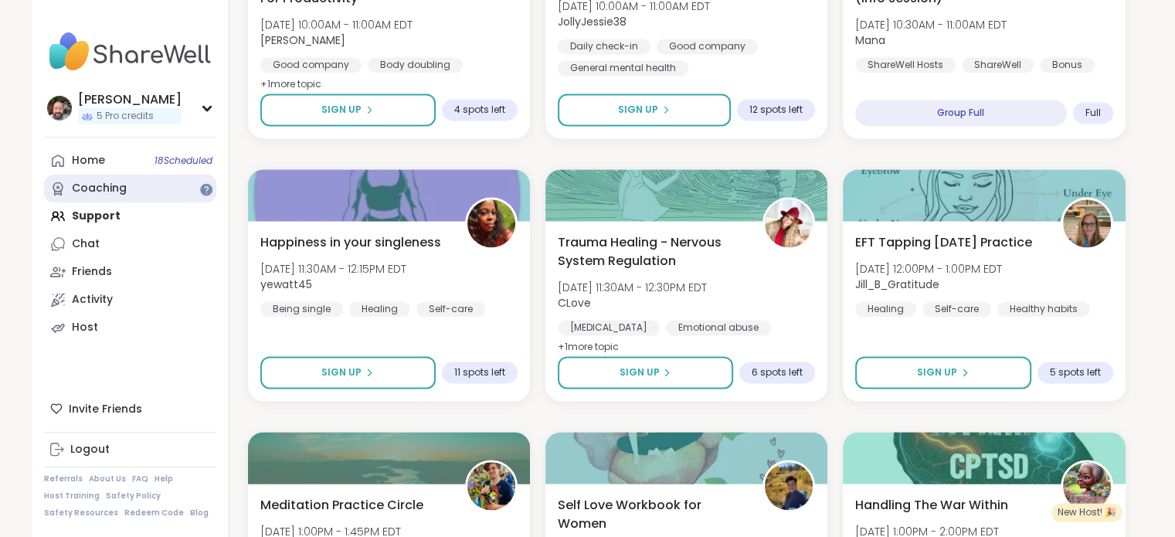
scroll to position [2018, 0]
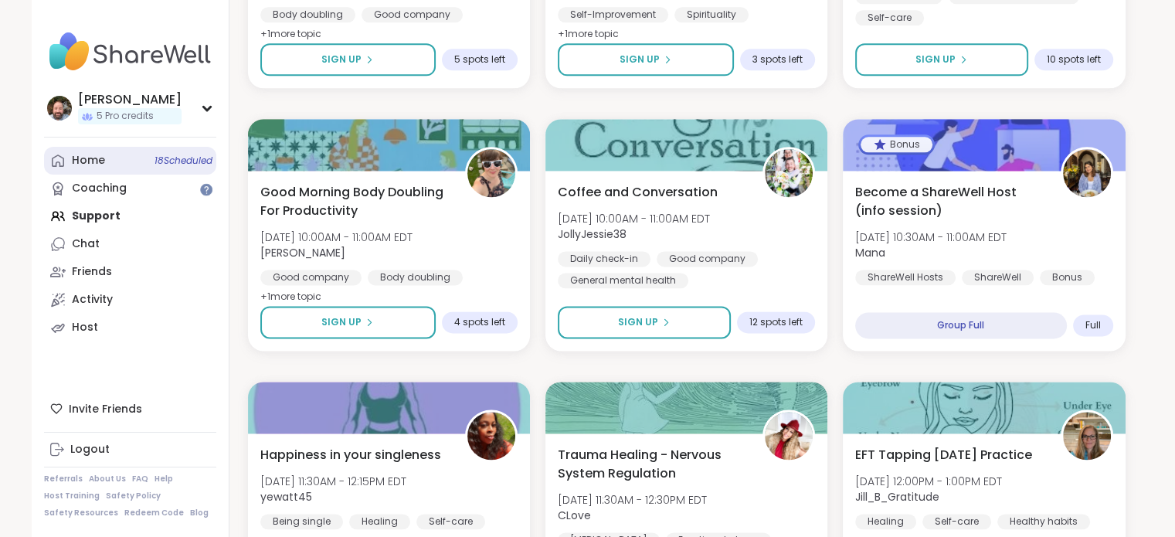
click at [83, 163] on div "Home 18 Scheduled" at bounding box center [88, 160] width 33 height 15
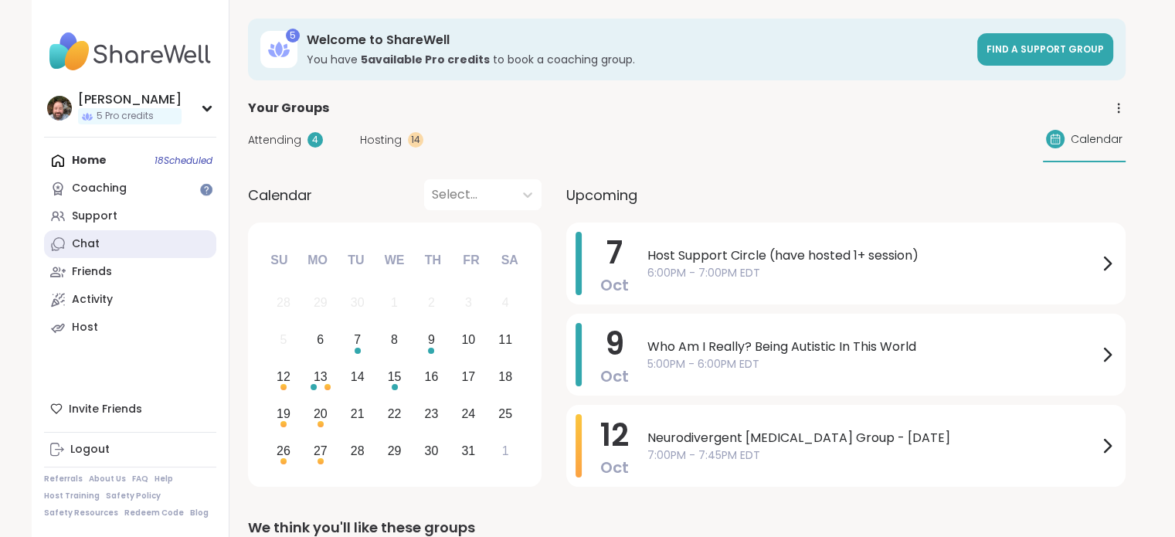
click at [111, 242] on link "Chat" at bounding box center [130, 244] width 172 height 28
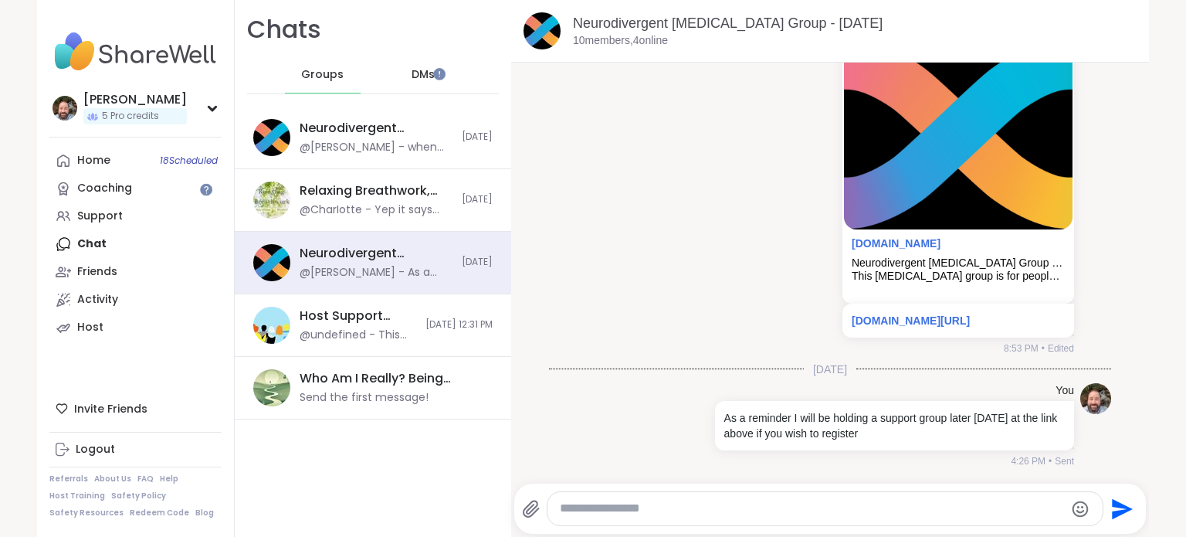
click at [408, 64] on div "DMs" at bounding box center [424, 74] width 76 height 37
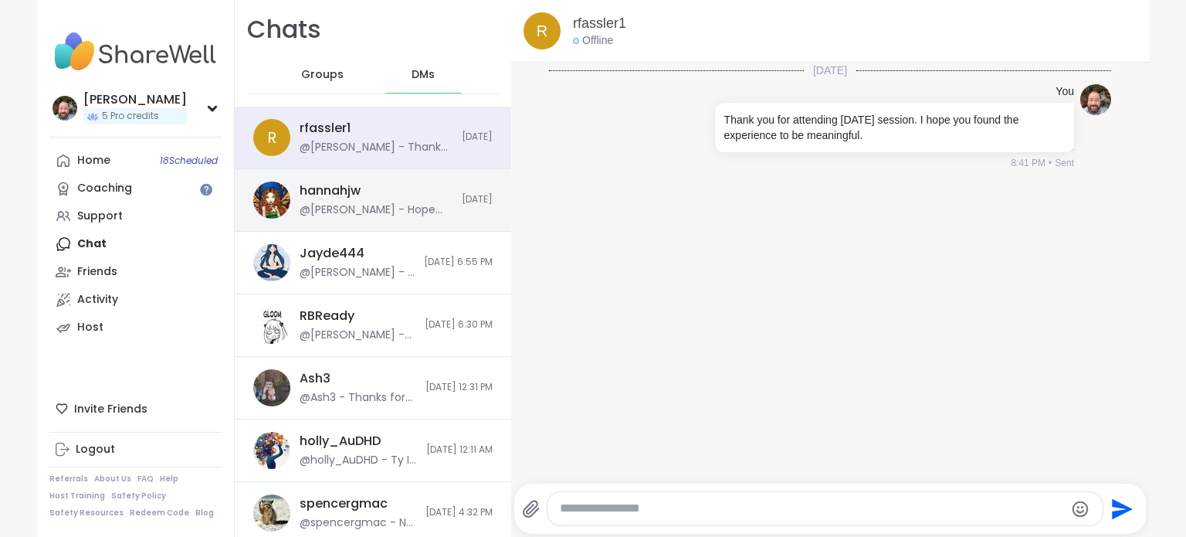
click at [400, 195] on div "hannahjw @Brian_L - Hope you are doing well. I know school can keep you busy, I…" at bounding box center [376, 200] width 153 height 36
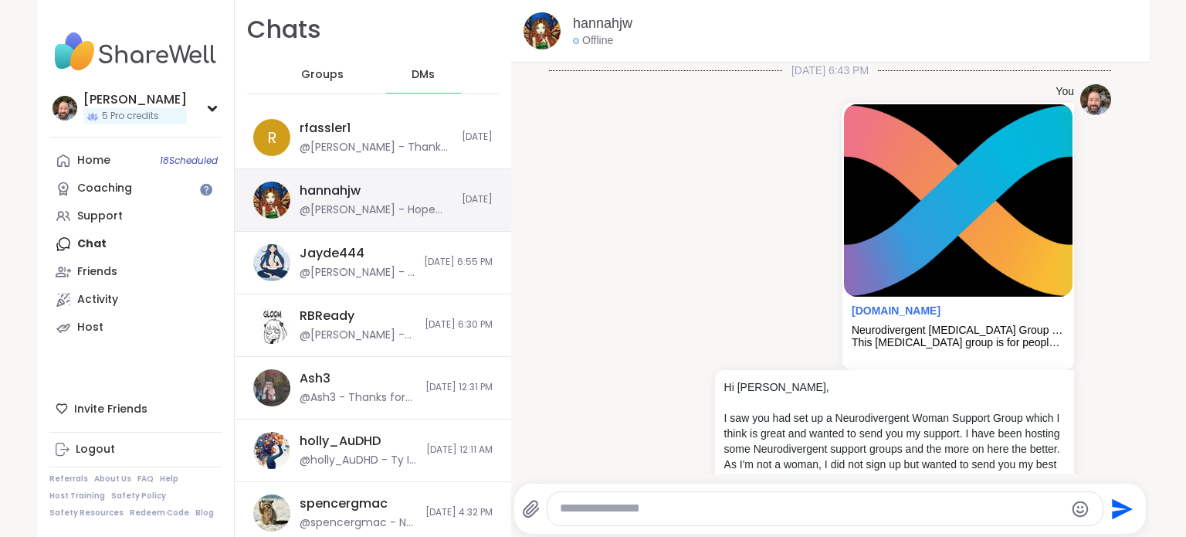
scroll to position [2558, 0]
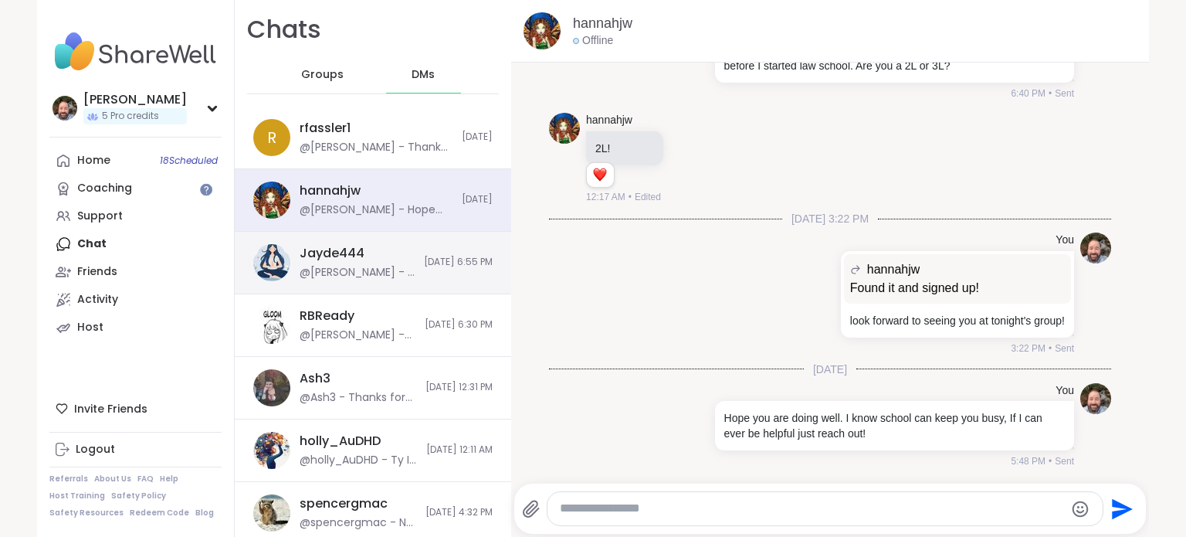
click at [381, 261] on div "Jayde444 @Brian_L - I understand. Thanks for joining several last week. Hope to…" at bounding box center [373, 263] width 276 height 63
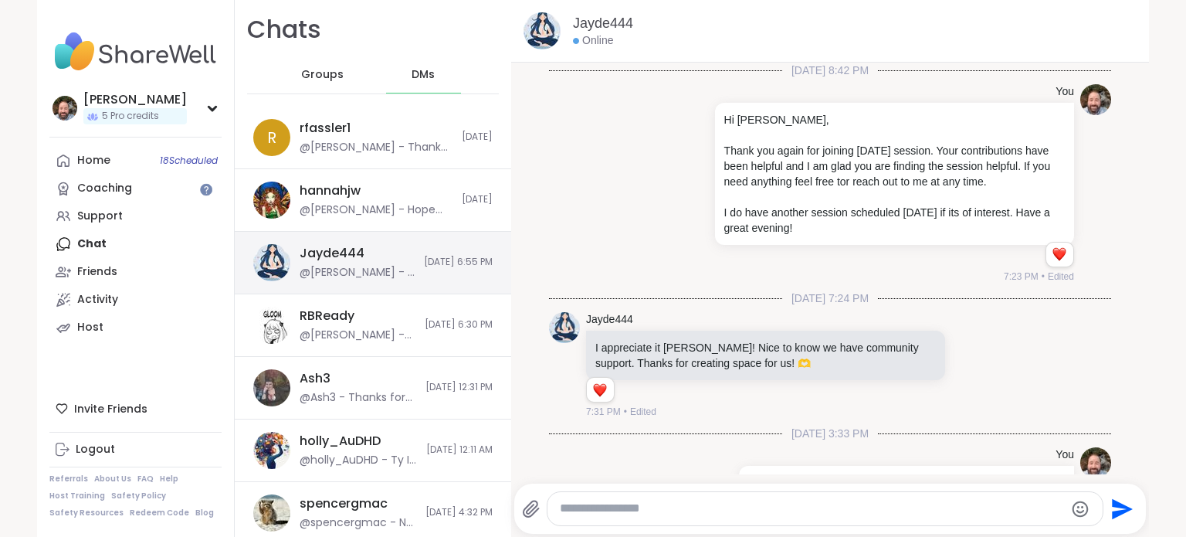
scroll to position [592, 0]
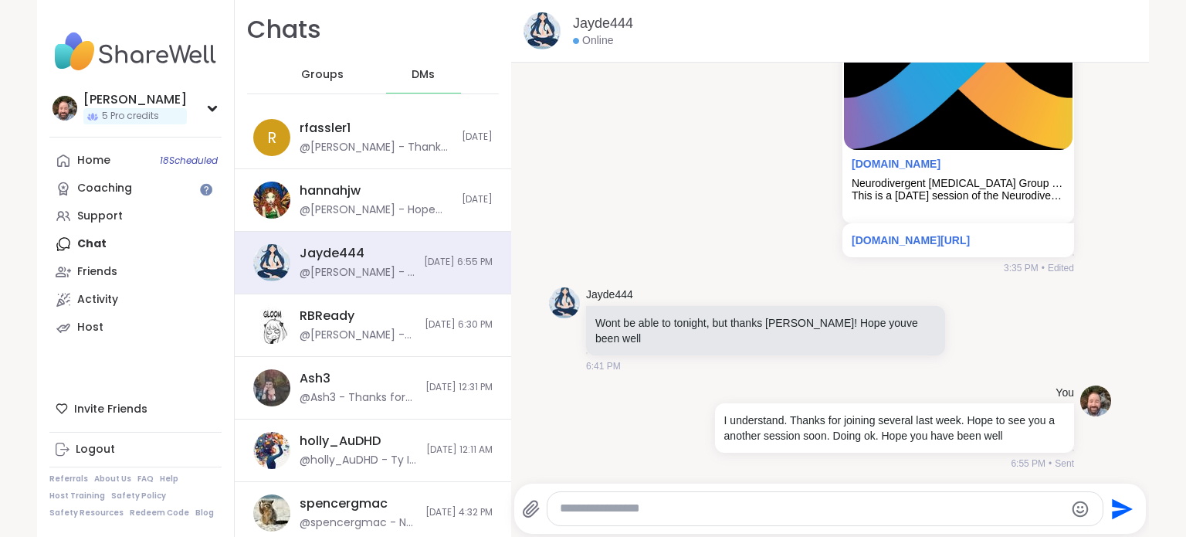
click at [589, 506] on textarea "Type your message" at bounding box center [812, 508] width 504 height 16
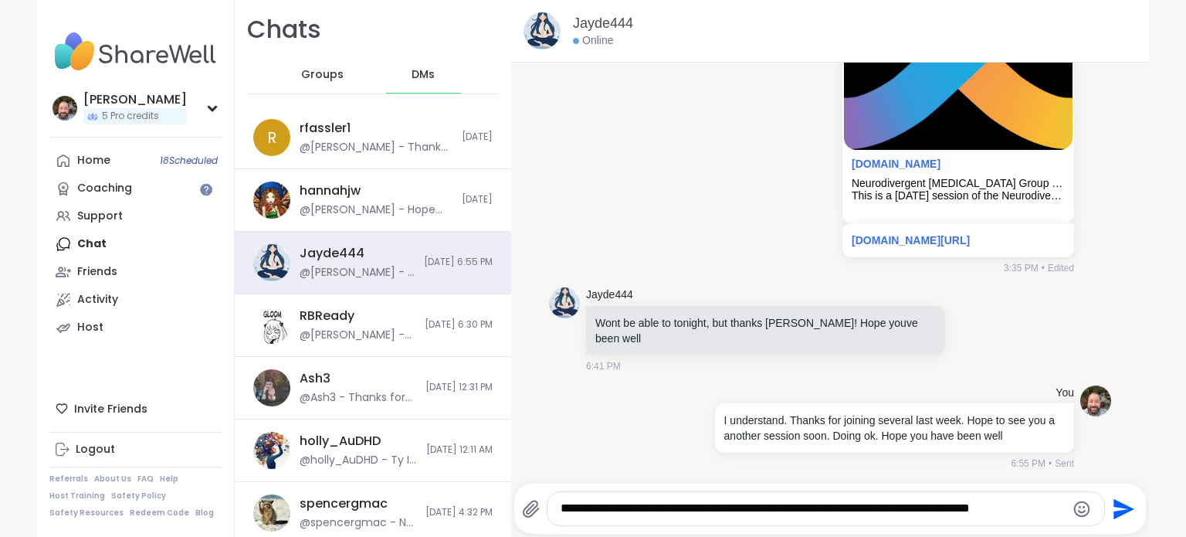
click at [561, 509] on textarea "**********" at bounding box center [813, 508] width 504 height 16
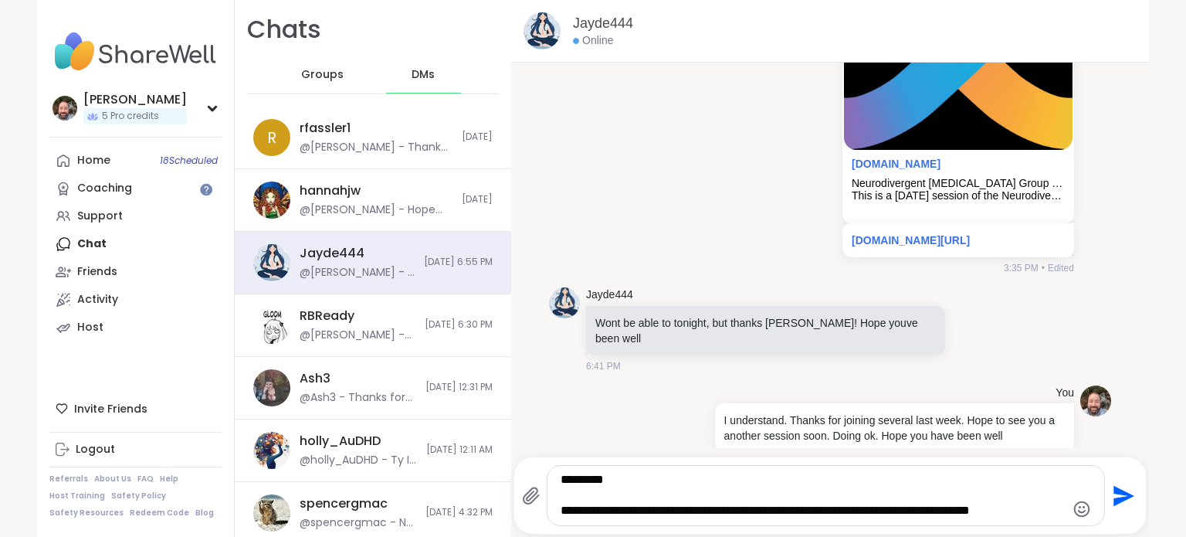
click at [1030, 514] on textarea "**********" at bounding box center [813, 495] width 504 height 47
type textarea "**********"
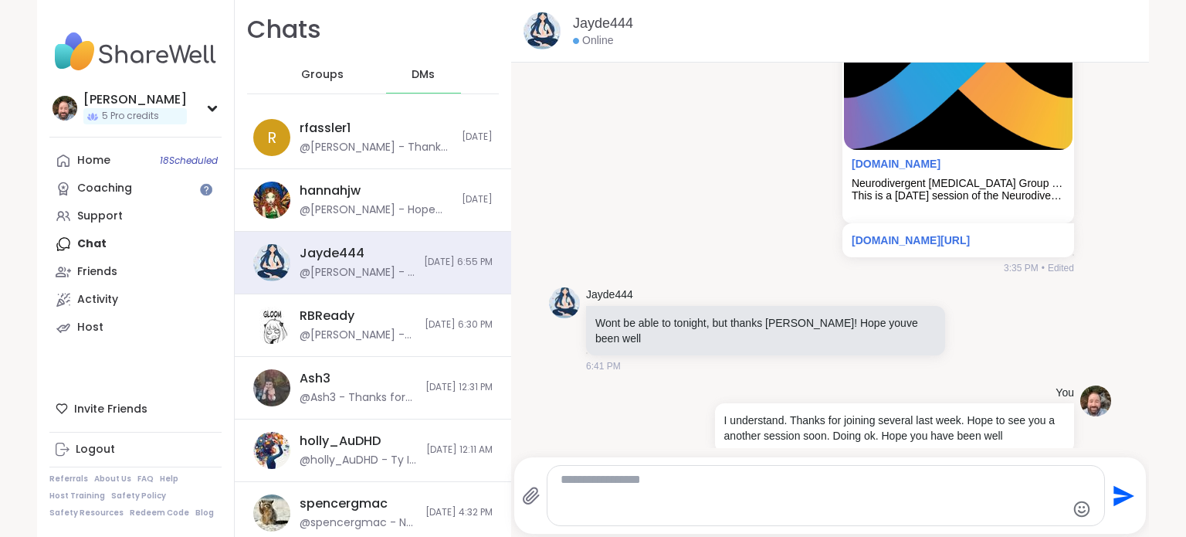
scroll to position [736, 0]
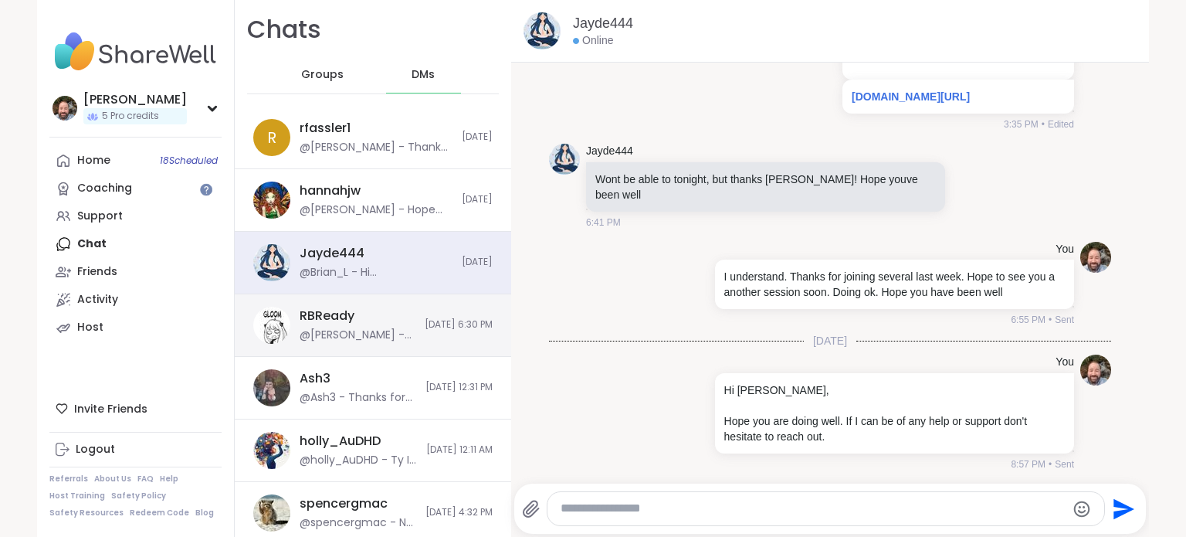
click at [391, 336] on div "RBReady @Brian_L - Looking forward to seeing you at today's group 10/5/2025, 6:…" at bounding box center [373, 325] width 276 height 63
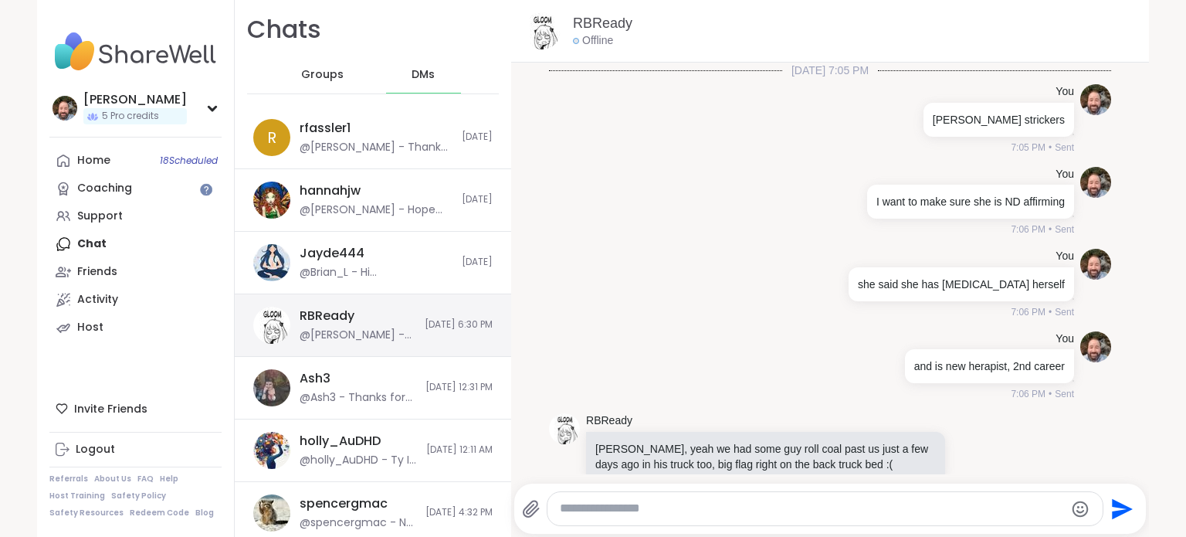
scroll to position [10999, 0]
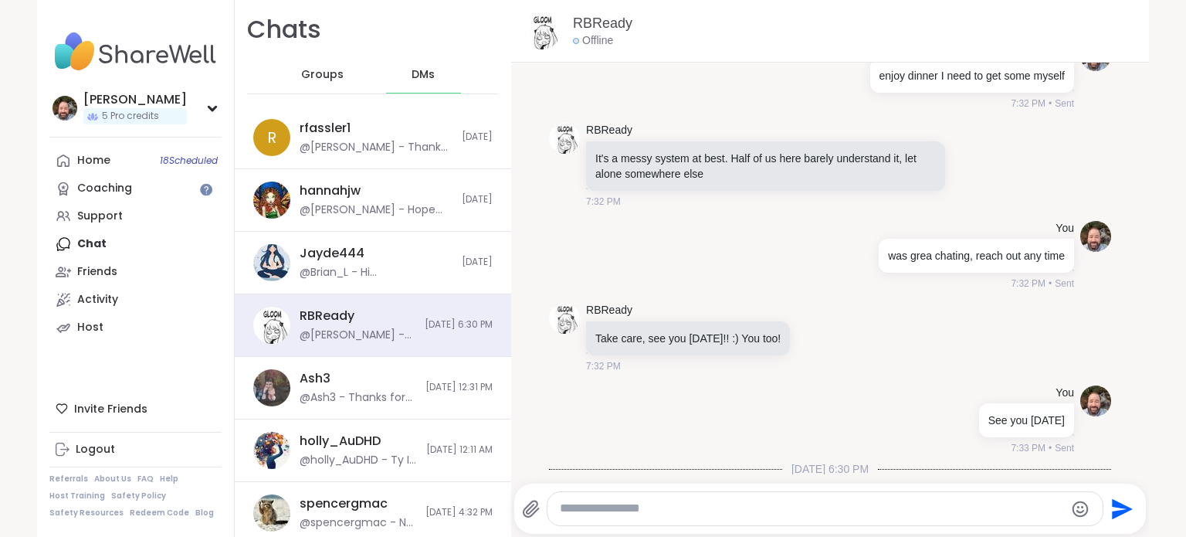
click at [738, 500] on textarea "Type your message" at bounding box center [812, 508] width 504 height 16
type textarea "**********"
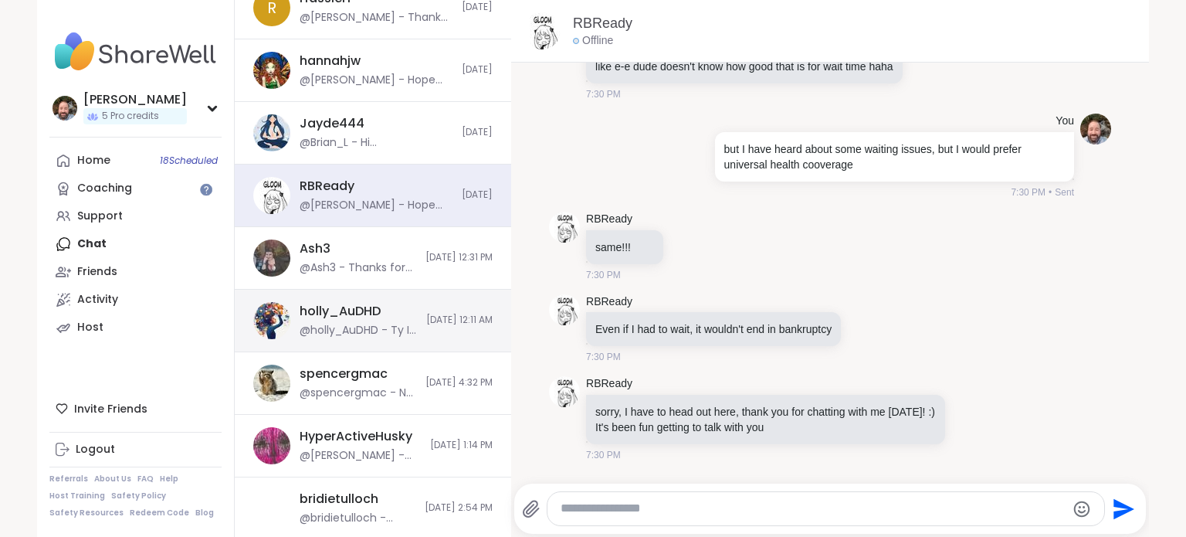
scroll to position [232, 0]
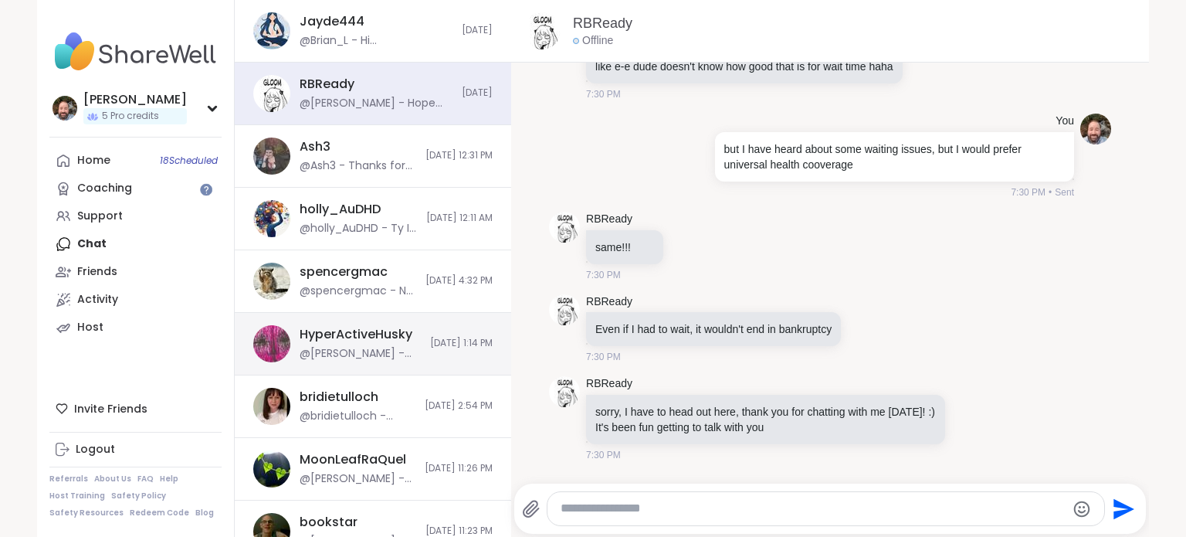
click at [385, 321] on div "HyperActiveHusky @Brian_L - thanks for letting me know. You should be able to f…" at bounding box center [373, 344] width 276 height 63
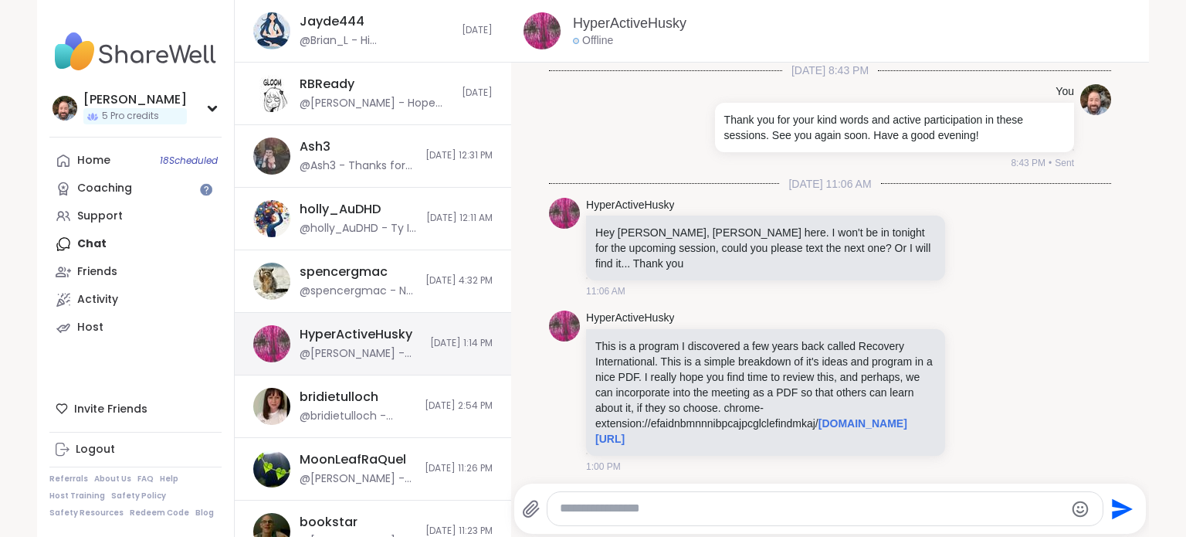
scroll to position [393, 0]
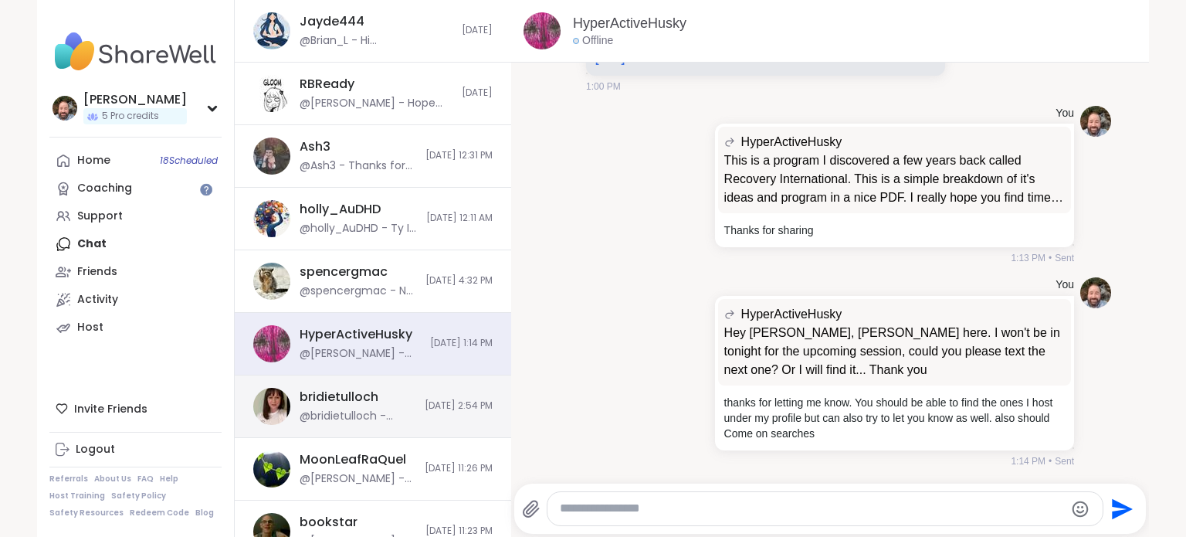
click at [411, 421] on div "bridietulloch @bridietulloch - Sometimes it’s nice when there are just a few of…" at bounding box center [373, 406] width 276 height 63
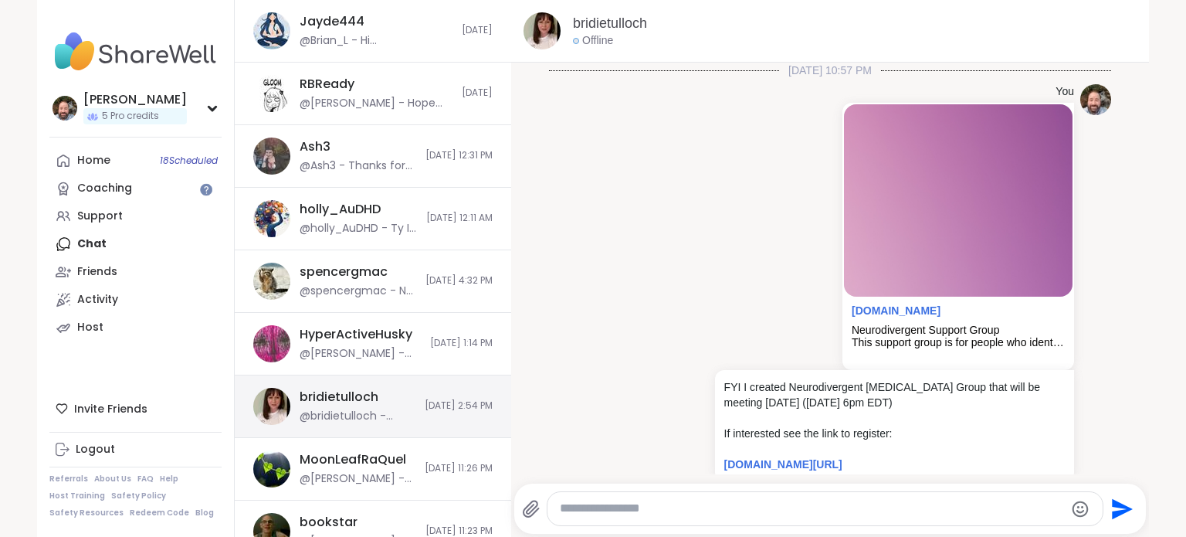
scroll to position [1127, 0]
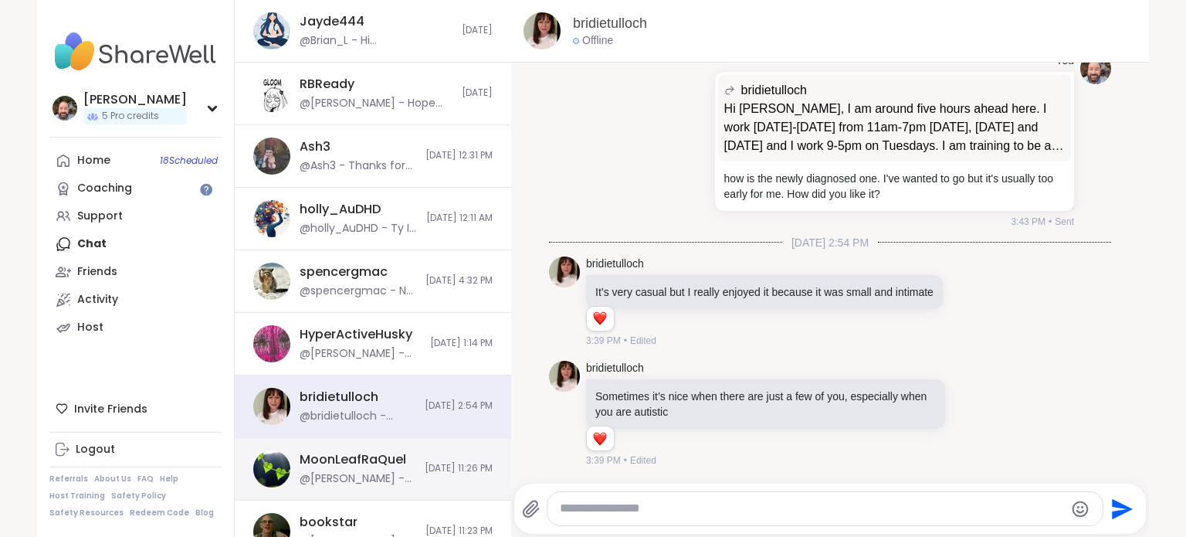
click at [387, 447] on div "MoonLeafRaQuel @Brian_L - Always great to have you at a session. If interested …" at bounding box center [373, 469] width 276 height 63
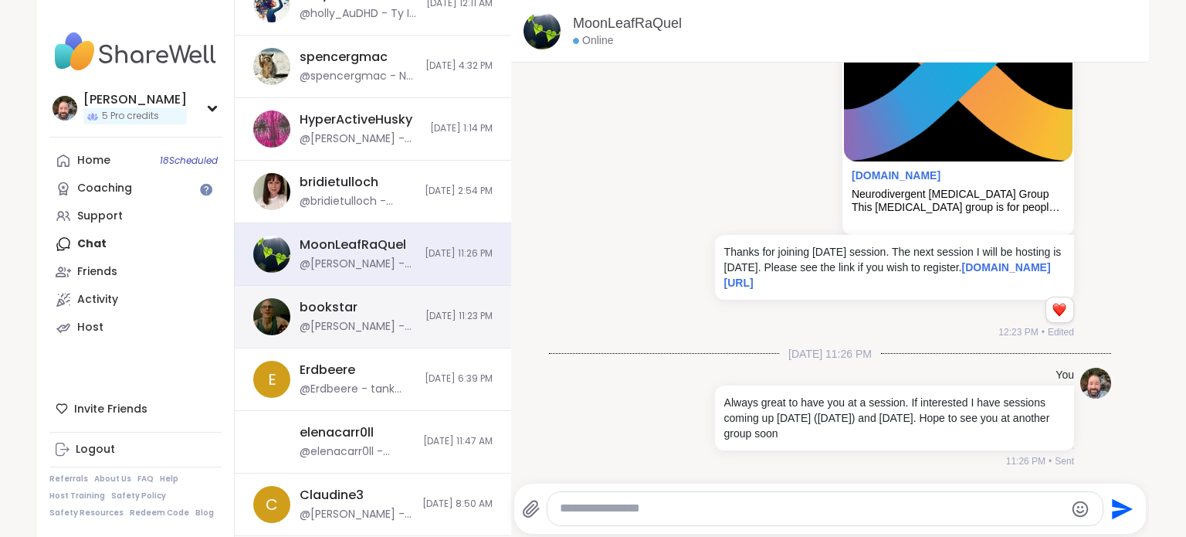
scroll to position [541, 0]
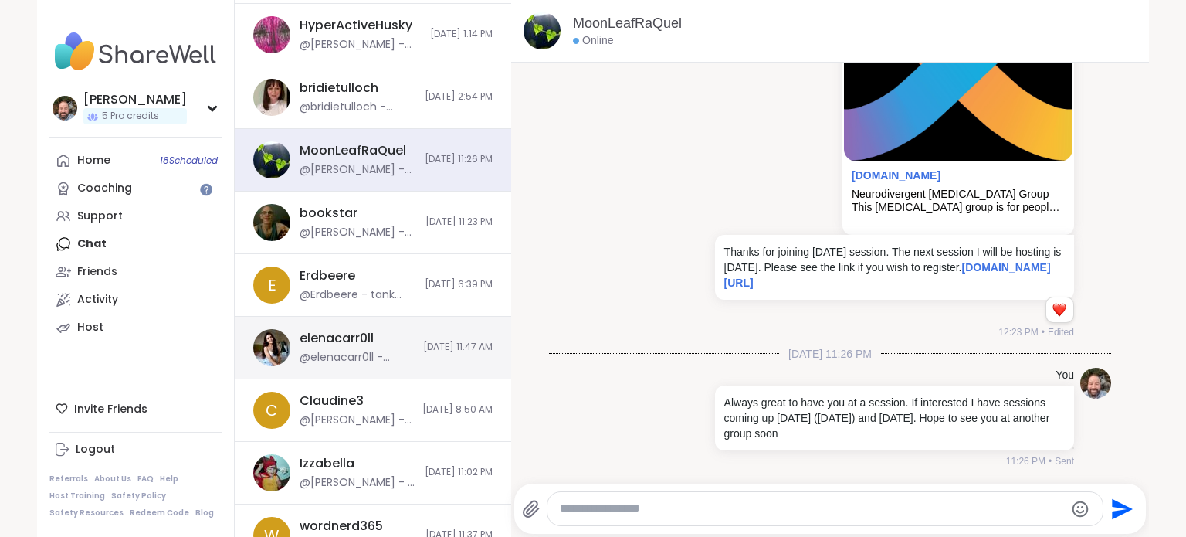
click at [428, 367] on div "elenacarr0ll @elenacarr0ll - Thanks Brian for the invitation! 9/19/2025, 11:47 …" at bounding box center [373, 348] width 276 height 63
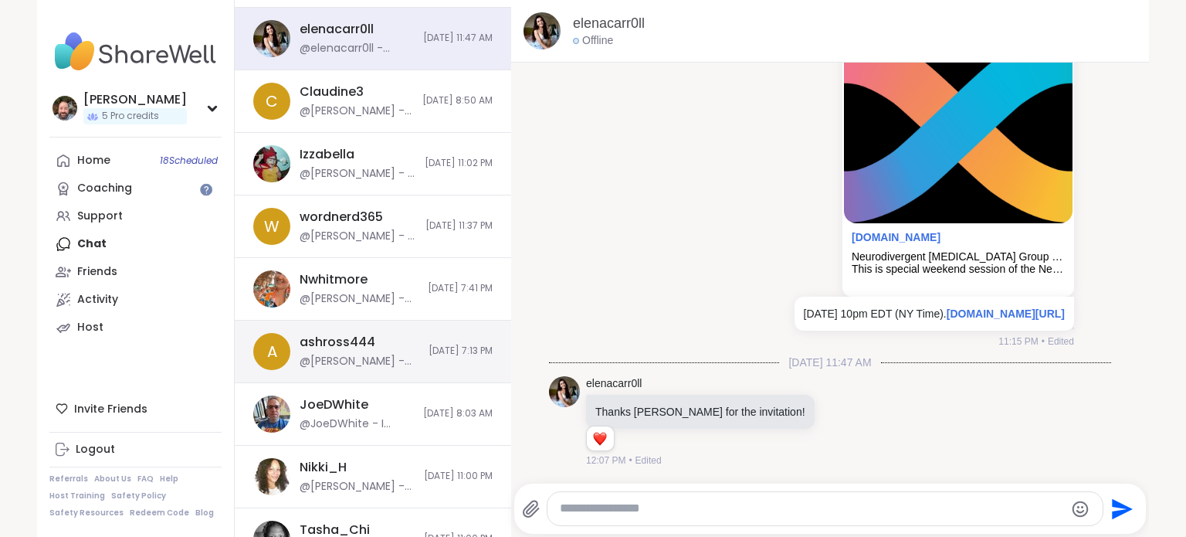
scroll to position [927, 0]
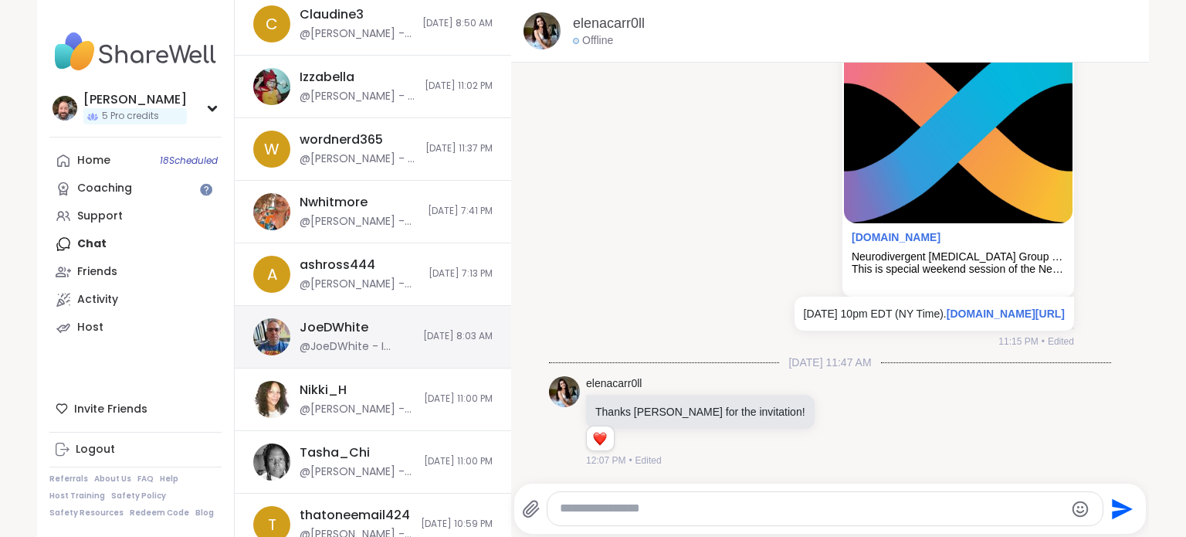
click at [392, 340] on div "JoeDWhite @JoeDWhite - I appreciate the invite but I have a meeting during that…" at bounding box center [373, 337] width 276 height 63
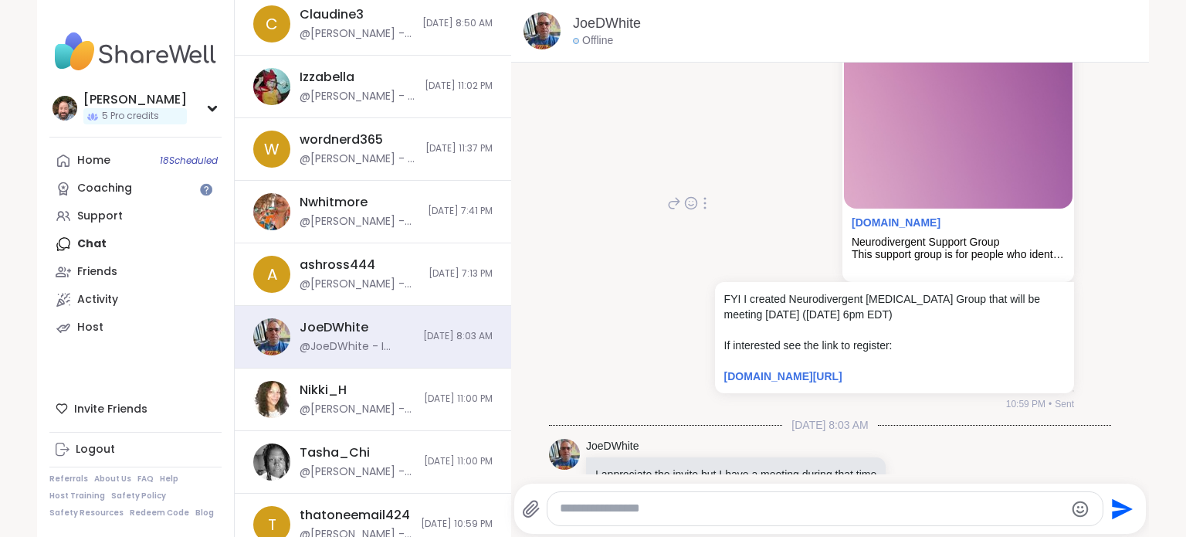
scroll to position [165, 0]
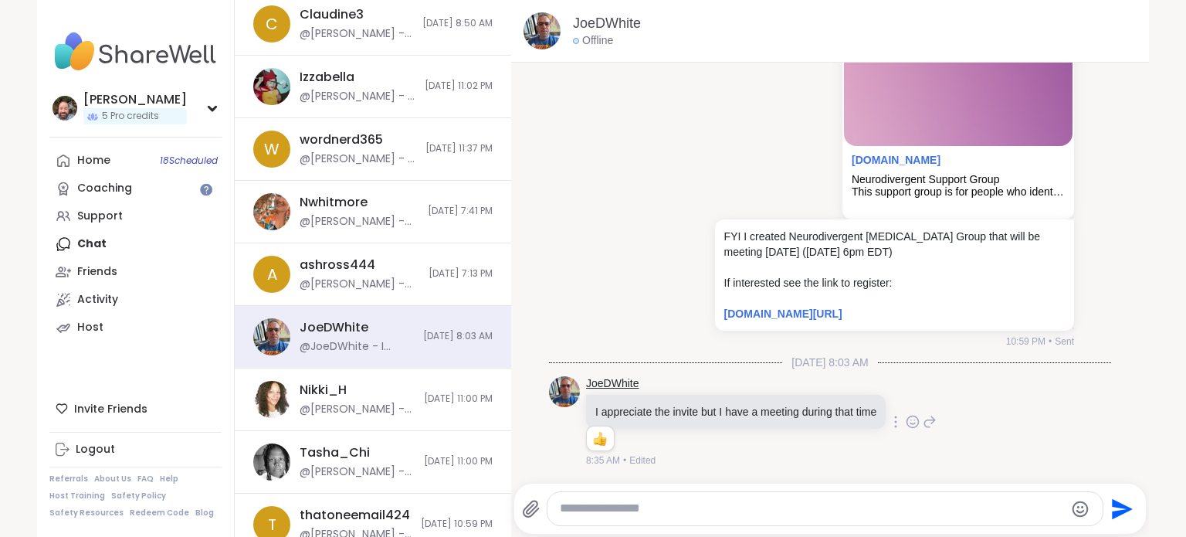
click at [604, 378] on link "JoeDWhite" at bounding box center [612, 383] width 53 height 15
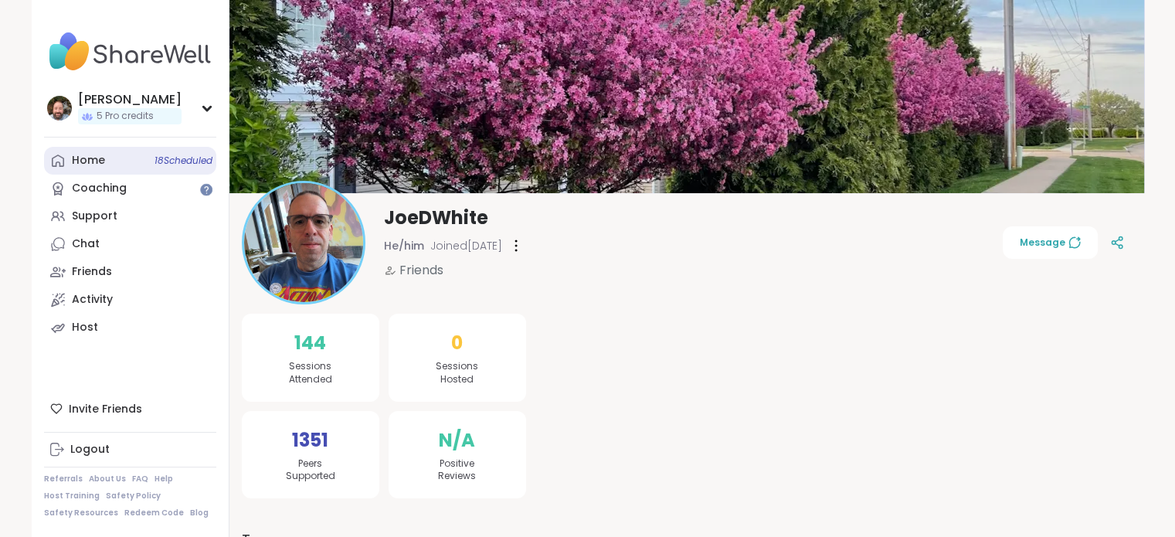
click at [103, 163] on link "Home 18 Scheduled" at bounding box center [130, 161] width 172 height 28
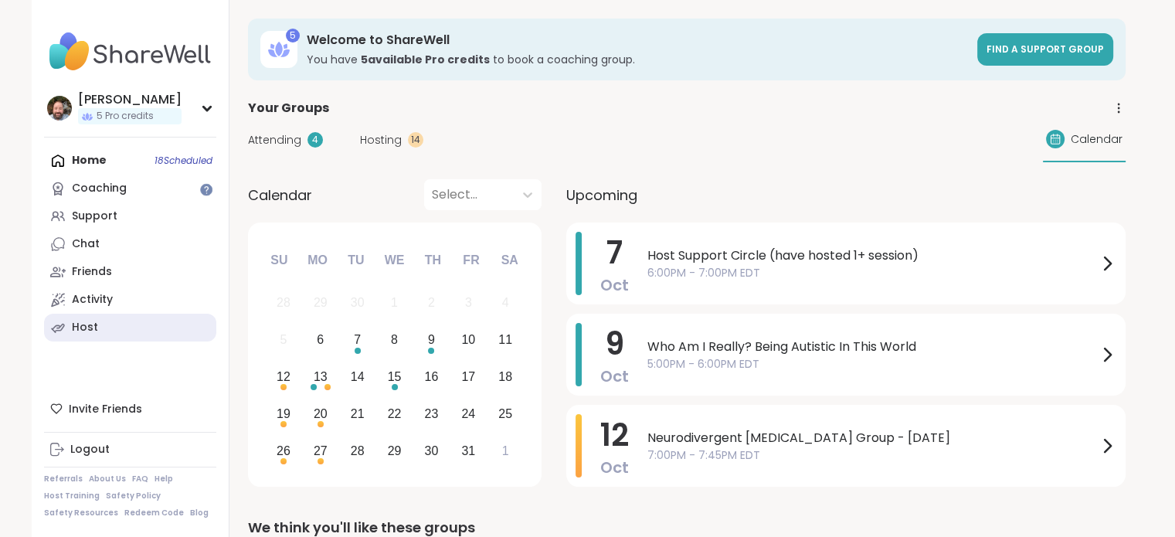
click at [136, 321] on link "Host" at bounding box center [130, 328] width 172 height 28
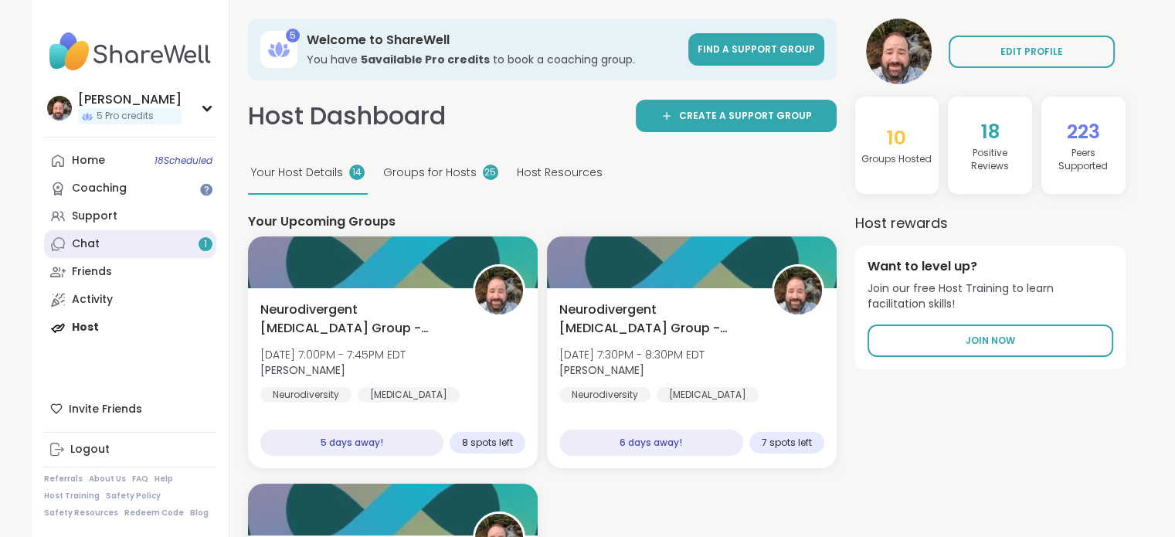
click at [93, 241] on div "Chat 1" at bounding box center [86, 243] width 28 height 15
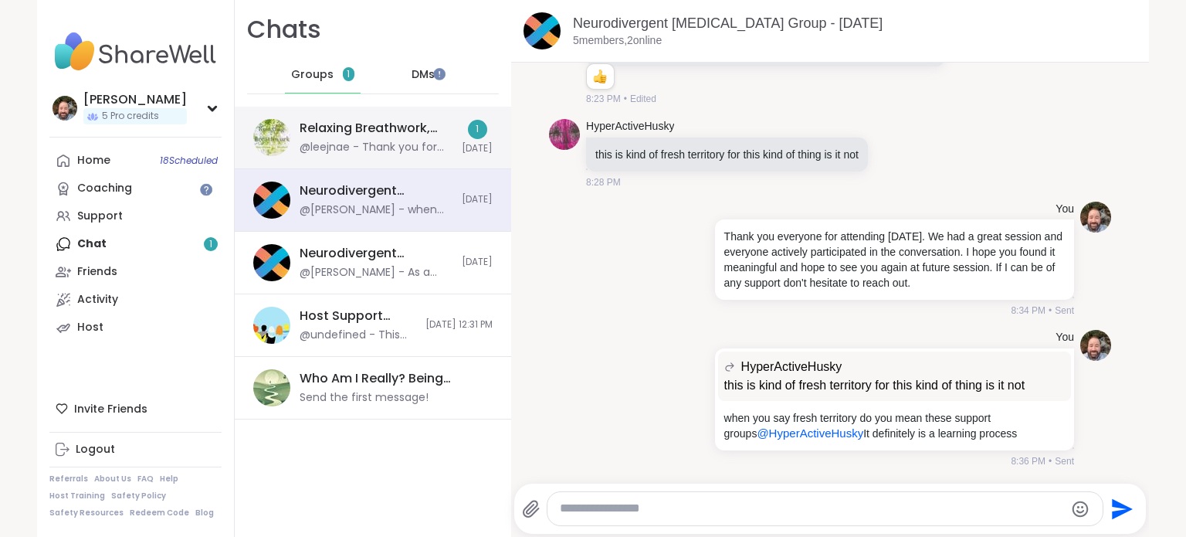
click at [379, 143] on div "@leejnae - Thank you for sharing." at bounding box center [376, 147] width 153 height 15
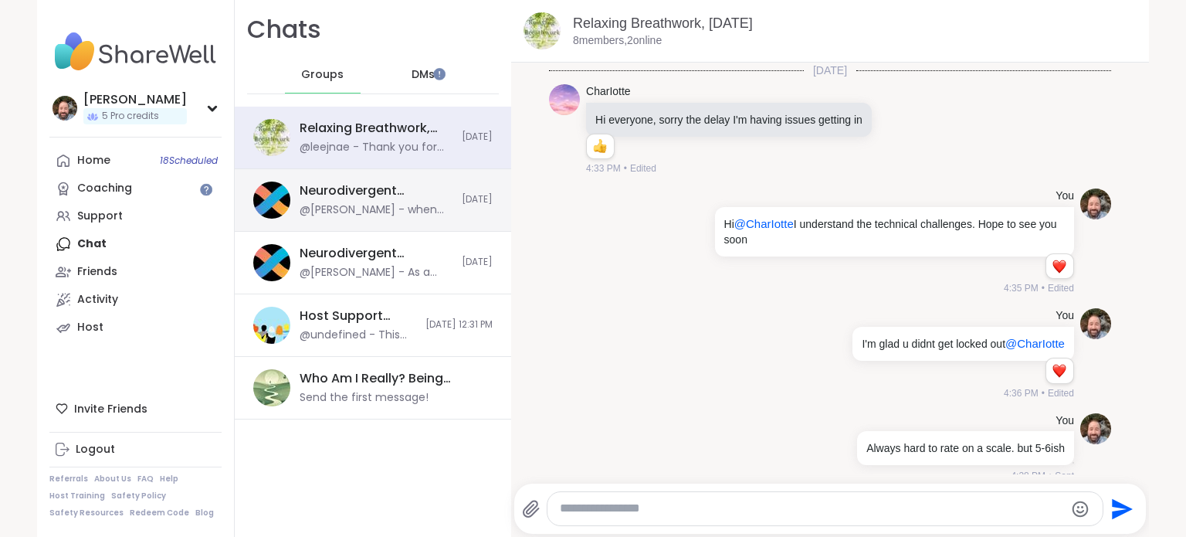
scroll to position [7898, 0]
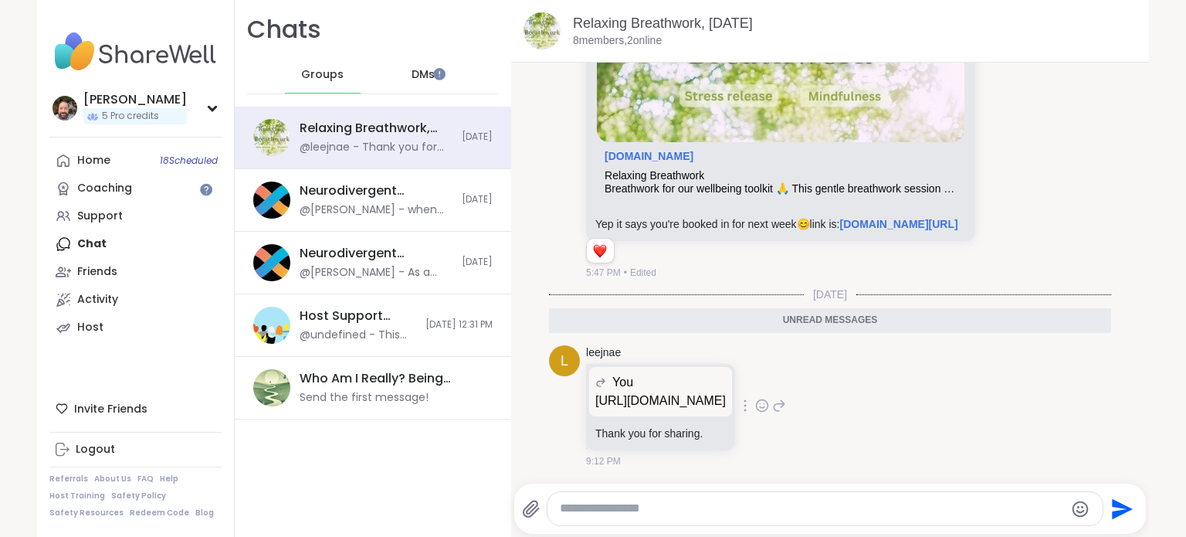
click at [768, 400] on icon at bounding box center [762, 406] width 12 height 12
click at [646, 375] on div "Select Reaction: Heart" at bounding box center [639, 381] width 14 height 14
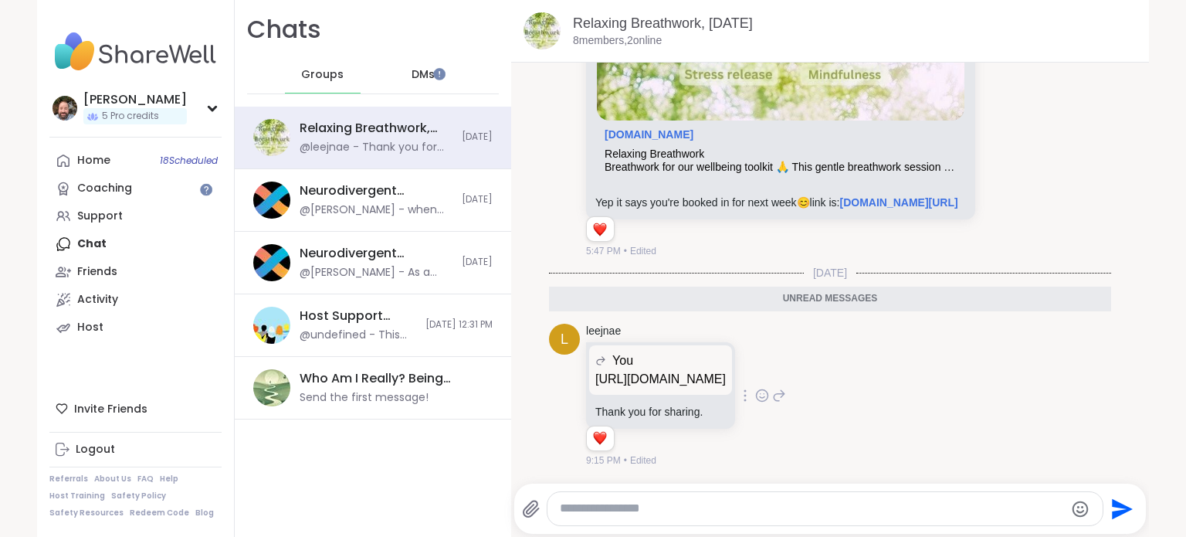
click at [420, 73] on span "DMs" at bounding box center [423, 74] width 23 height 15
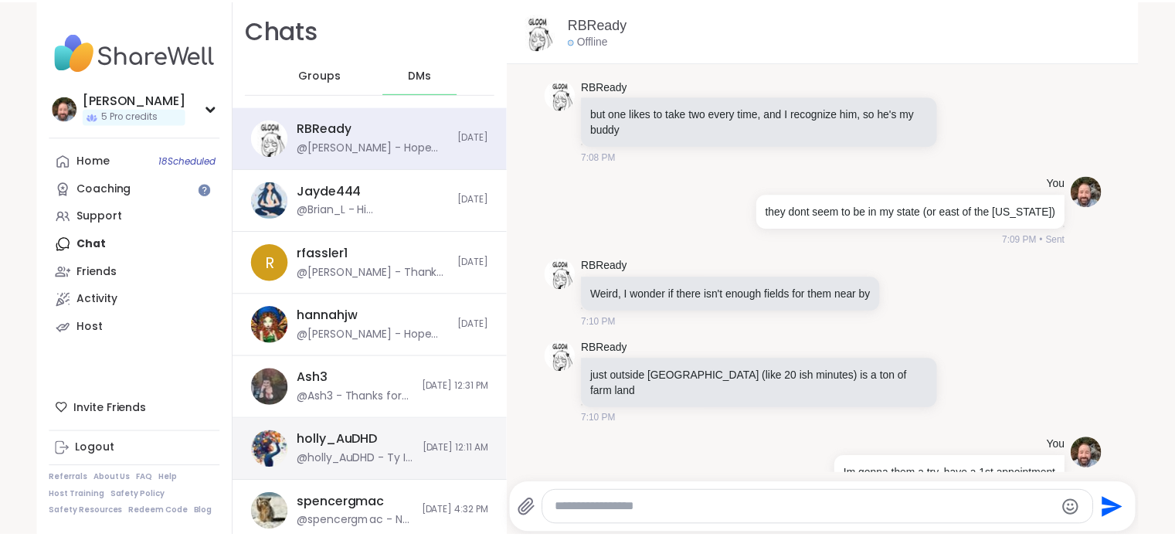
scroll to position [11030, 0]
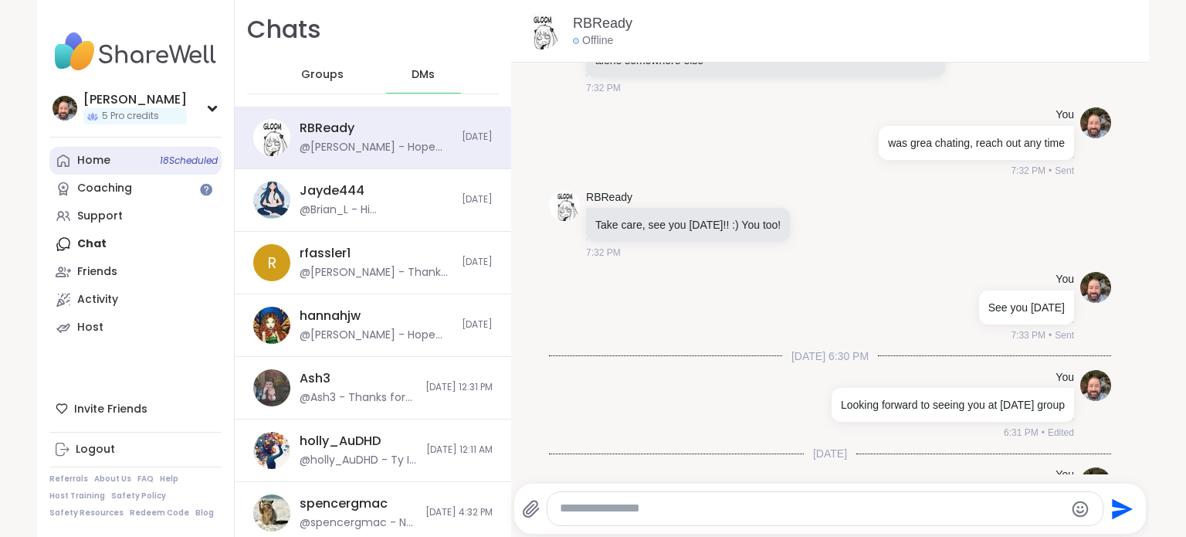
click at [86, 151] on link "Home 18 Scheduled" at bounding box center [135, 161] width 172 height 28
